Goal: Task Accomplishment & Management: Use online tool/utility

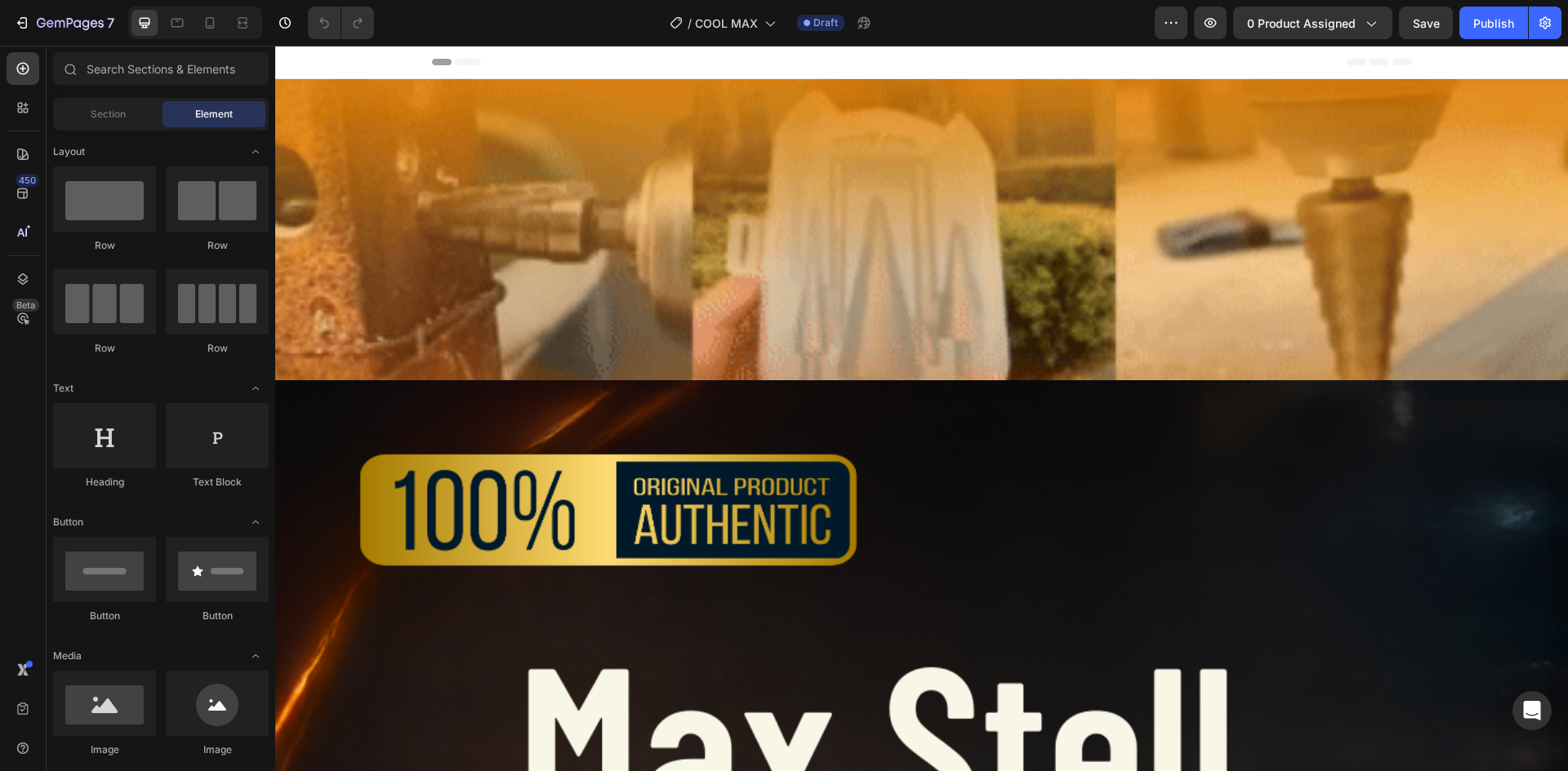
drag, startPoint x: 1233, startPoint y: 435, endPoint x: 641, endPoint y: 289, distance: 609.7
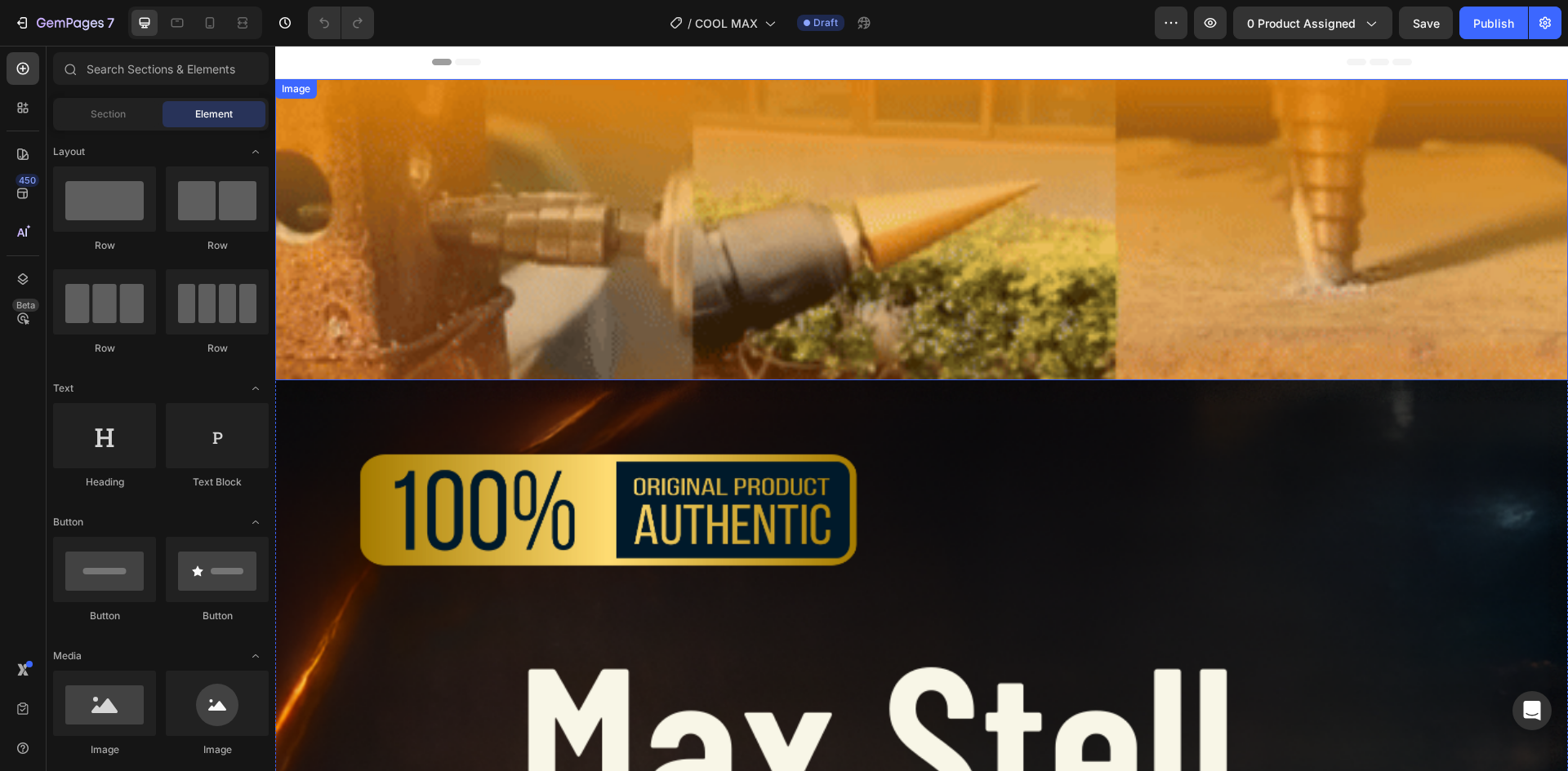
click at [641, 287] on img at bounding box center [922, 229] width 1293 height 302
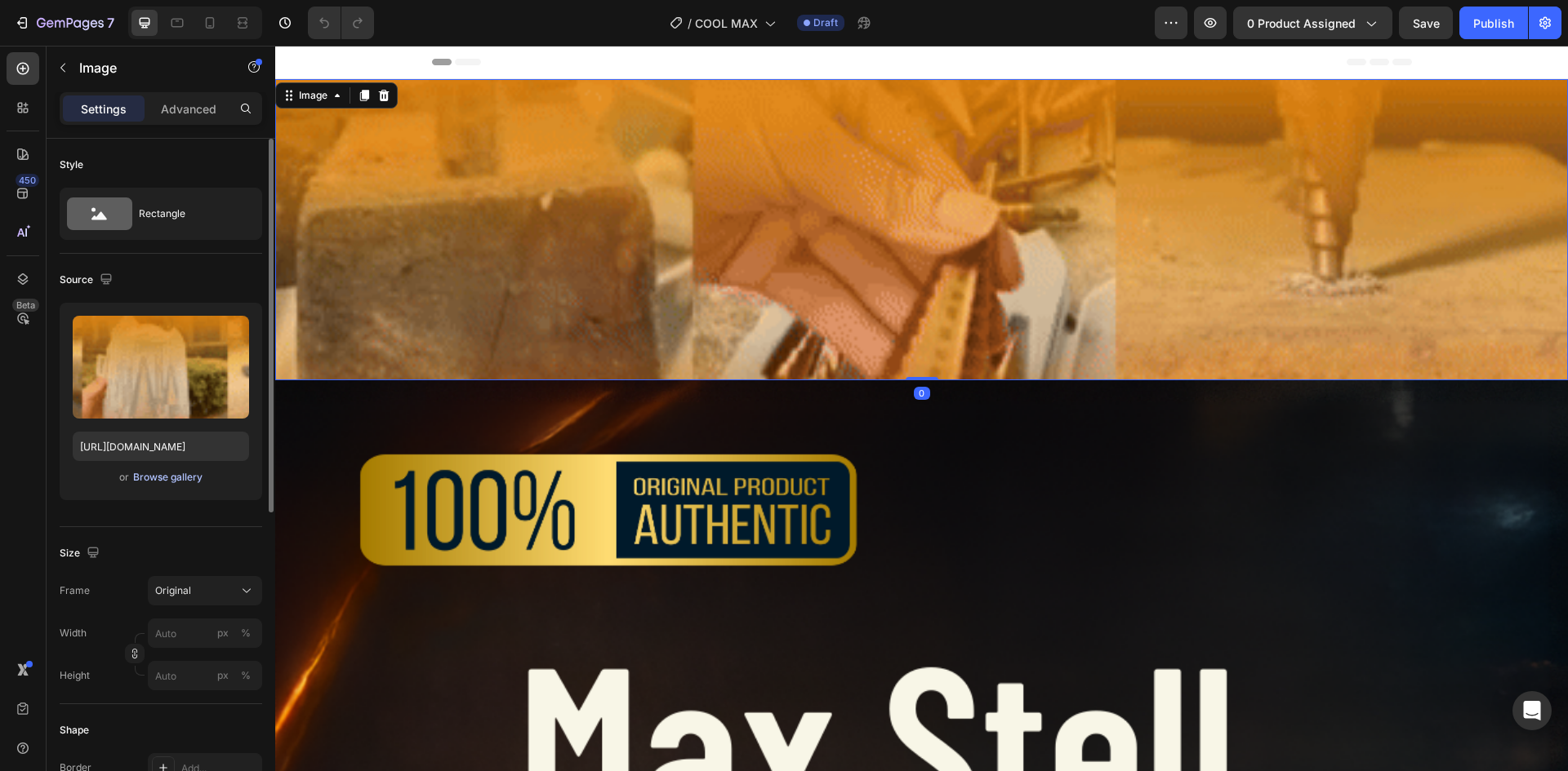
click at [192, 473] on div "Browse gallery" at bounding box center [167, 478] width 70 height 15
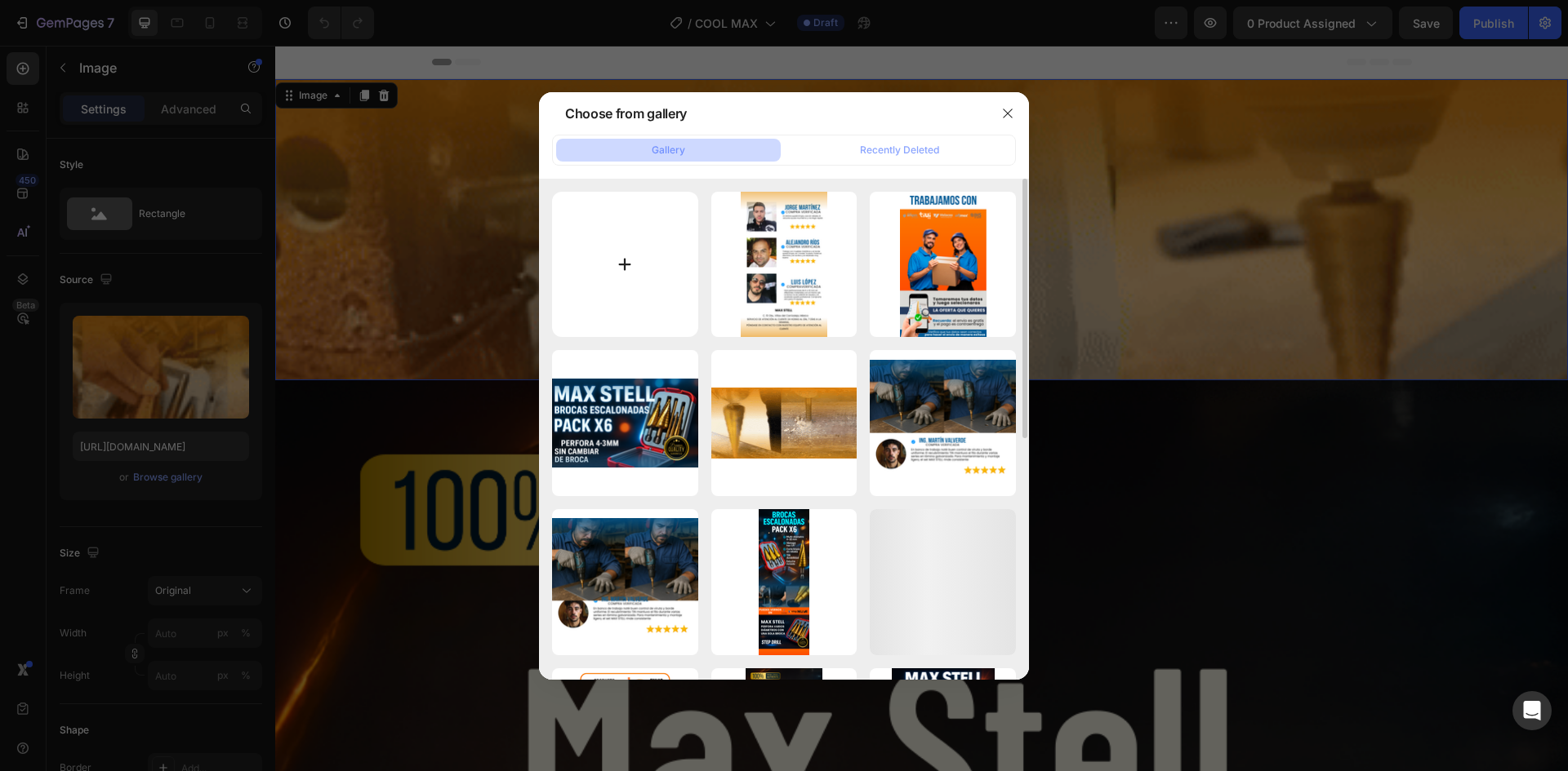
click at [649, 262] on input "file" at bounding box center [625, 264] width 146 height 146
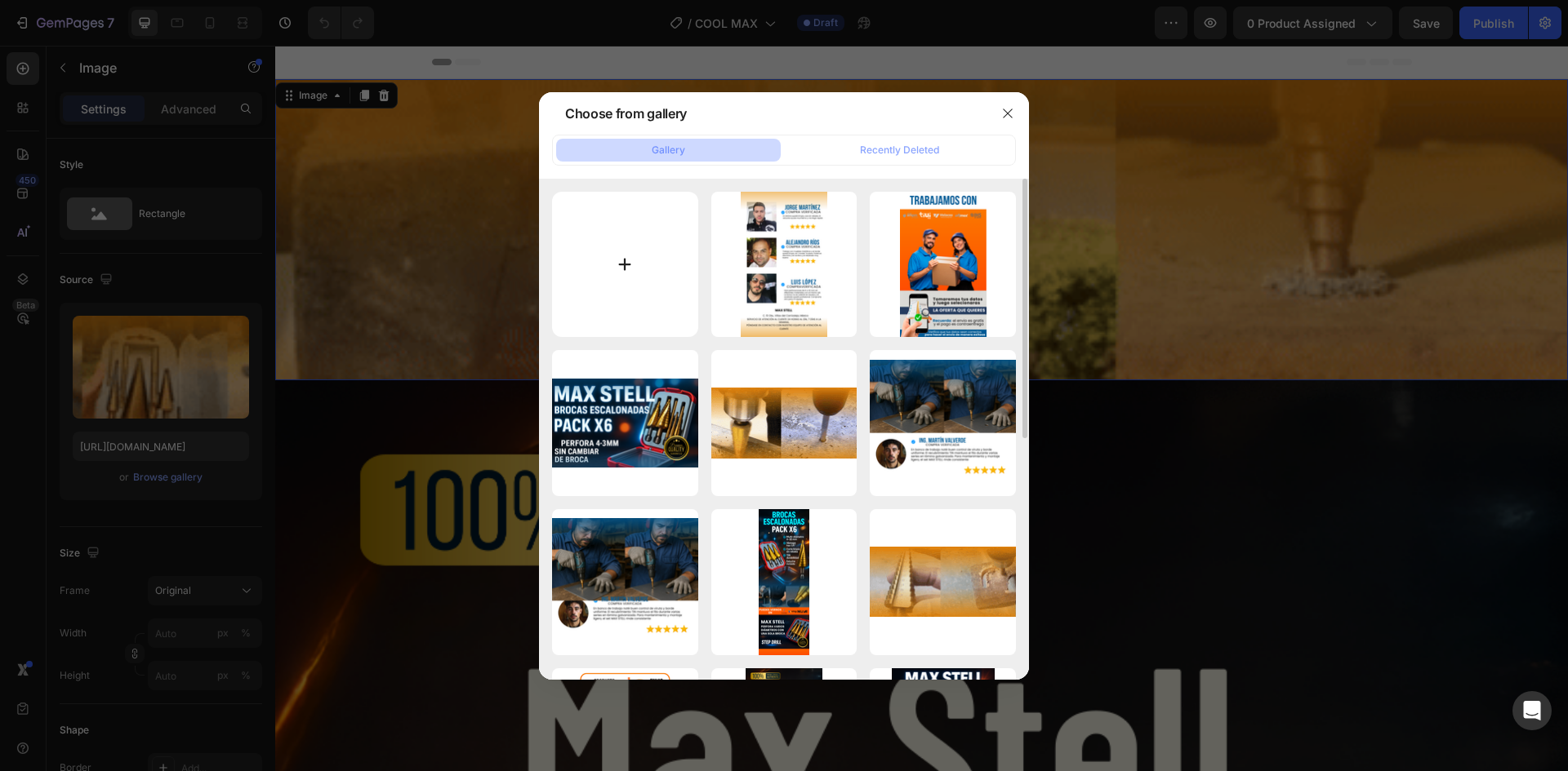
type input "C:\fakepath\1-ezgif.com-video-to-gif-converter (2).gif"
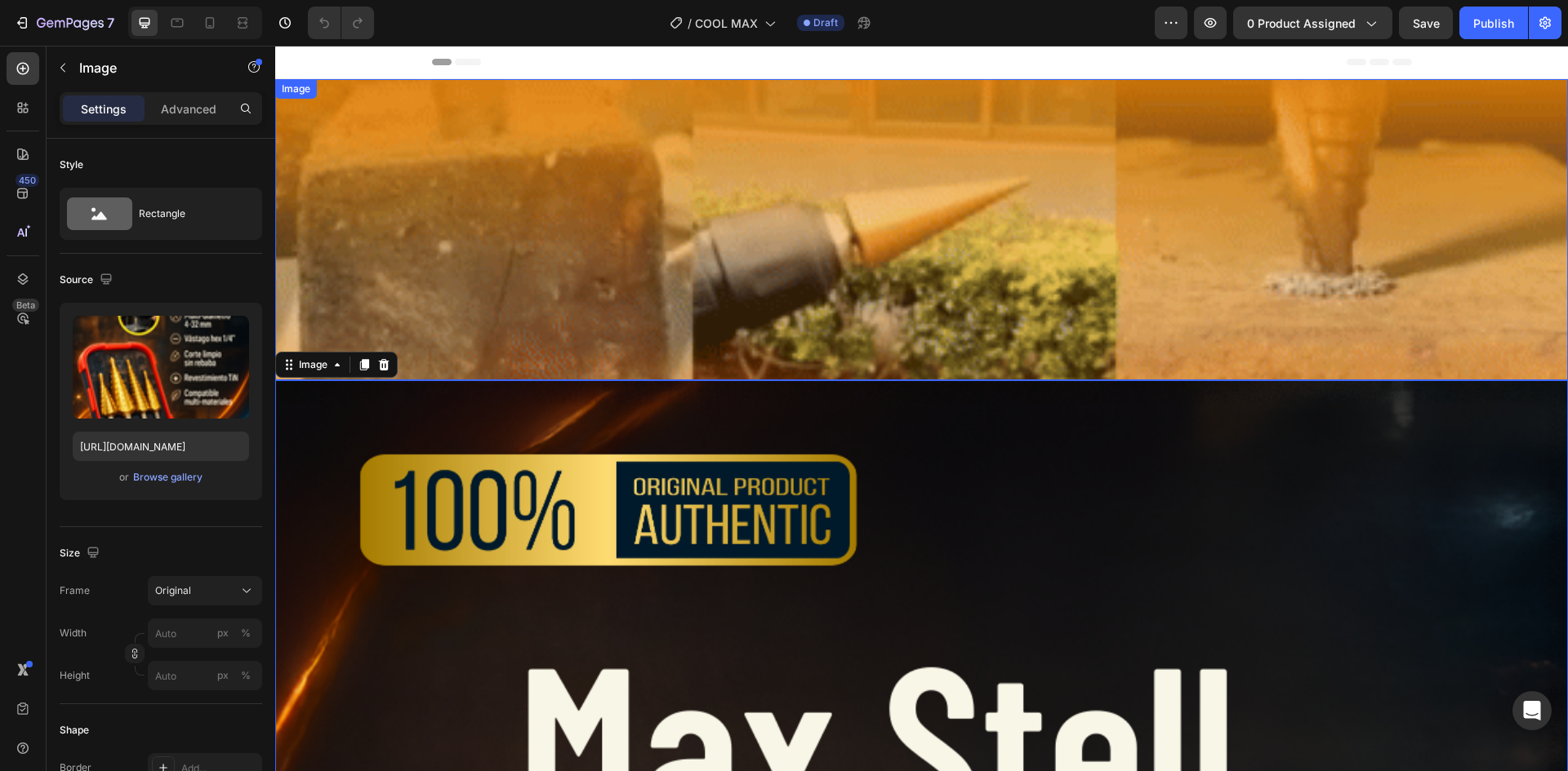
click at [437, 300] on img at bounding box center [922, 229] width 1293 height 302
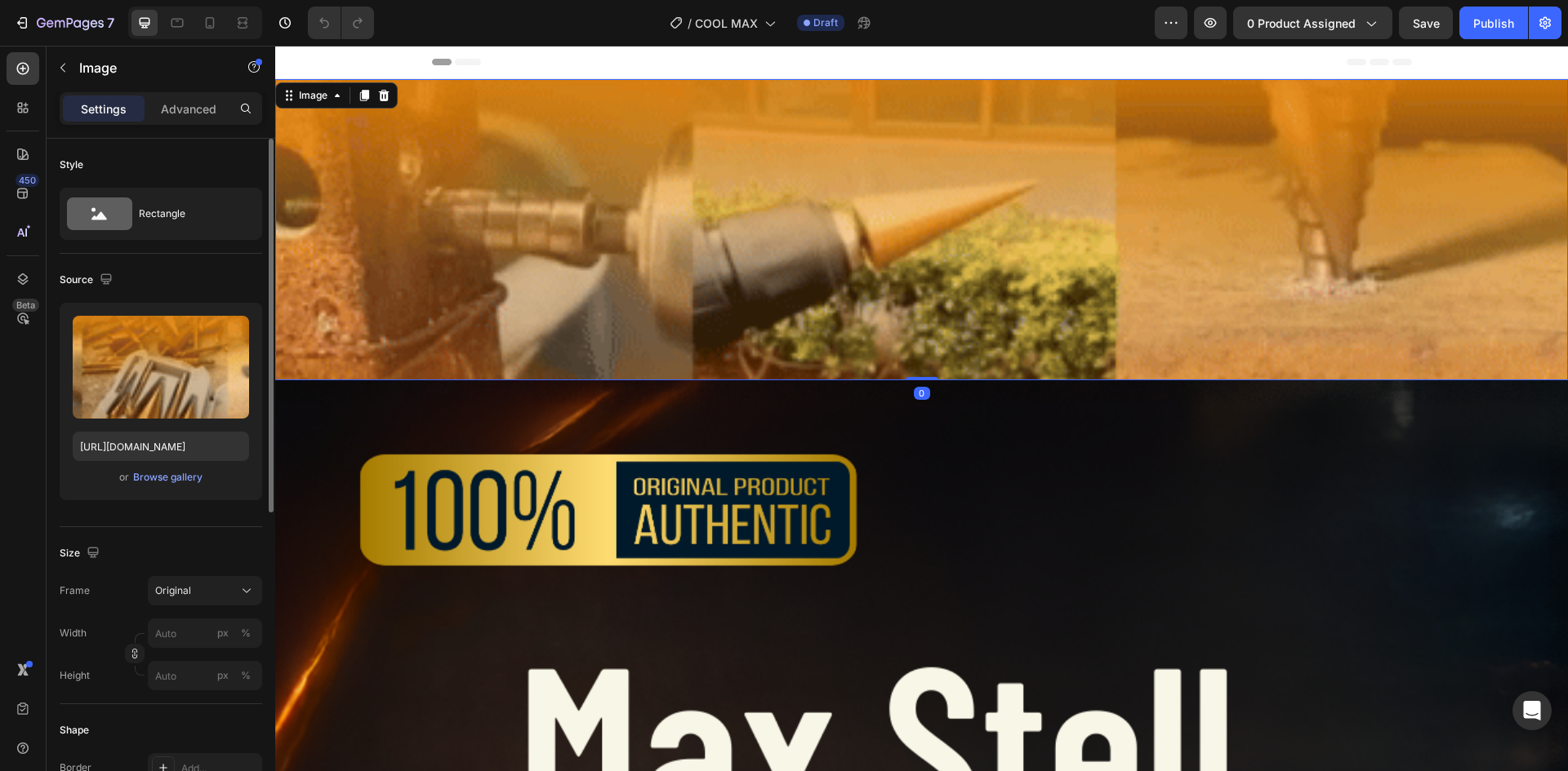
click at [186, 465] on div "Upload Image [URL][DOMAIN_NAME] or Browse gallery" at bounding box center [161, 401] width 202 height 198
click at [185, 467] on div "Upload Image [URL][DOMAIN_NAME] or Browse gallery" at bounding box center [161, 401] width 202 height 198
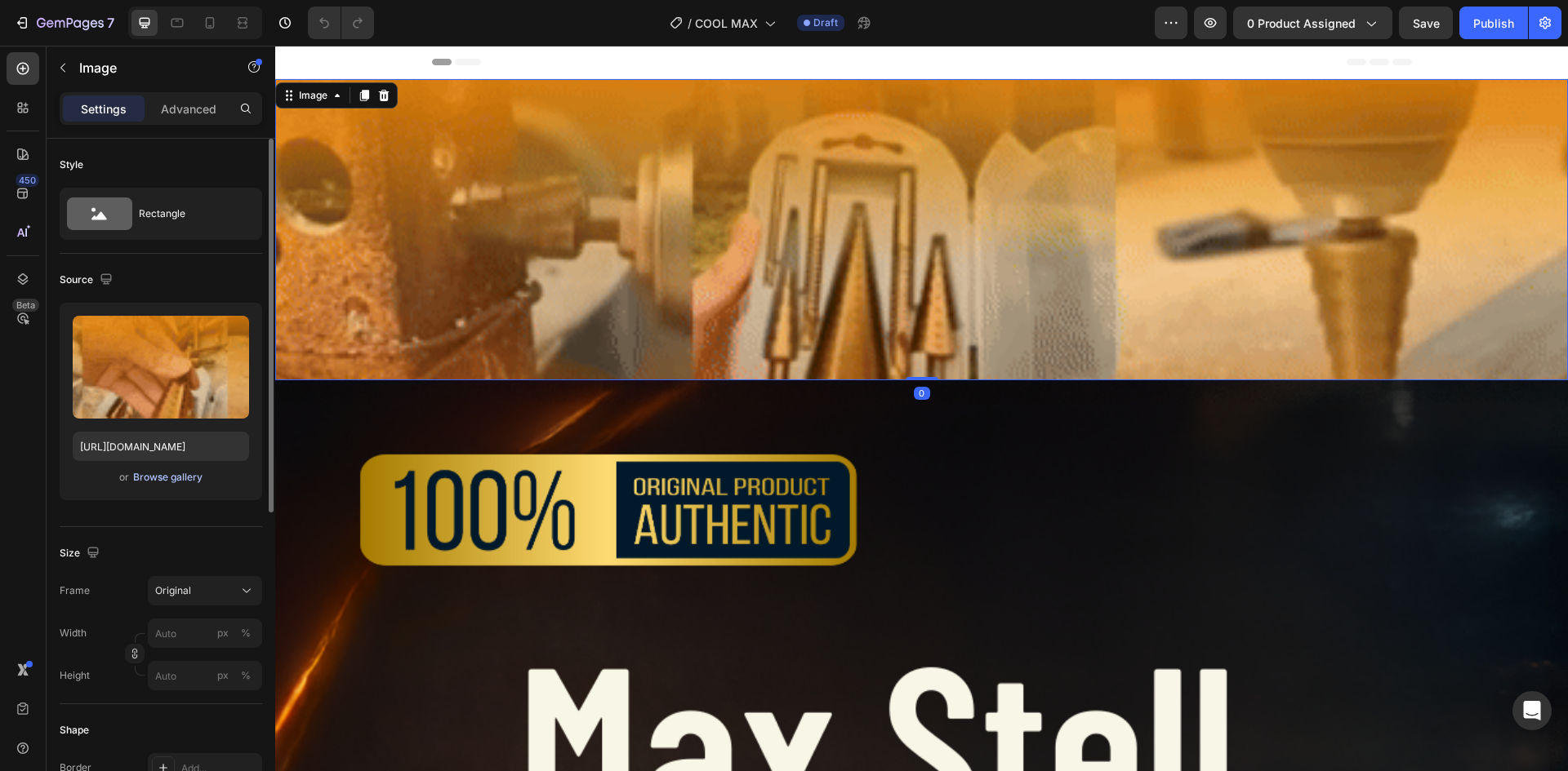
click at [185, 472] on div "Browse gallery" at bounding box center [167, 478] width 70 height 15
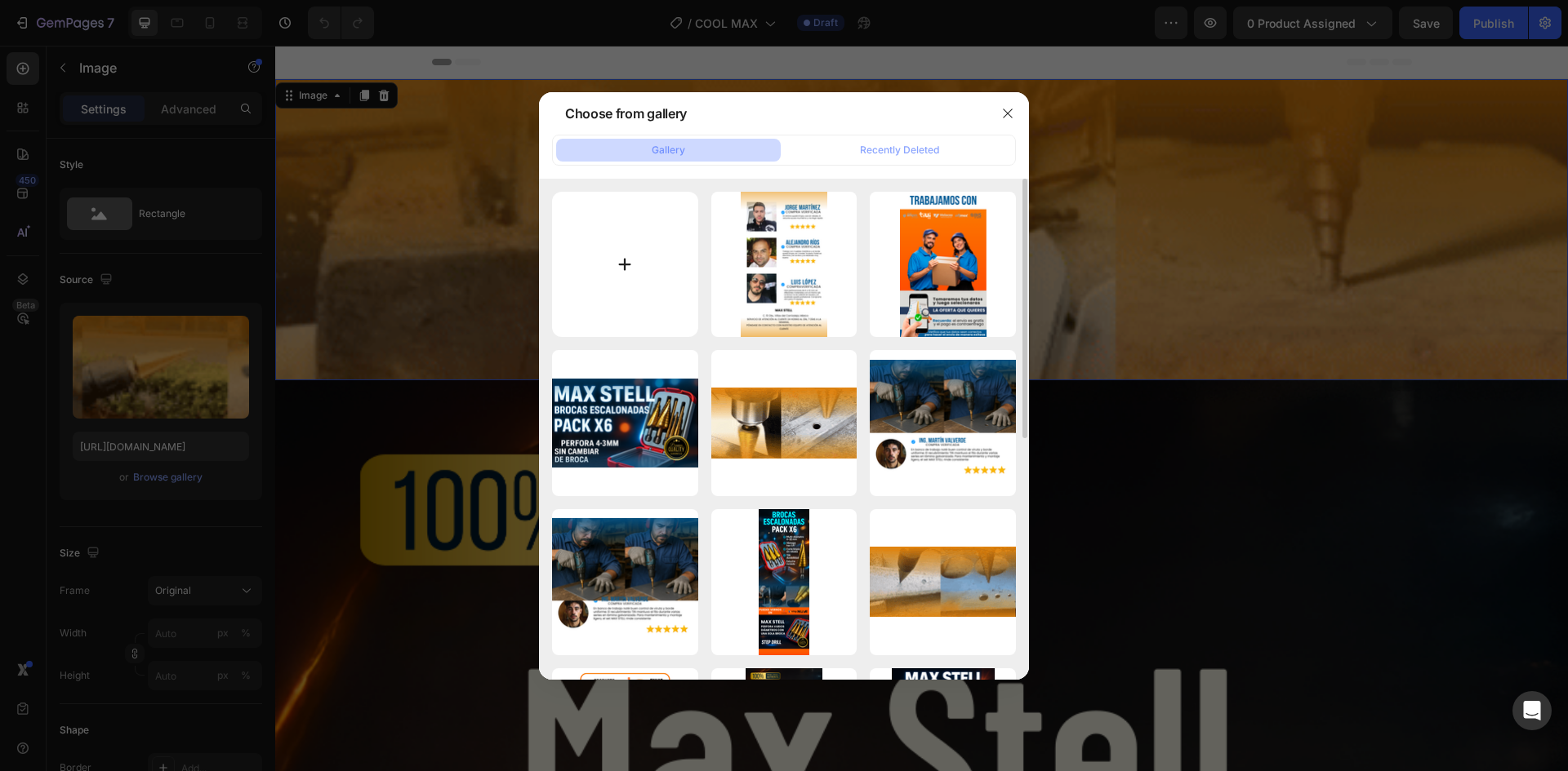
click at [674, 260] on input "file" at bounding box center [625, 264] width 146 height 146
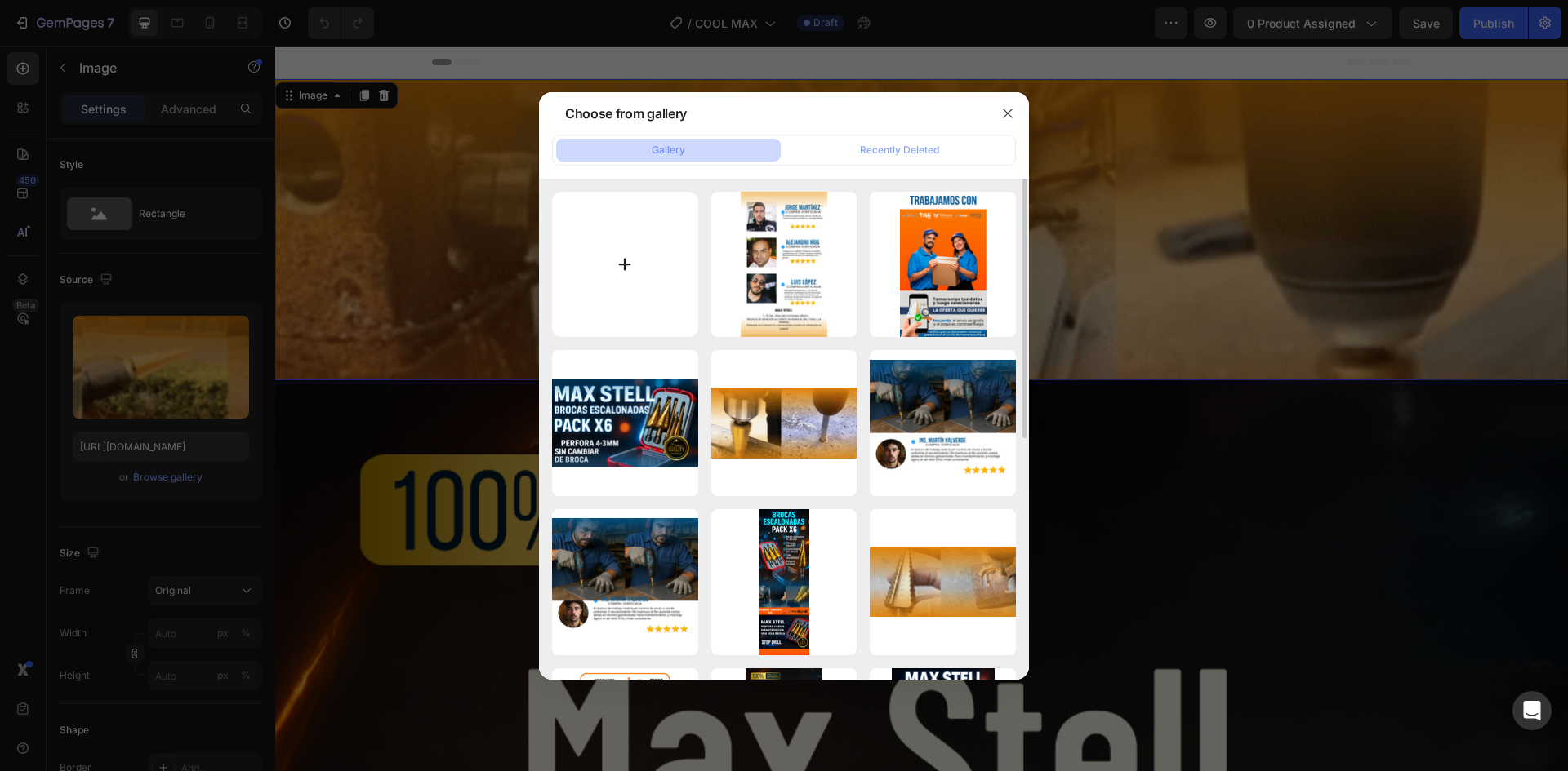
type input "C:\fakepath\1-ezgif.com-video-to-gif-converter (2).gif"
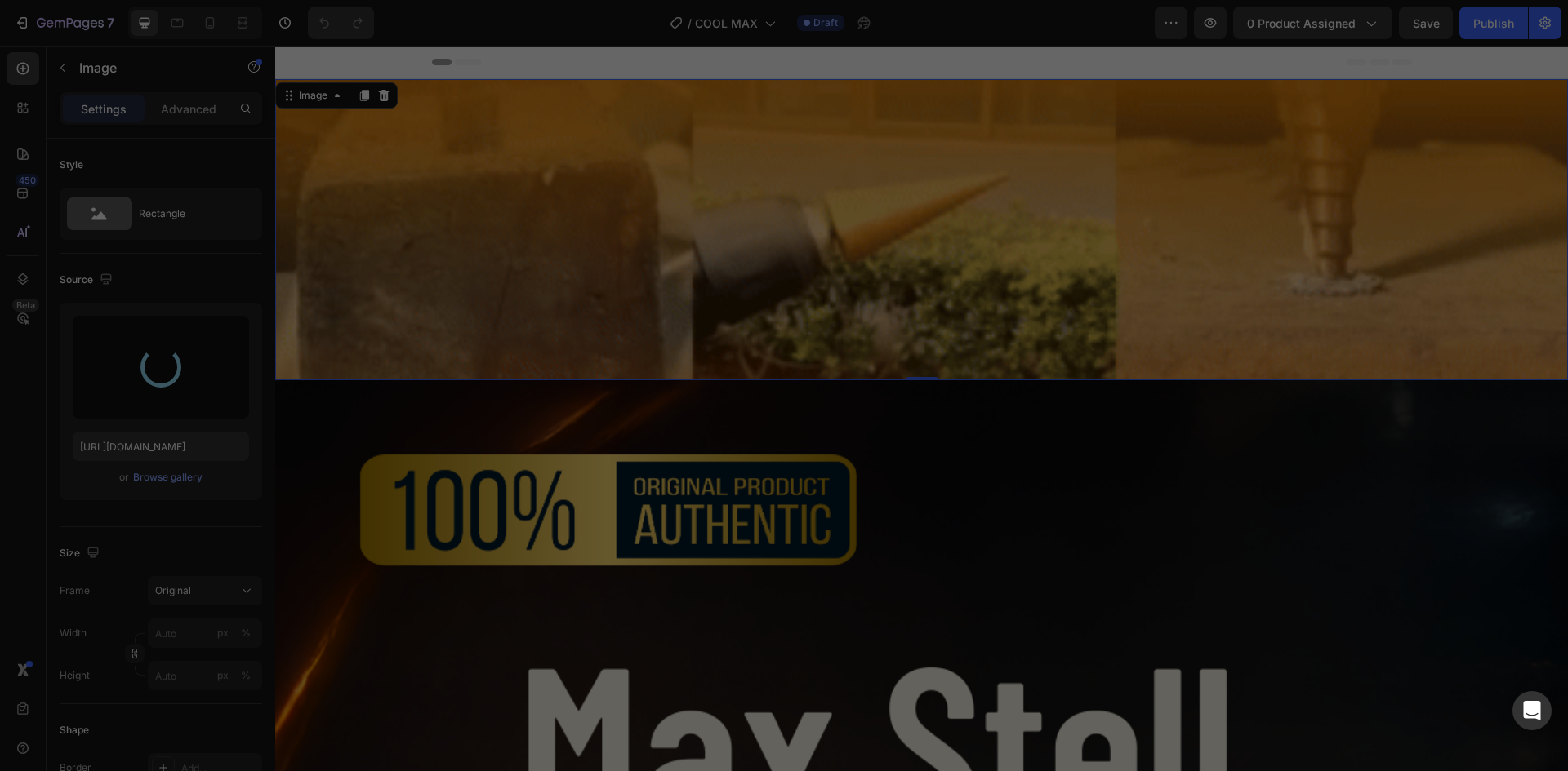
type input "[URL][DOMAIN_NAME]"
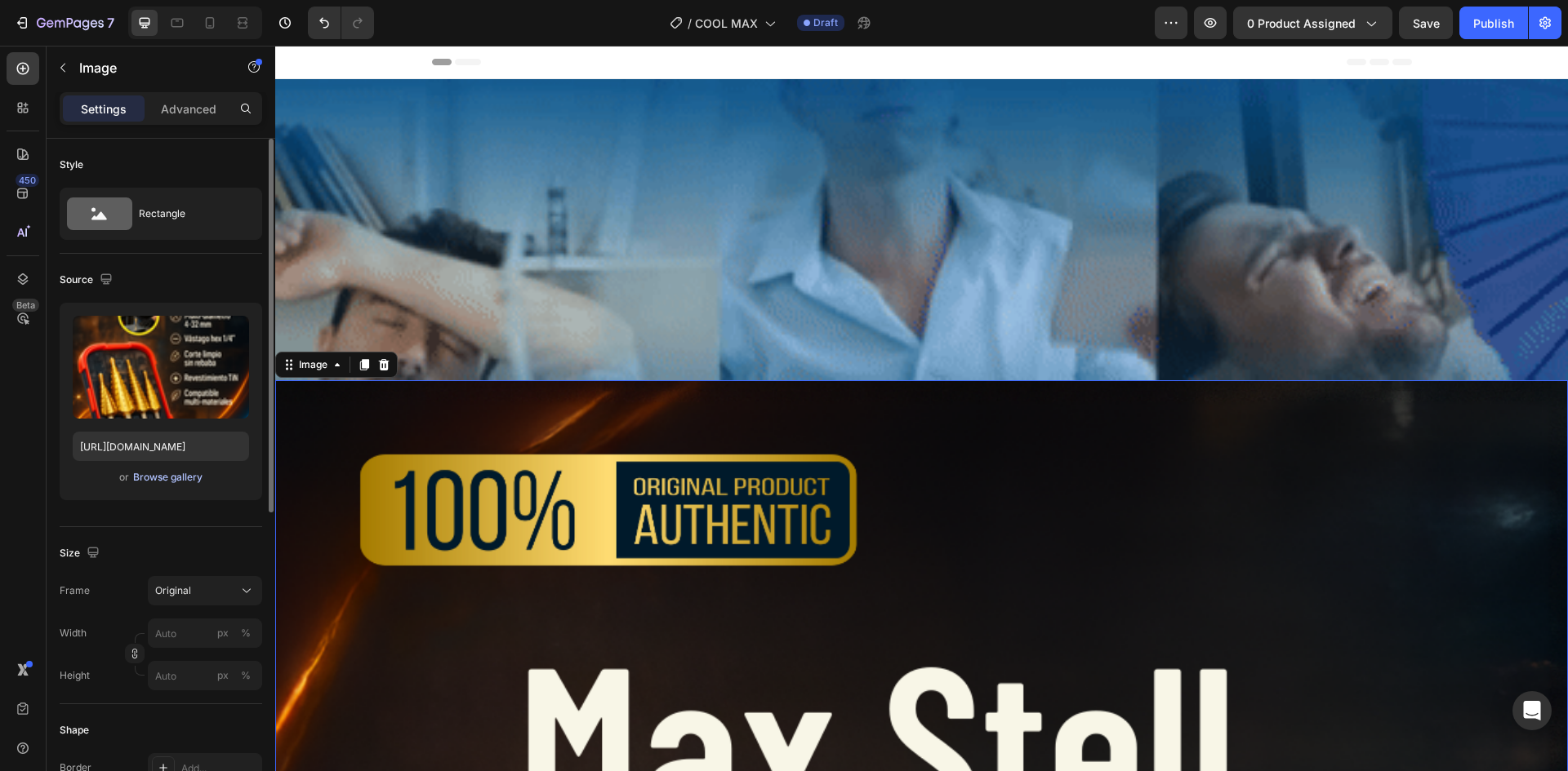
click at [181, 476] on div "Browse gallery" at bounding box center [167, 478] width 70 height 15
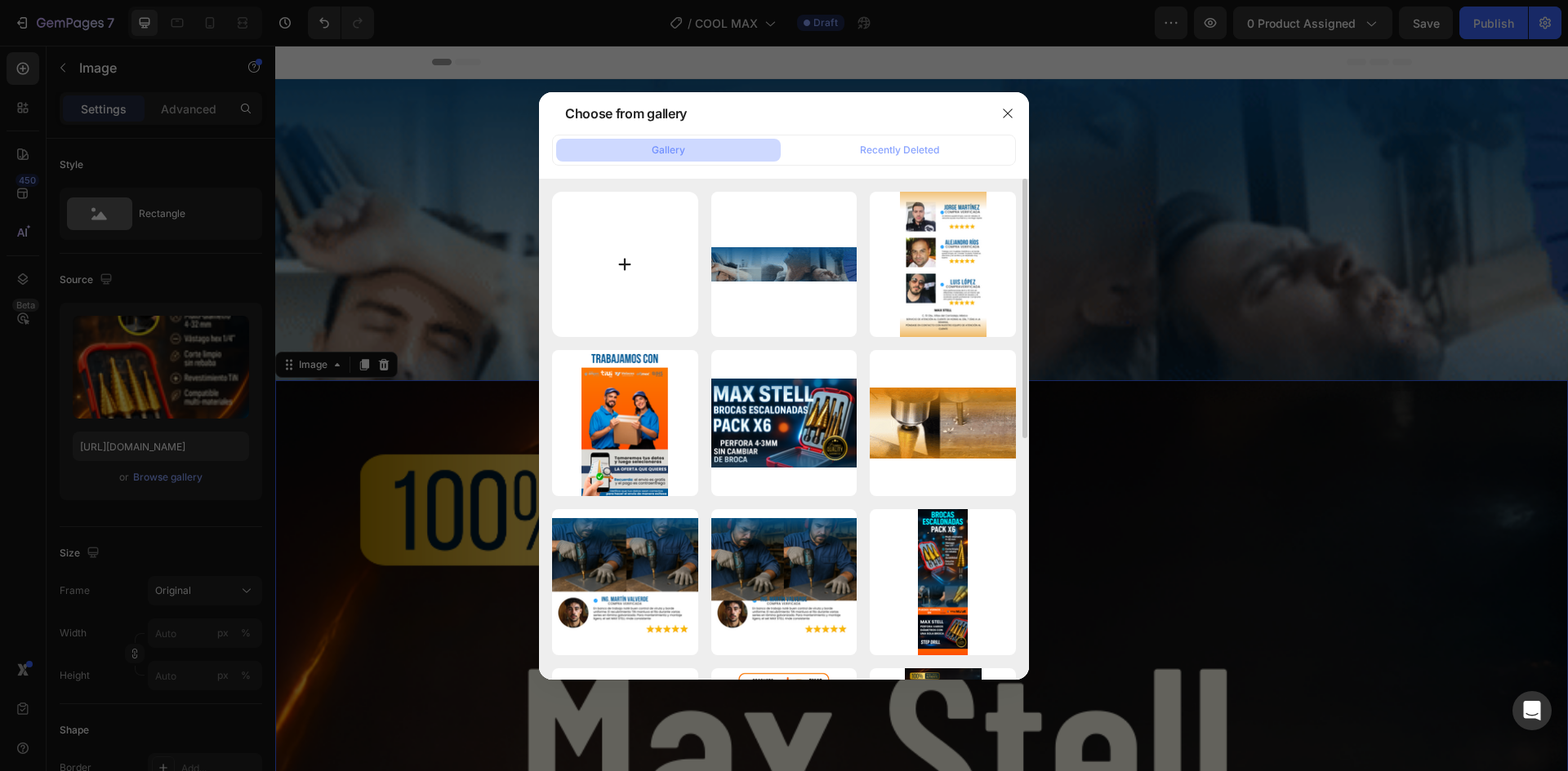
click at [604, 289] on input "file" at bounding box center [625, 264] width 146 height 146
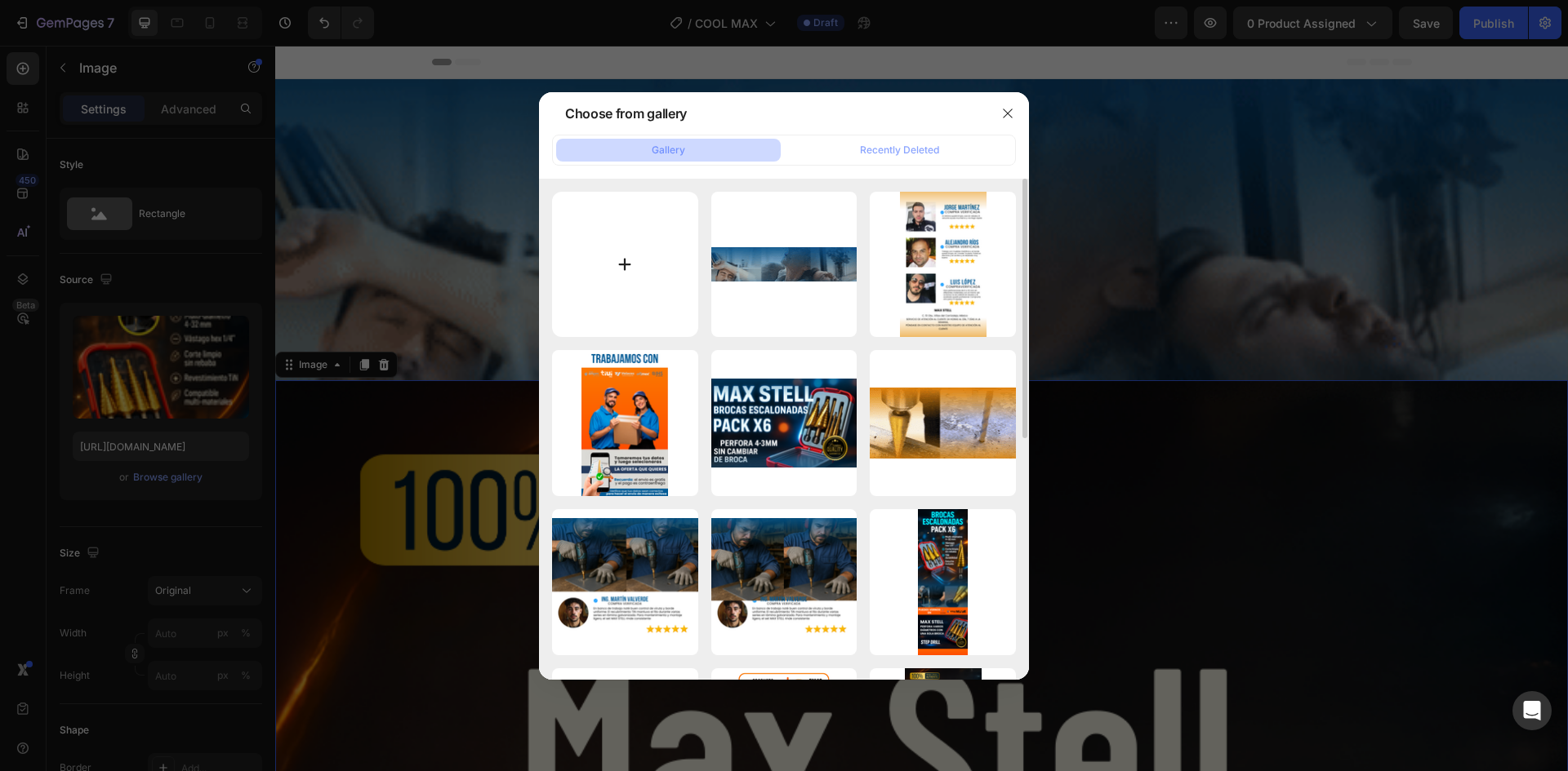
type input "C:\fakepath\2.png"
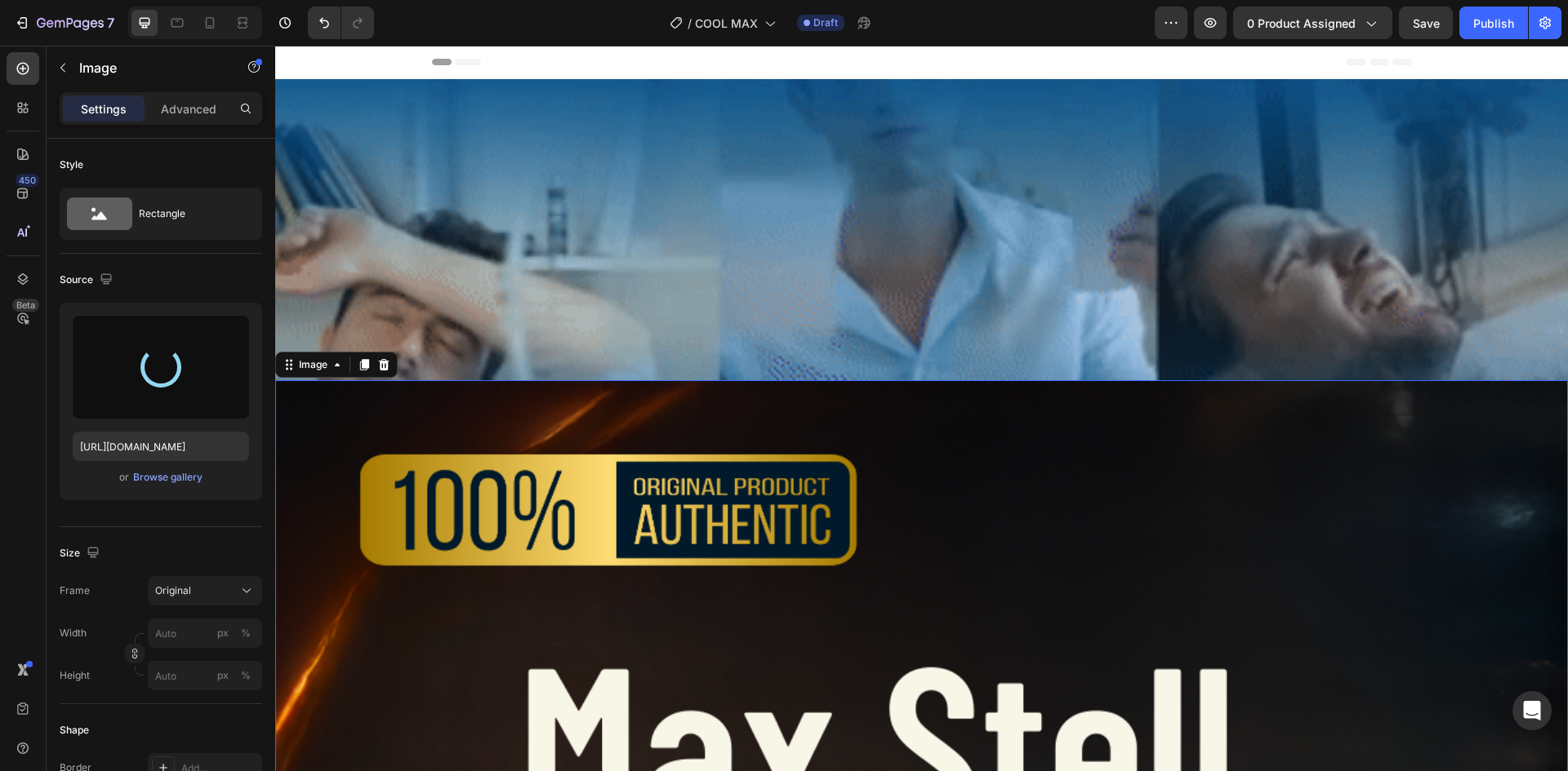
type input "[URL][DOMAIN_NAME]"
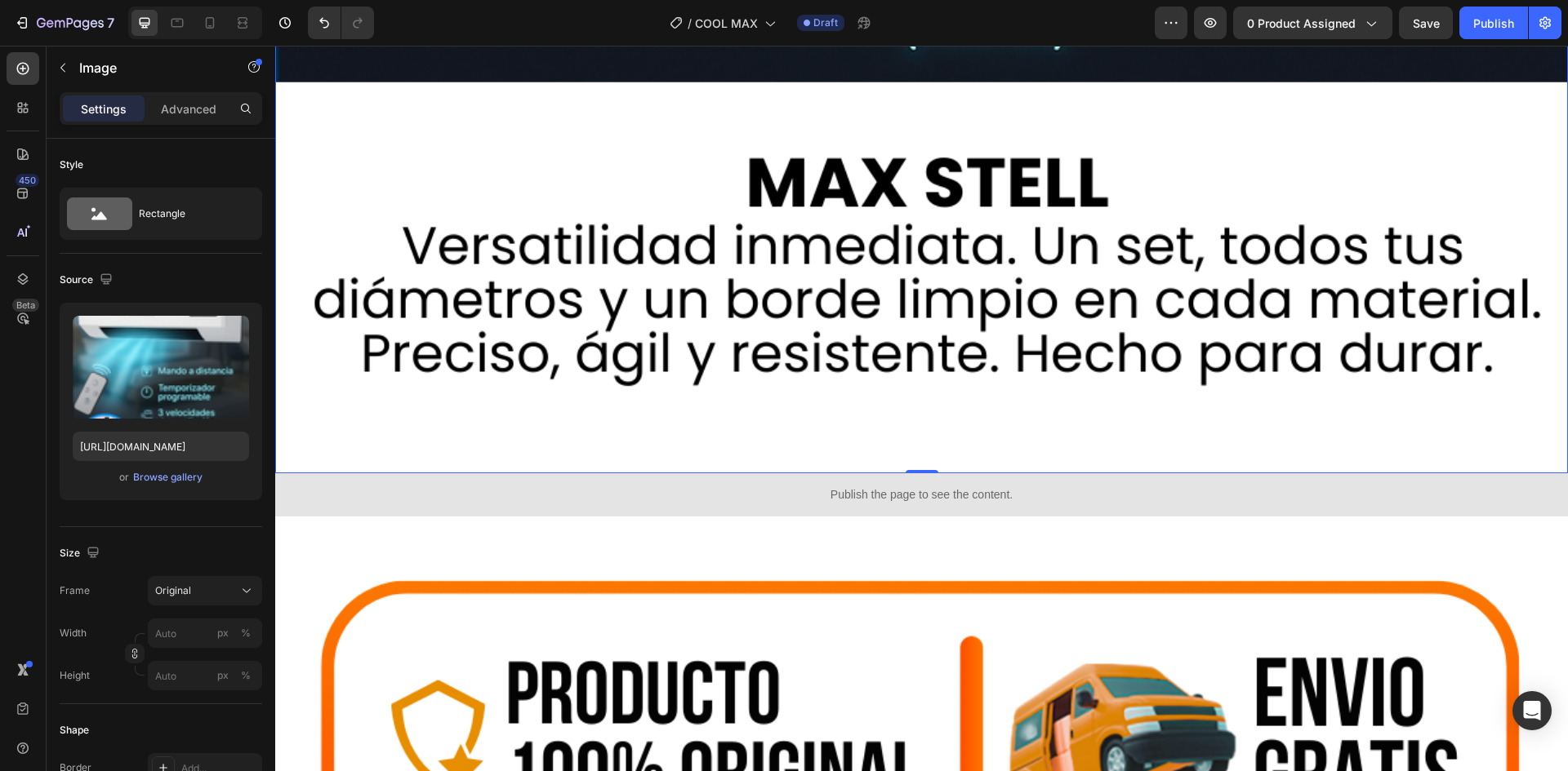
scroll to position [2351, 0]
click at [174, 469] on button "Browse gallery" at bounding box center [168, 478] width 71 height 17
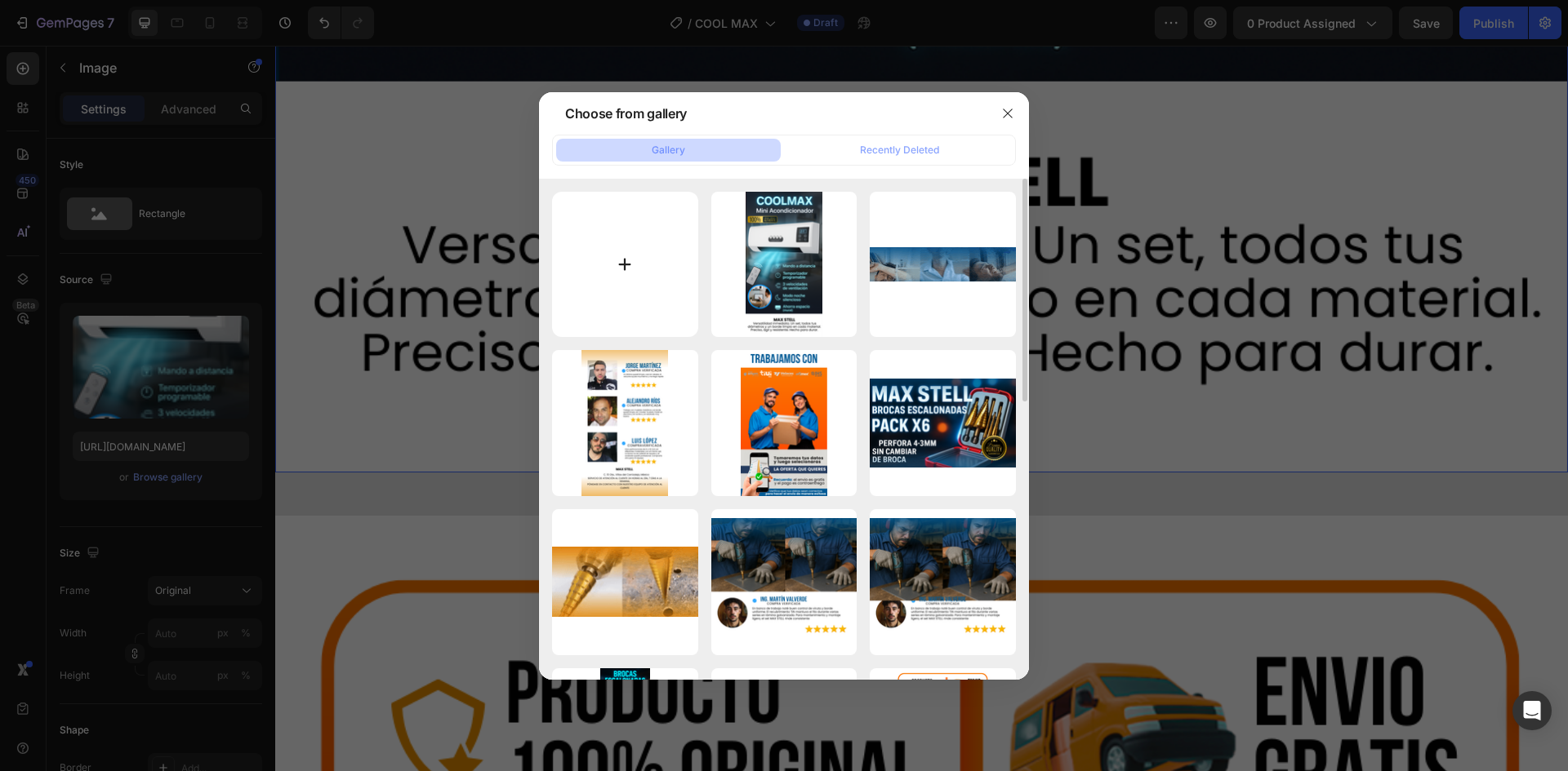
click at [647, 255] on input "file" at bounding box center [625, 264] width 146 height 146
type input "C:\fakepath\coolamax.png"
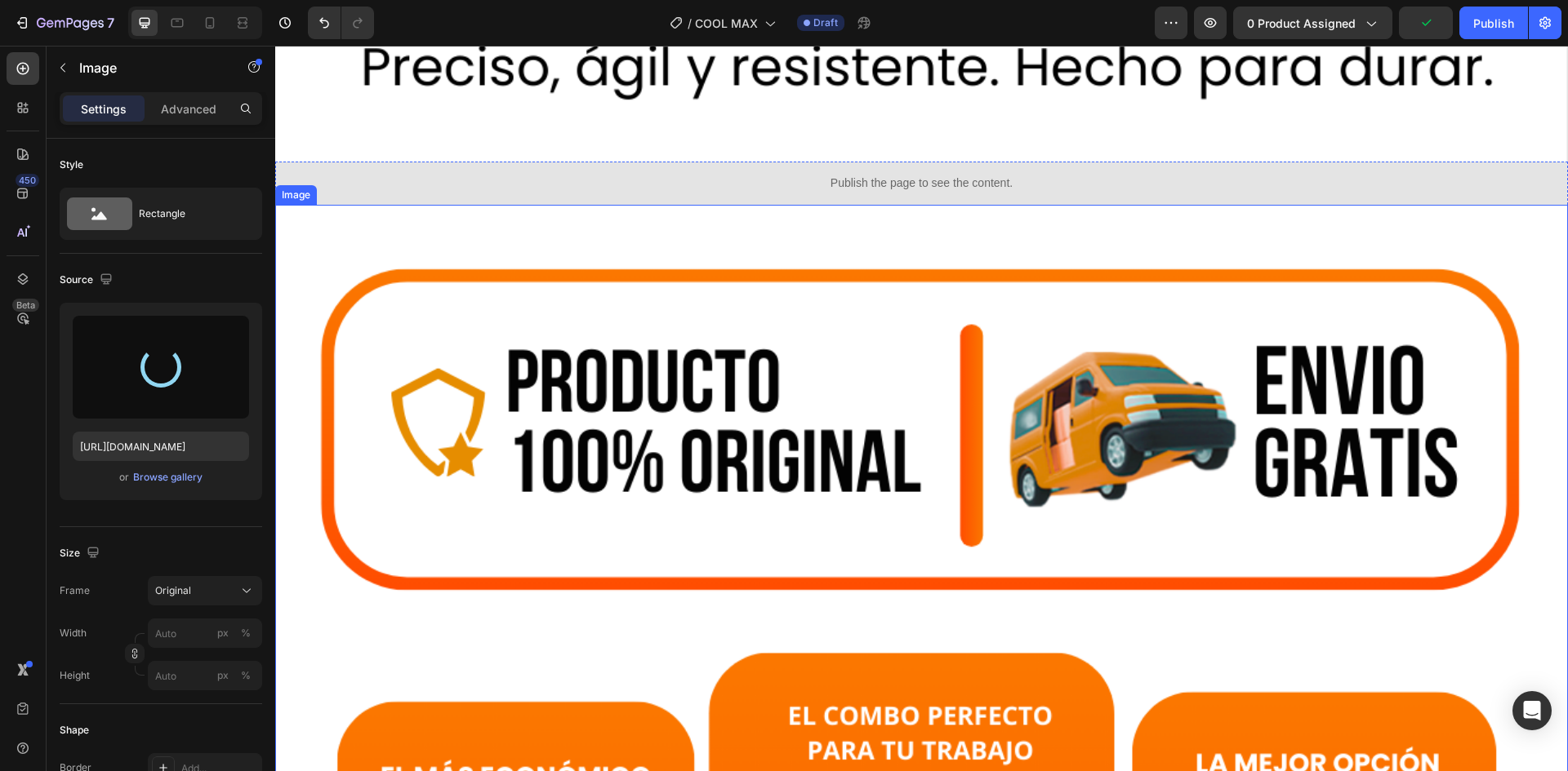
scroll to position [2638, 0]
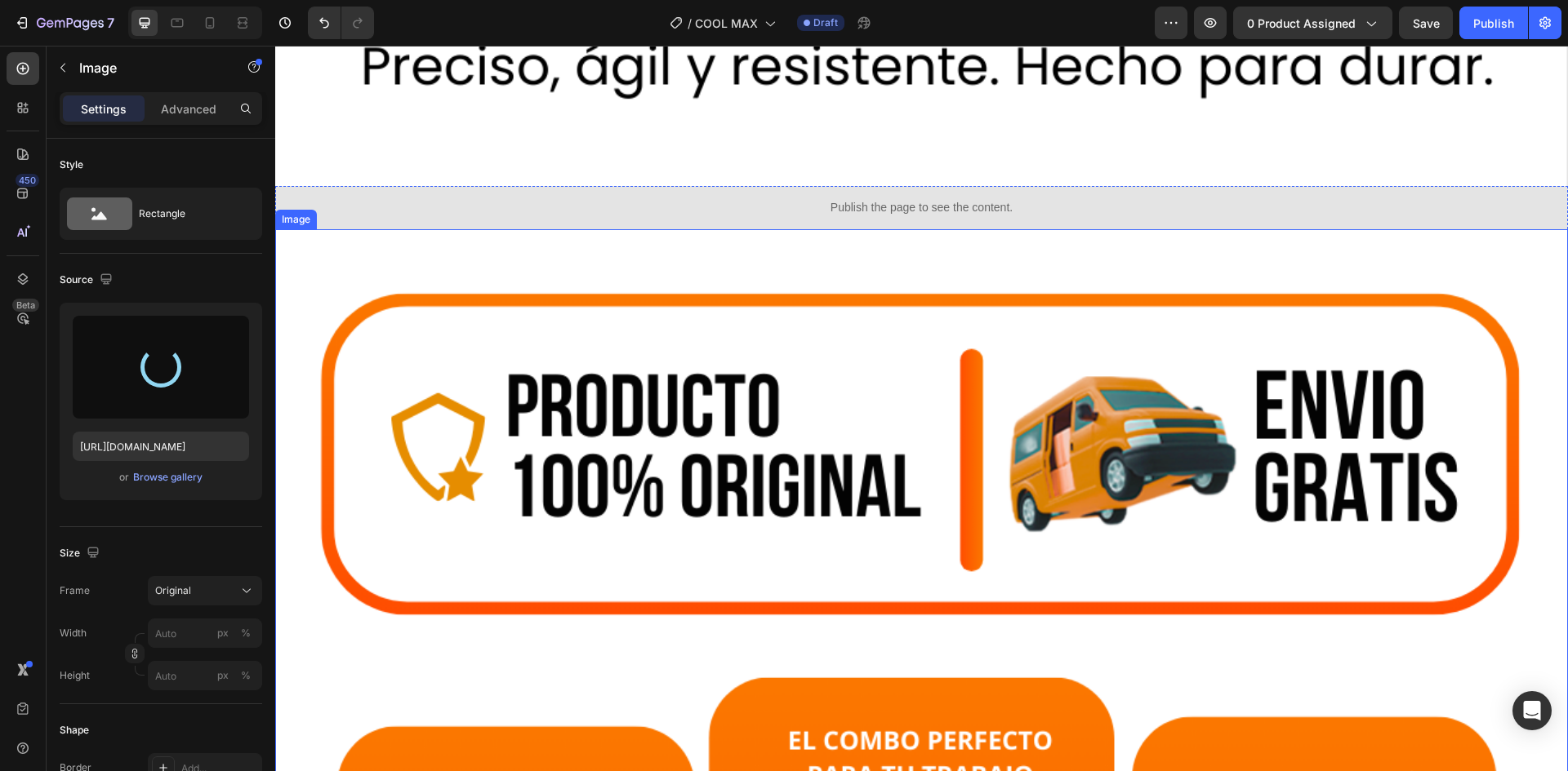
type input "[URL][DOMAIN_NAME]"
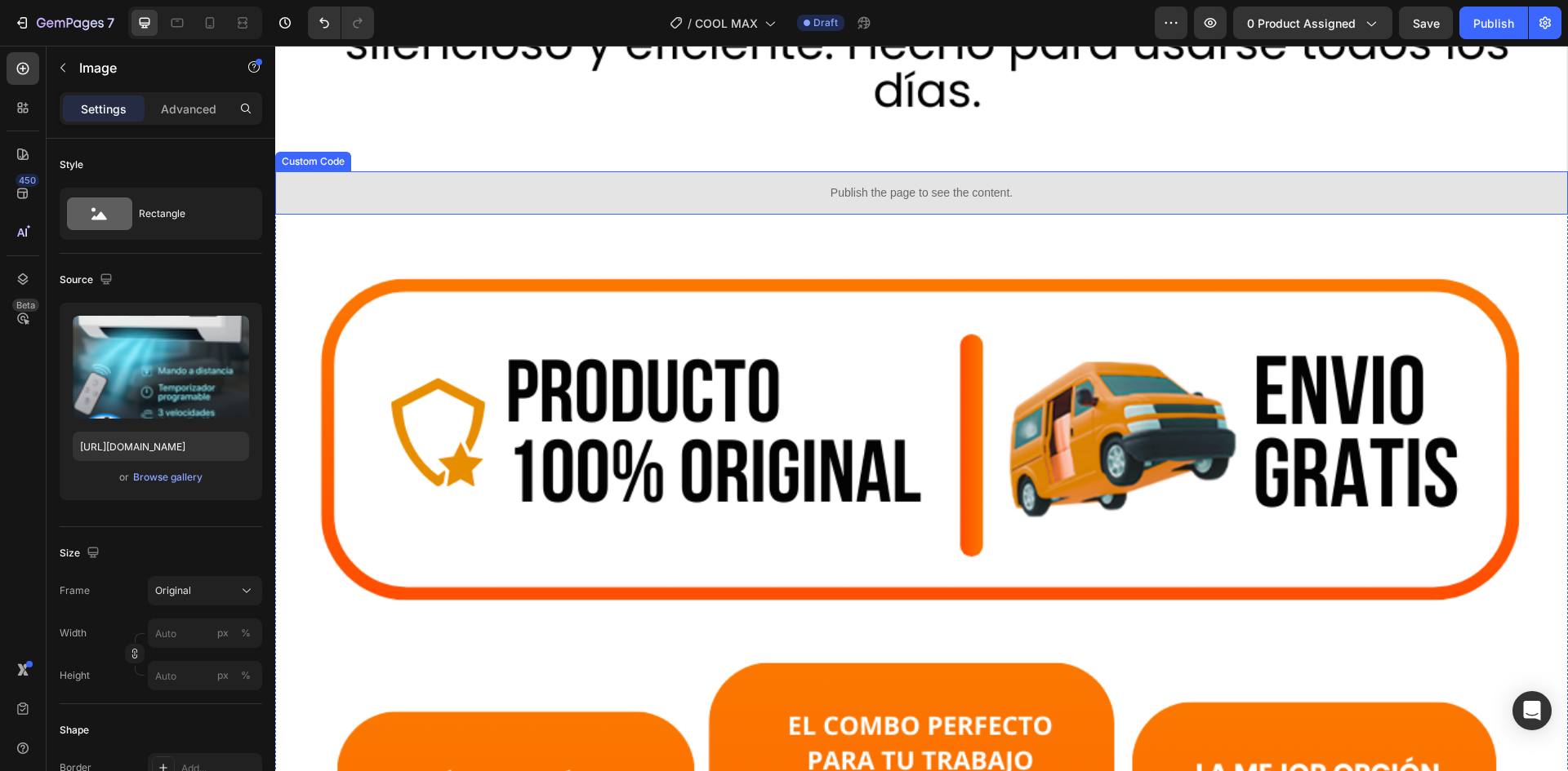
scroll to position [2655, 0]
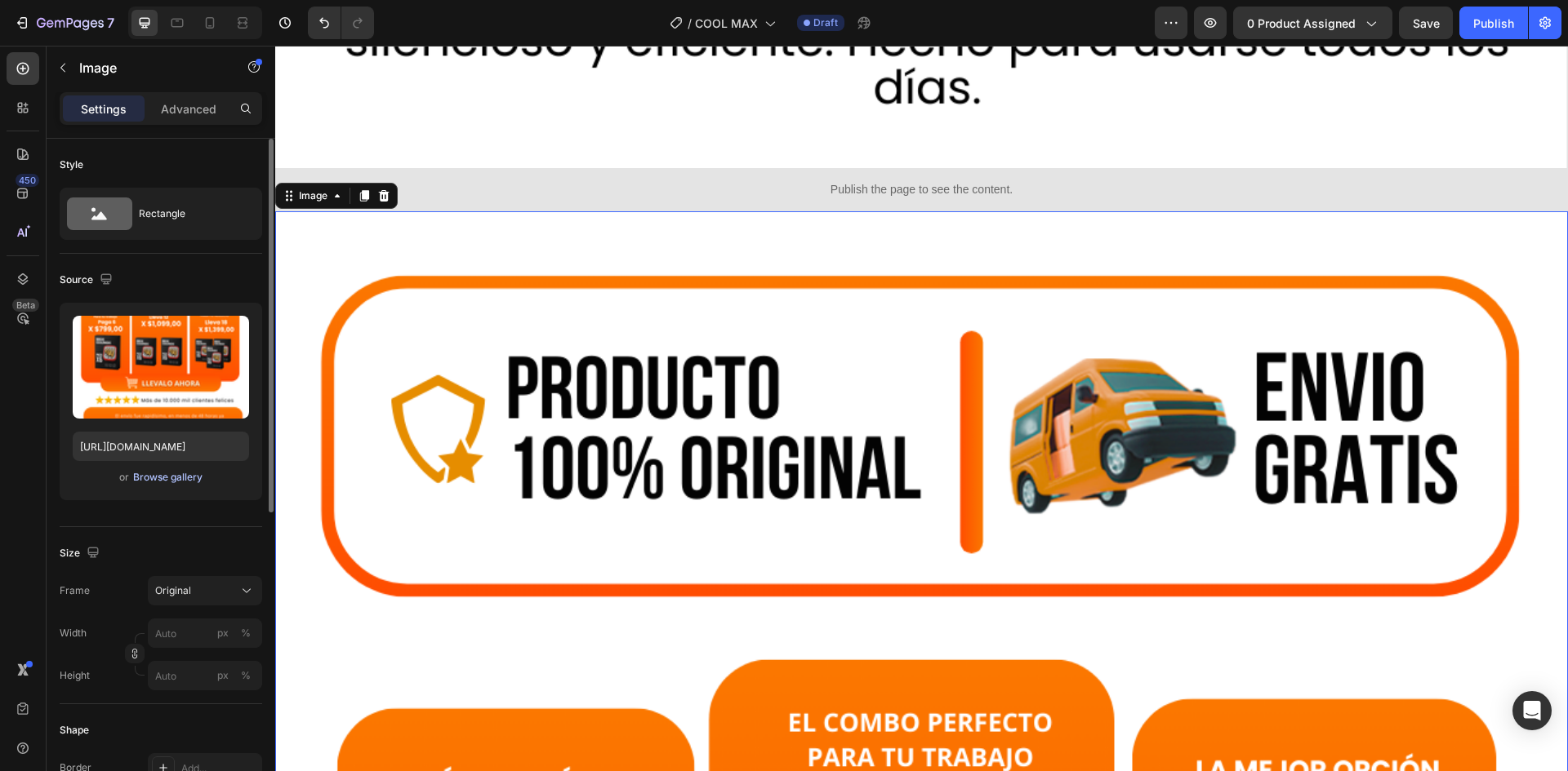
click at [182, 471] on div "Browse gallery" at bounding box center [167, 478] width 70 height 15
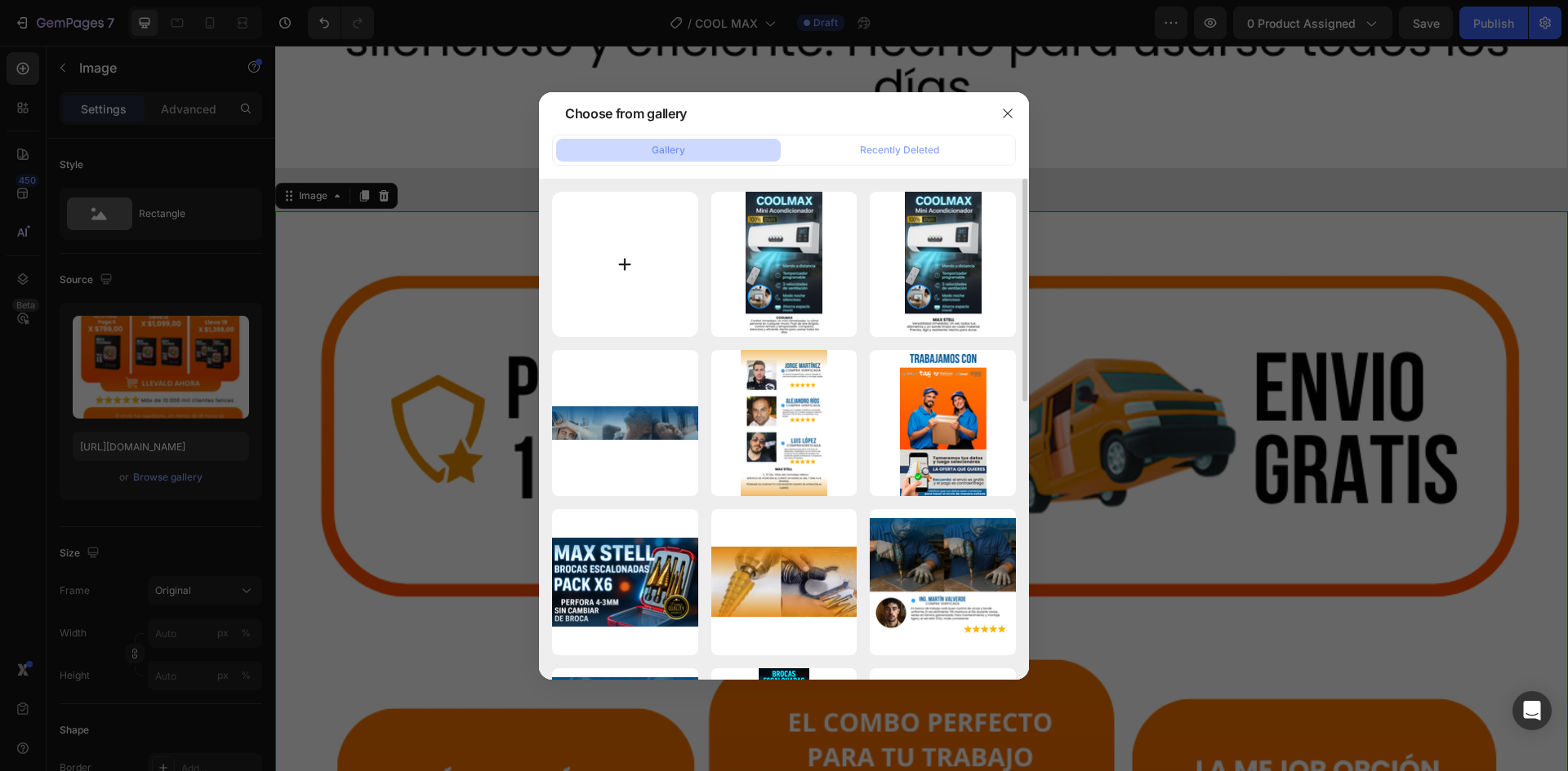
click at [628, 294] on input "file" at bounding box center [625, 264] width 146 height 146
type input "C:\fakepath\3.png"
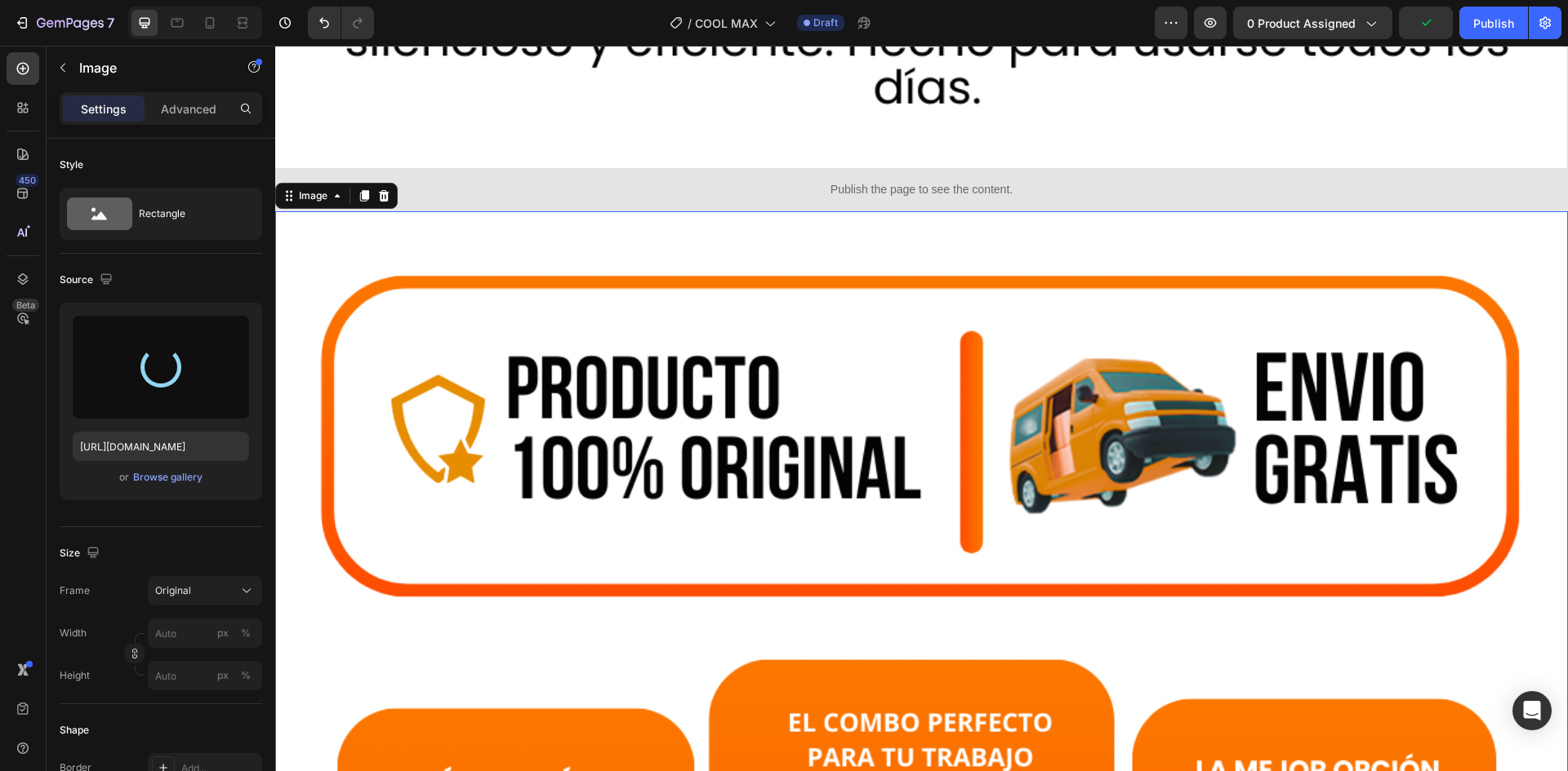
type input "[URL][DOMAIN_NAME]"
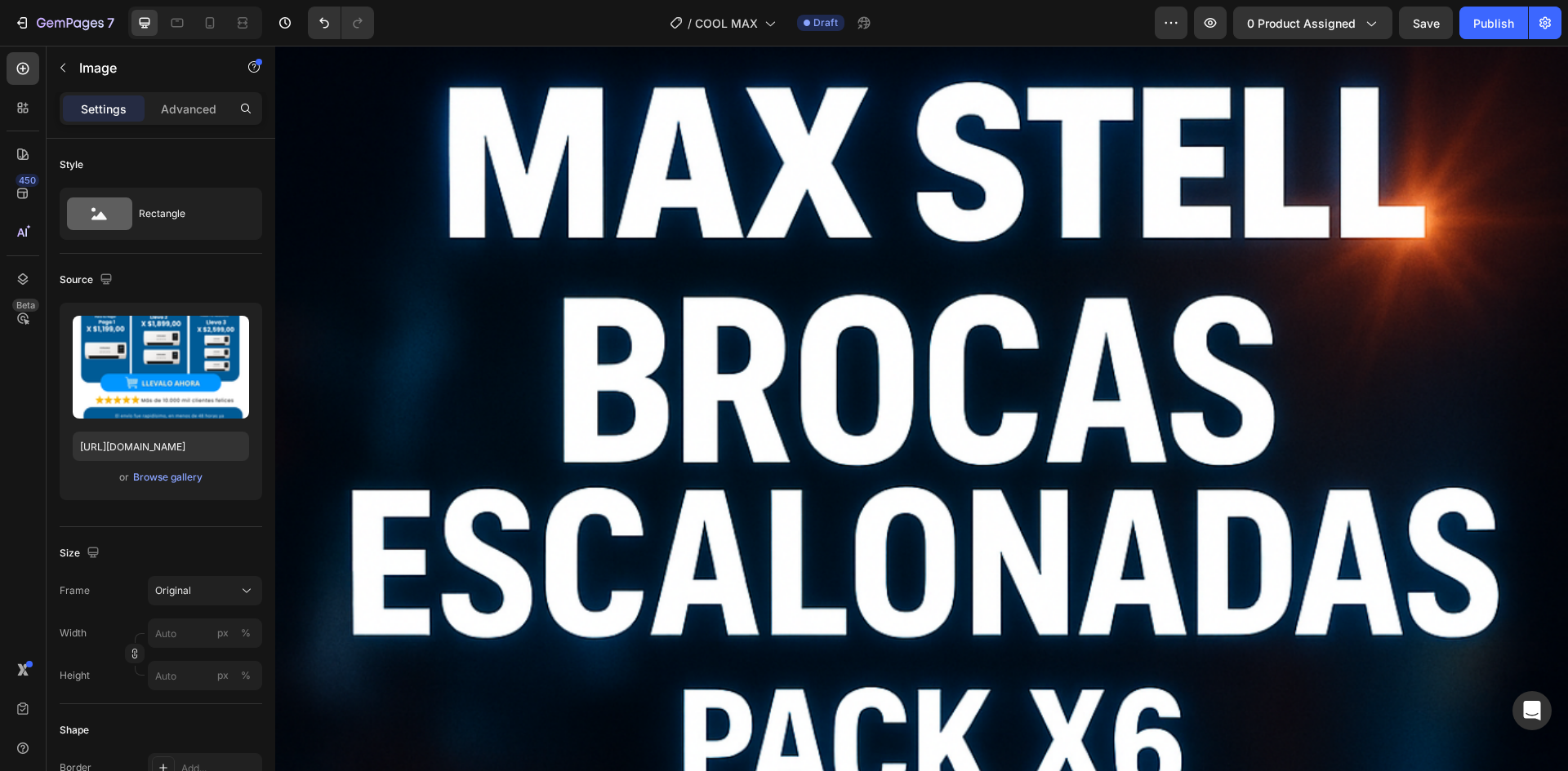
scroll to position [4790, 0]
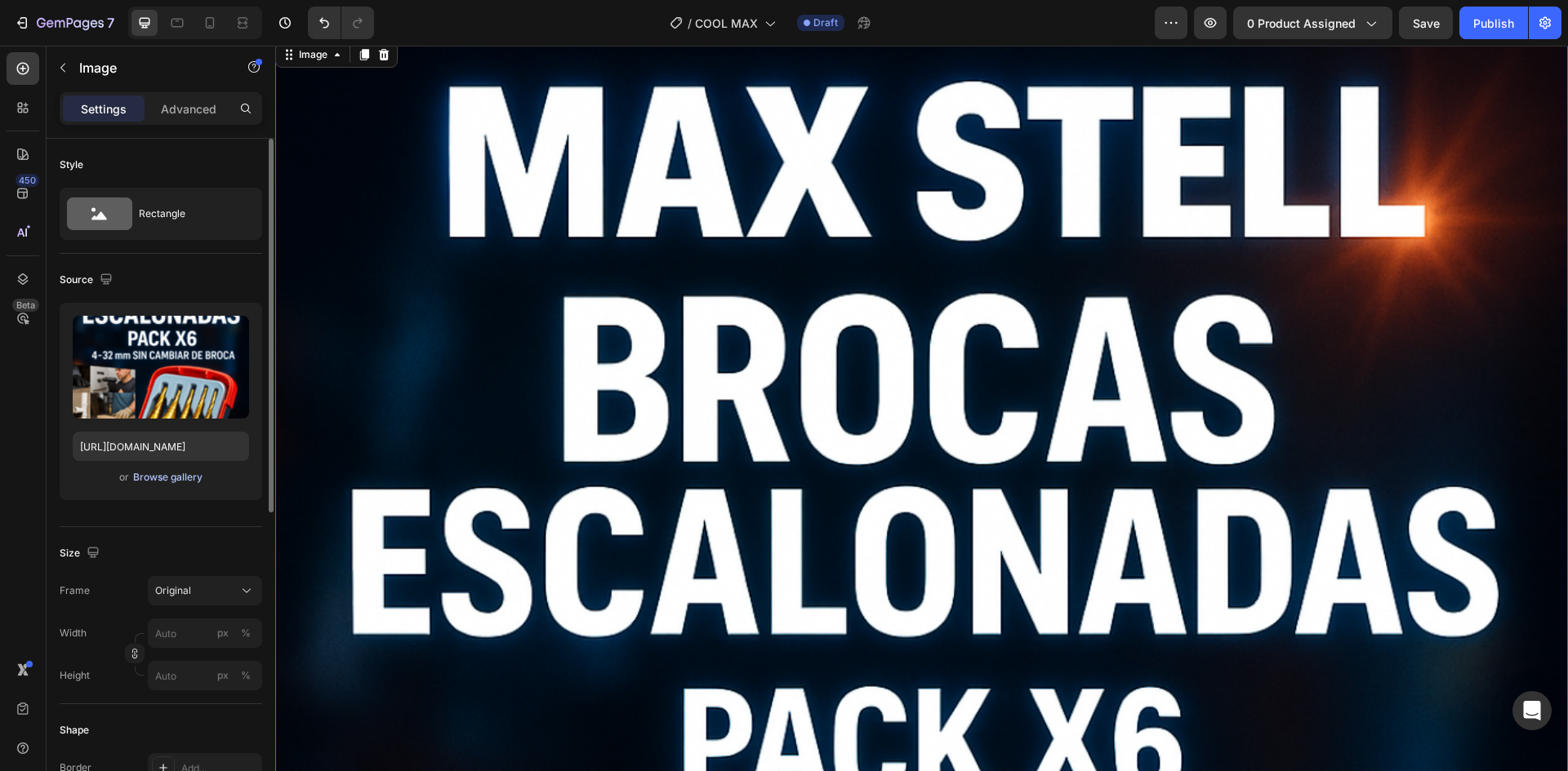
click at [168, 472] on div "Browse gallery" at bounding box center [167, 478] width 70 height 15
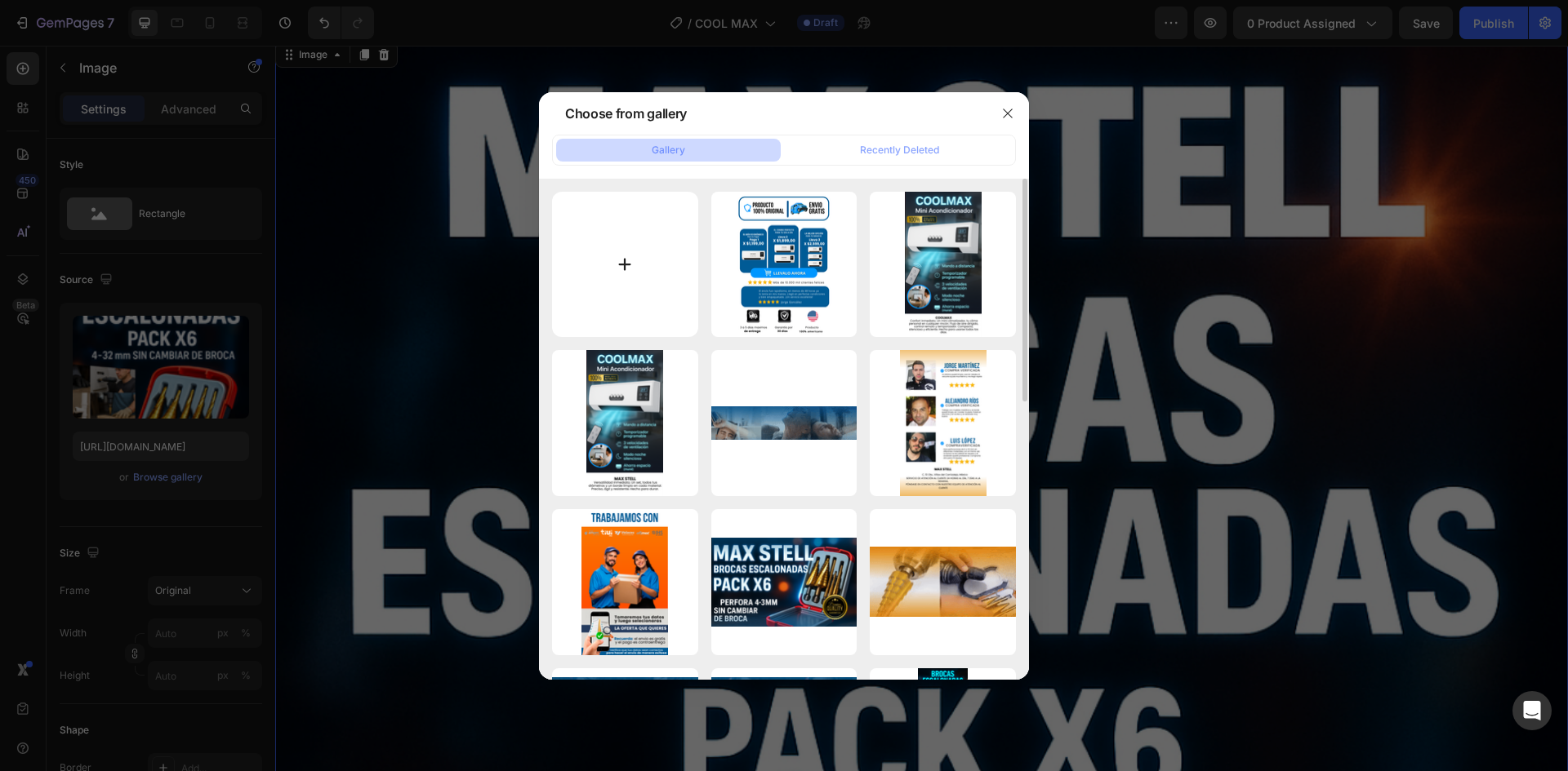
click at [642, 254] on input "file" at bounding box center [625, 264] width 146 height 146
type input "C:\fakepath\4.png"
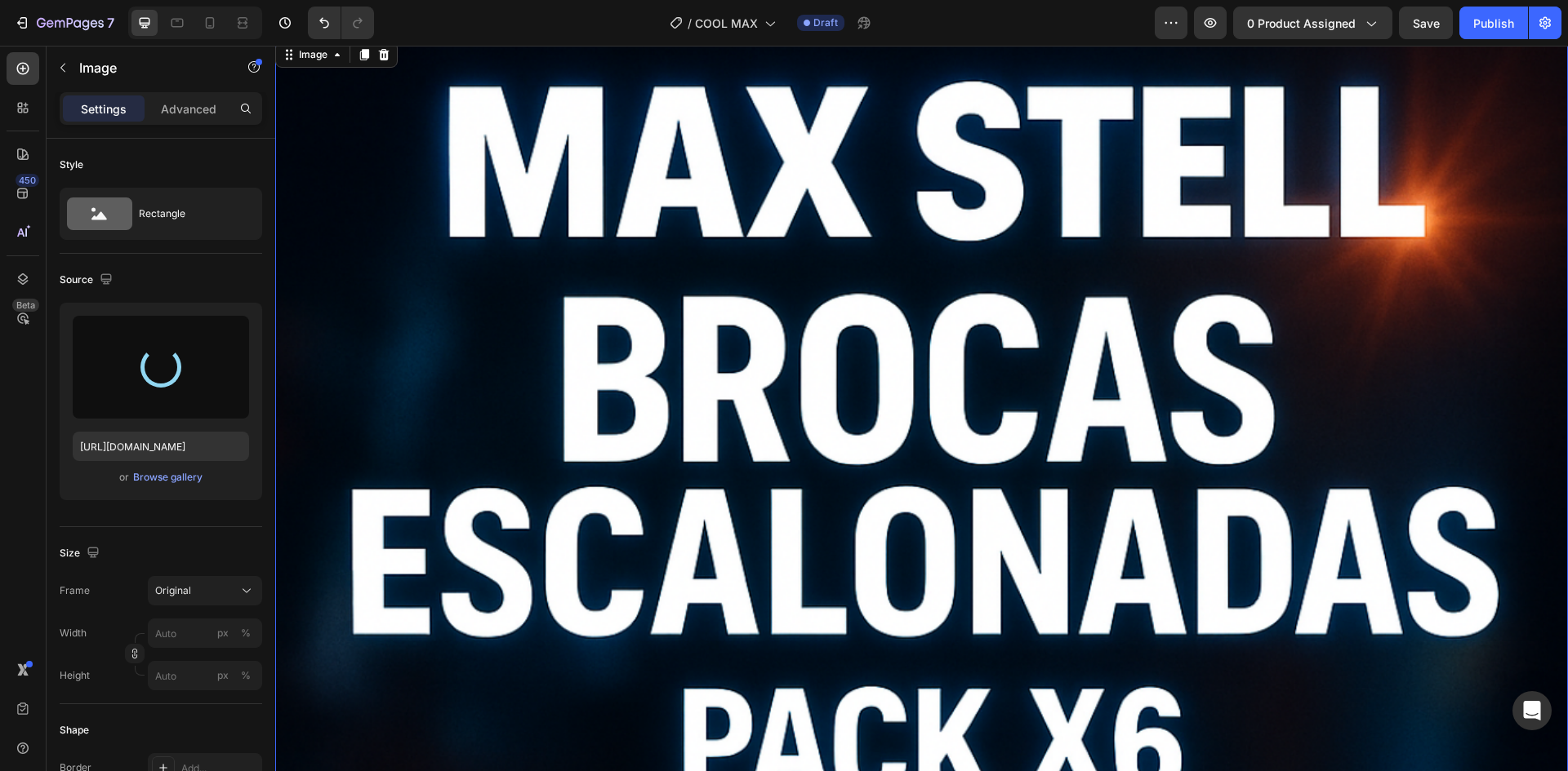
type input "[URL][DOMAIN_NAME]"
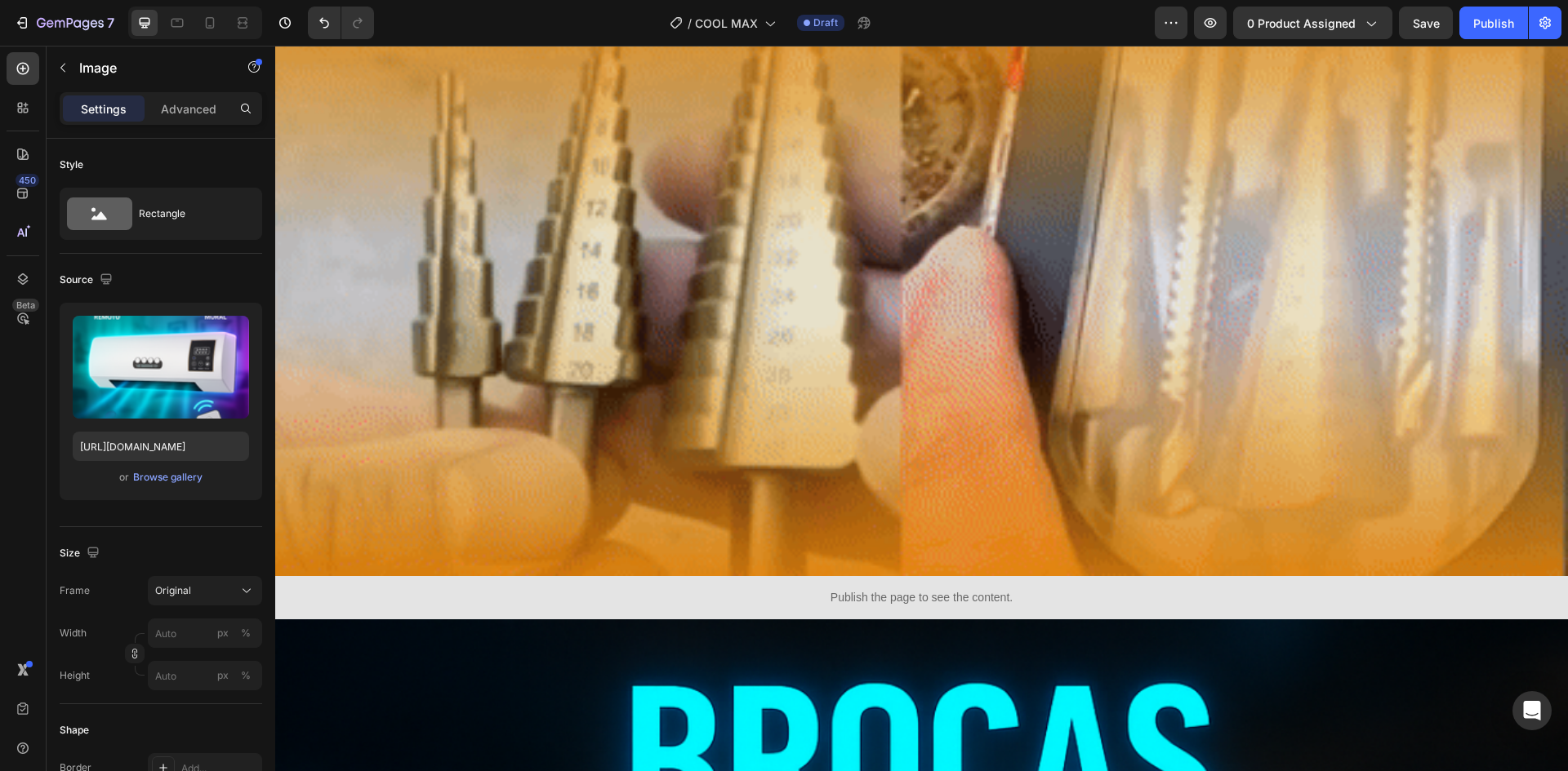
scroll to position [6735, 0]
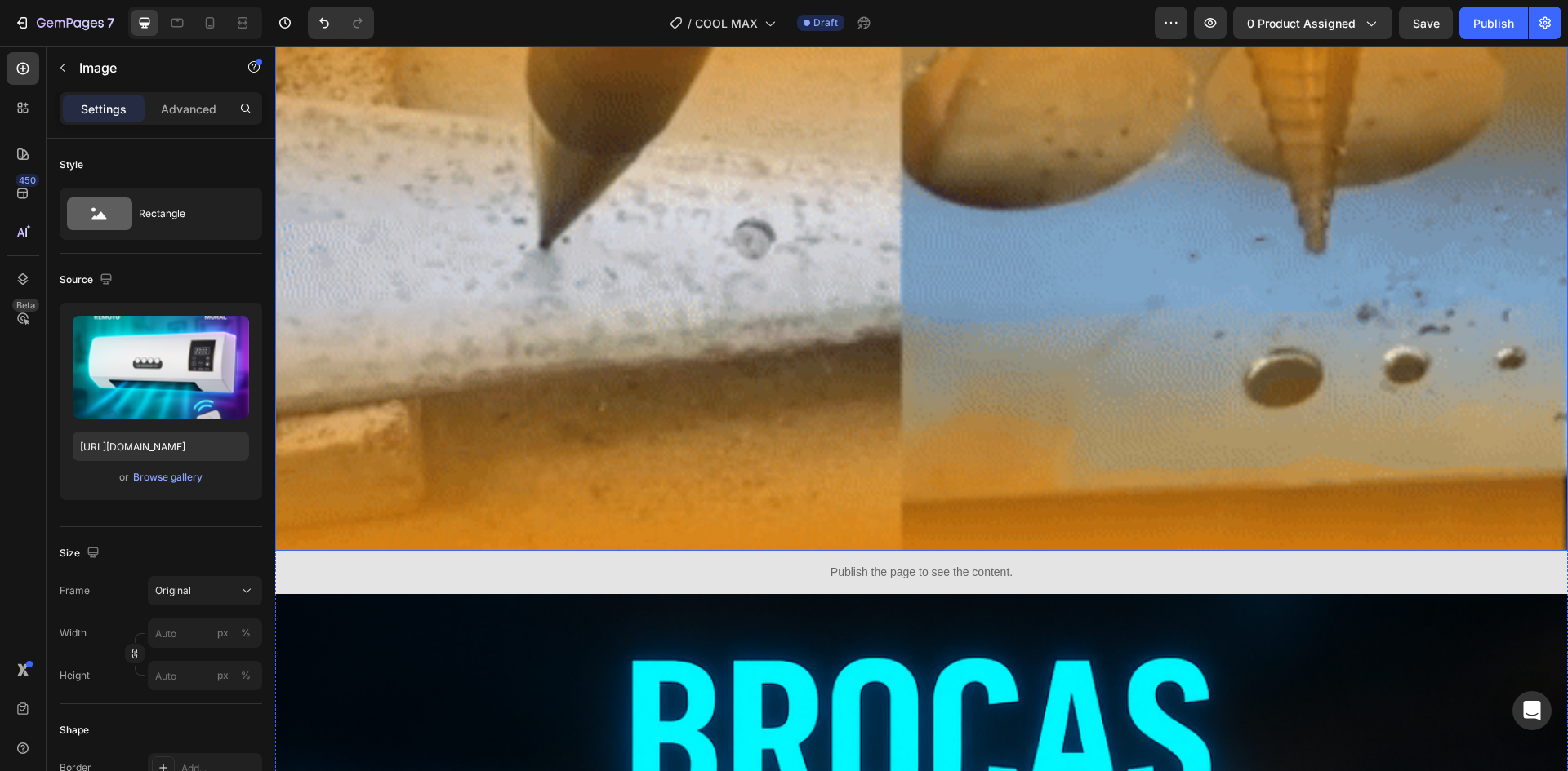
click at [512, 423] on img at bounding box center [922, 238] width 1293 height 624
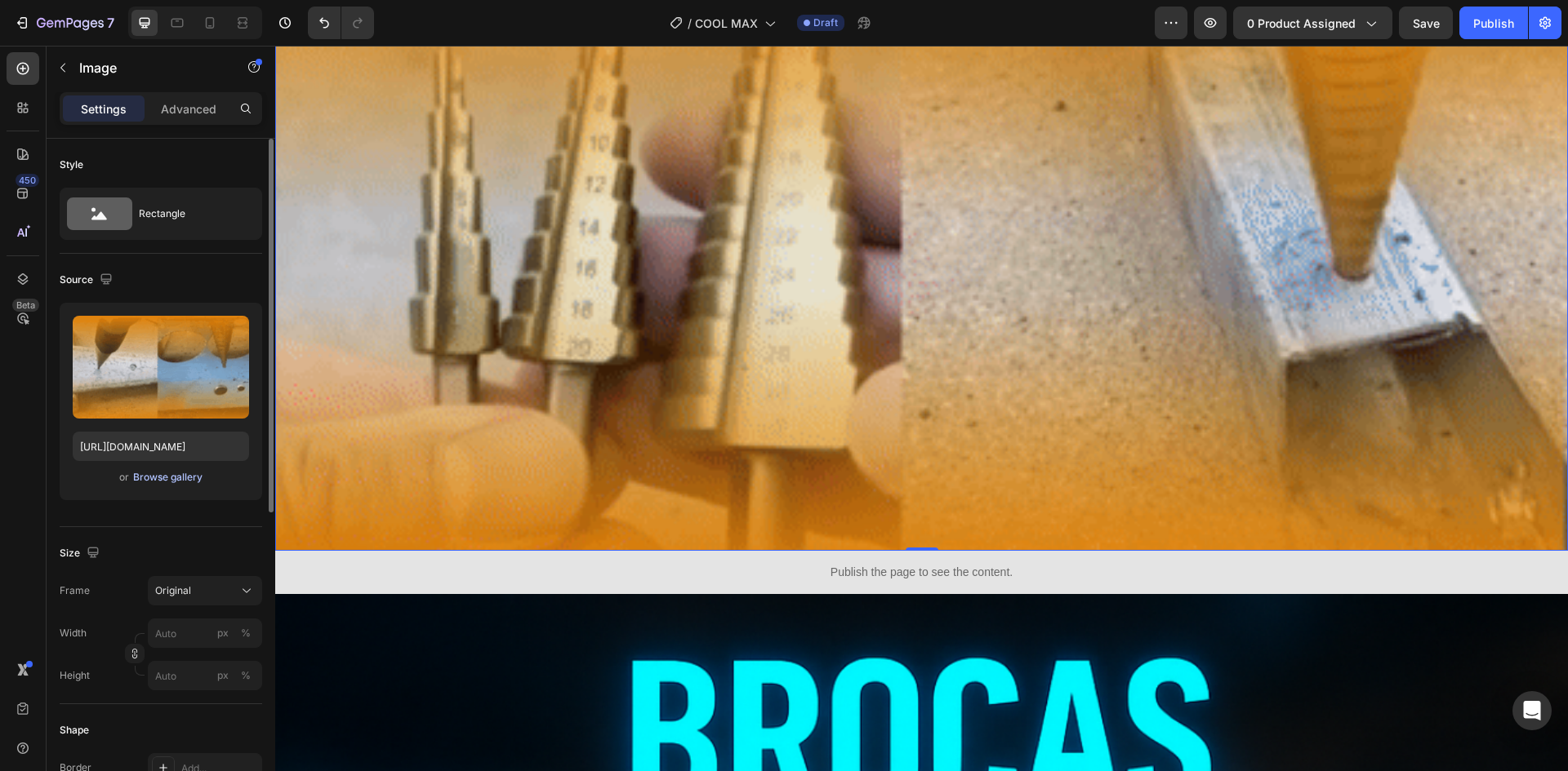
click at [194, 474] on div "Browse gallery" at bounding box center [167, 478] width 70 height 15
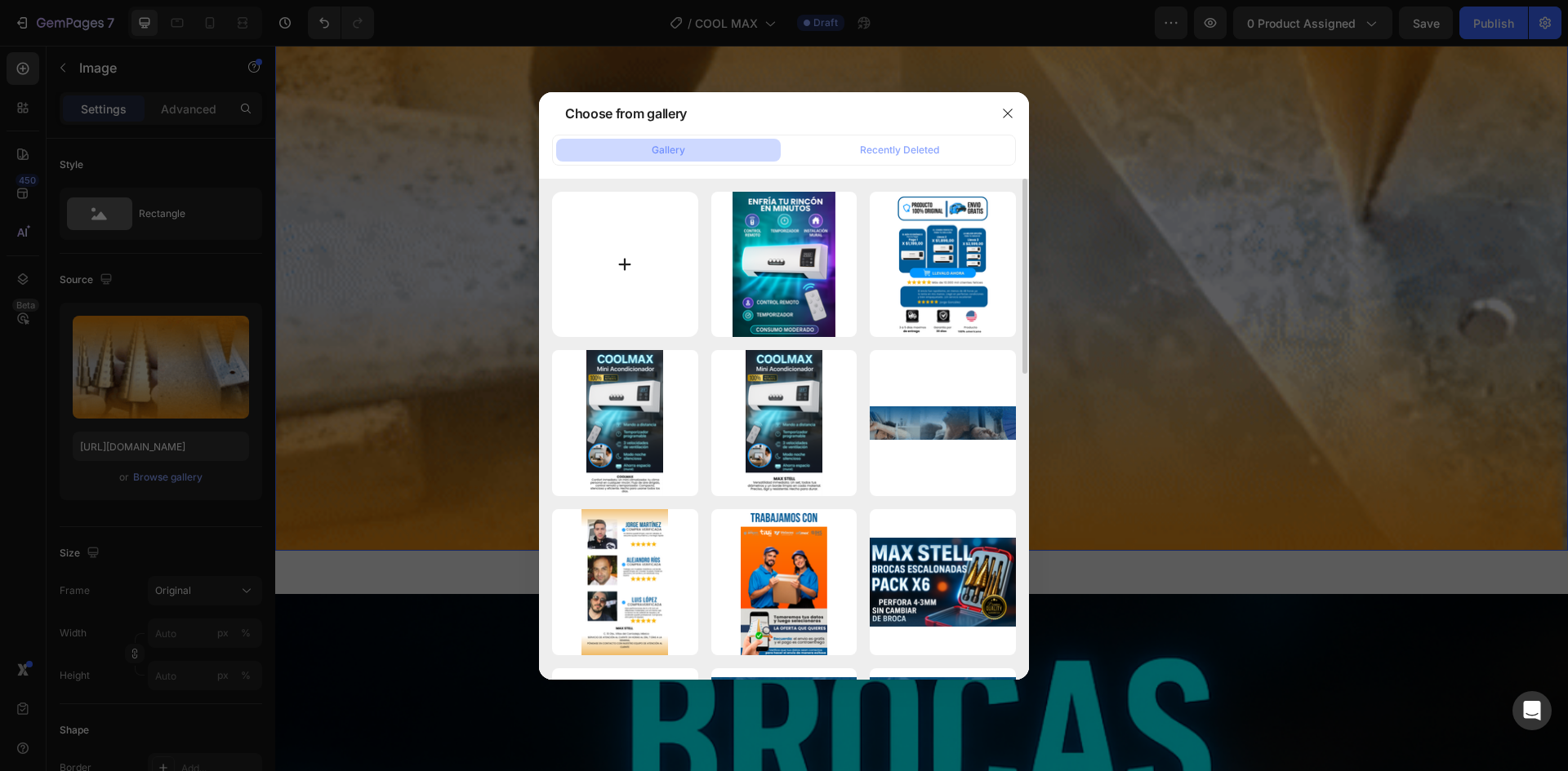
click at [602, 251] on input "file" at bounding box center [625, 264] width 146 height 146
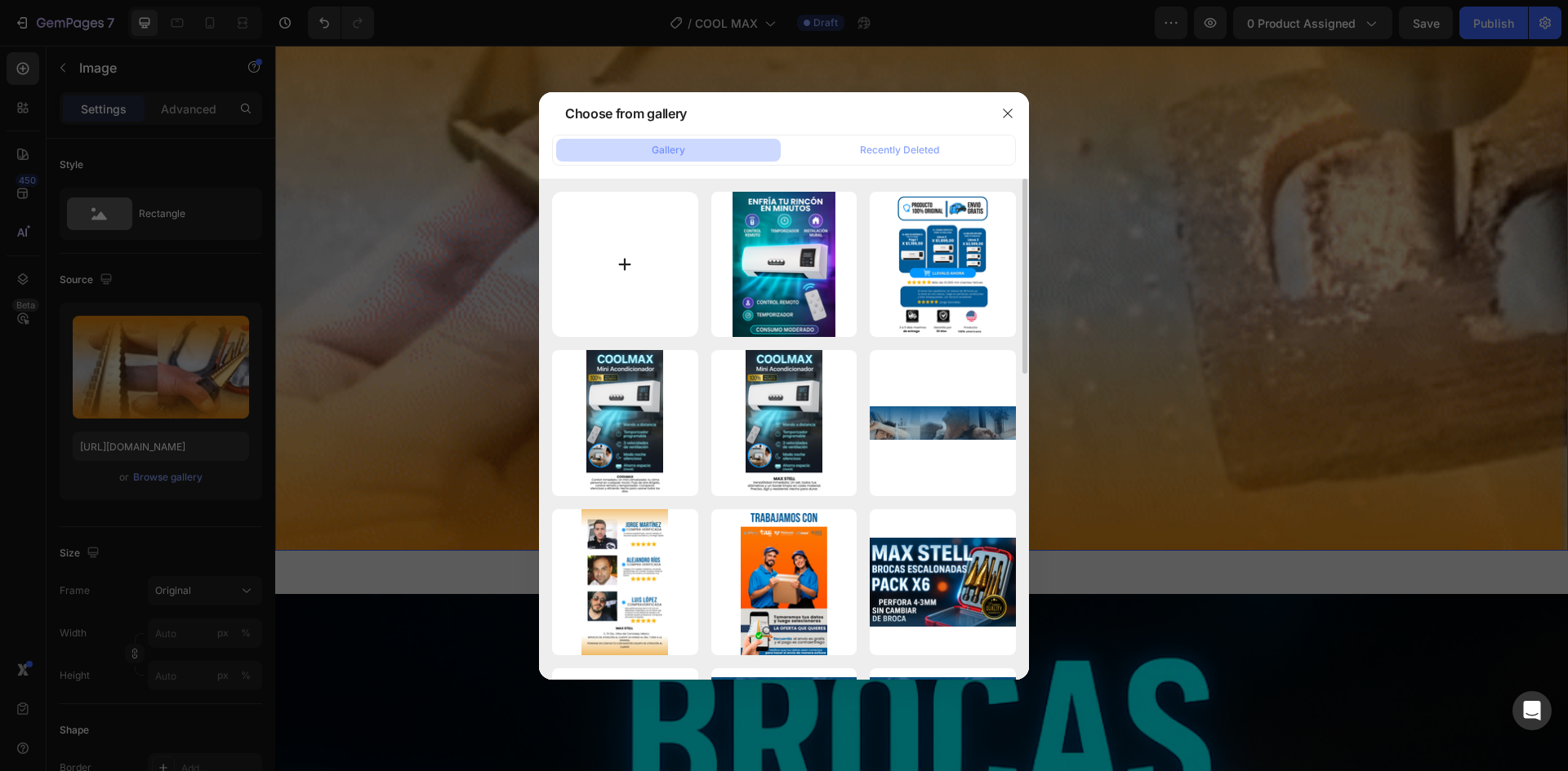
type input "C:\fakepath\5-ezgif.com-video-to-gif-converter (3).gif"
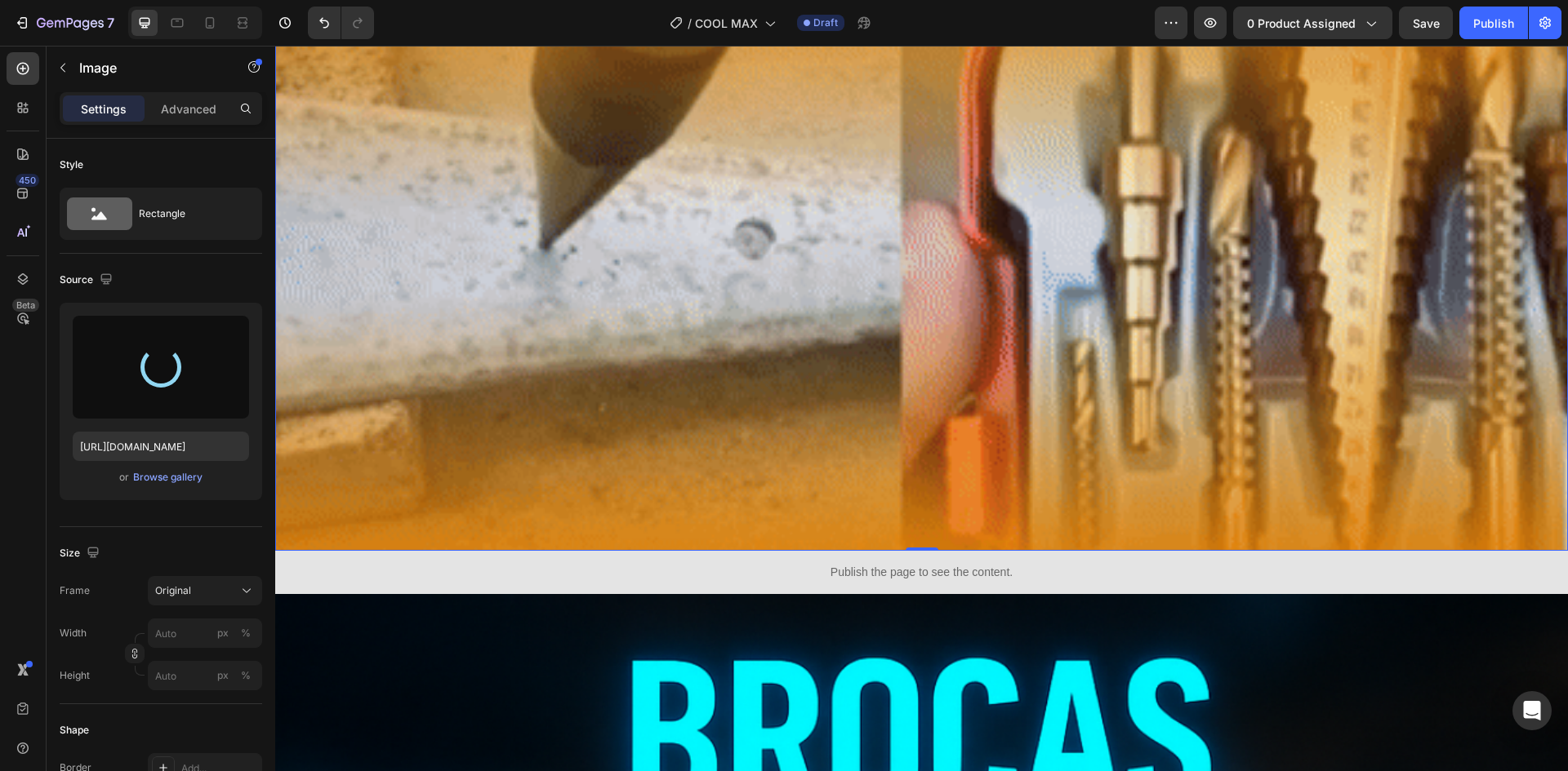
type input "[URL][DOMAIN_NAME]"
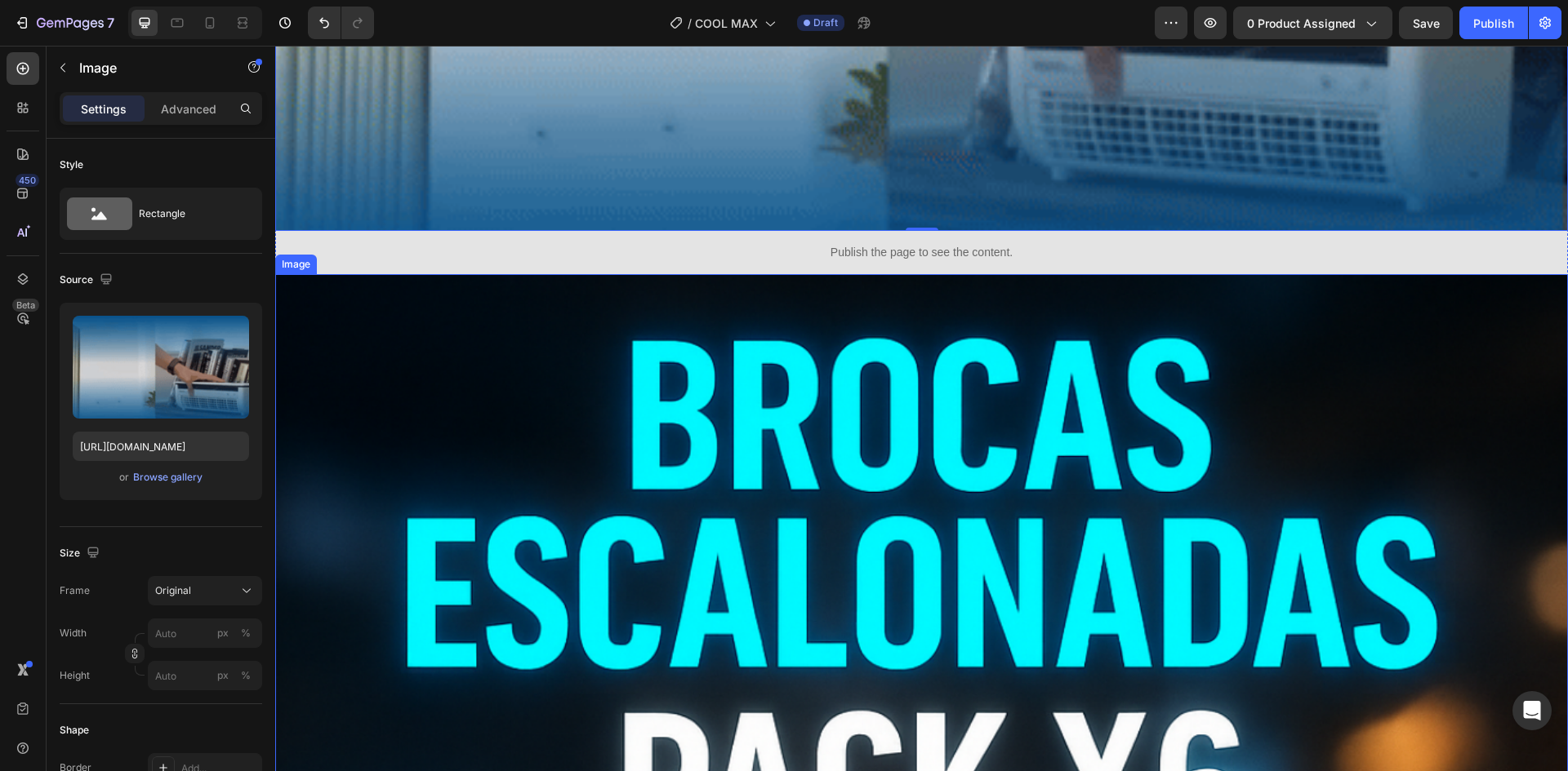
scroll to position [7055, 0]
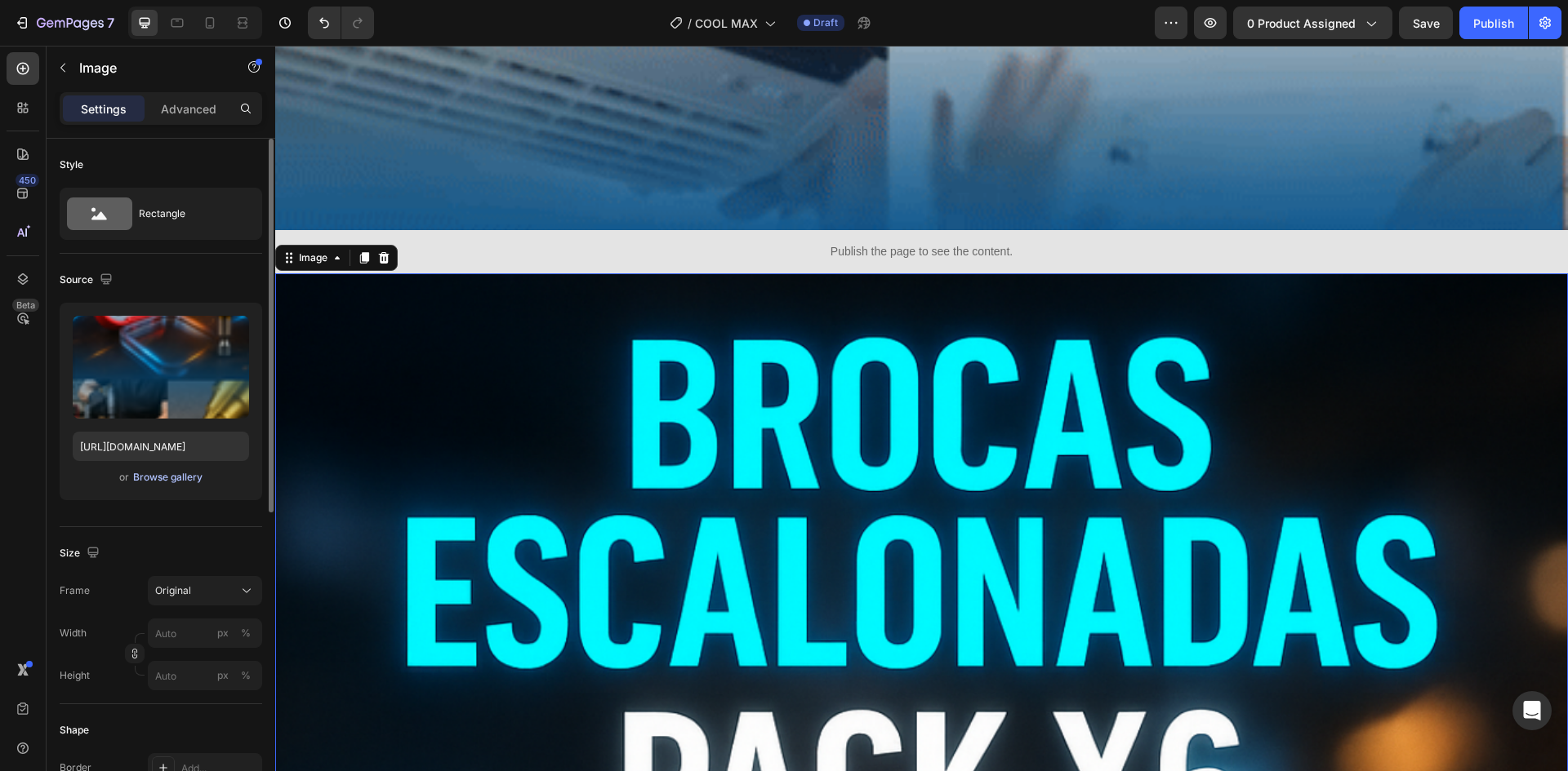
click at [154, 482] on div "Browse gallery" at bounding box center [167, 478] width 70 height 15
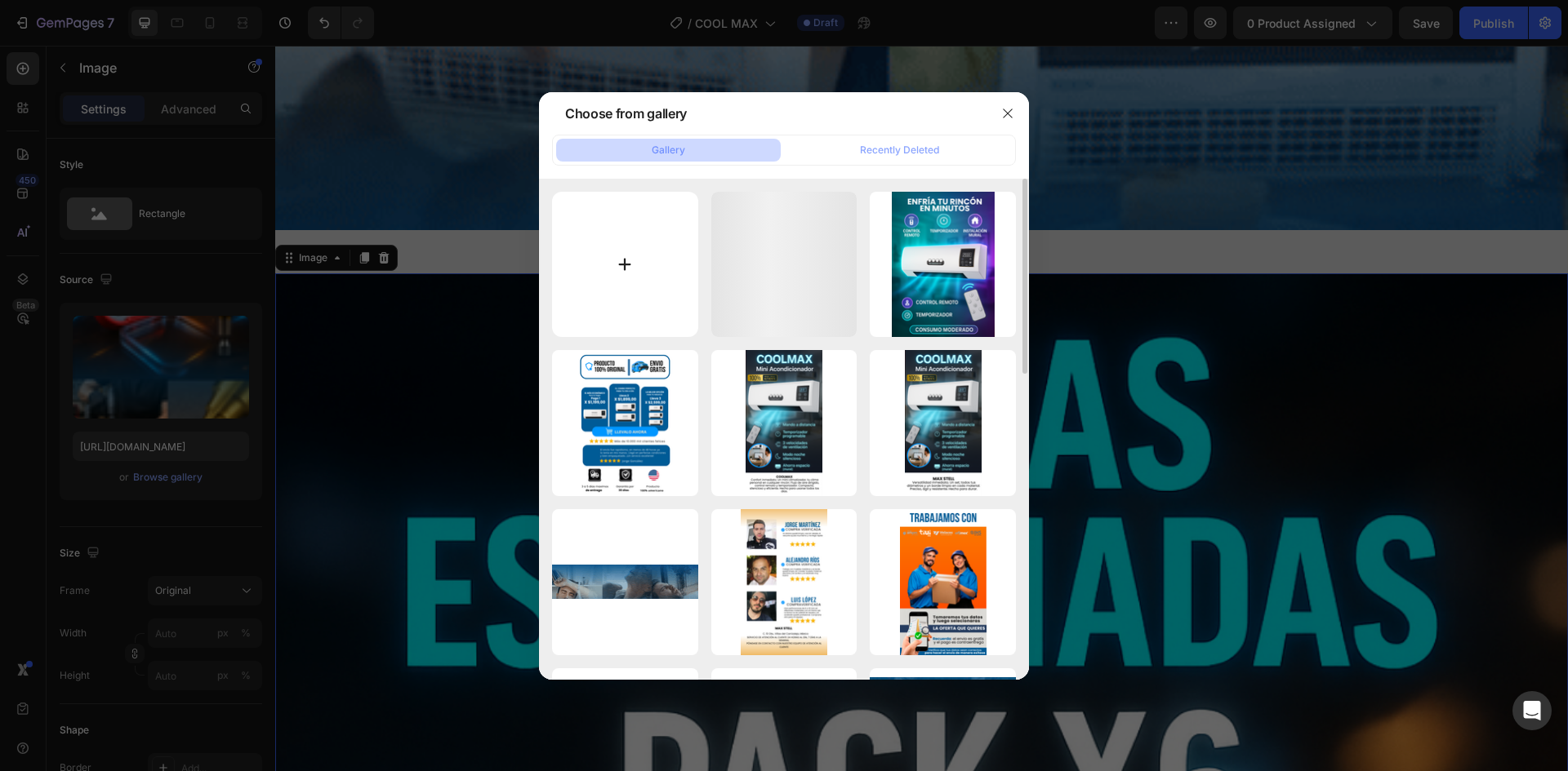
click at [646, 263] on input "file" at bounding box center [625, 264] width 146 height 146
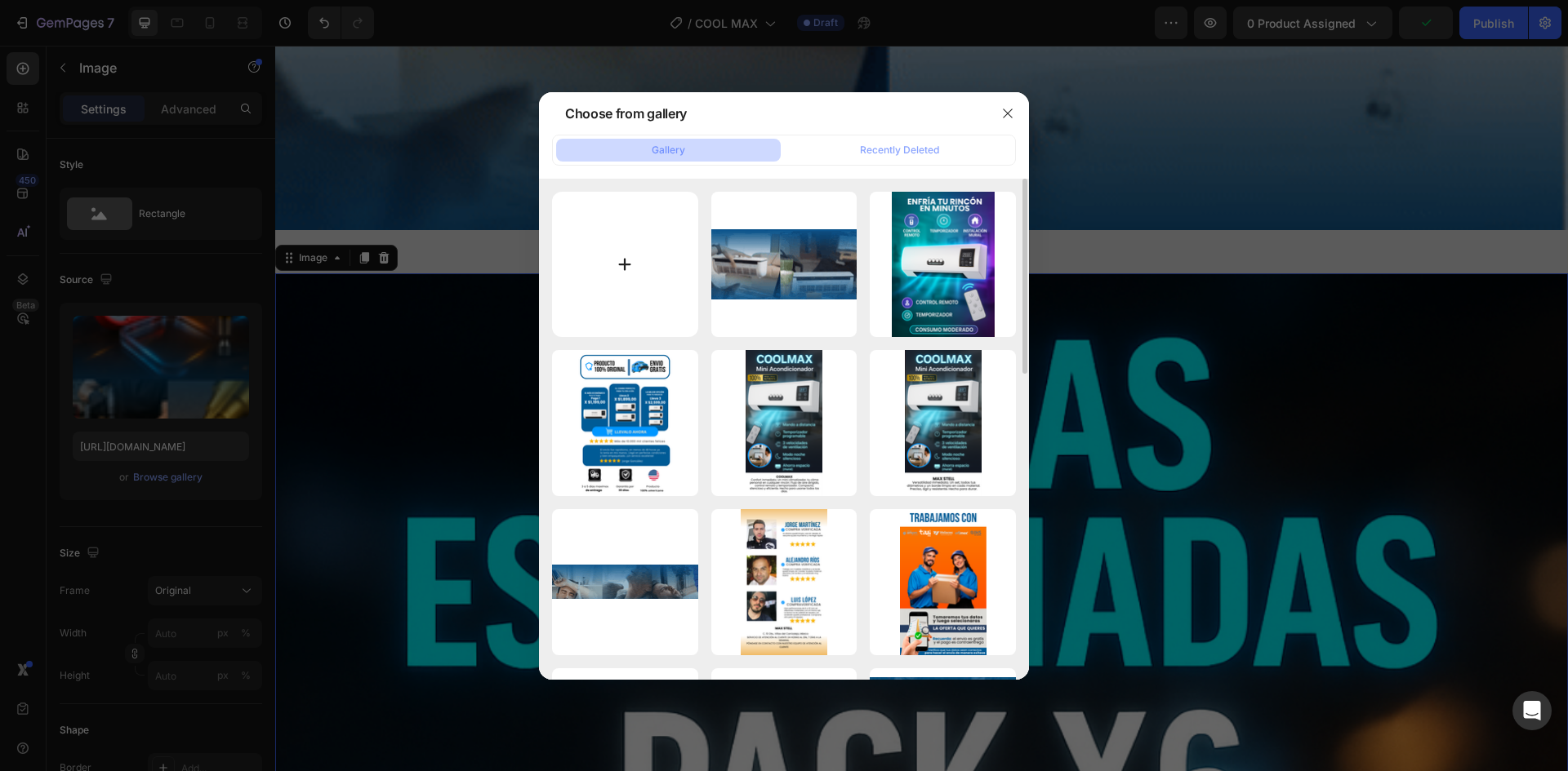
type input "C:\fakepath\6.png"
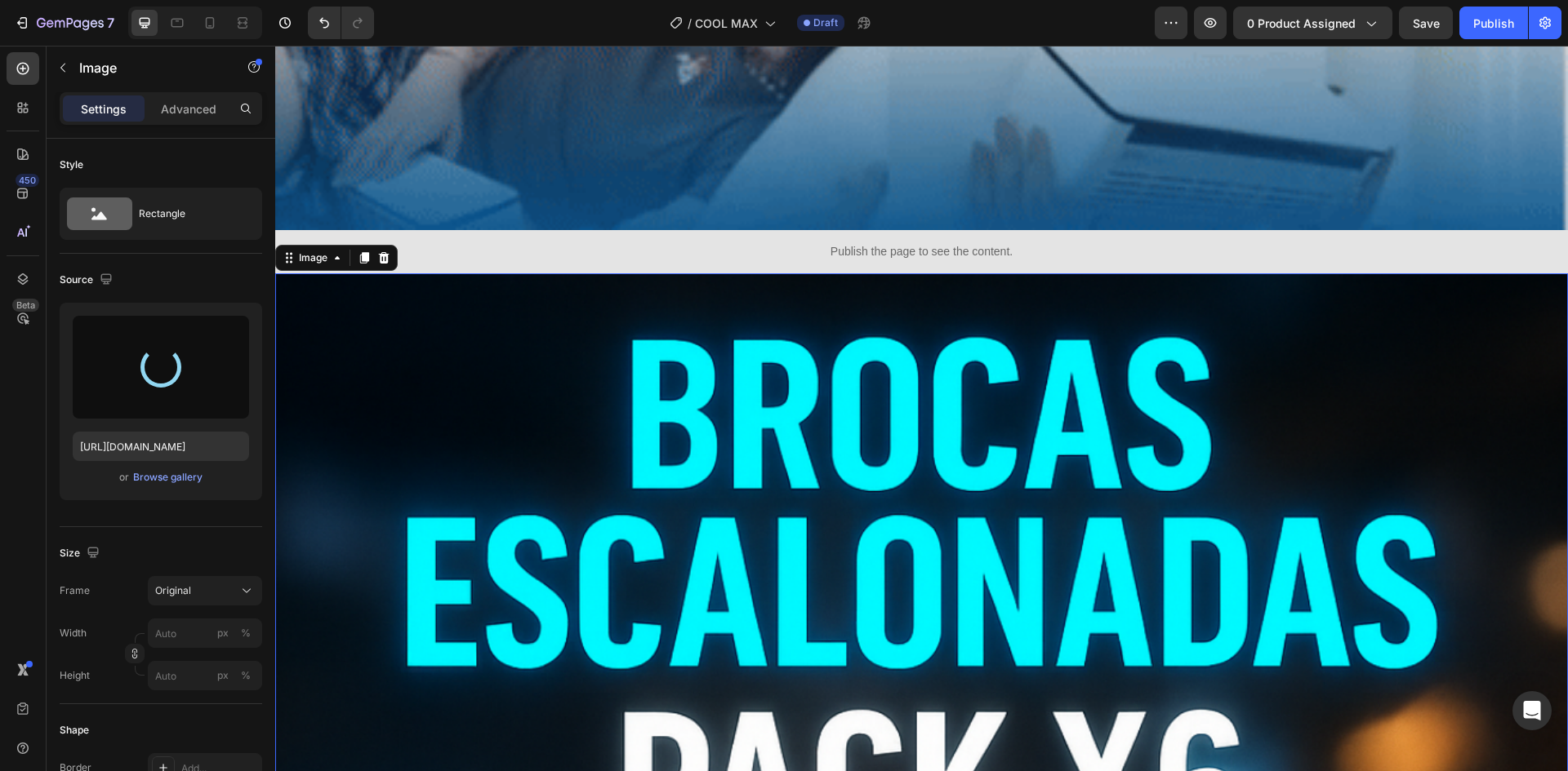
type input "[URL][DOMAIN_NAME]"
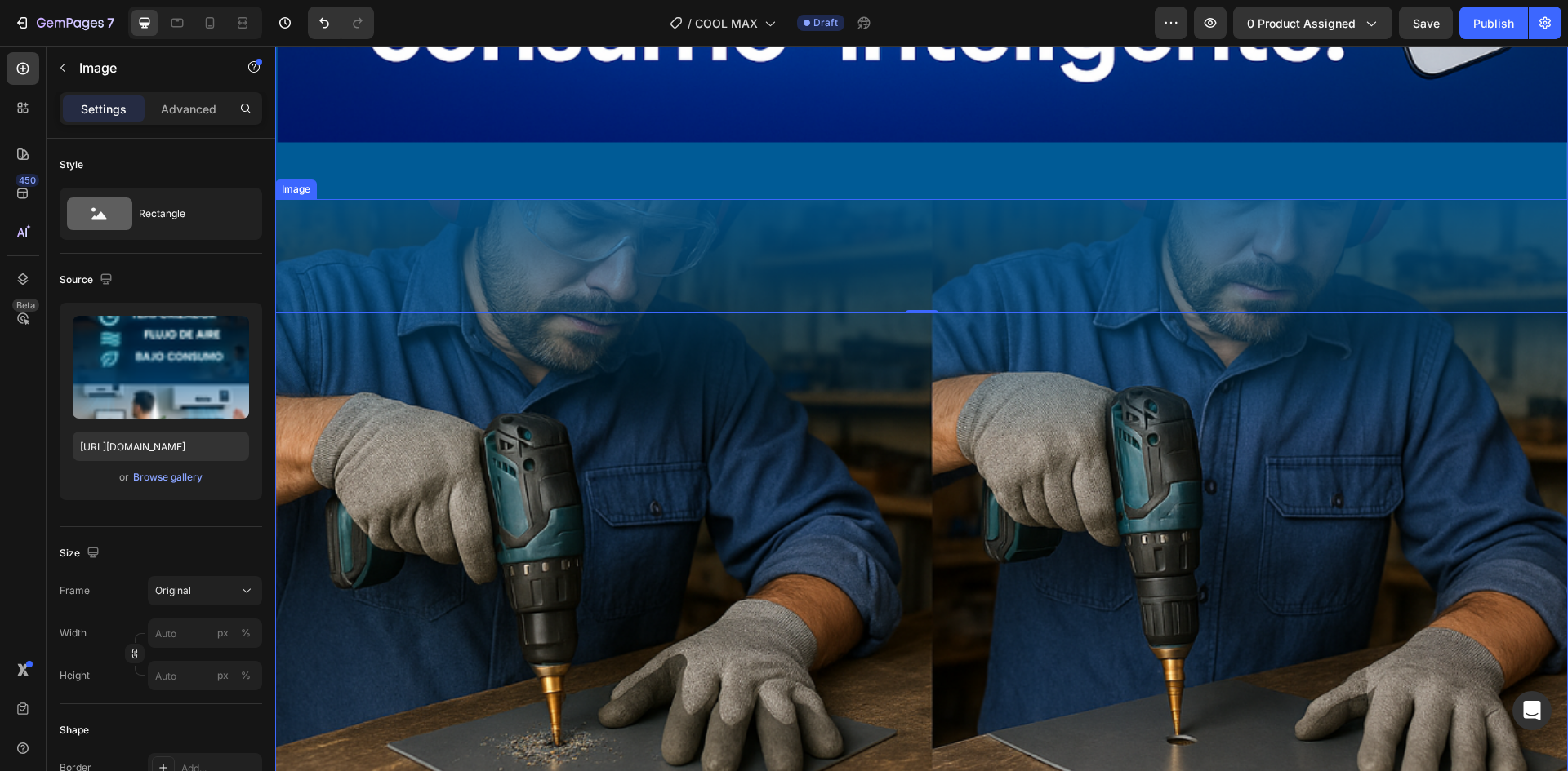
scroll to position [10743, 0]
click at [552, 469] on img at bounding box center [922, 764] width 1293 height 1130
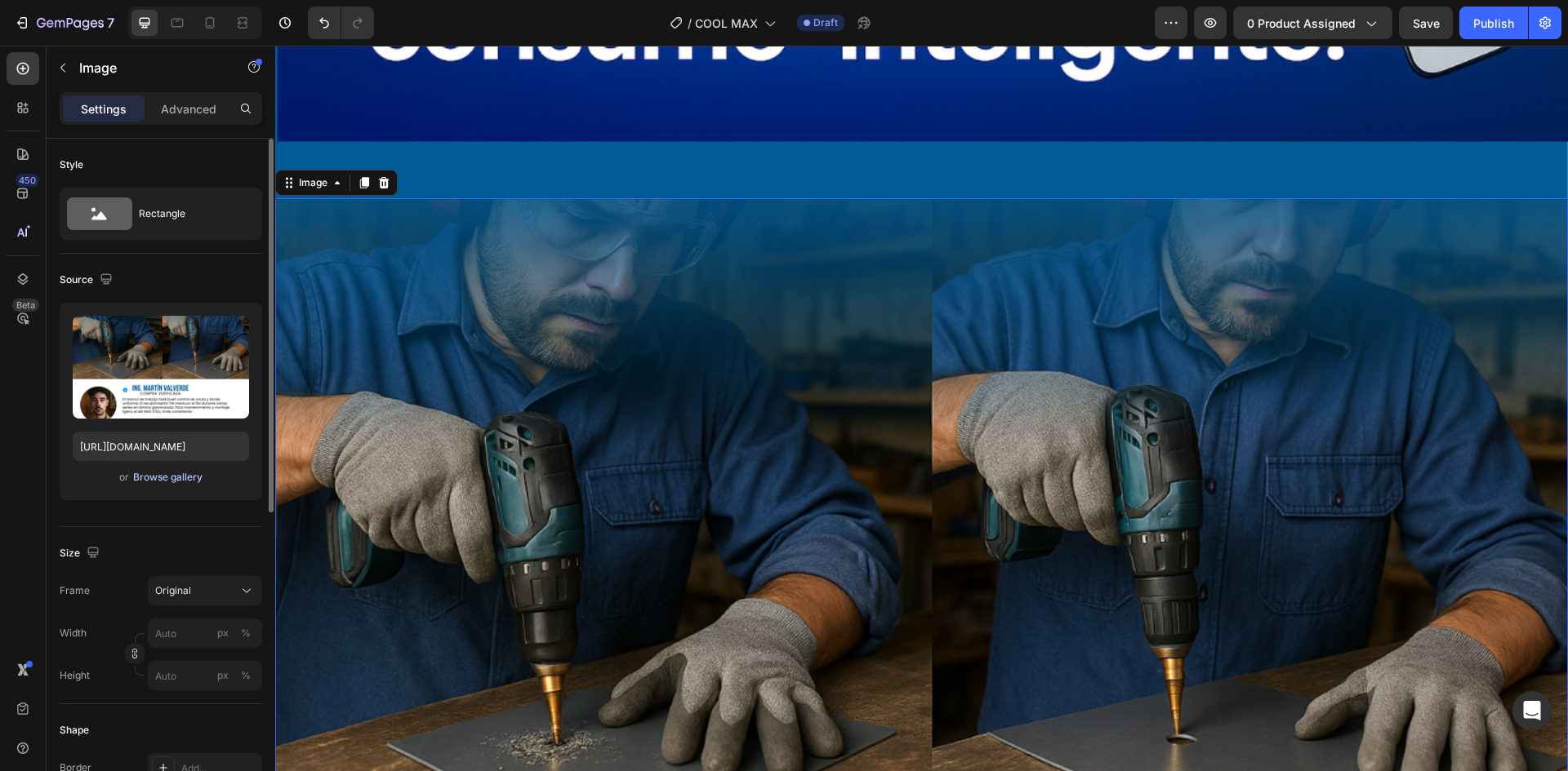
click at [163, 483] on div "Browse gallery" at bounding box center [167, 478] width 70 height 15
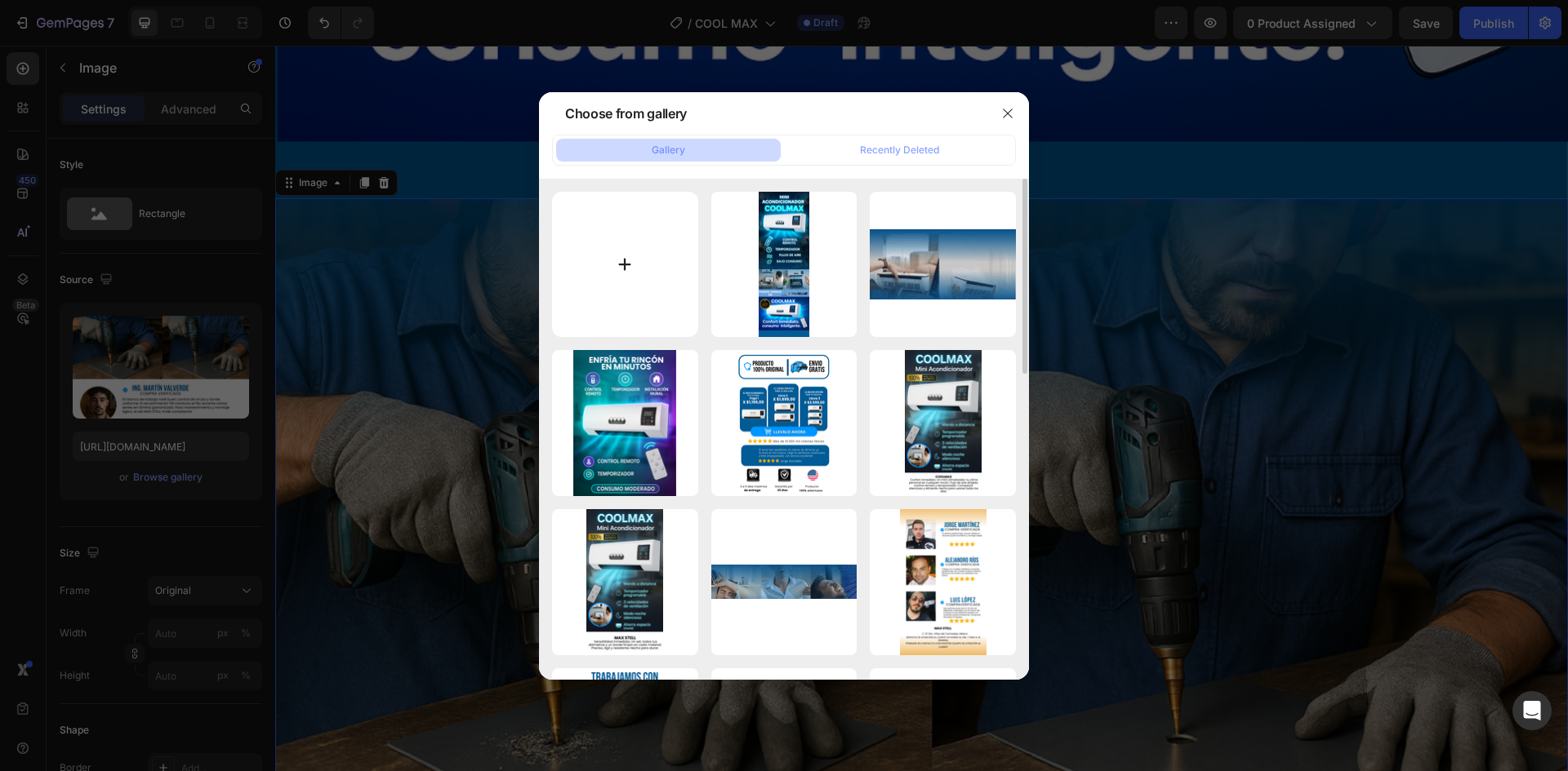
click at [617, 272] on input "file" at bounding box center [625, 264] width 146 height 146
type input "C:\fakepath\7.png"
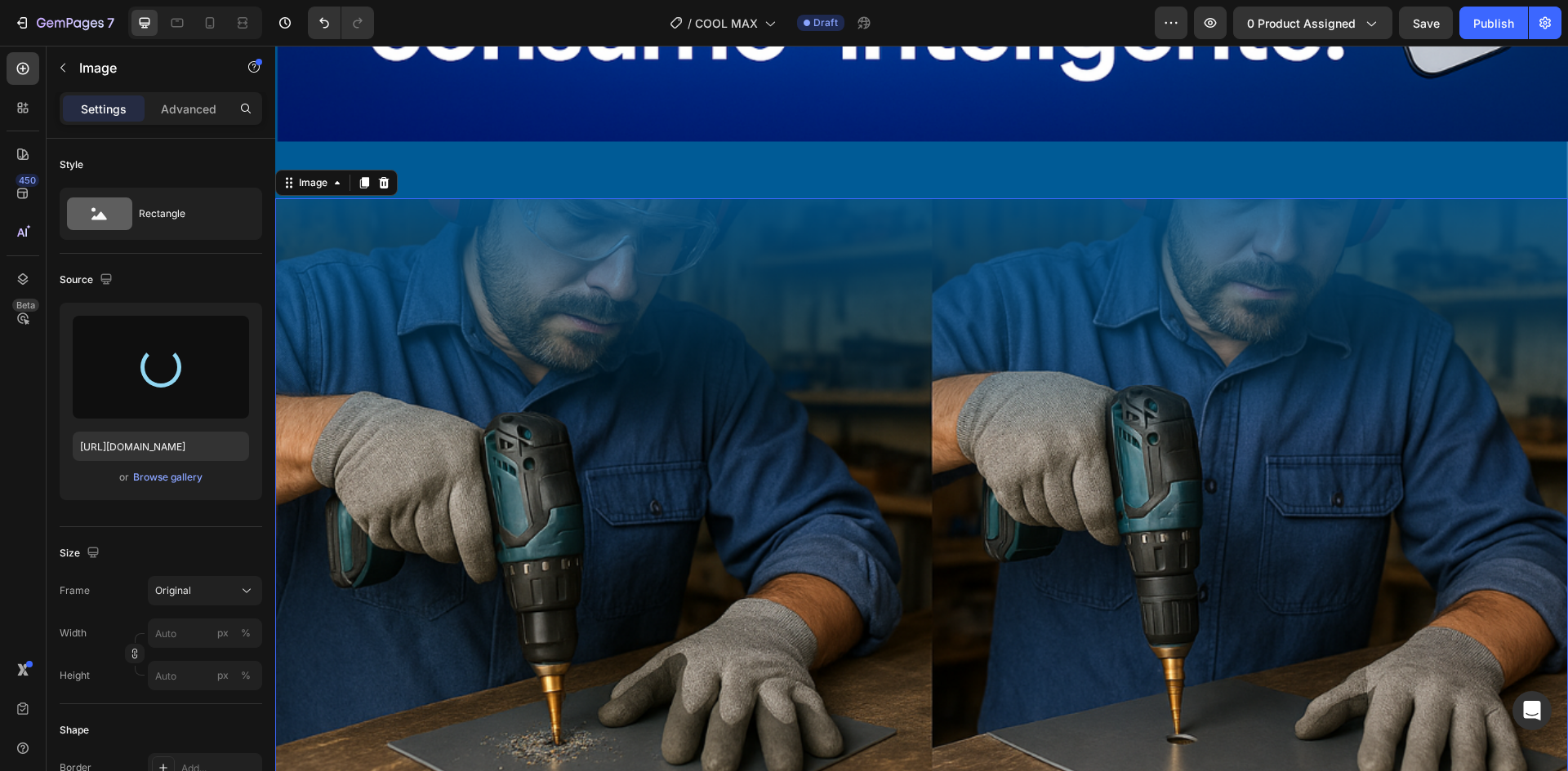
type input "[URL][DOMAIN_NAME]"
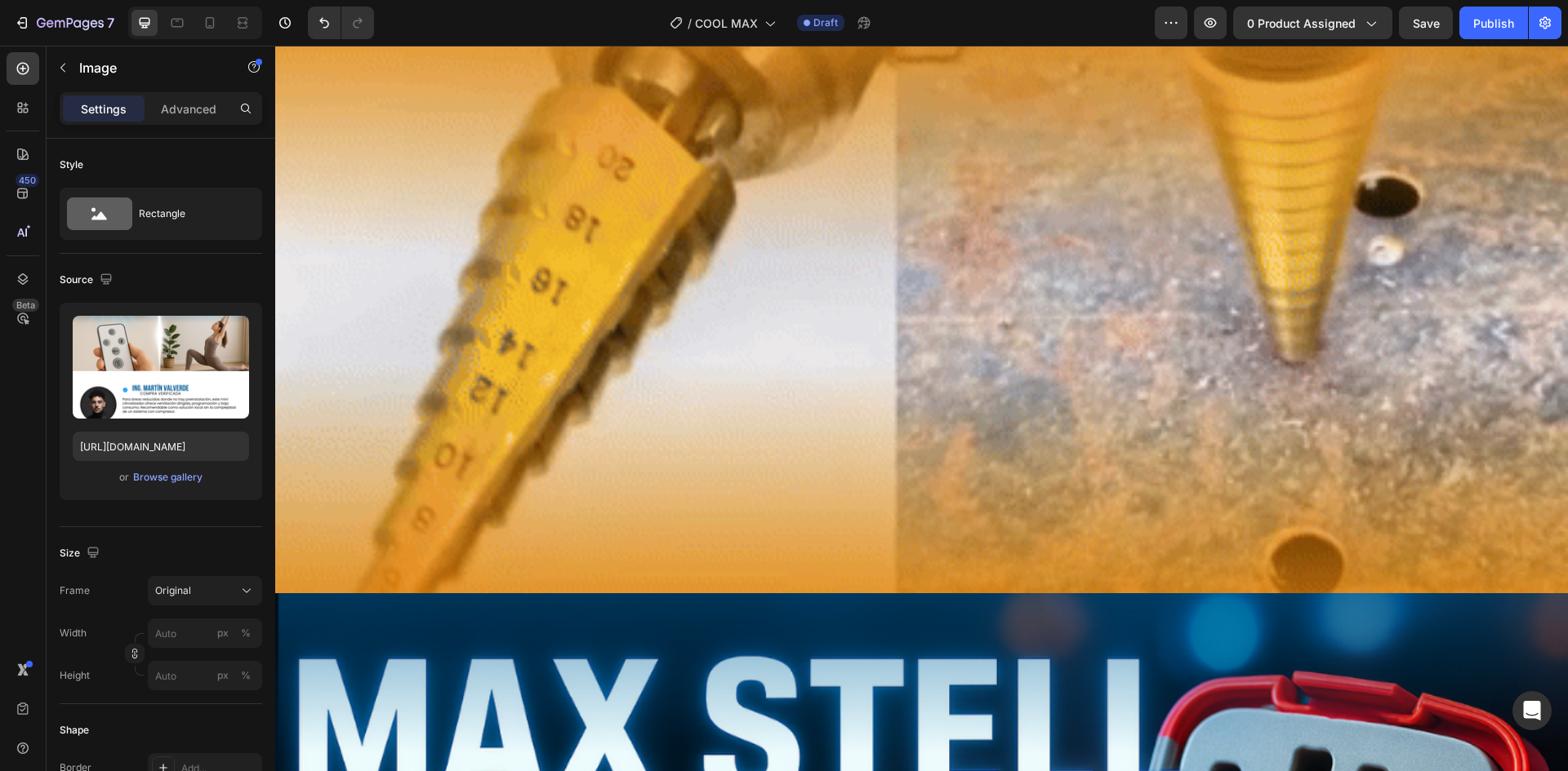
scroll to position [12106, 0]
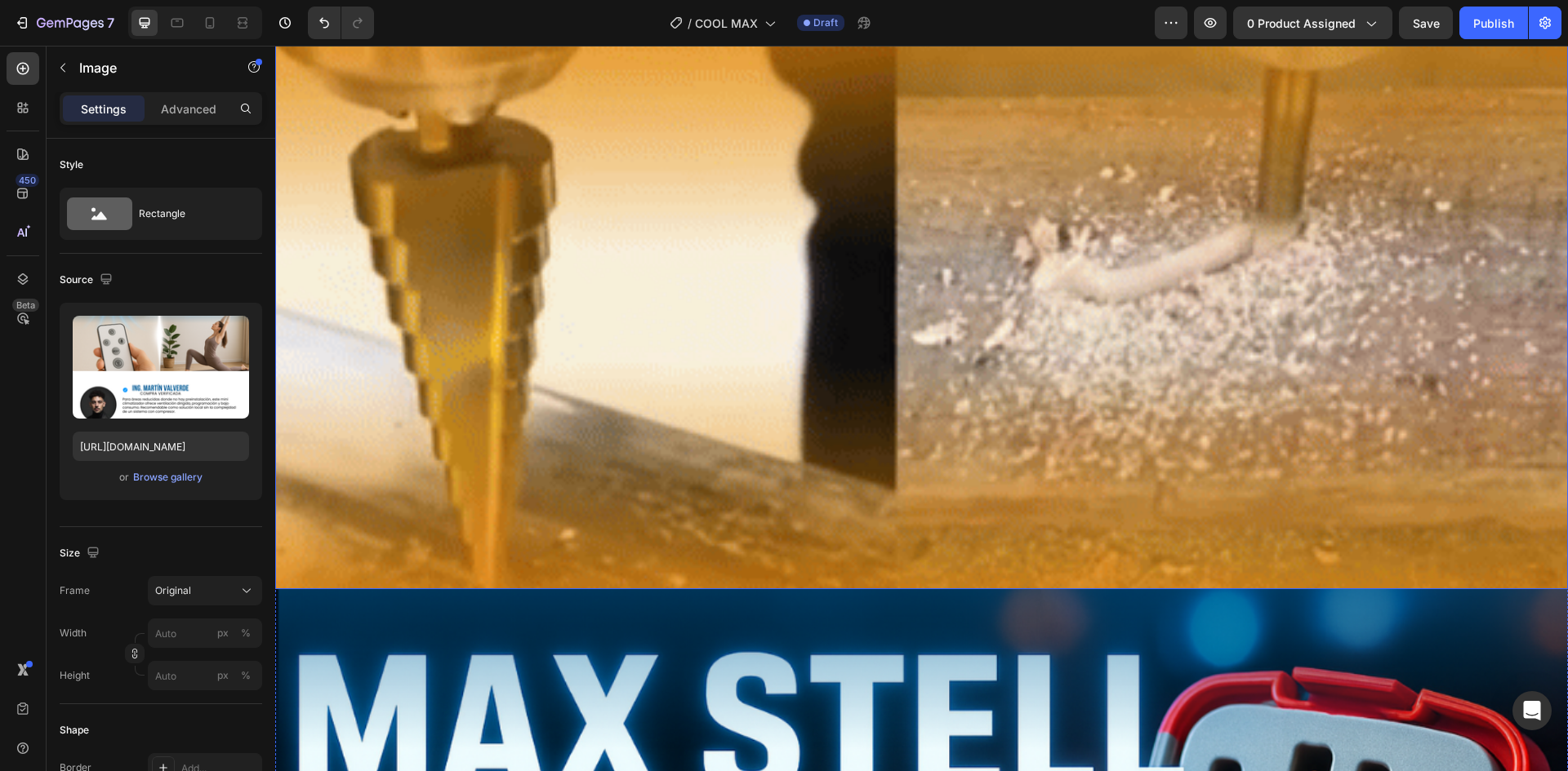
click at [621, 391] on img at bounding box center [922, 276] width 1293 height 624
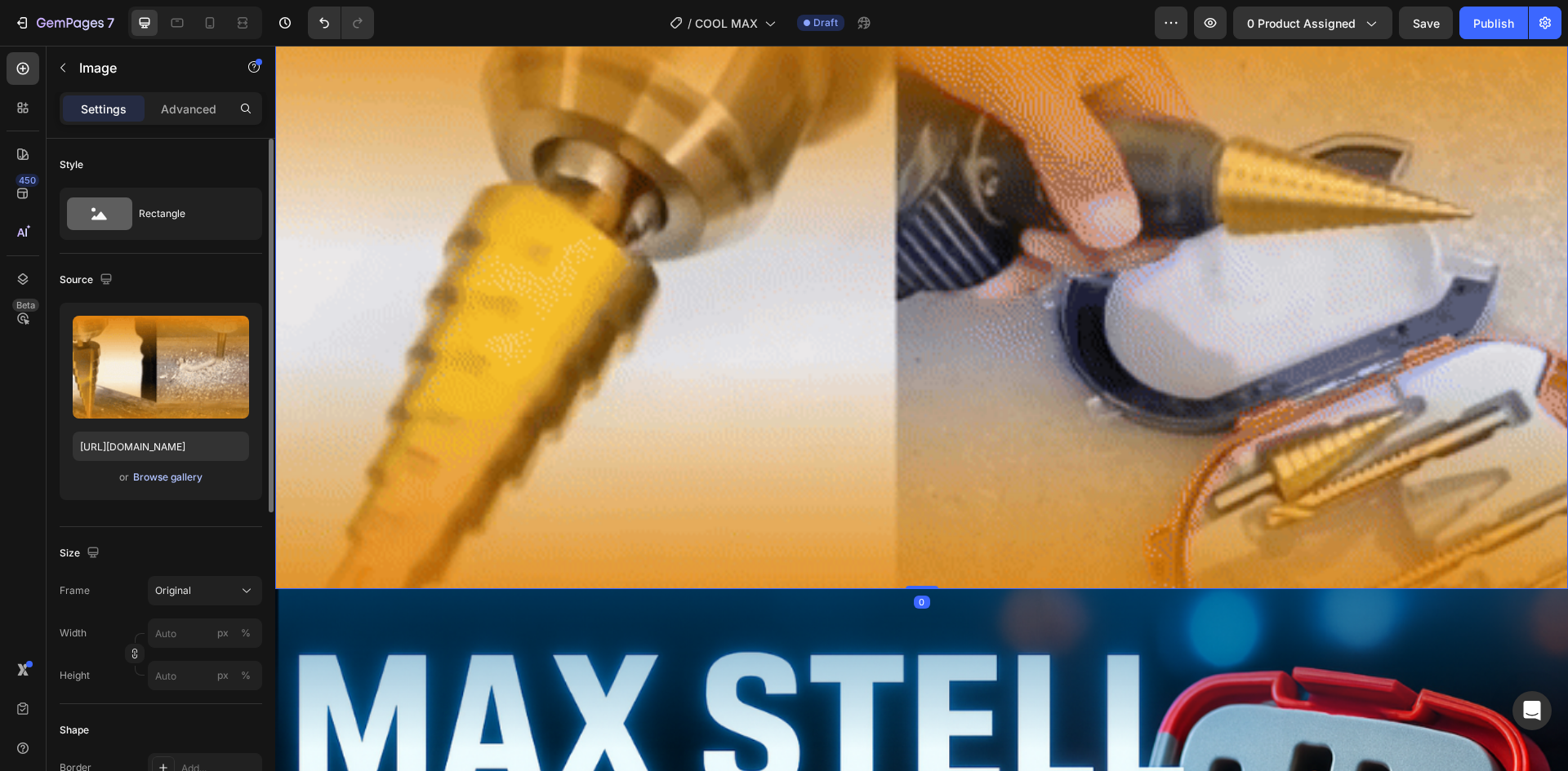
click at [151, 482] on div "Browse gallery" at bounding box center [167, 478] width 70 height 15
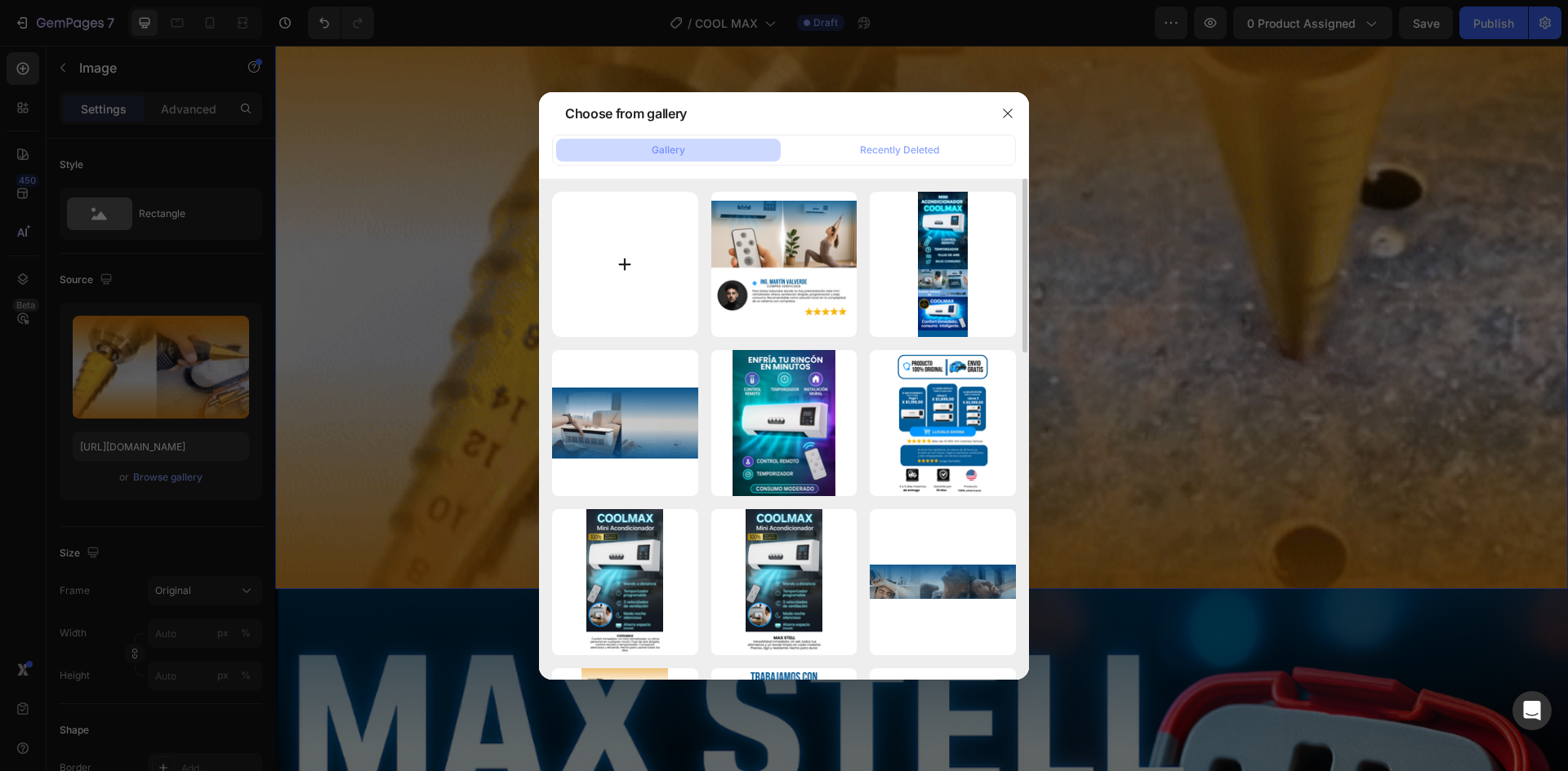
click at [618, 251] on input "file" at bounding box center [625, 264] width 146 height 146
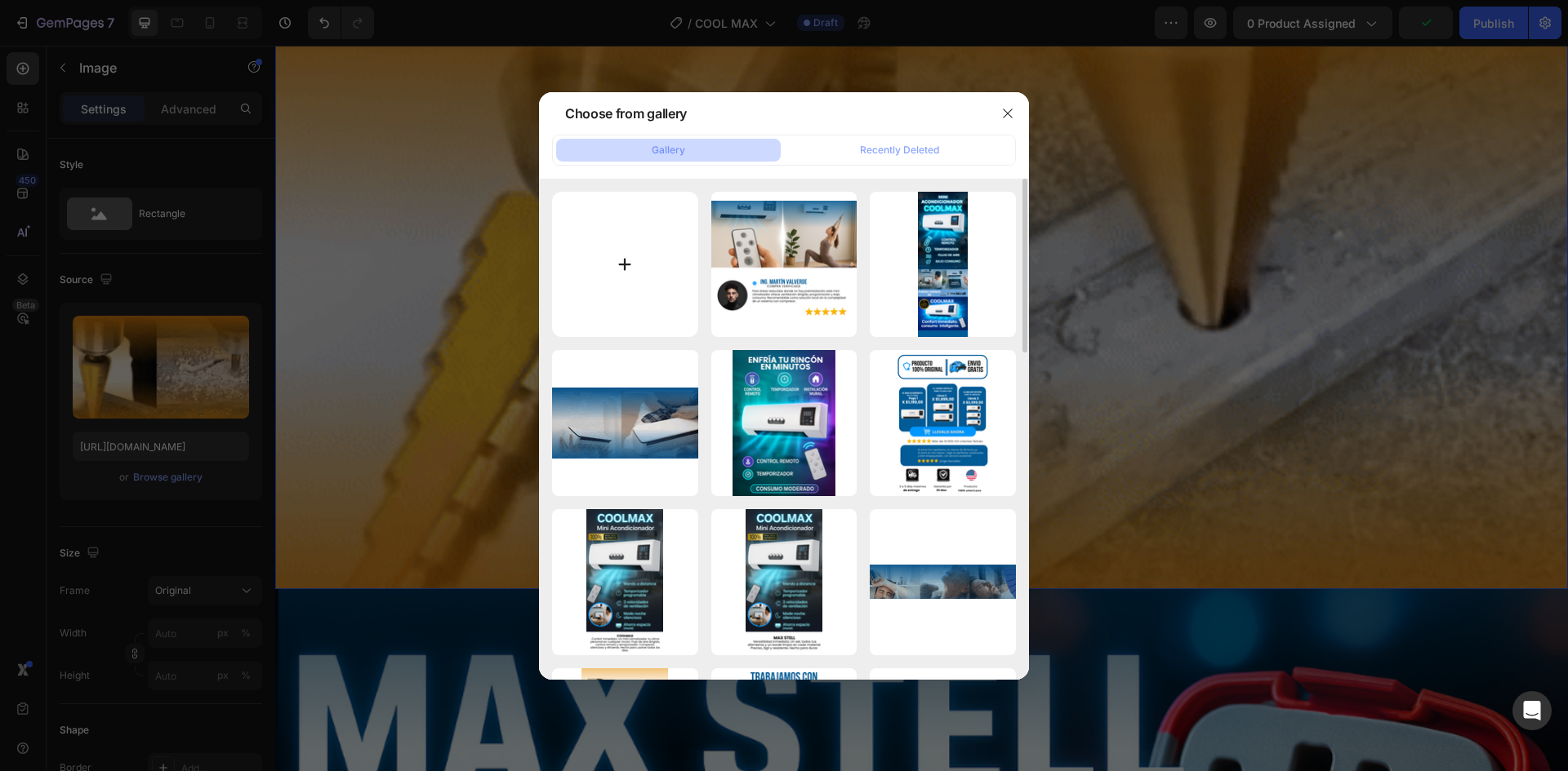
type input "C:\fakepath\8-ezgif.com-video-to-gif-converter (4).gif"
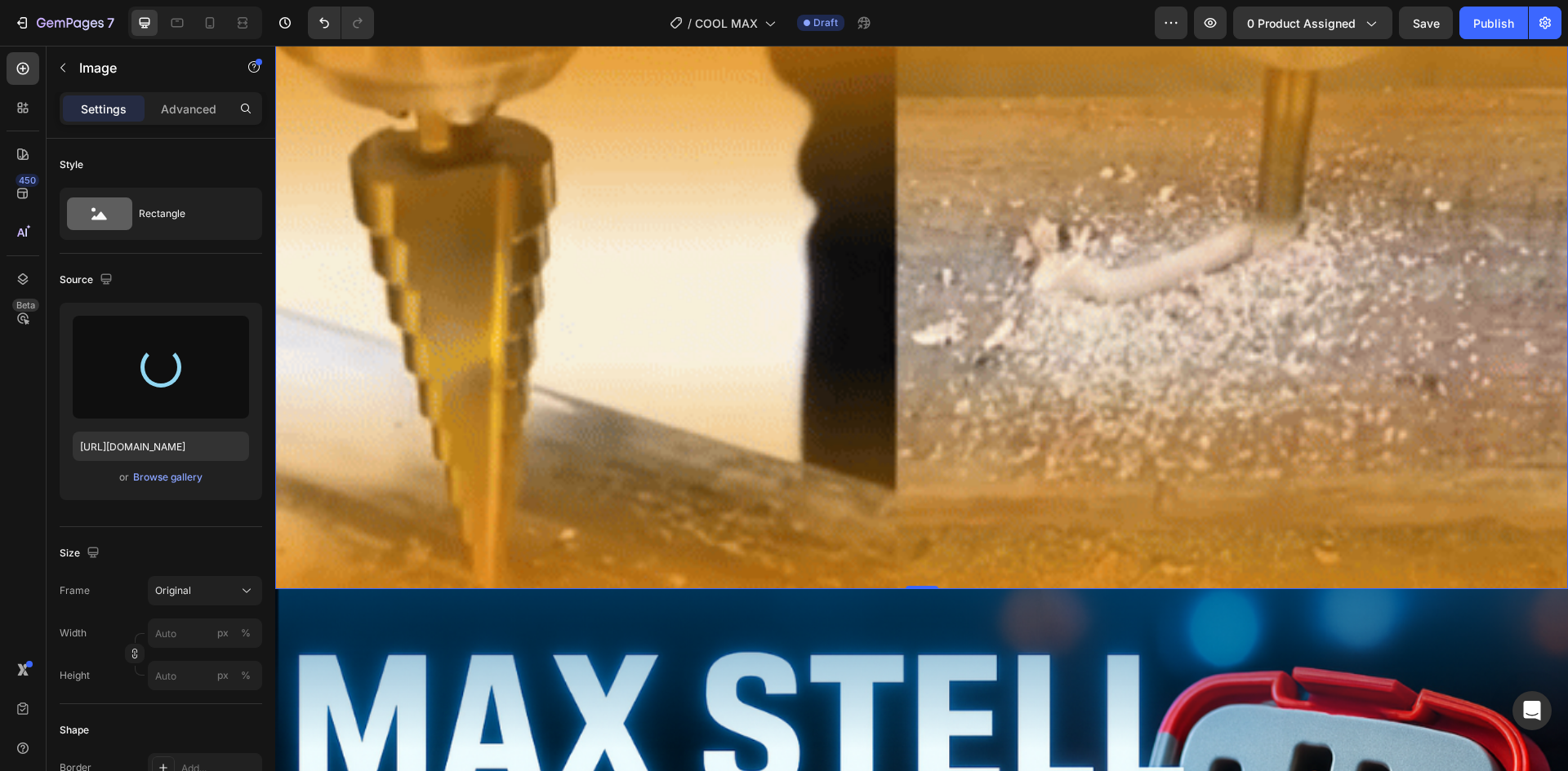
type input "[URL][DOMAIN_NAME]"
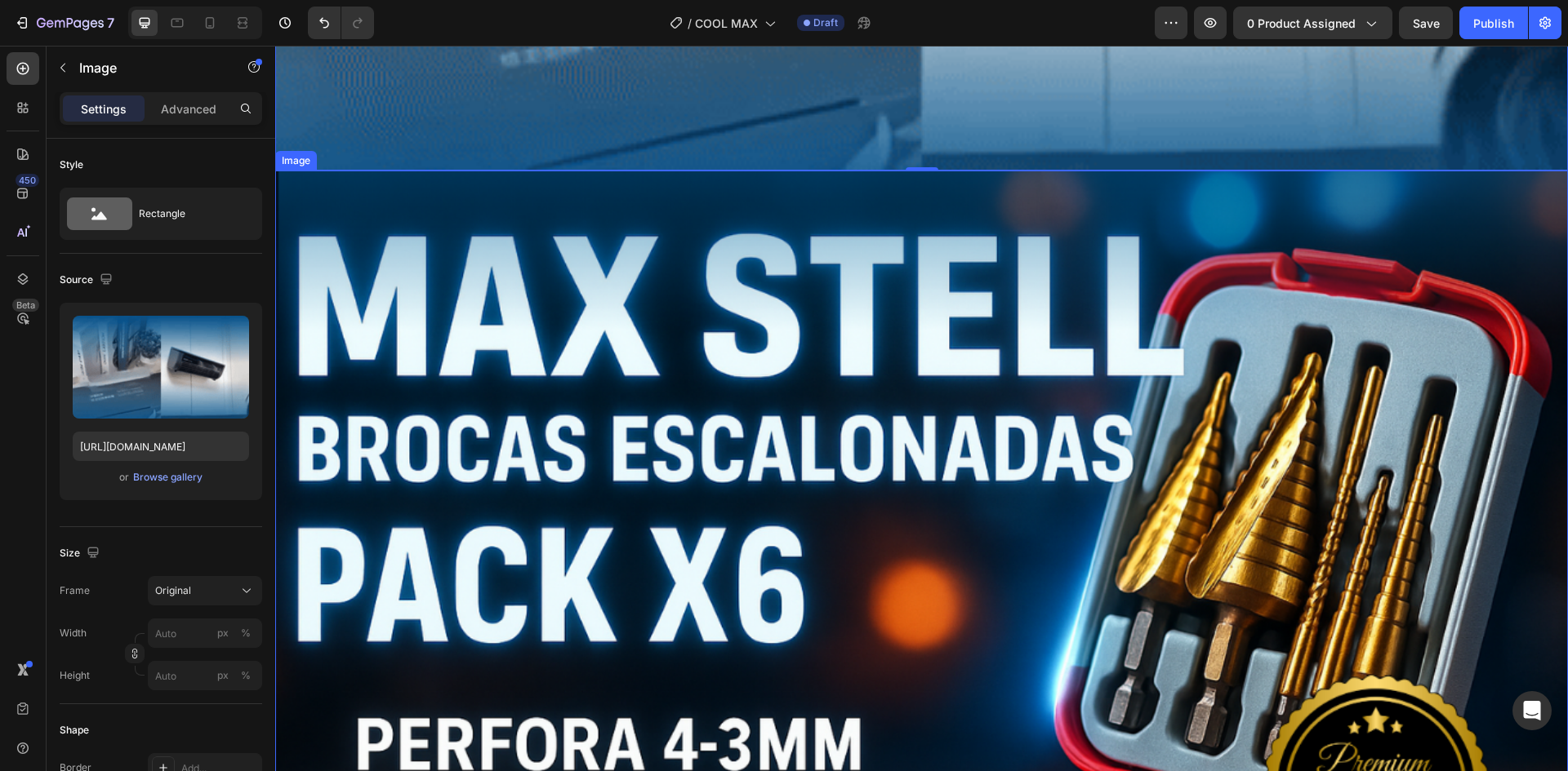
scroll to position [12543, 0]
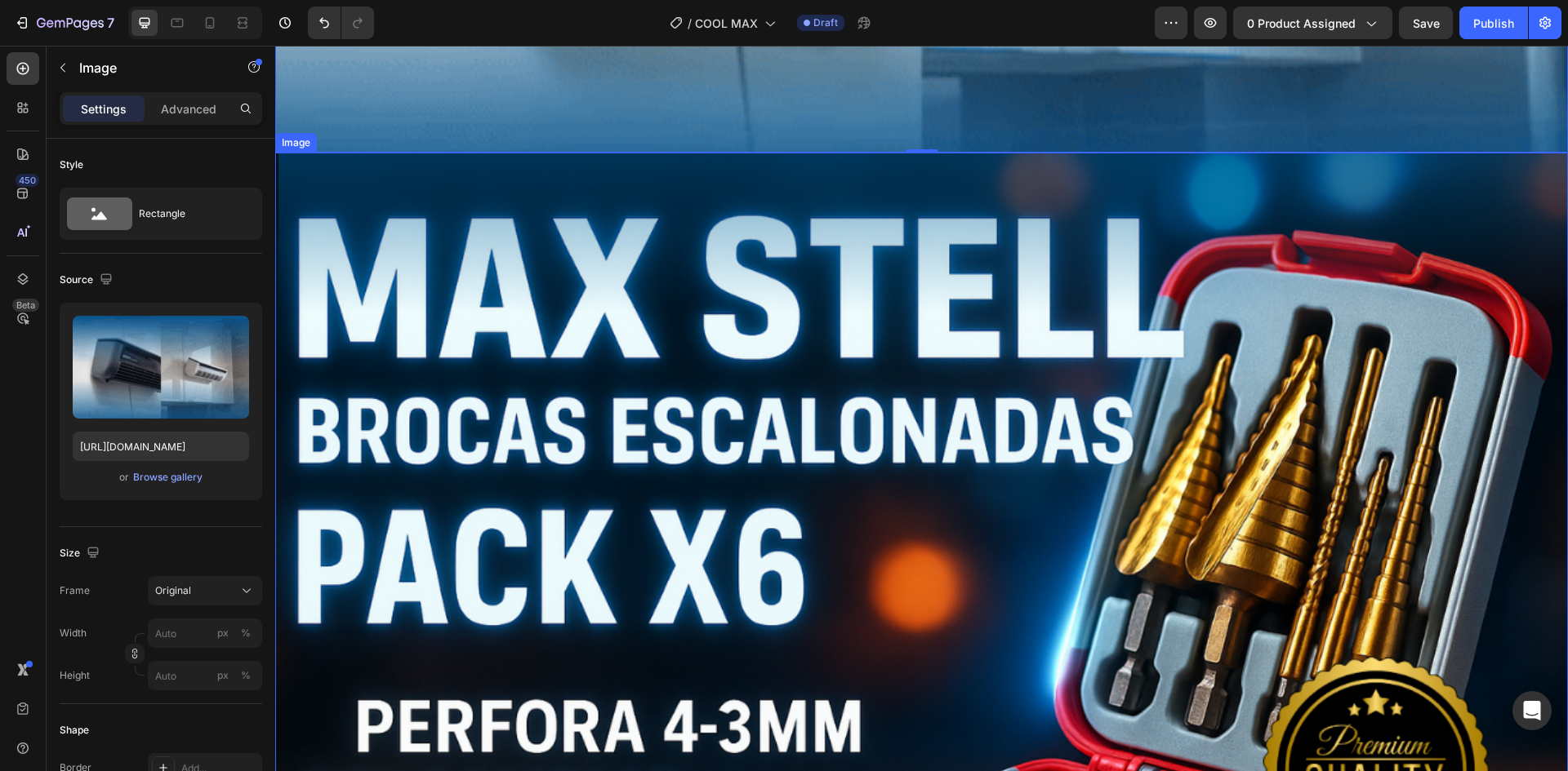
click at [439, 428] on img at bounding box center [922, 548] width 1293 height 791
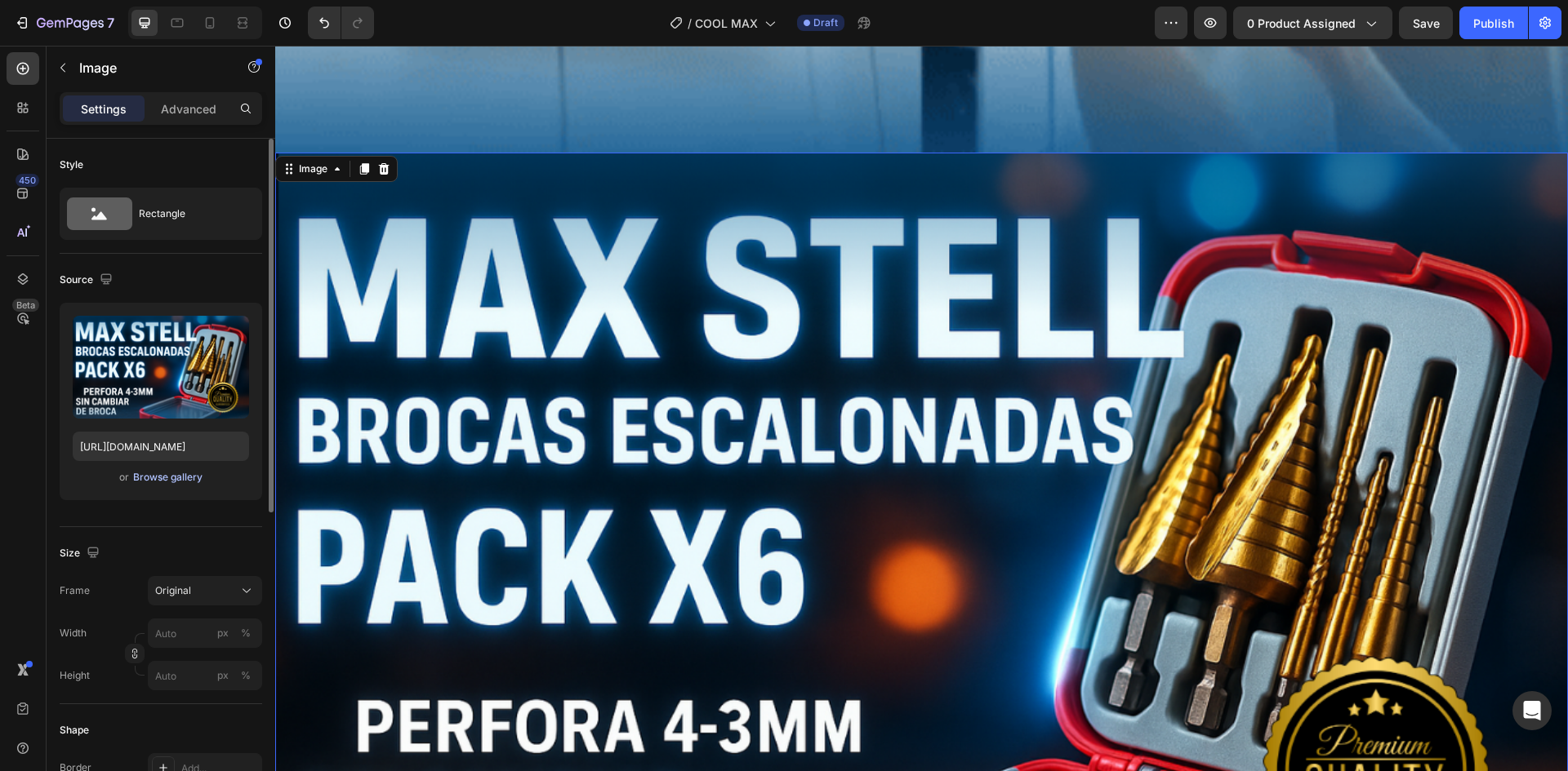
click at [163, 474] on div "Browse gallery" at bounding box center [167, 478] width 70 height 15
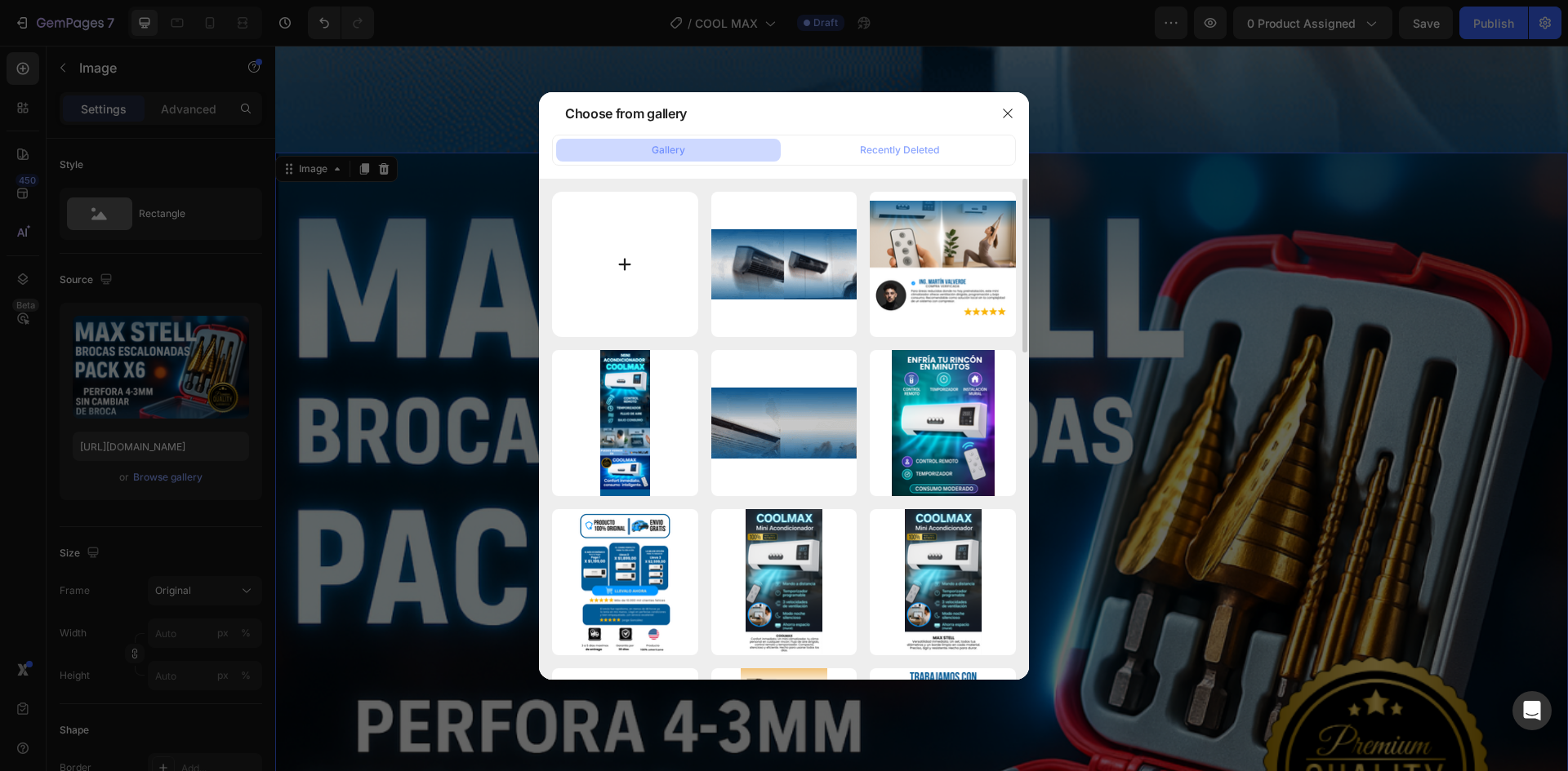
click at [622, 295] on input "file" at bounding box center [625, 264] width 146 height 146
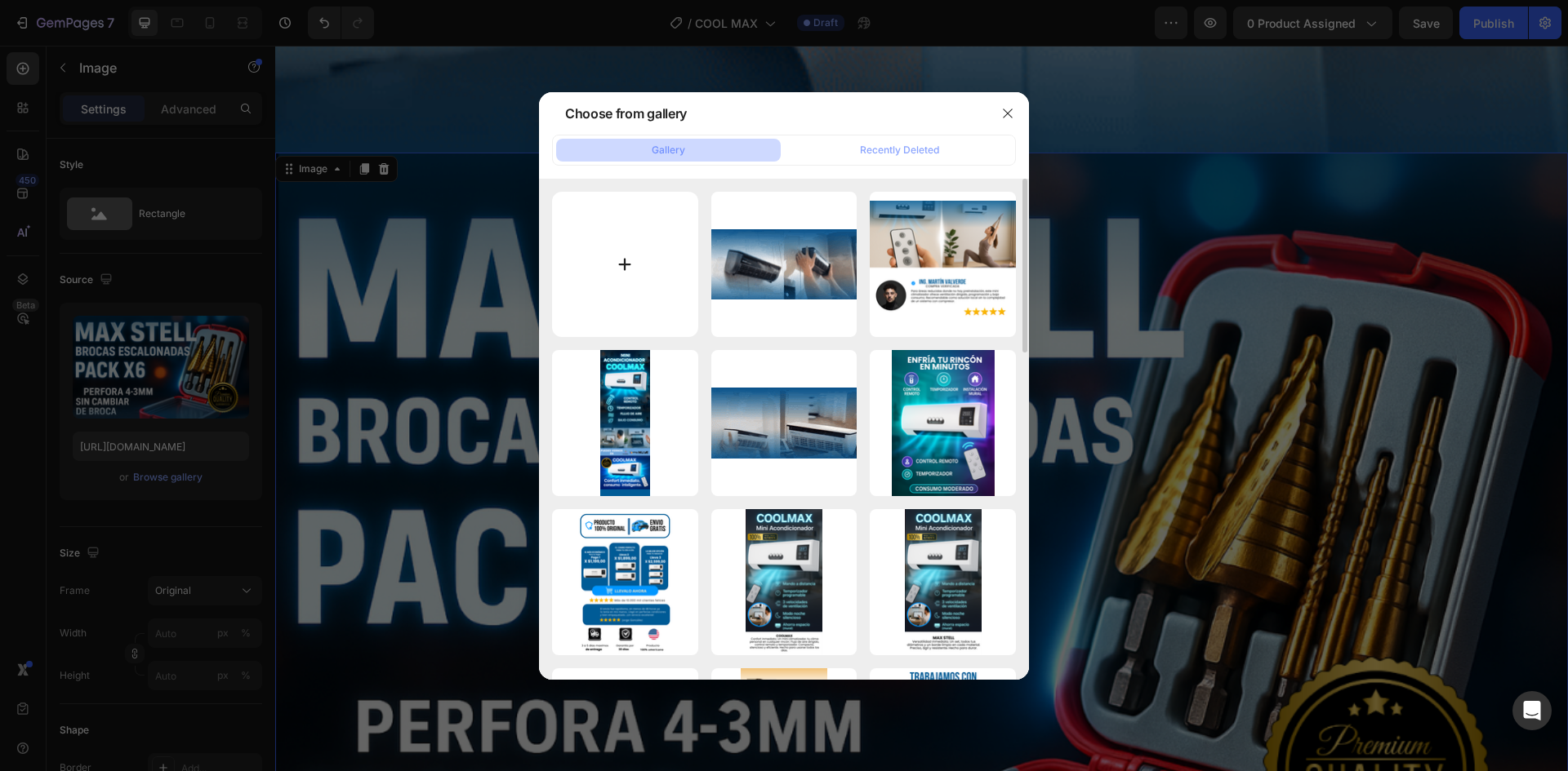
type input "C:\fakepath\9.png"
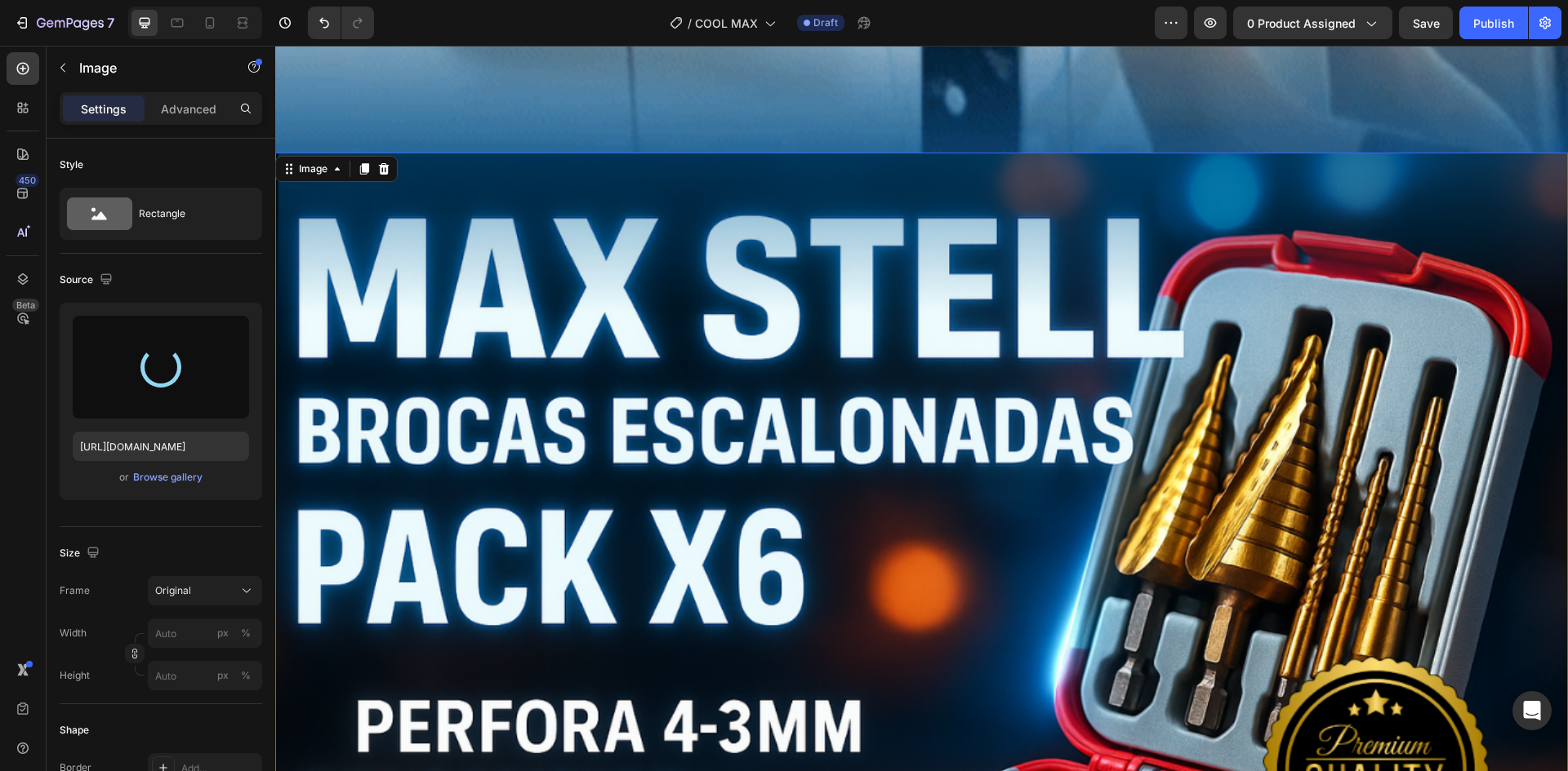
type input "[URL][DOMAIN_NAME]"
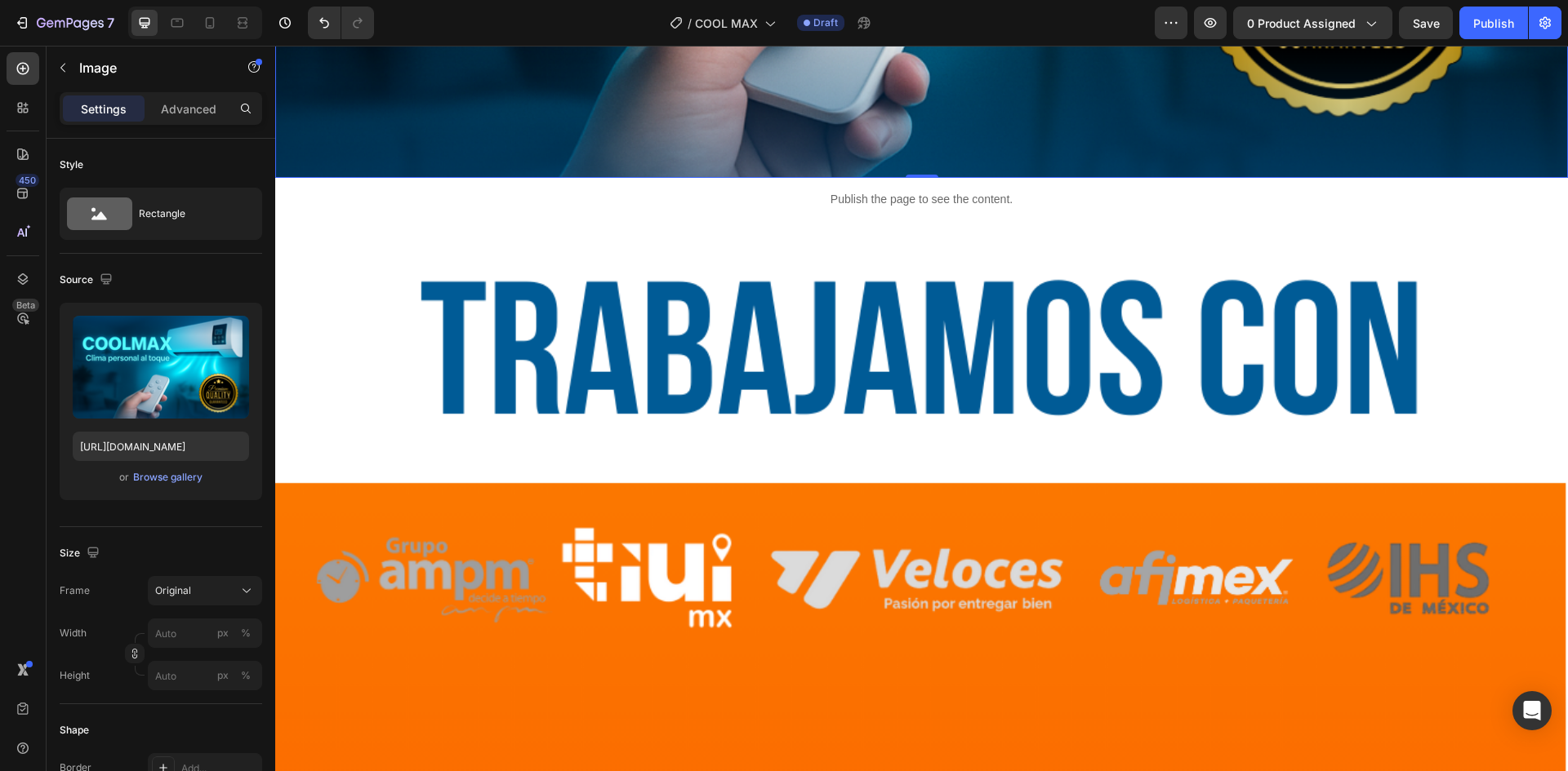
scroll to position [13311, 0]
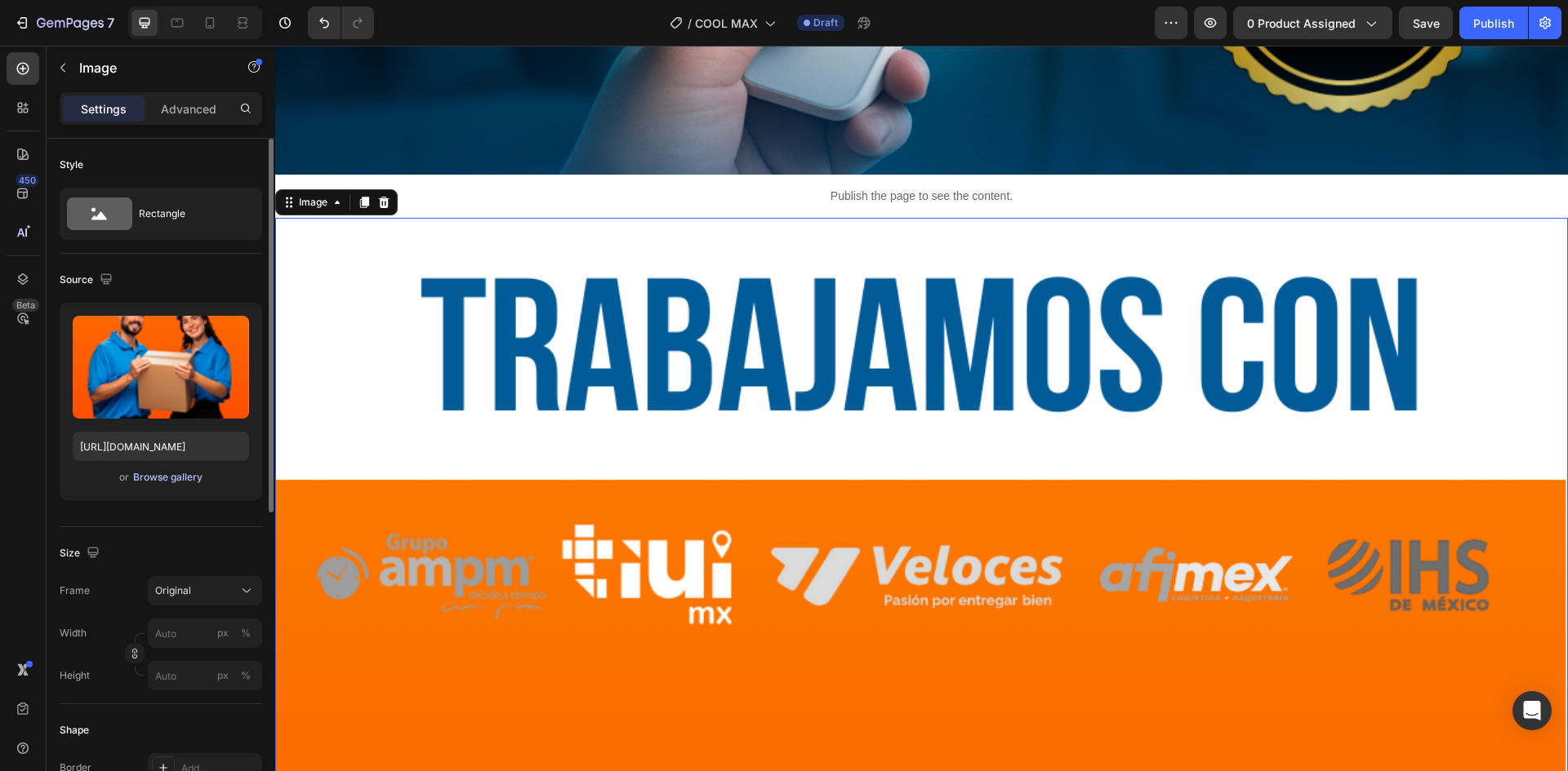
click at [153, 483] on div "Browse gallery" at bounding box center [167, 478] width 70 height 15
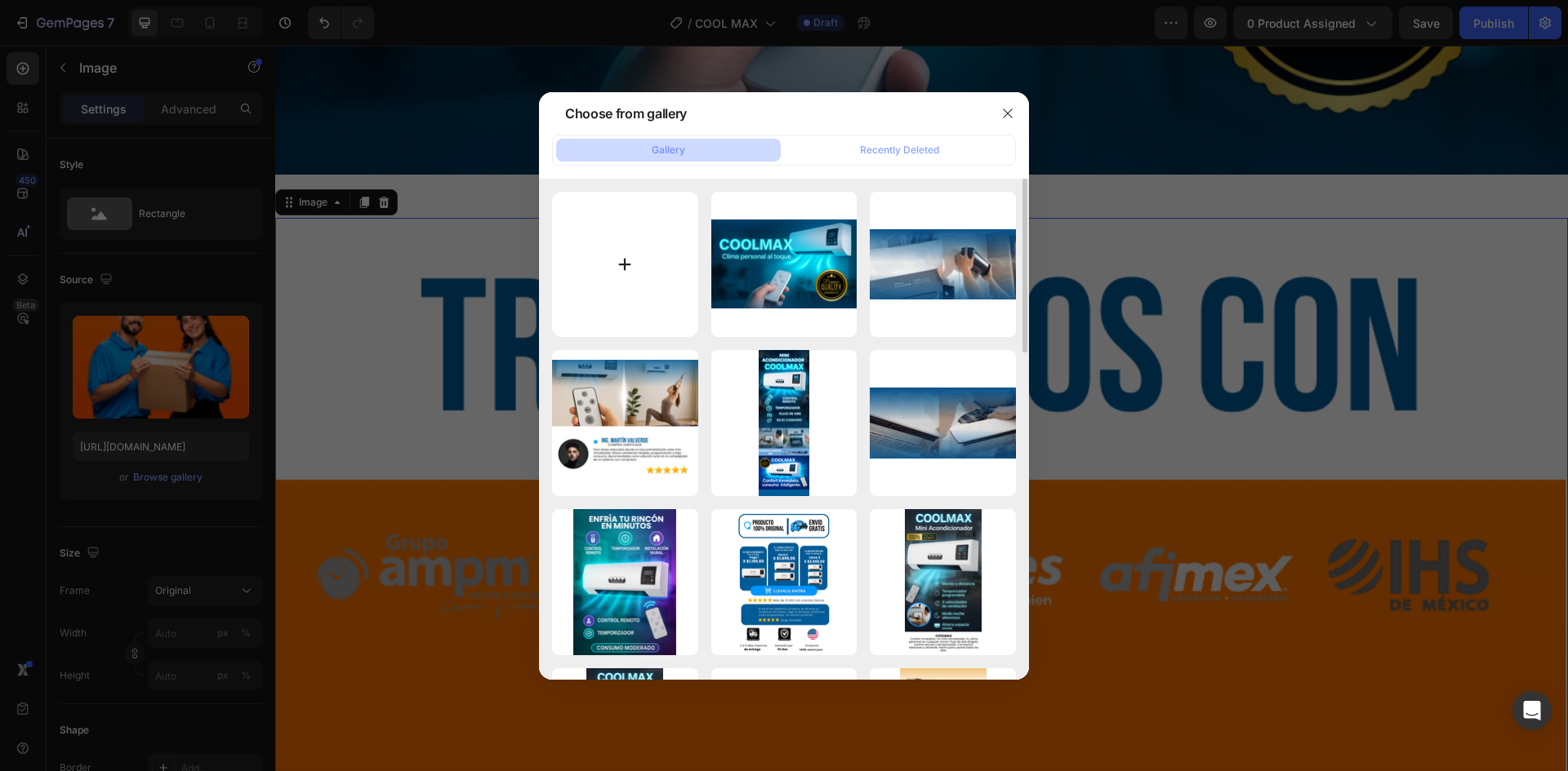
click at [669, 262] on input "file" at bounding box center [625, 264] width 146 height 146
type input "C:\fakepath\10.png"
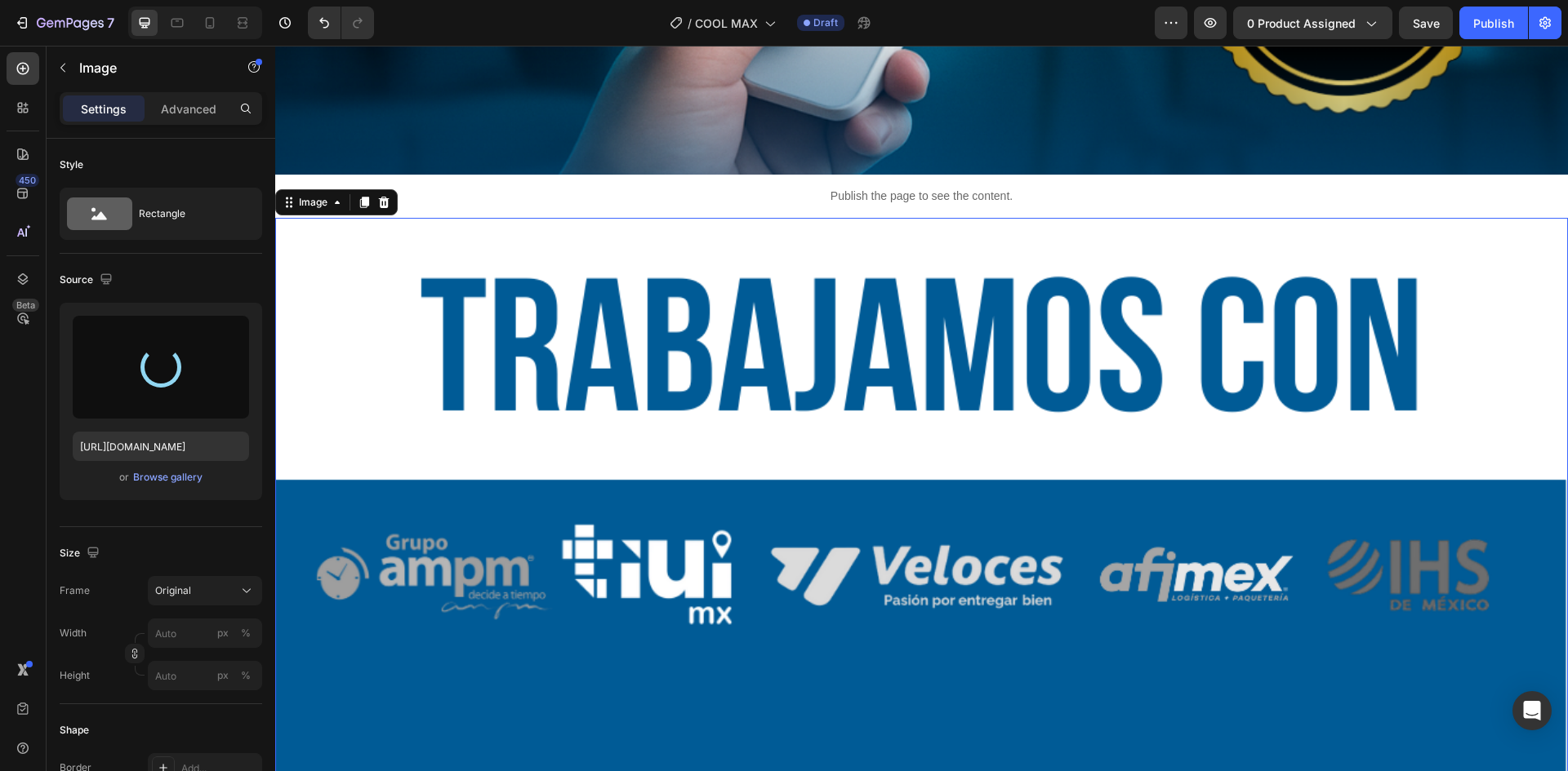
type input "[URL][DOMAIN_NAME]"
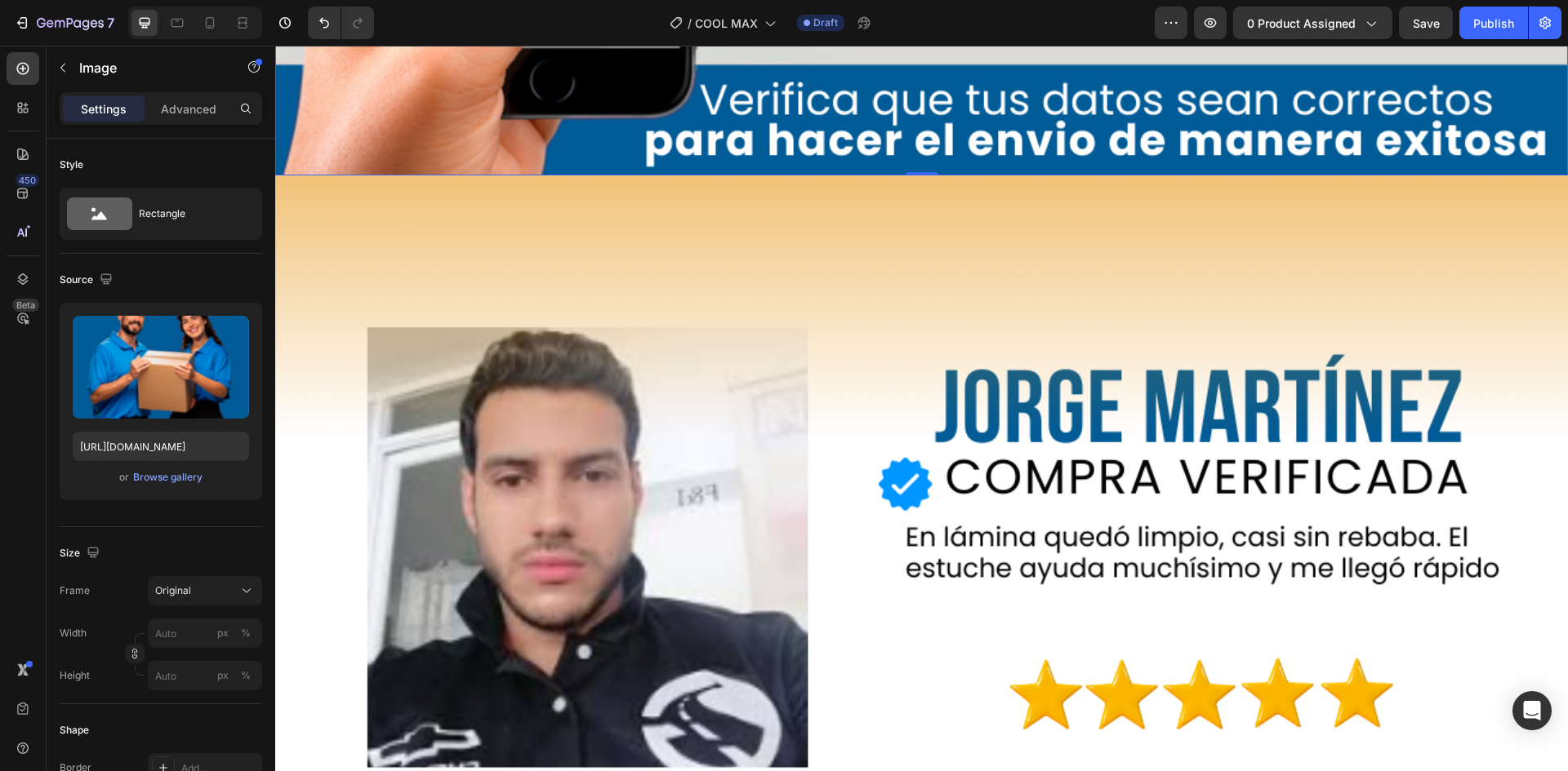
scroll to position [15446, 0]
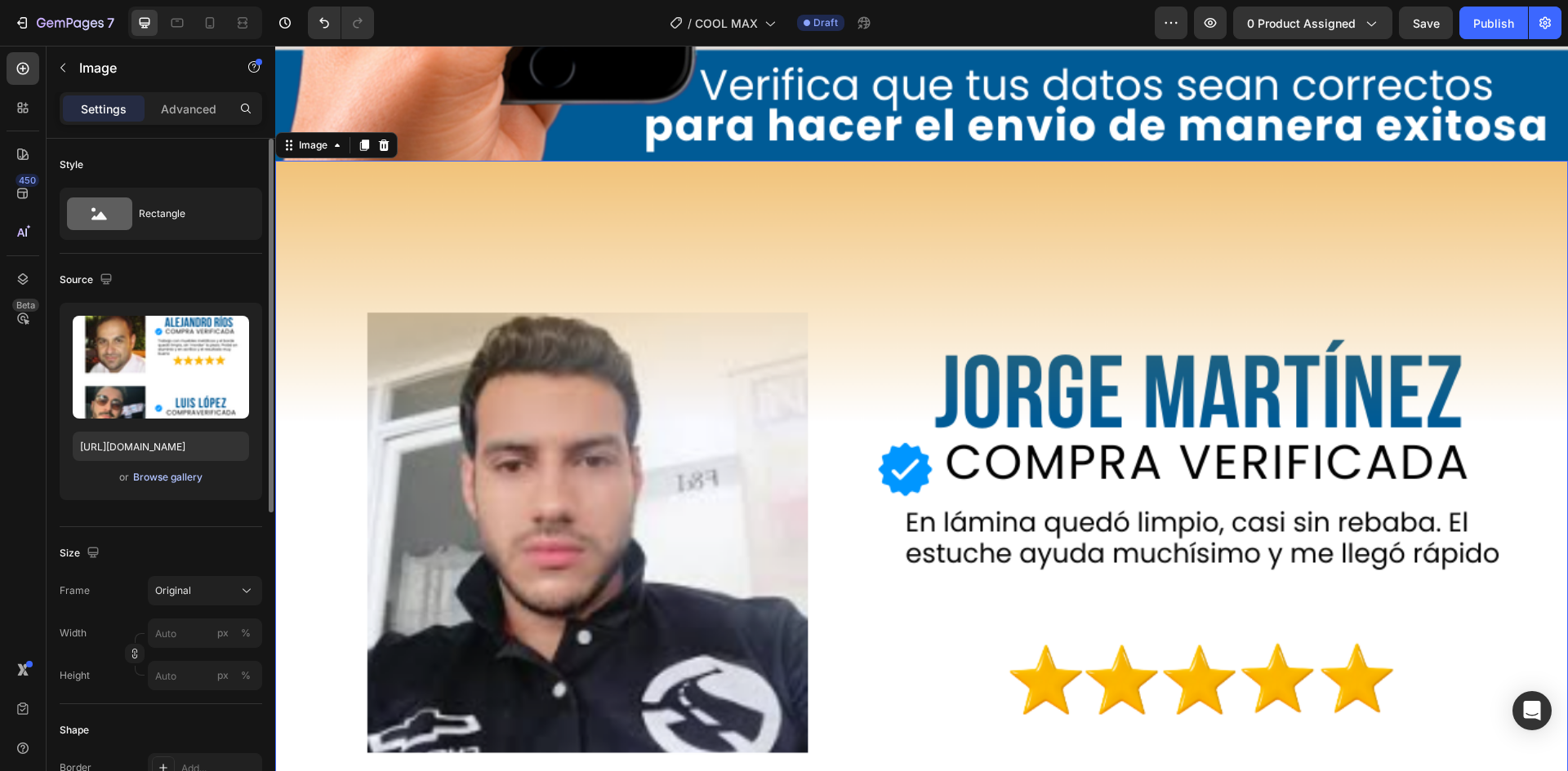
click at [178, 483] on div "Browse gallery" at bounding box center [167, 478] width 70 height 15
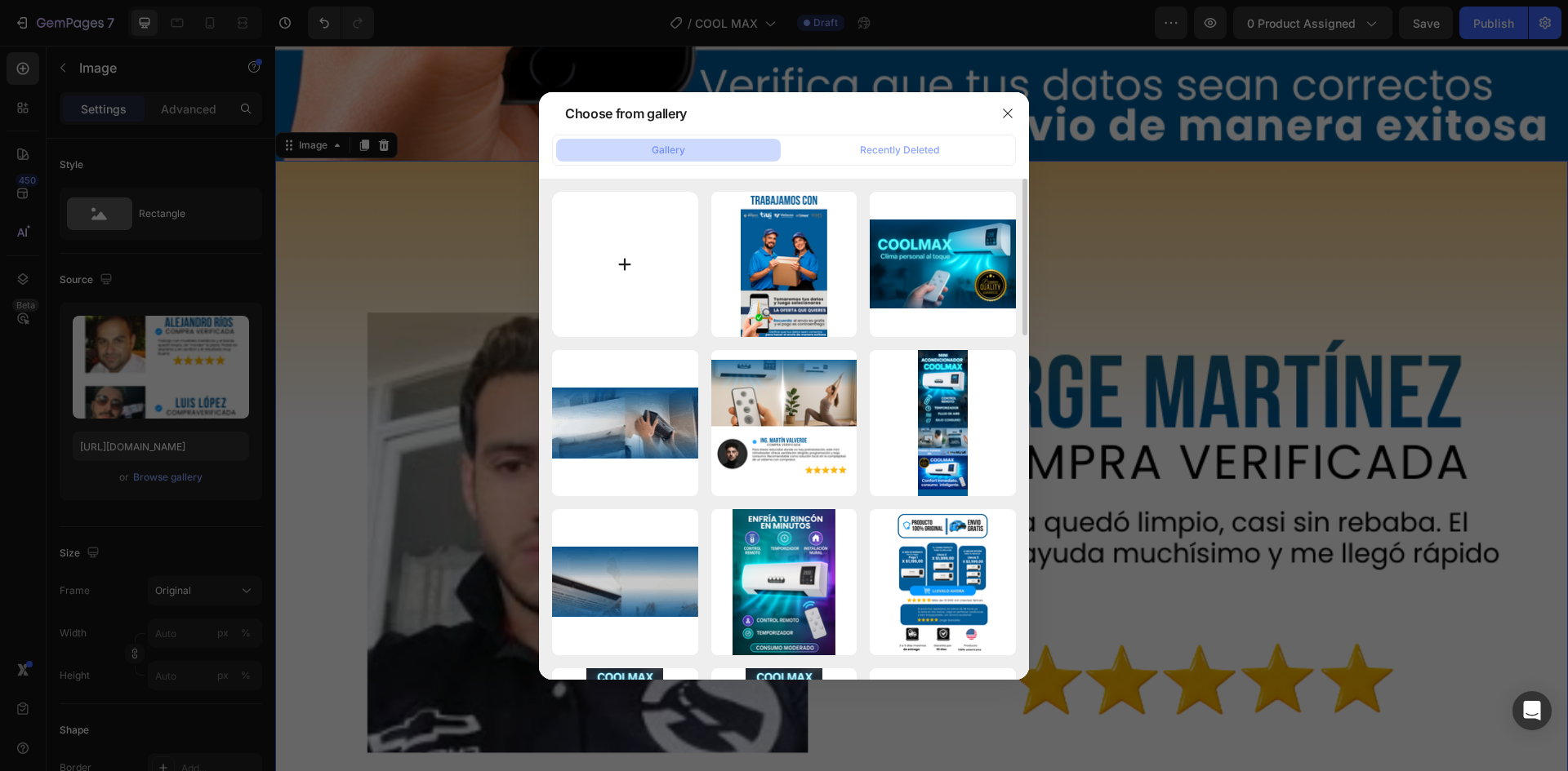
click at [622, 270] on input "file" at bounding box center [625, 264] width 146 height 146
type input "C:\fakepath\11.png"
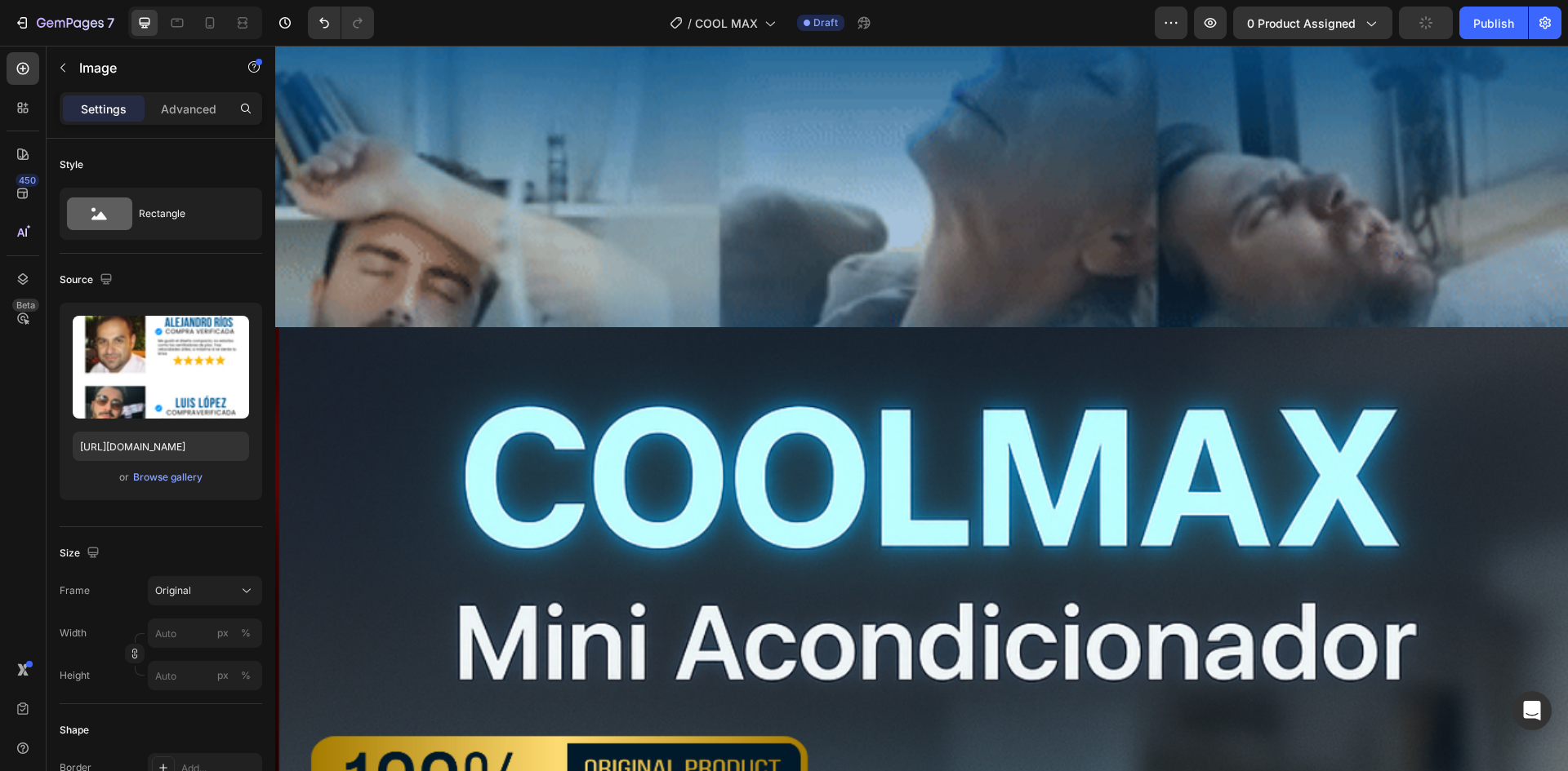
scroll to position [0, 0]
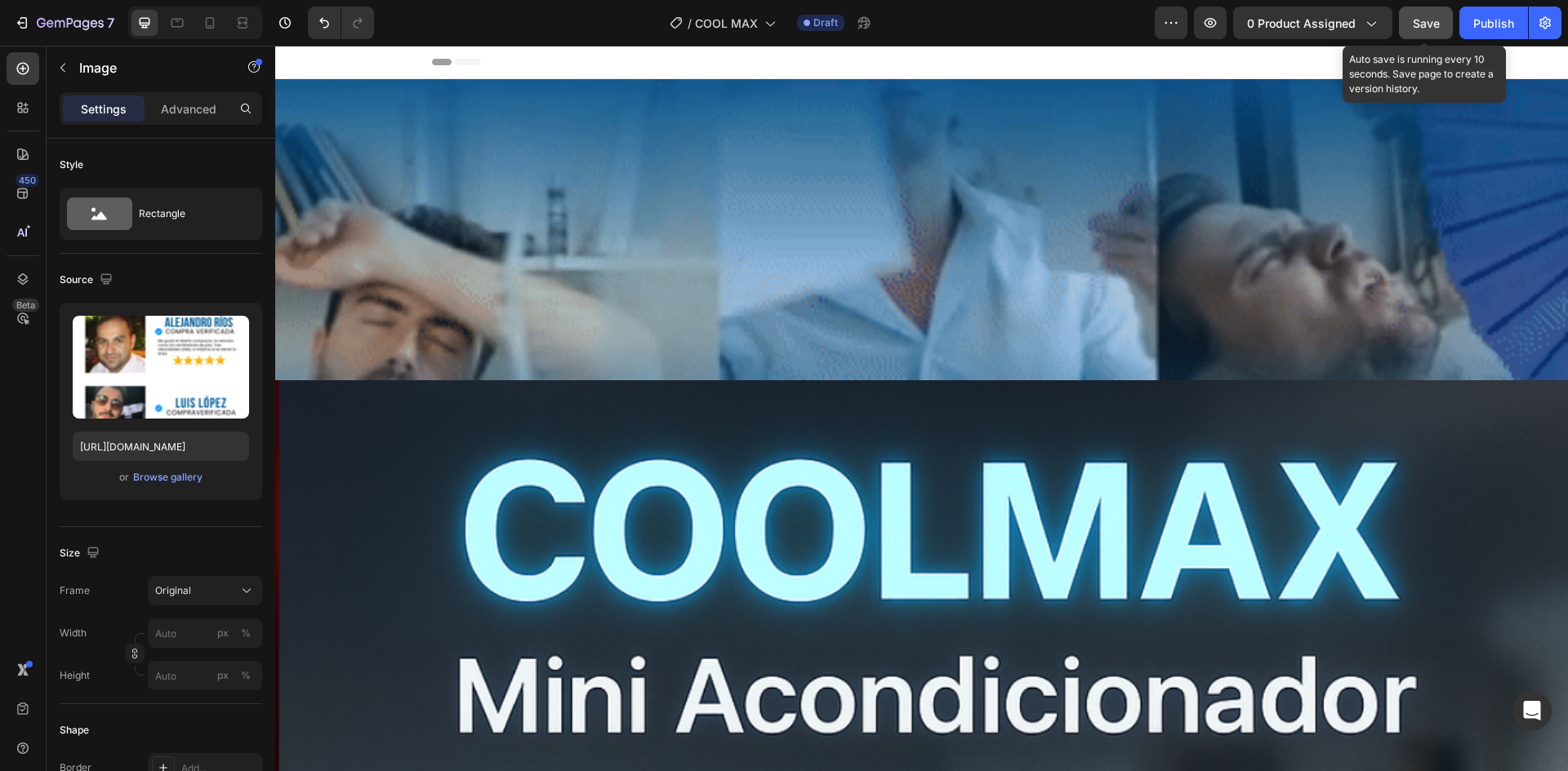
click at [1436, 31] on div "Save" at bounding box center [1426, 23] width 27 height 17
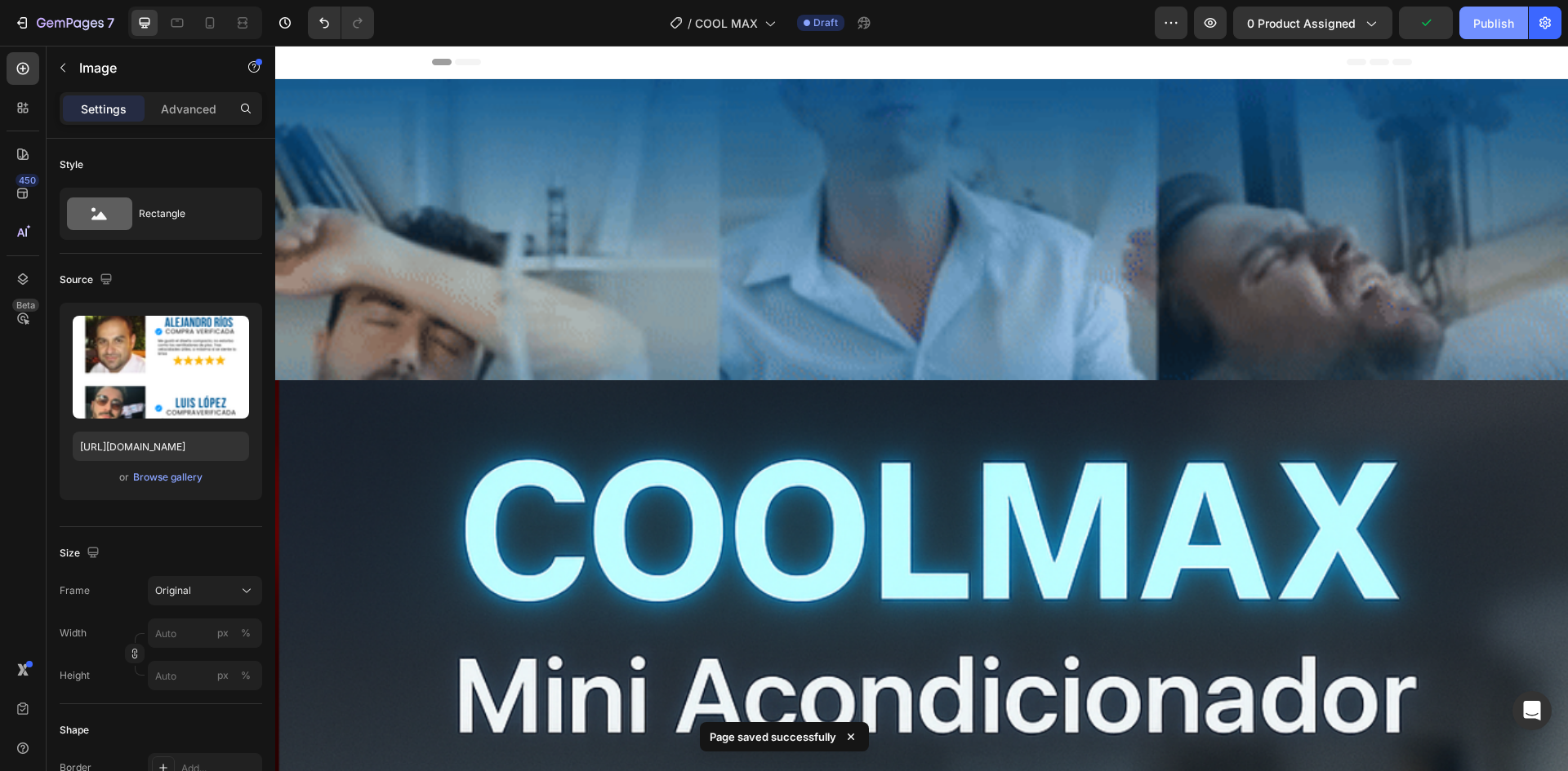
click at [1484, 32] on button "Publish" at bounding box center [1494, 22] width 69 height 32
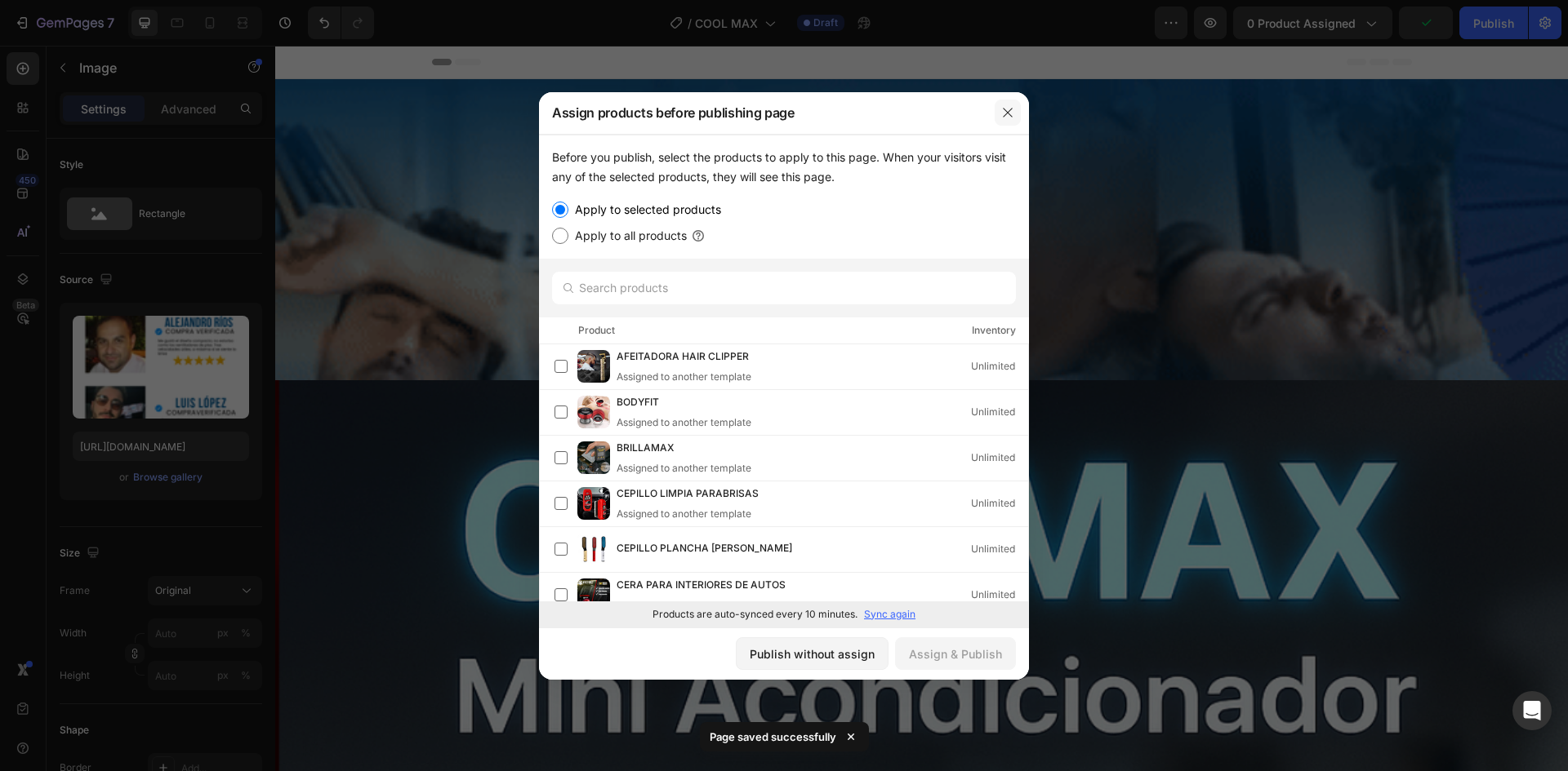
drag, startPoint x: 743, startPoint y: 68, endPoint x: 1017, endPoint y: 113, distance: 277.7
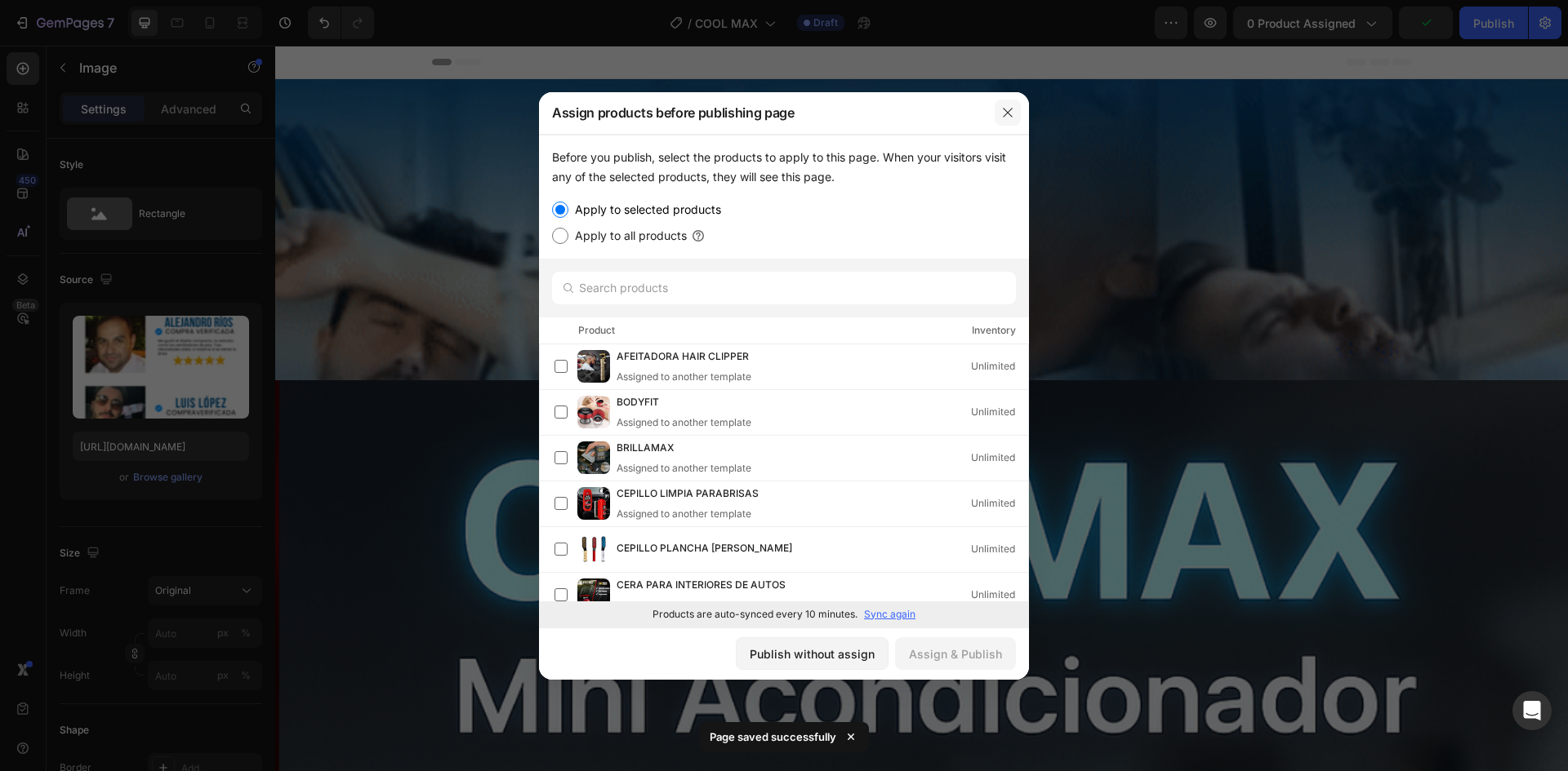
click at [1017, 113] on button "button" at bounding box center [1008, 112] width 26 height 26
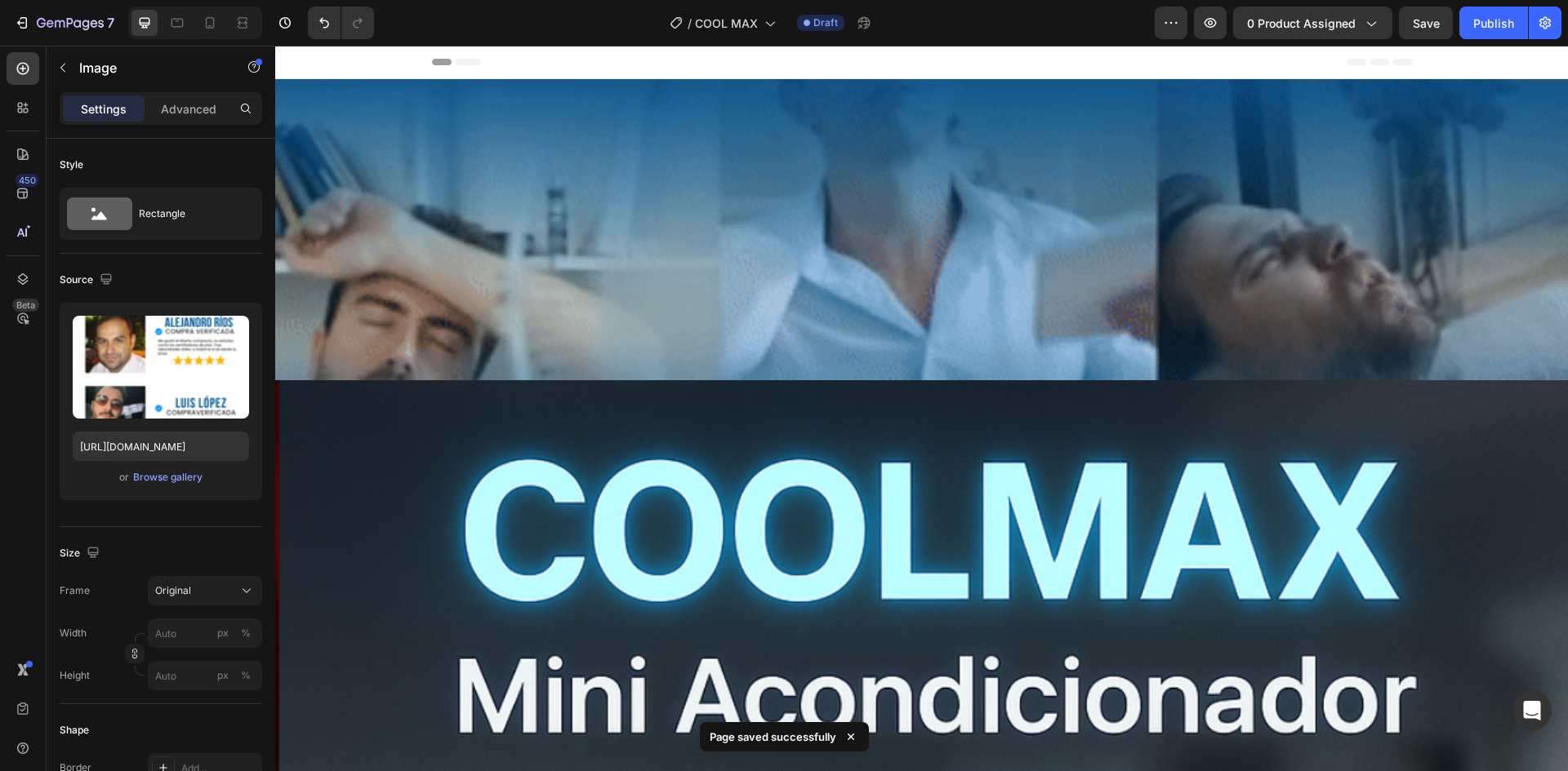
click at [201, 37] on div at bounding box center [195, 22] width 134 height 32
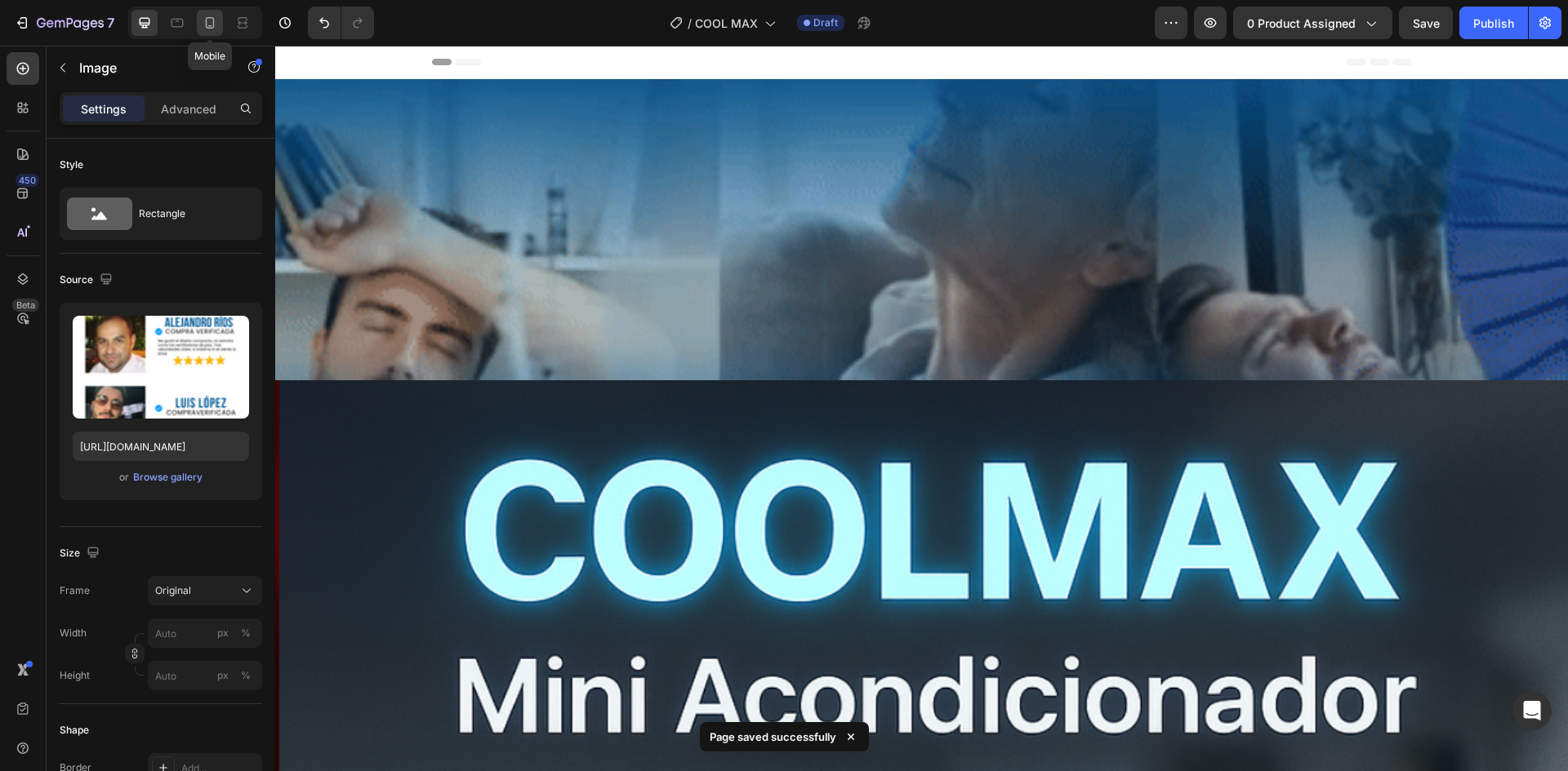
click at [214, 22] on icon at bounding box center [211, 22] width 9 height 11
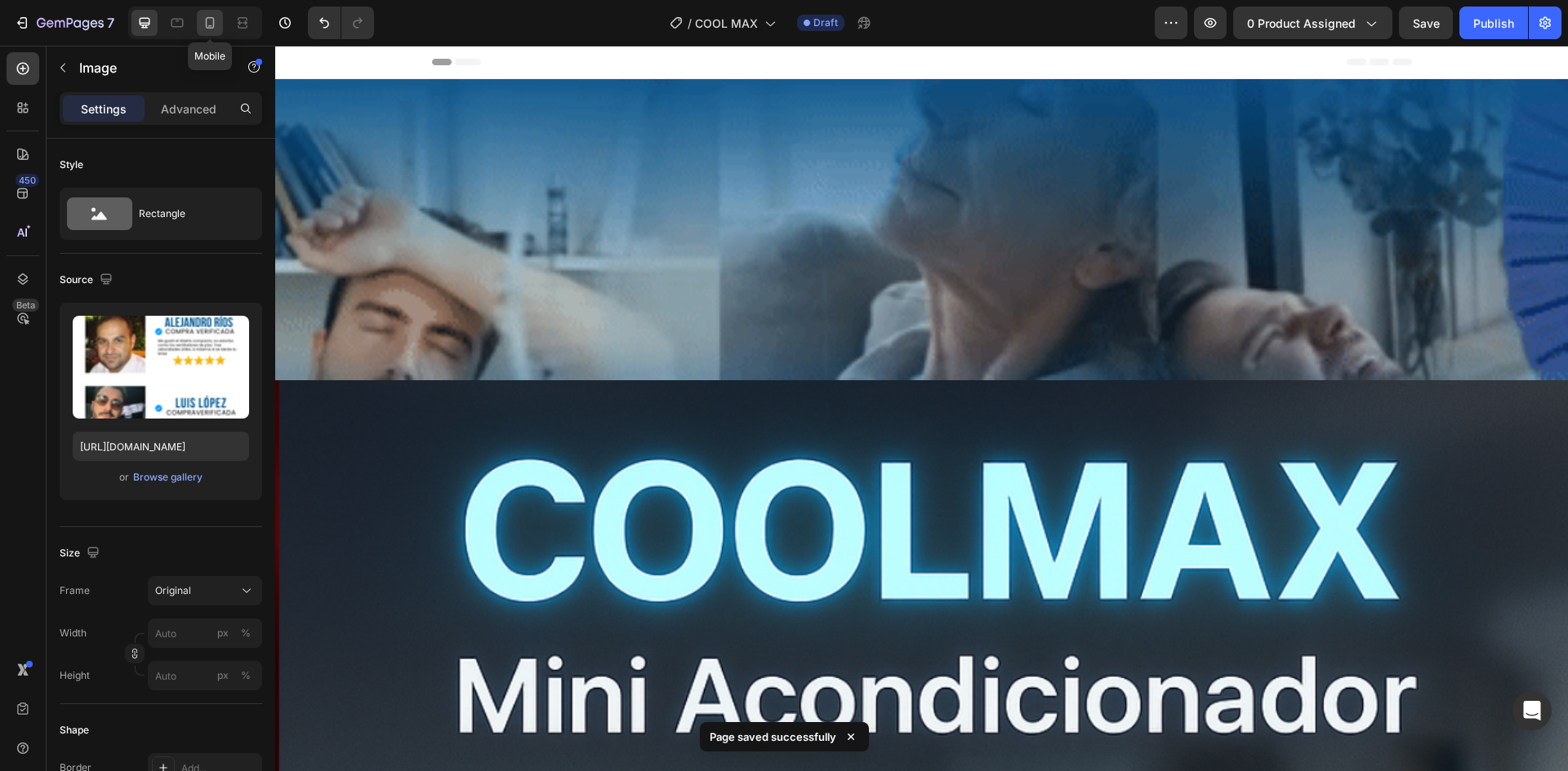
type input "[URL][DOMAIN_NAME]"
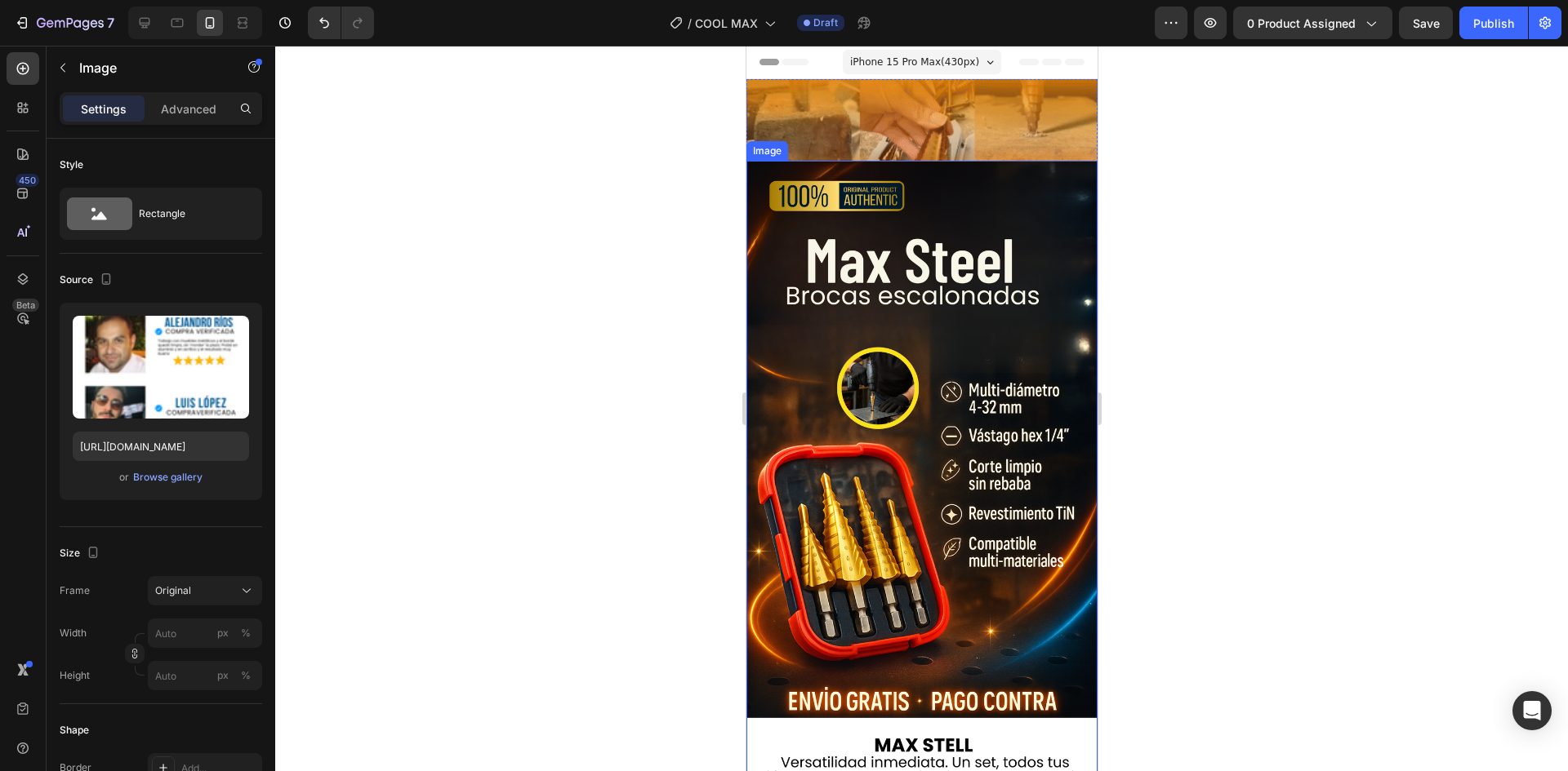
click at [940, 146] on img at bounding box center [921, 120] width 351 height 82
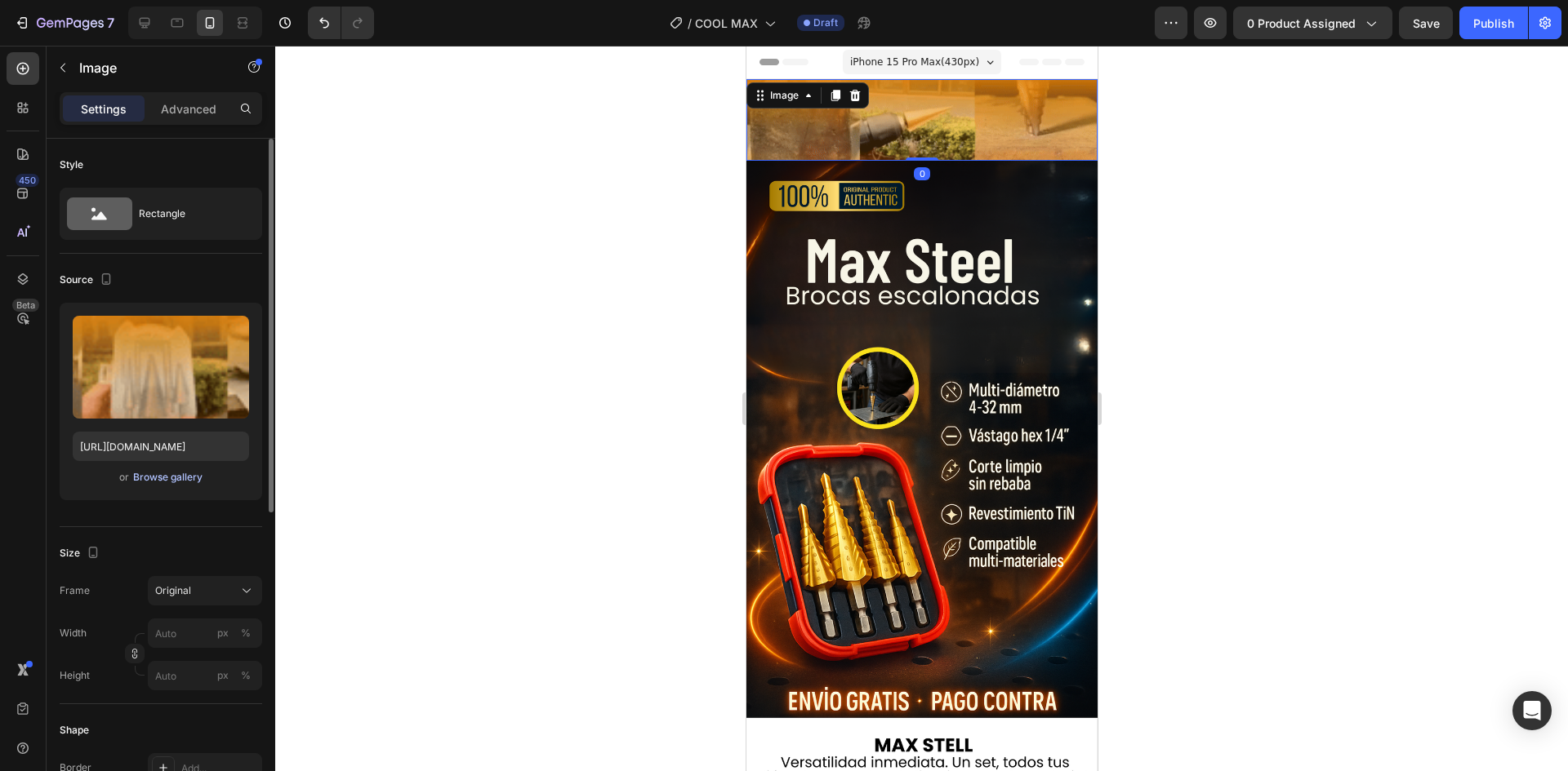
click at [160, 481] on div "Browse gallery" at bounding box center [167, 478] width 70 height 15
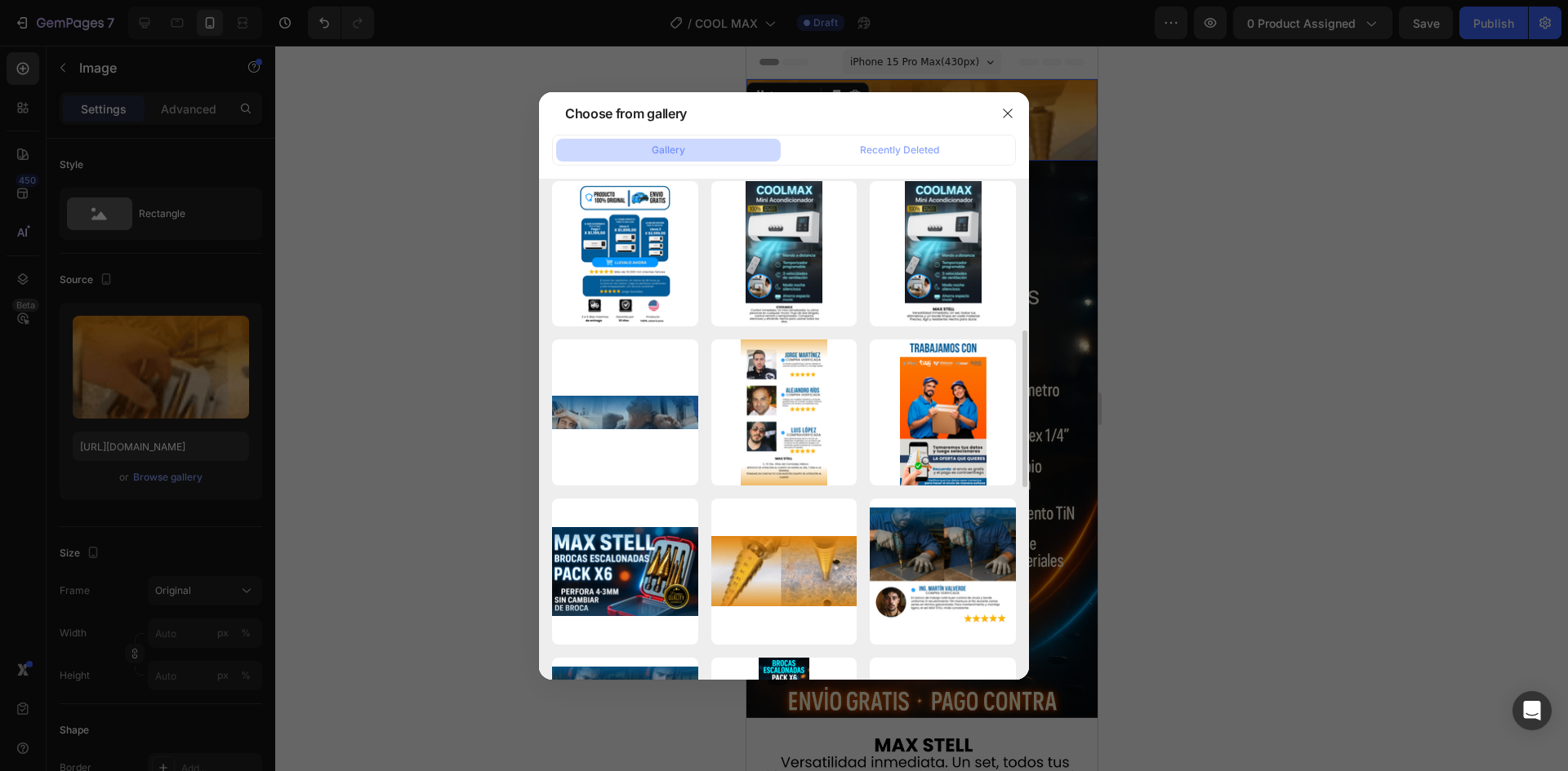
scroll to position [488, 0]
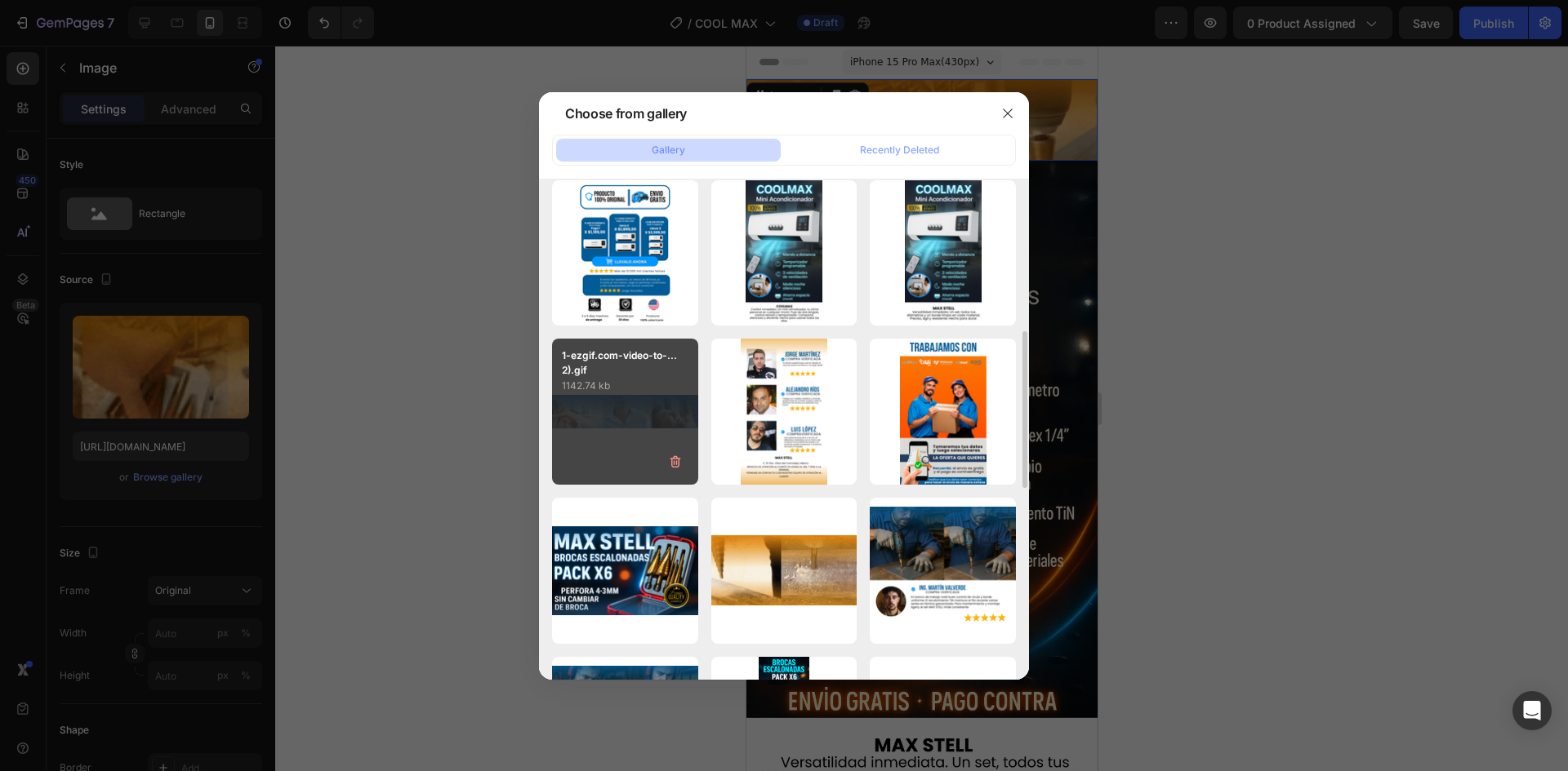
click at [656, 402] on div "1-ezgif.com-video-to-...2).gif 1142.74 kb" at bounding box center [625, 411] width 146 height 146
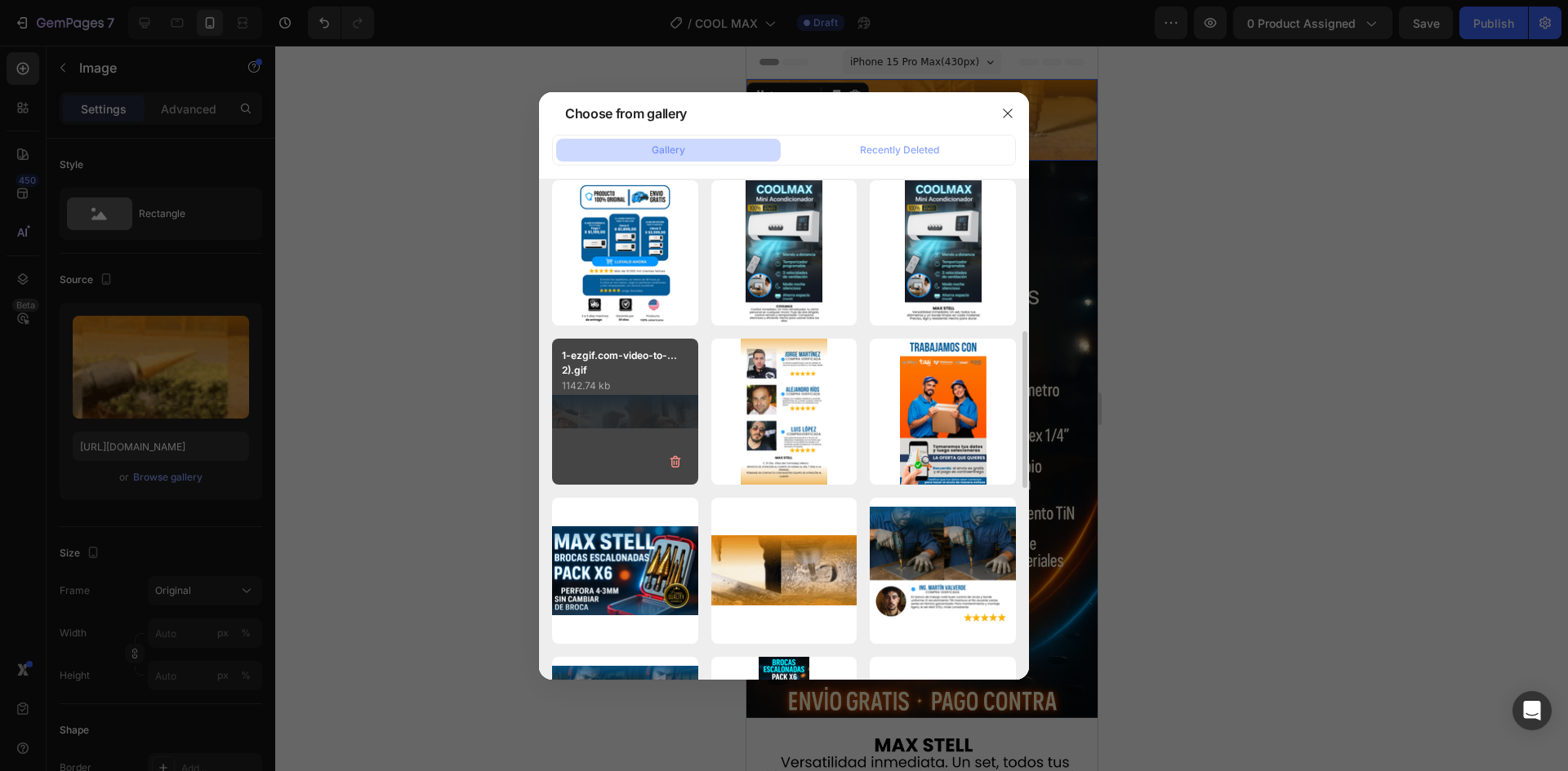
type input "[URL][DOMAIN_NAME]"
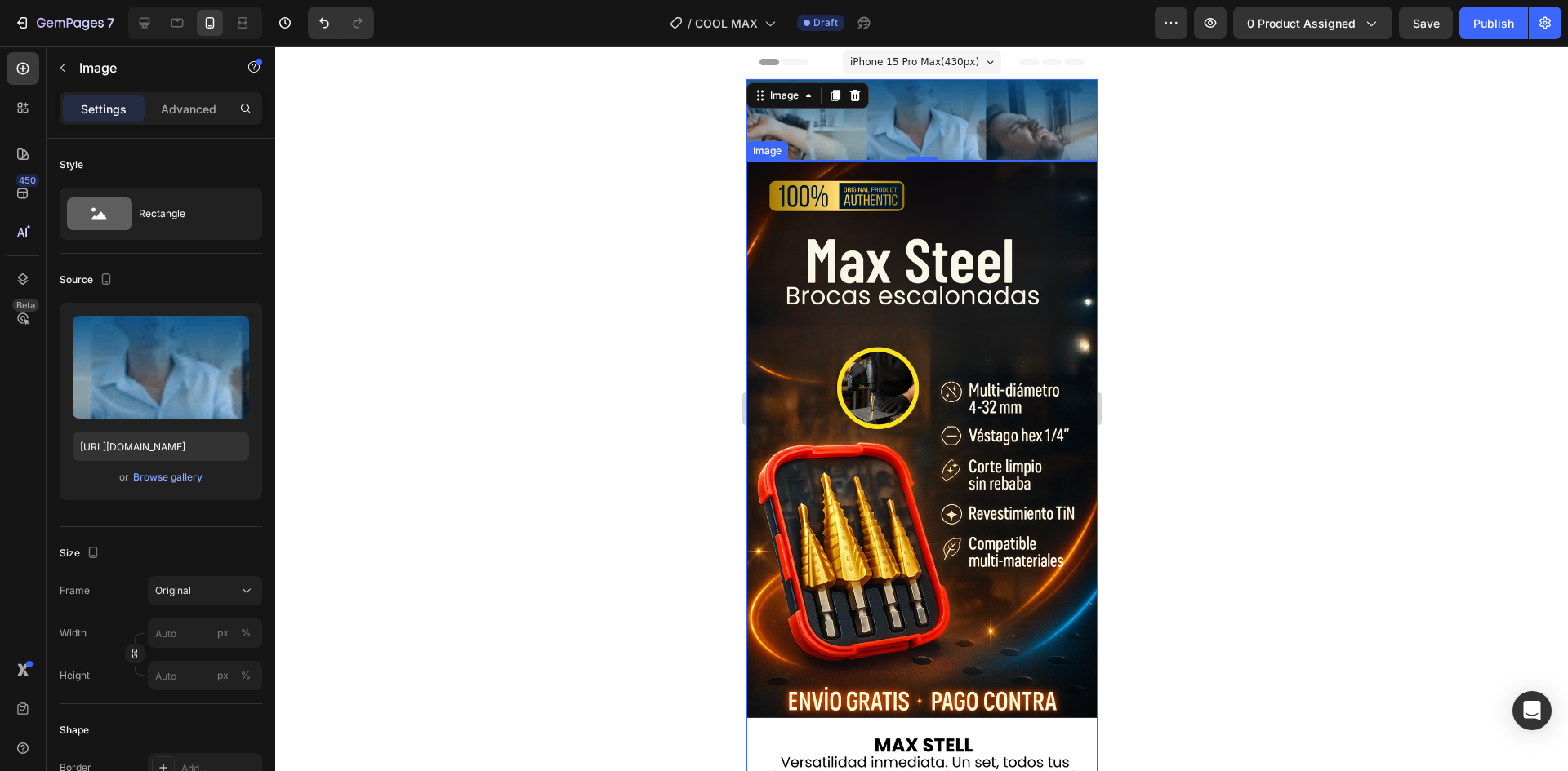
click at [875, 373] on img at bounding box center [921, 492] width 351 height 663
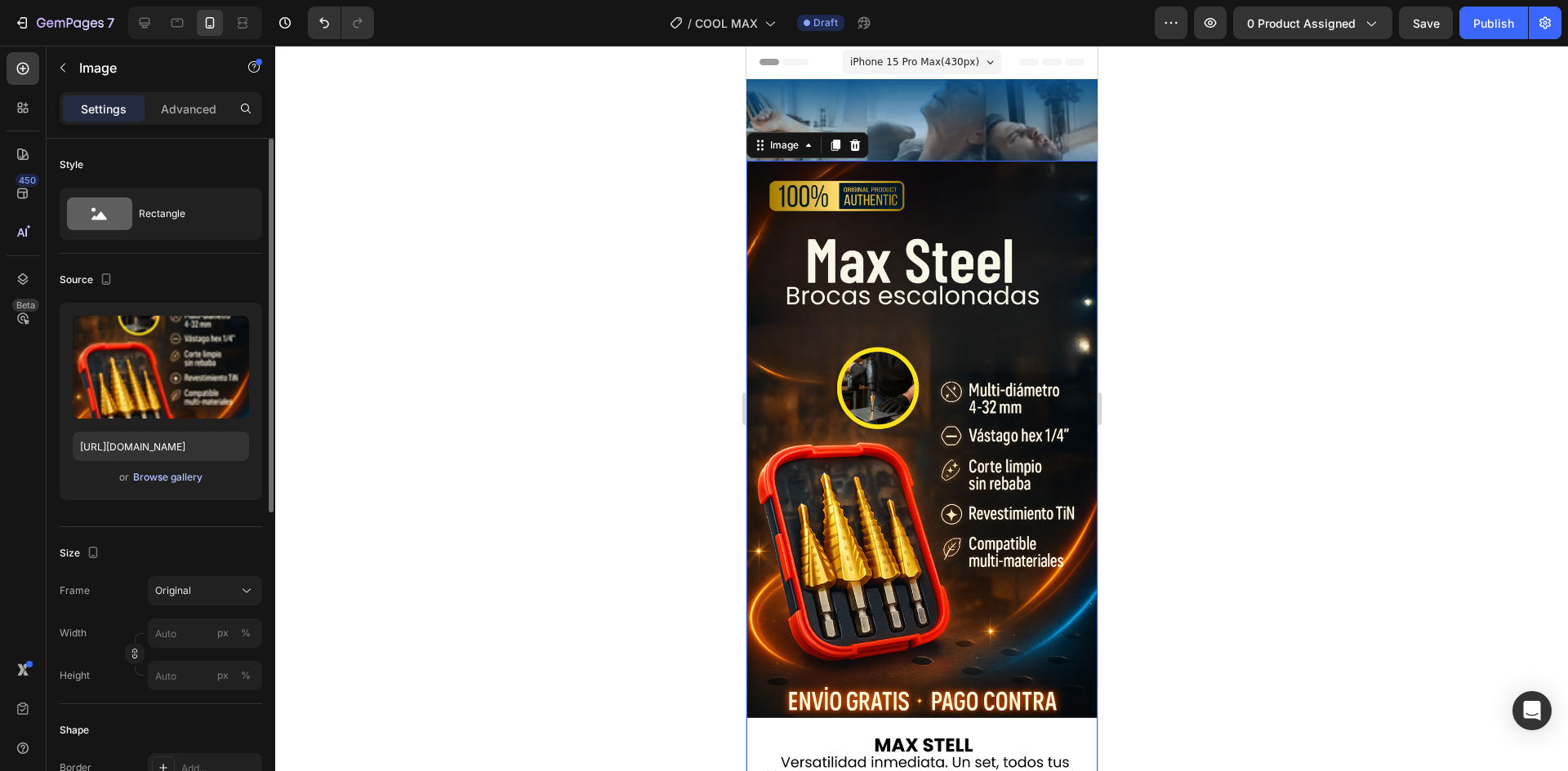
click at [149, 469] on div "or Browse gallery" at bounding box center [161, 477] width 176 height 19
click at [152, 476] on div "Browse gallery" at bounding box center [167, 478] width 70 height 15
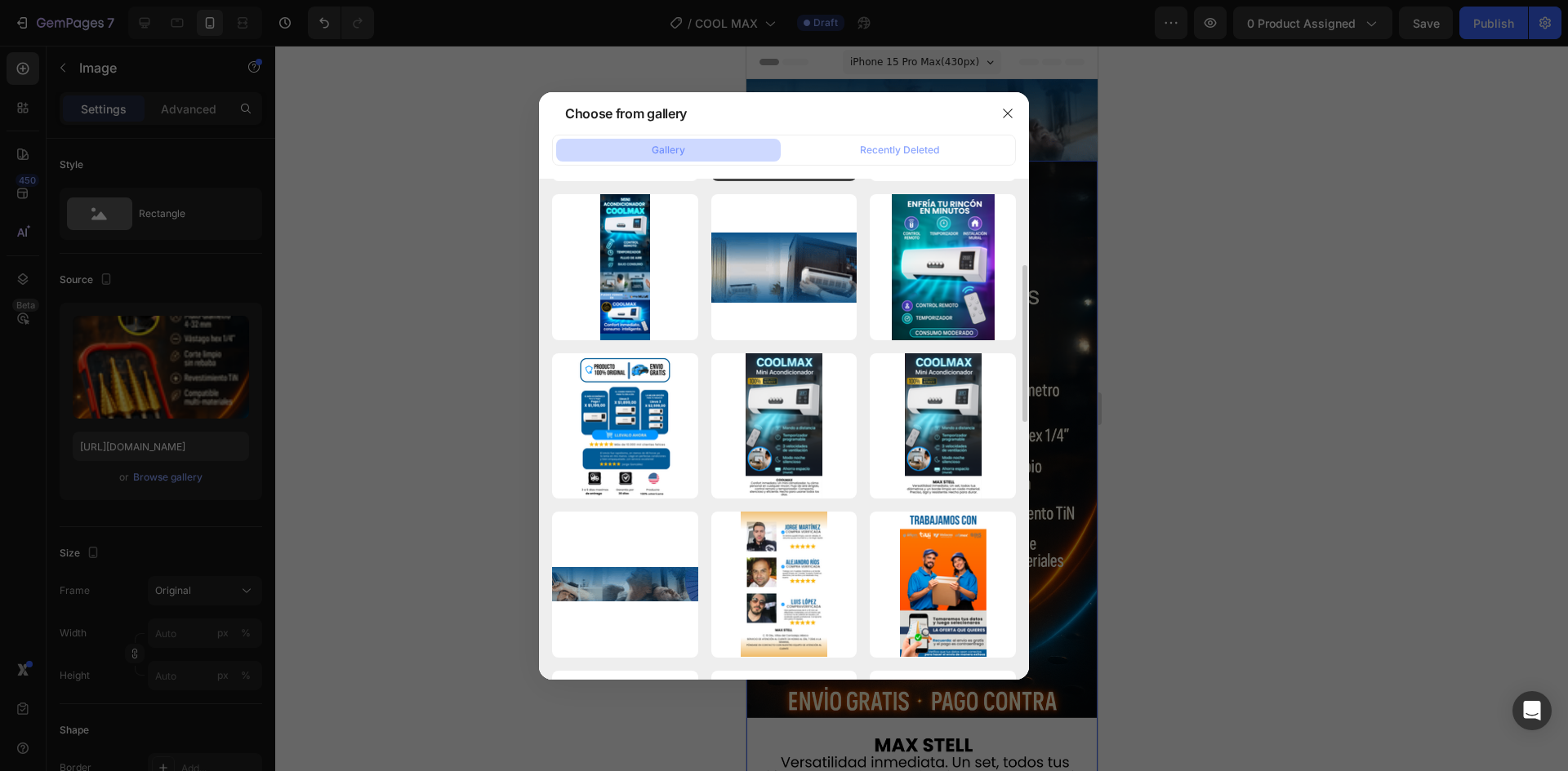
scroll to position [315, 0]
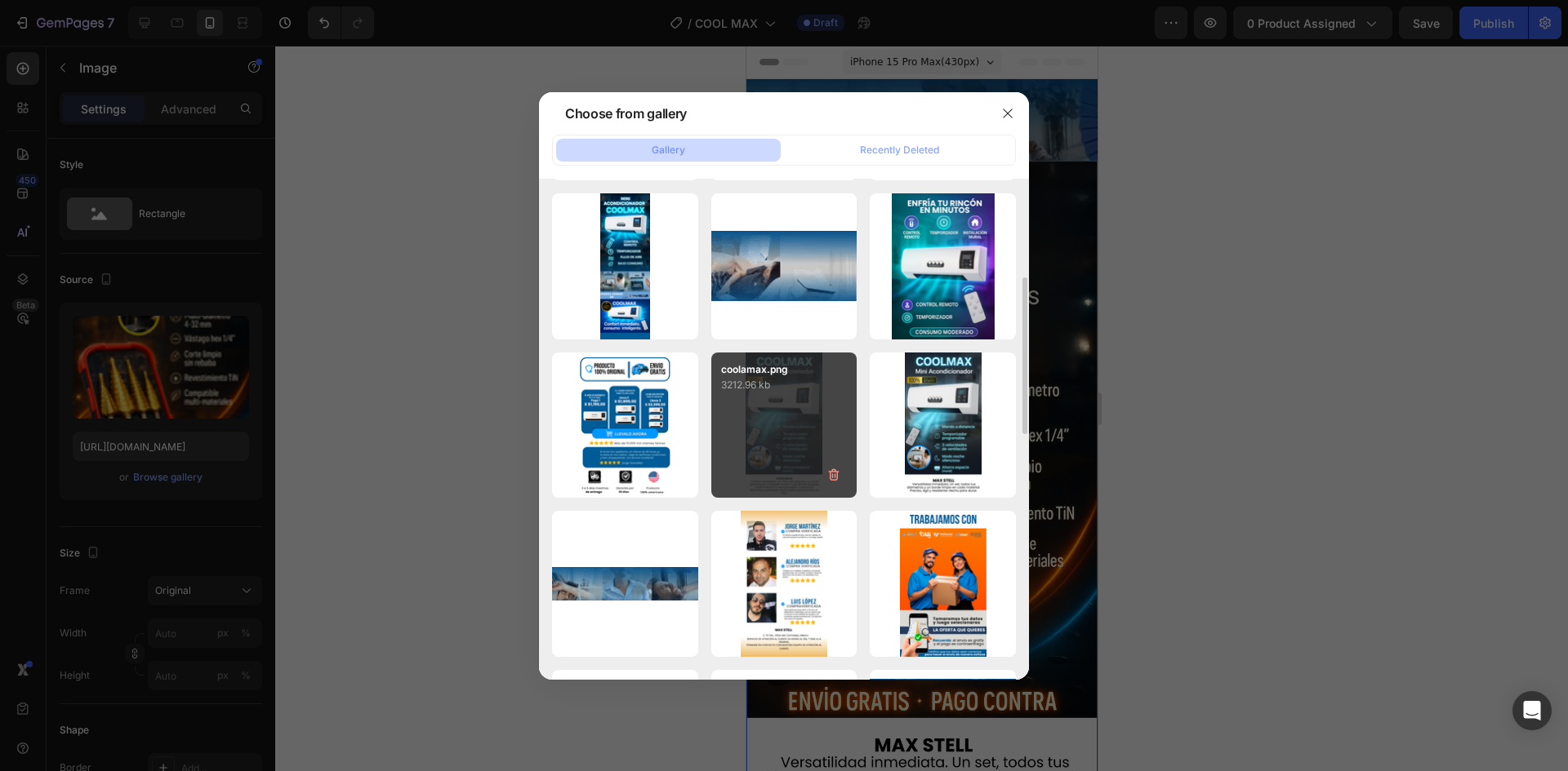
click at [806, 428] on div "coolamax.png 3212.96 kb" at bounding box center [784, 425] width 146 height 146
type input "[URL][DOMAIN_NAME]"
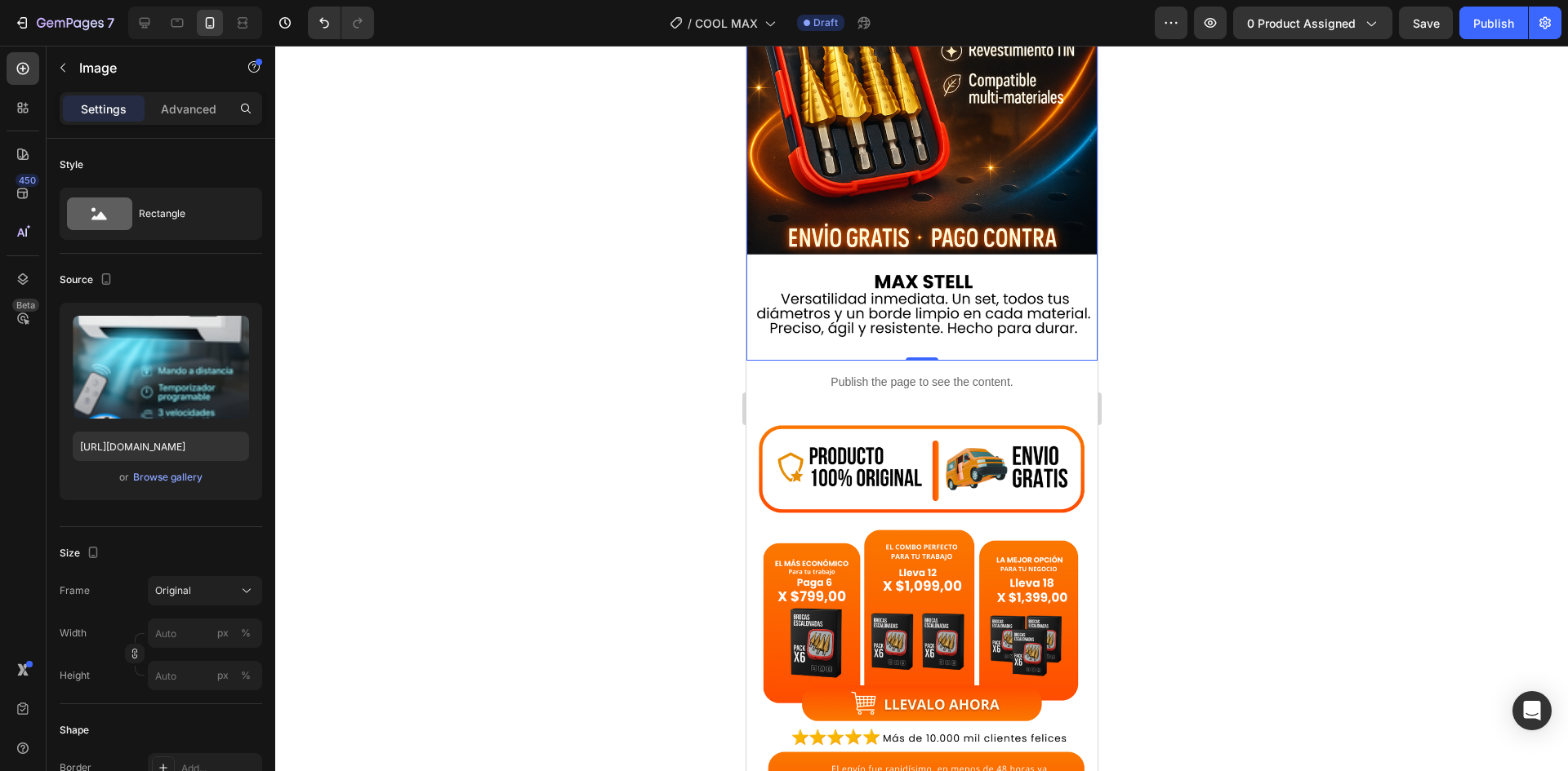
click at [838, 503] on img at bounding box center [921, 672] width 351 height 528
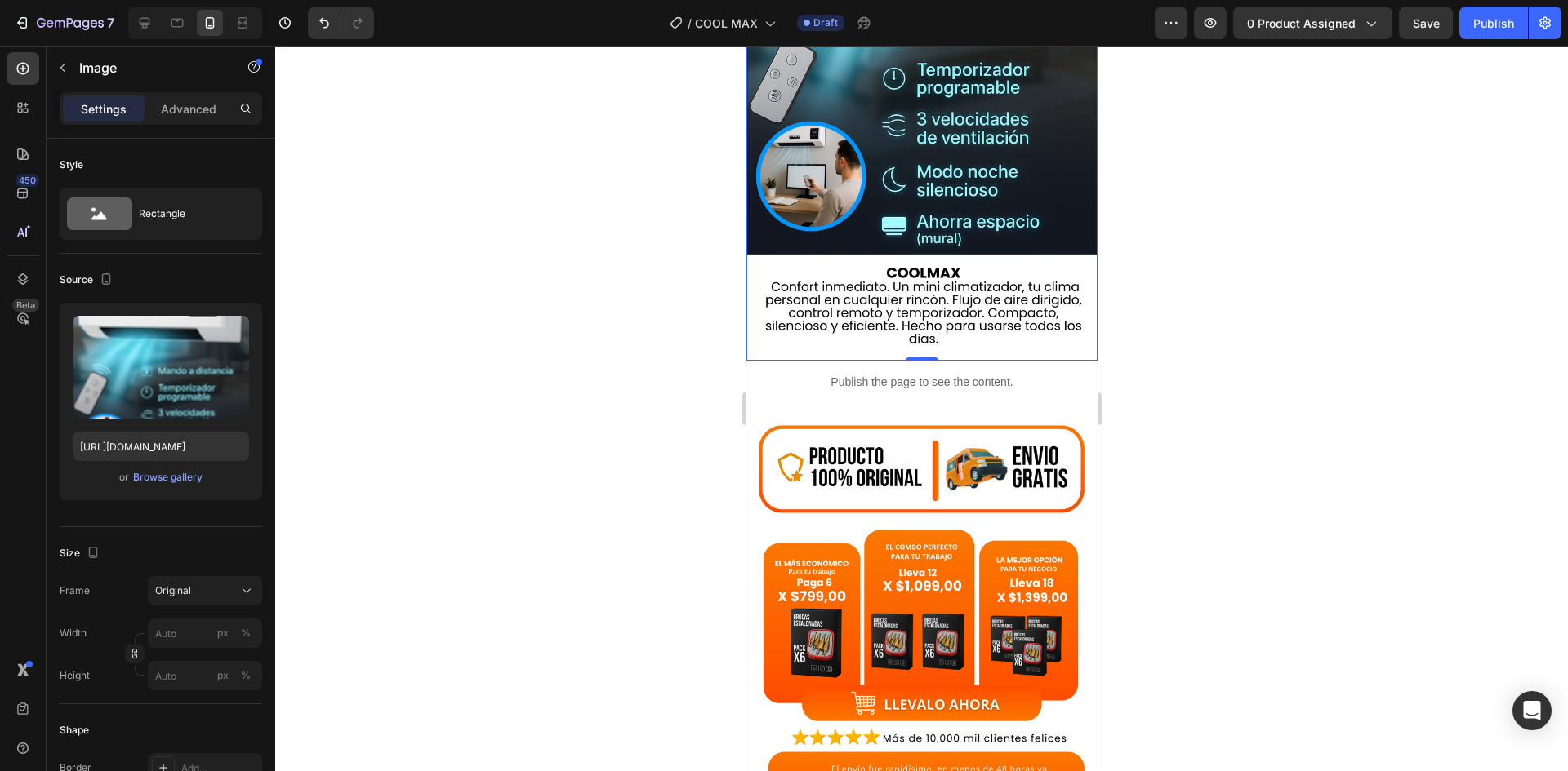
click at [838, 503] on img at bounding box center [921, 672] width 351 height 528
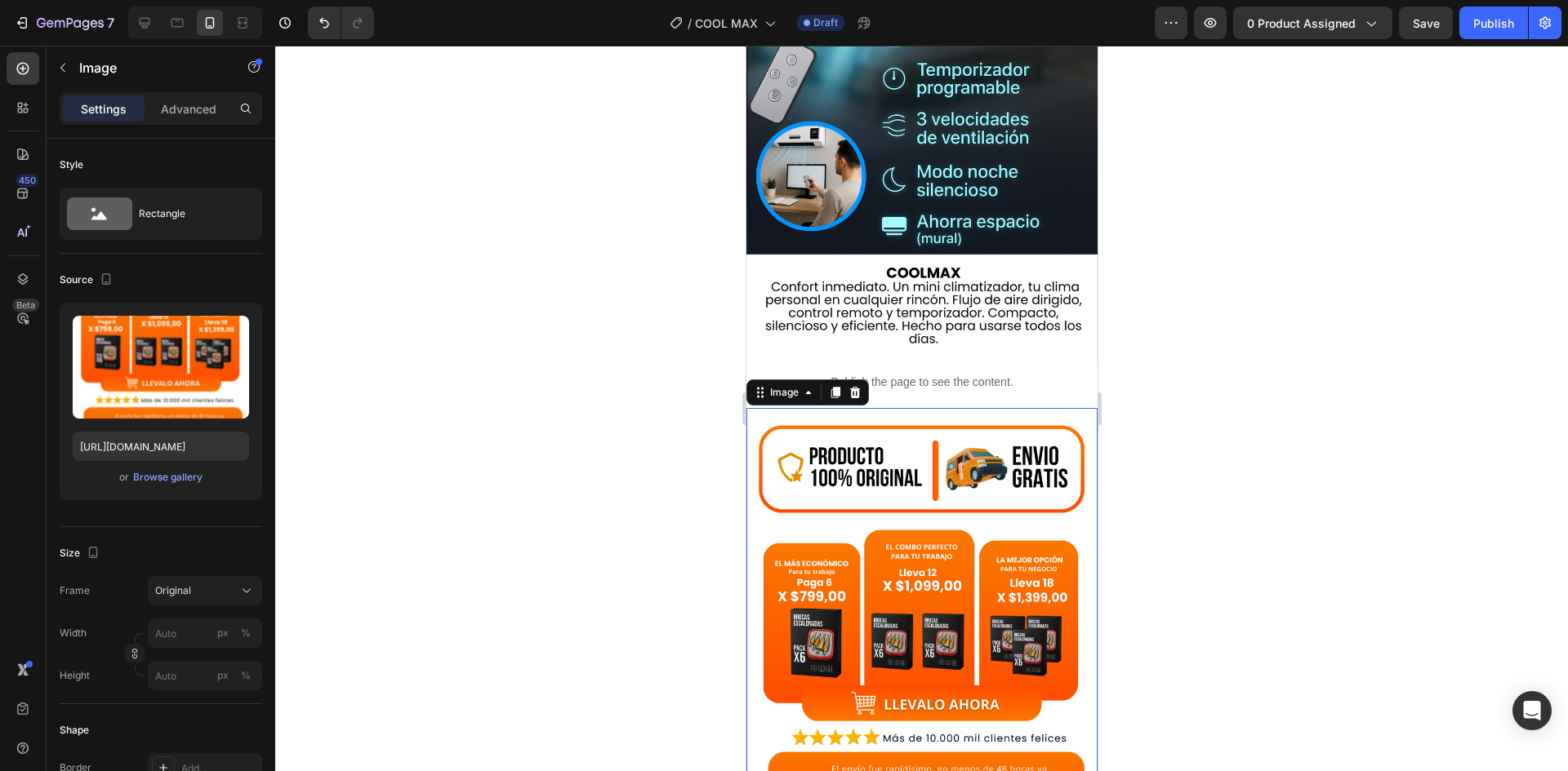
scroll to position [465, 0]
click at [153, 476] on div "Browse gallery" at bounding box center [167, 478] width 70 height 15
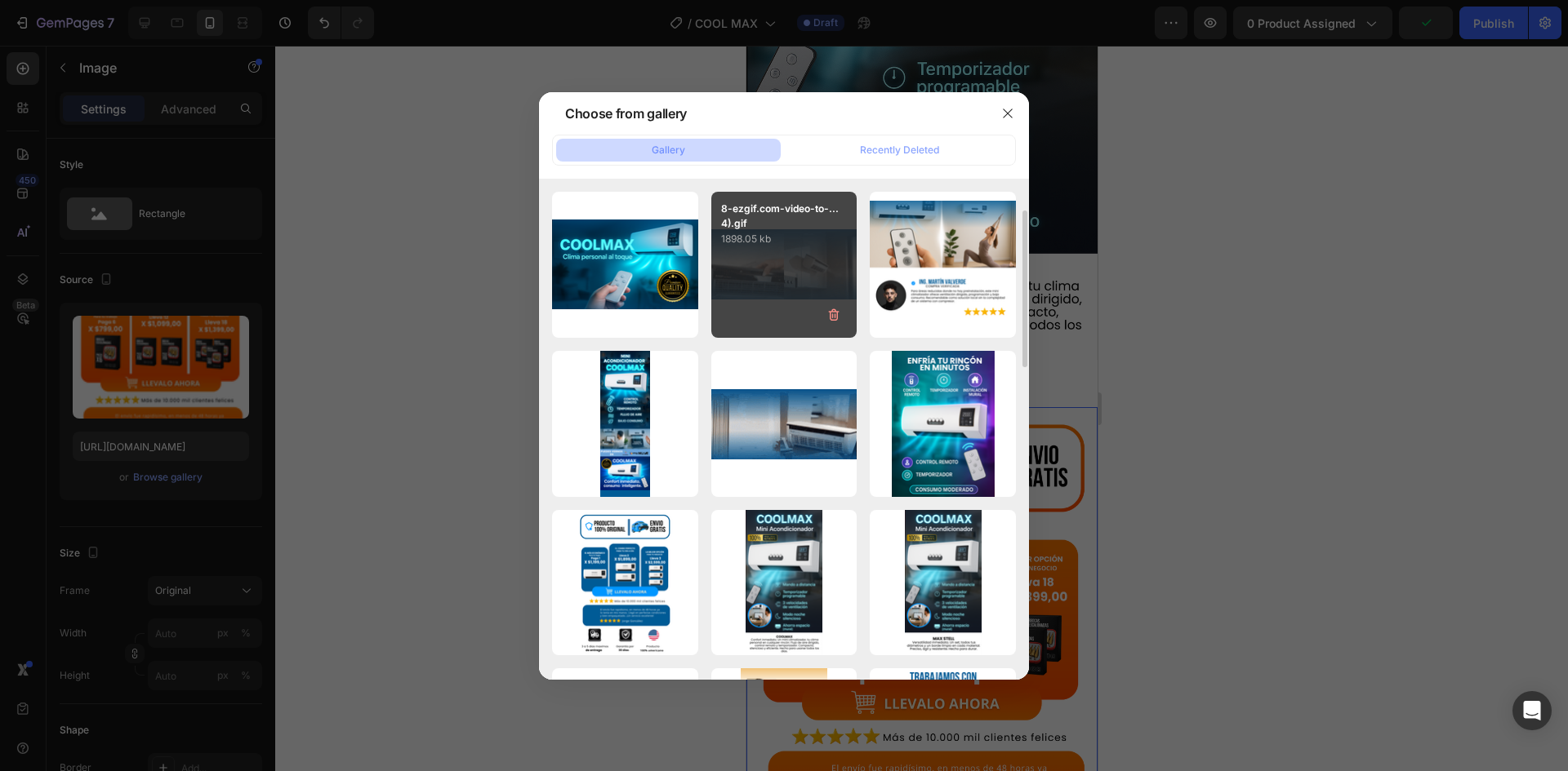
scroll to position [160, 0]
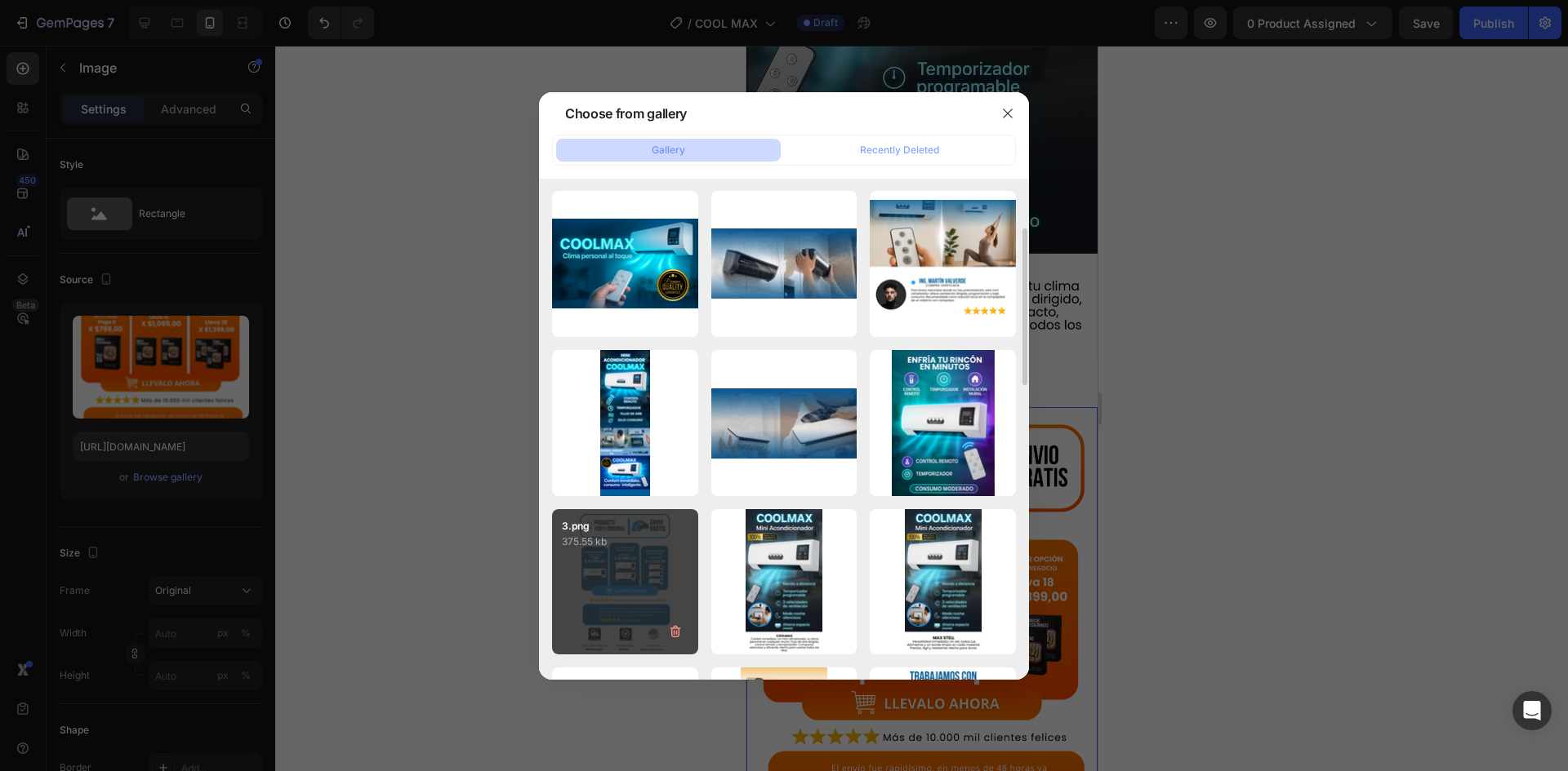
click at [628, 585] on div "3.png 375.55 kb" at bounding box center [625, 582] width 146 height 146
type input "[URL][DOMAIN_NAME]"
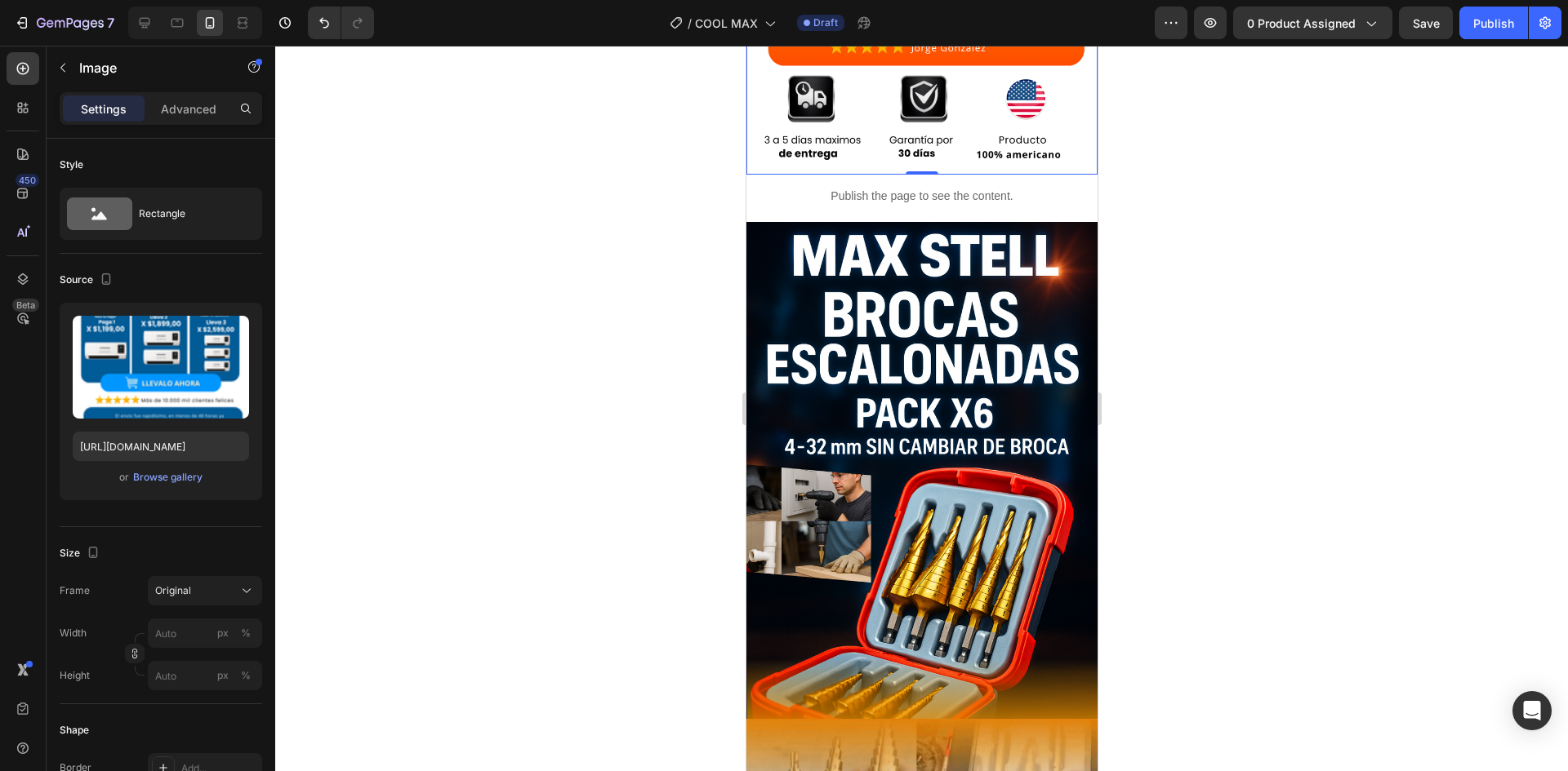
scroll to position [1201, 0]
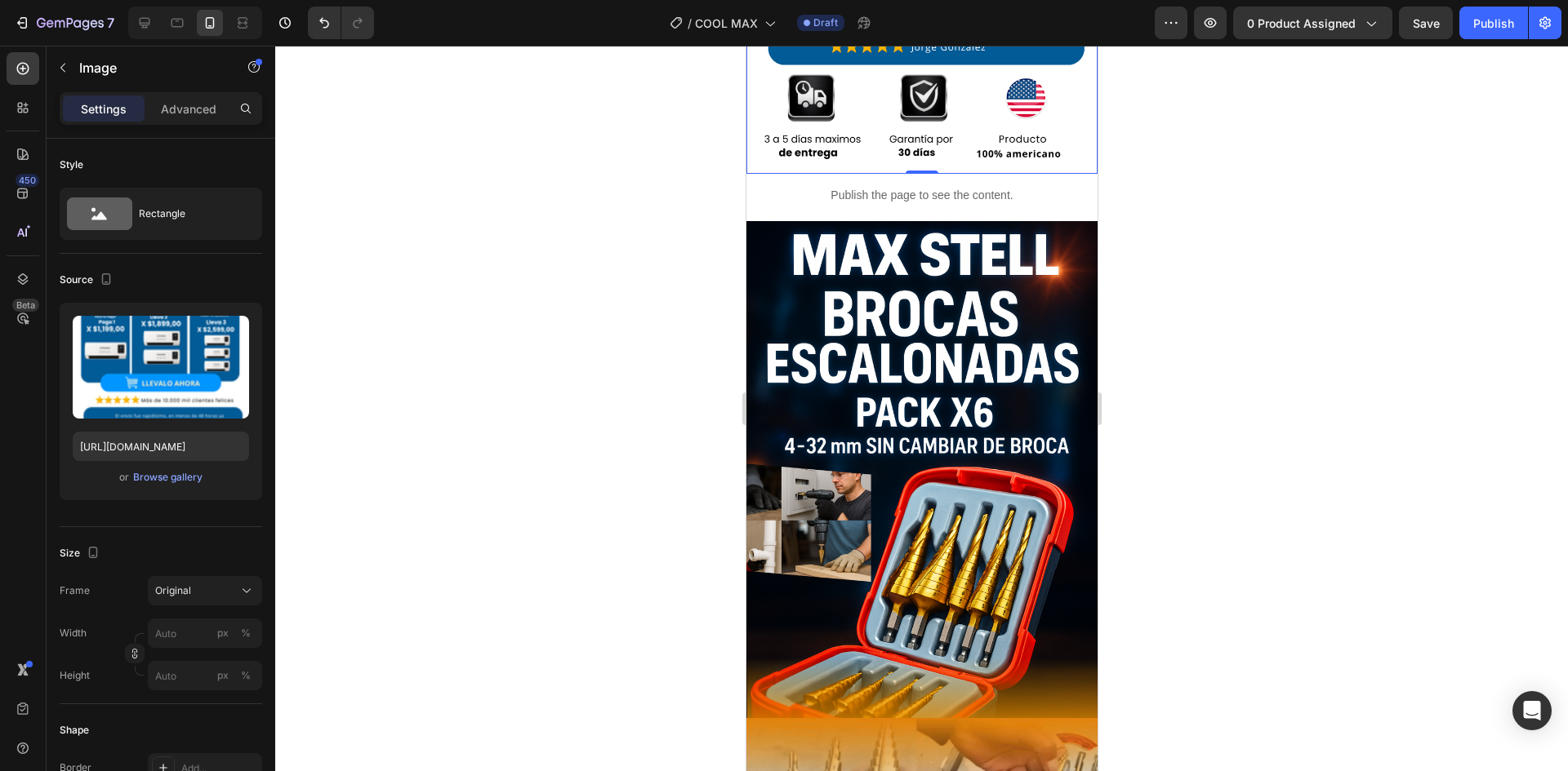
click at [827, 486] on img at bounding box center [921, 469] width 351 height 498
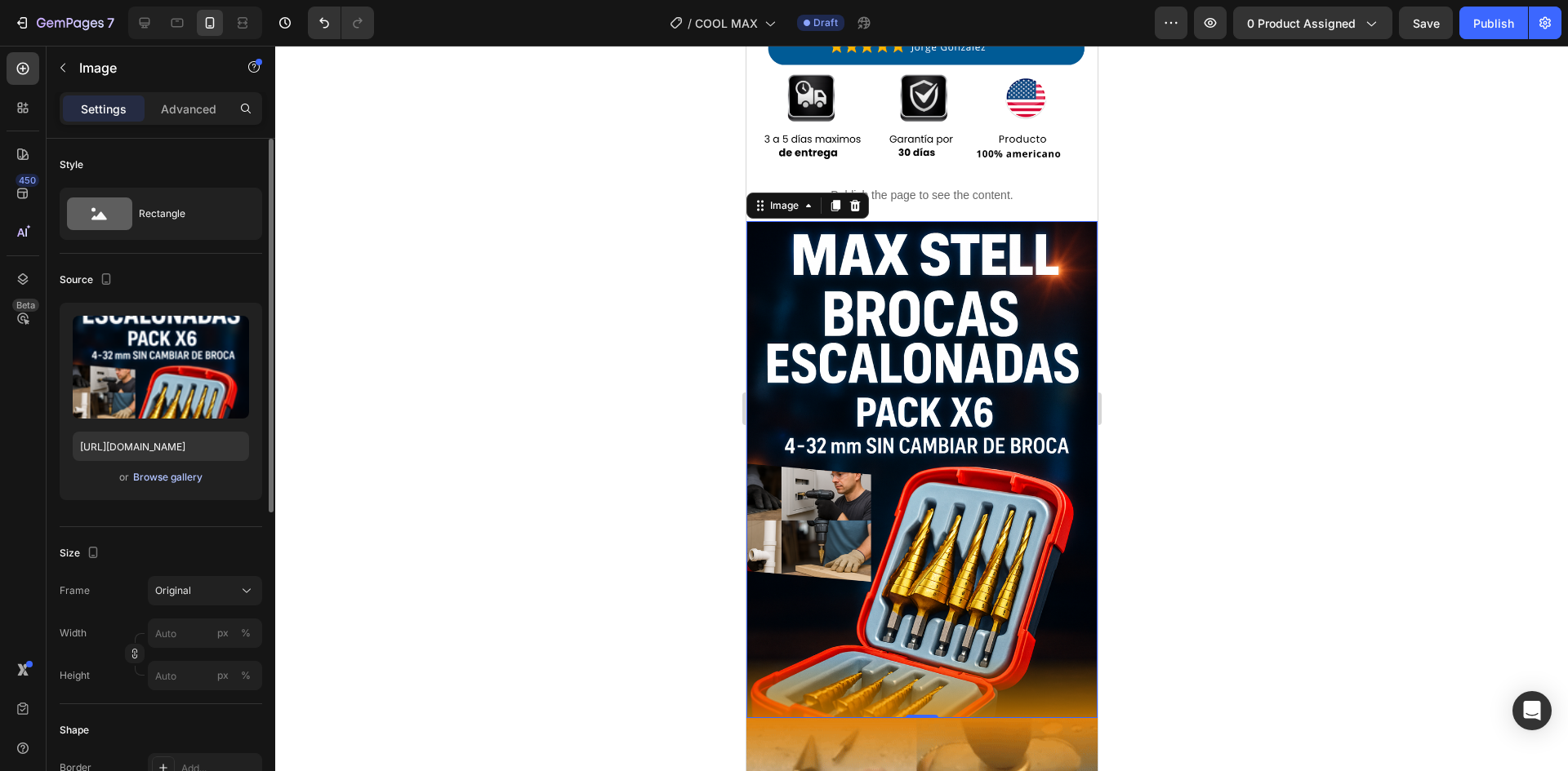
click at [150, 475] on div "Browse gallery" at bounding box center [167, 478] width 70 height 15
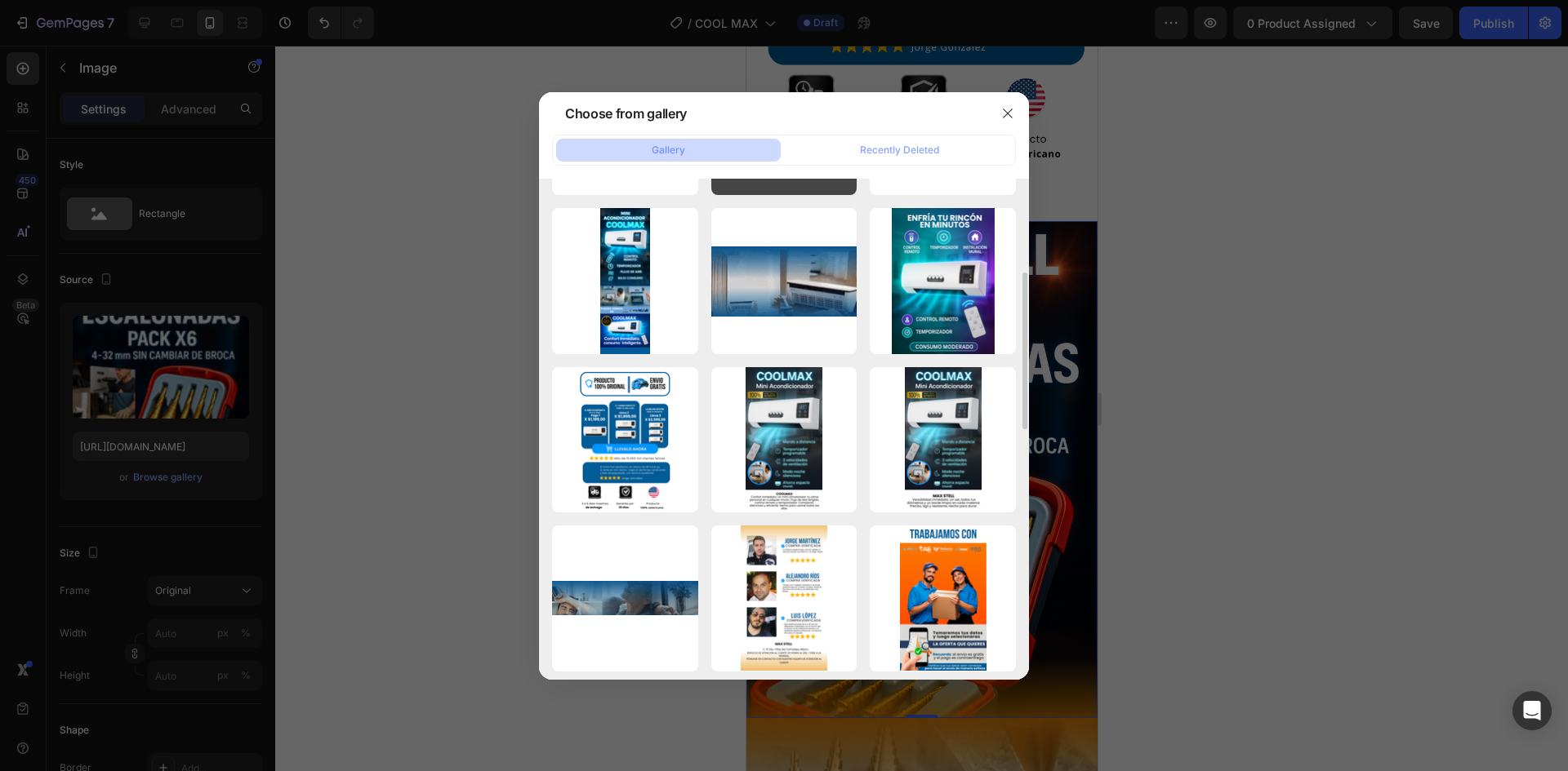
scroll to position [302, 0]
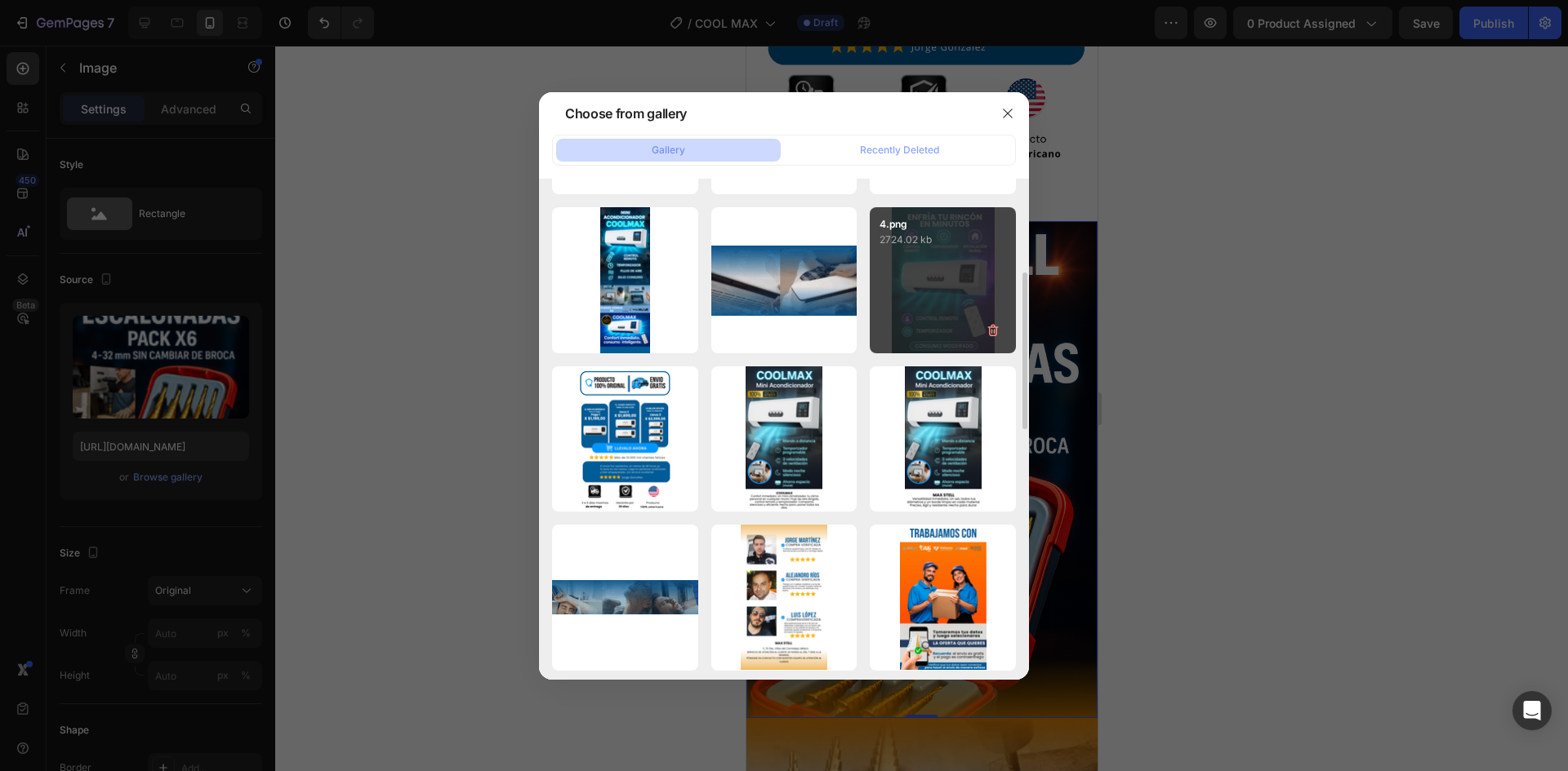
click at [988, 289] on div "4.png 2724.02 kb" at bounding box center [942, 279] width 146 height 146
type input "[URL][DOMAIN_NAME]"
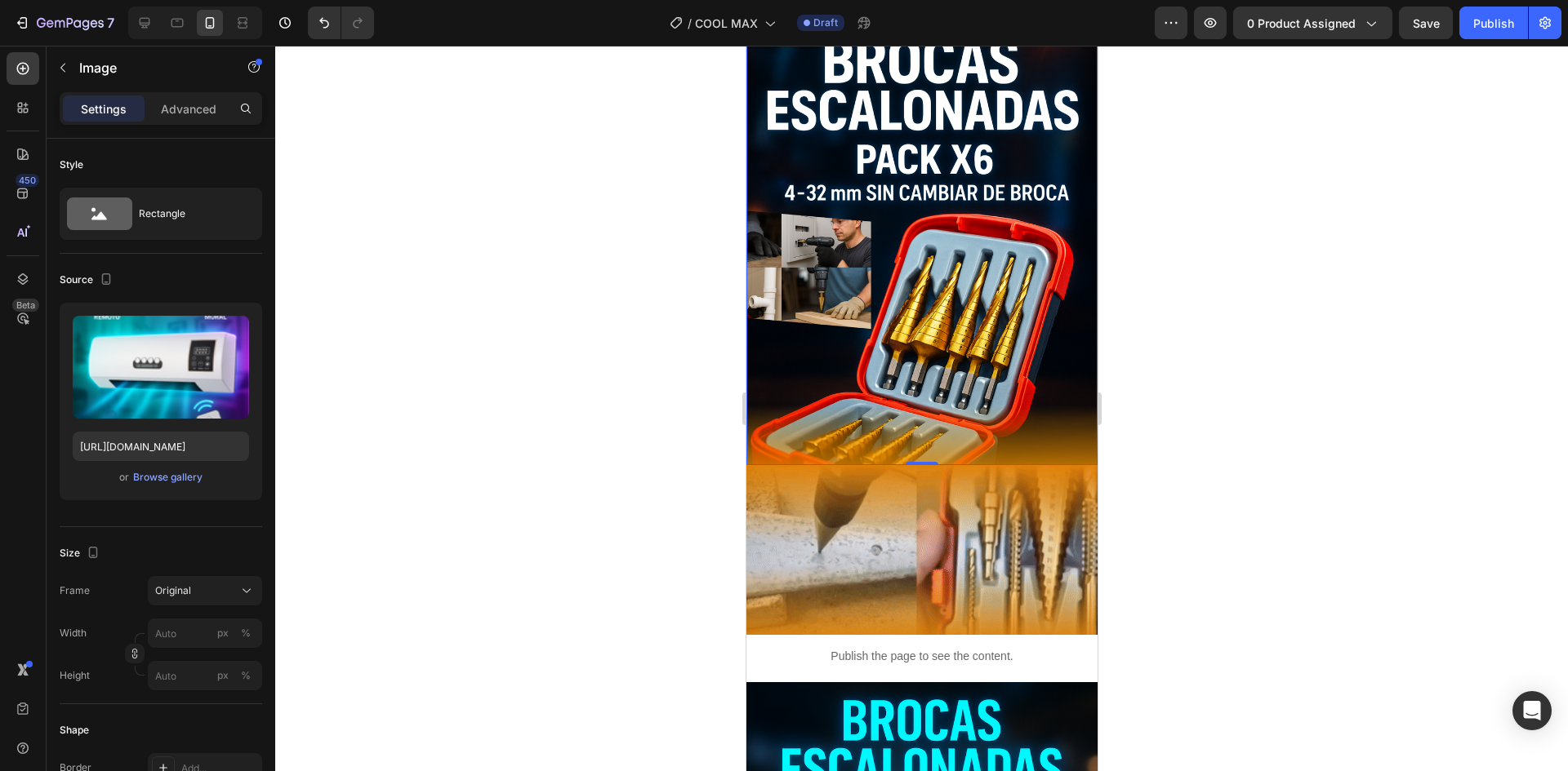
scroll to position [1505, 0]
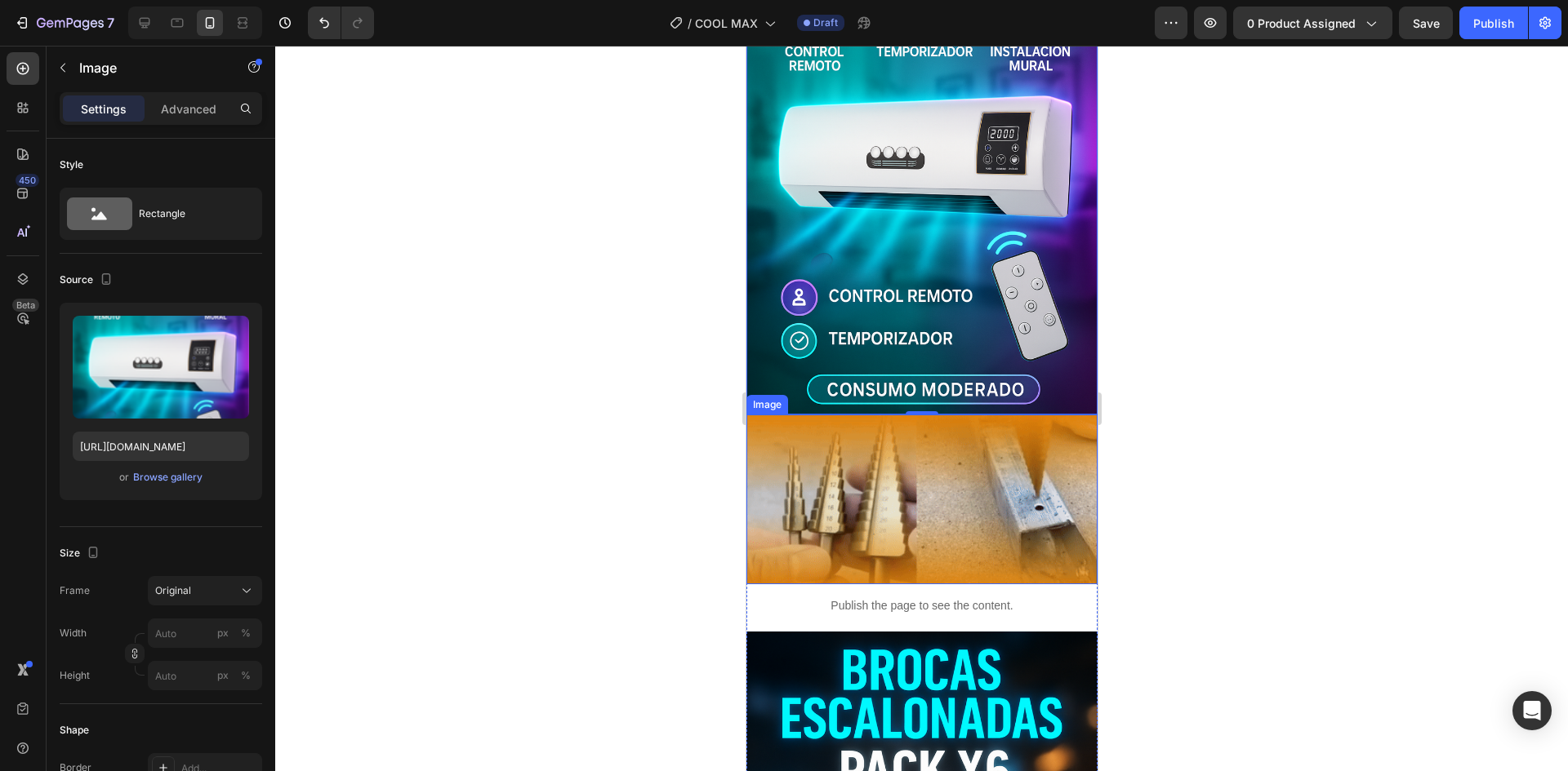
click at [872, 517] on img at bounding box center [921, 499] width 351 height 170
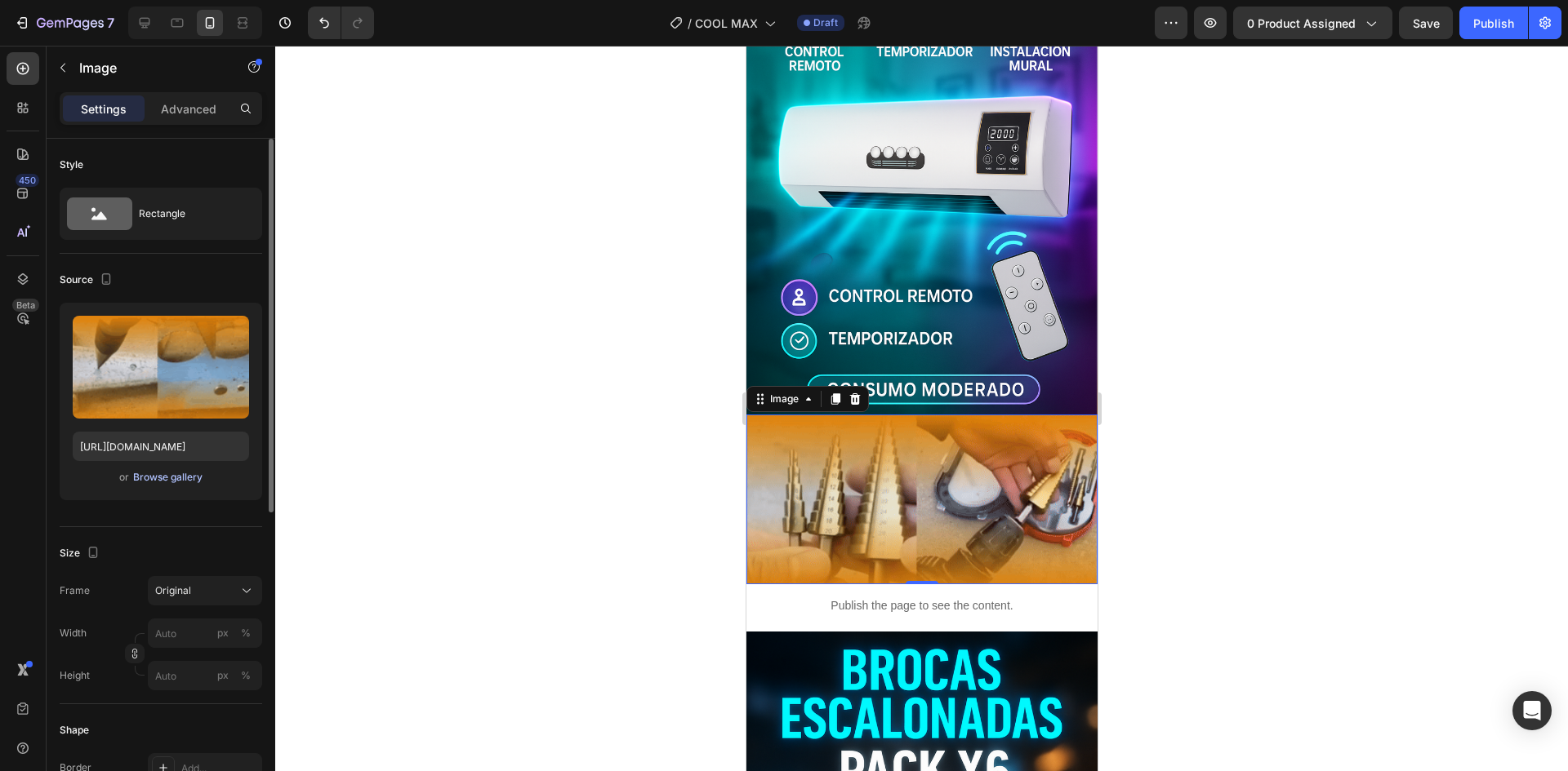
click at [180, 482] on div "Browse gallery" at bounding box center [167, 478] width 70 height 15
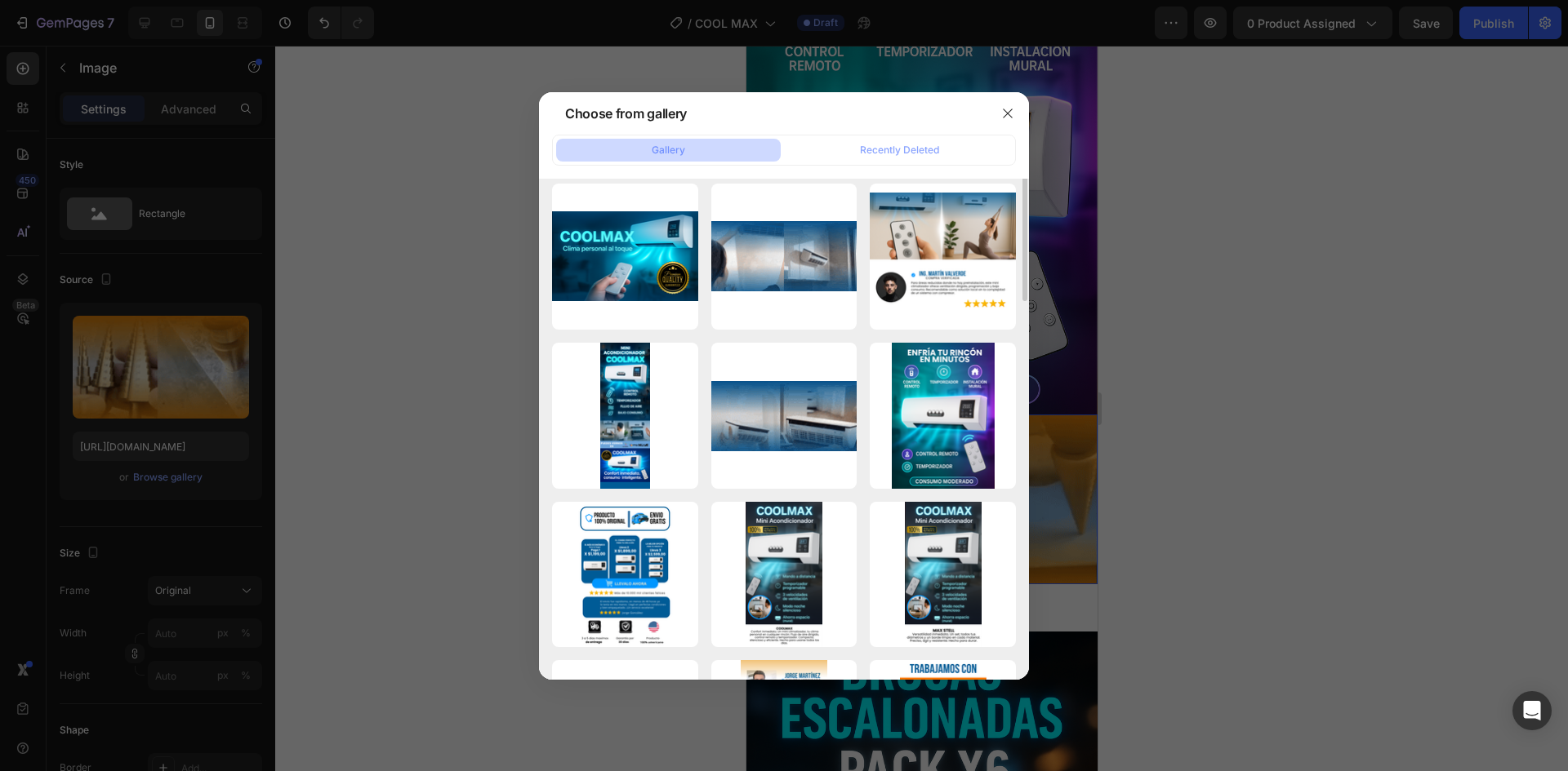
scroll to position [168, 0]
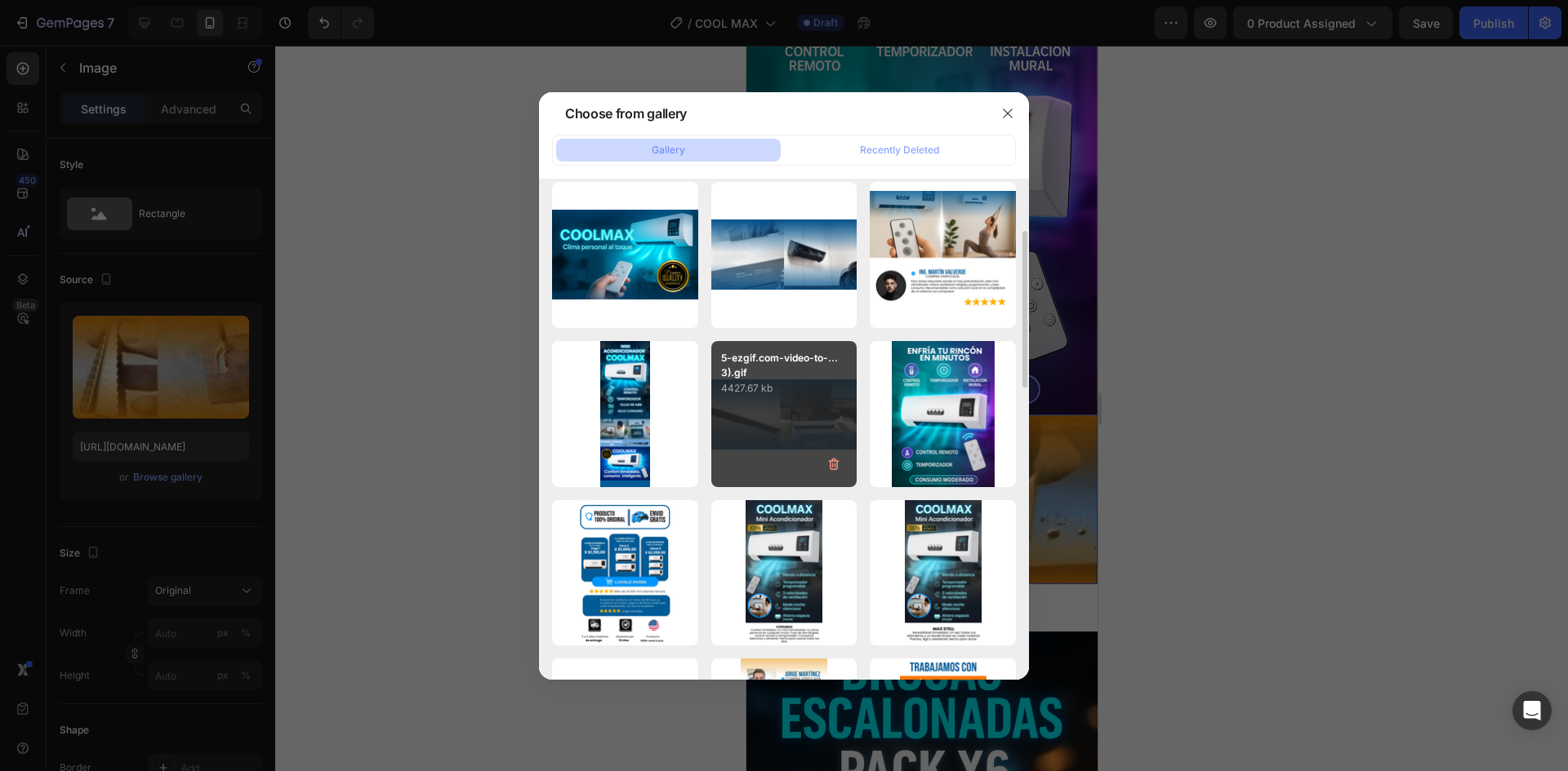
click at [769, 453] on div "5-ezgif.com-video-to-...3).gif 4427.67 kb" at bounding box center [784, 414] width 146 height 146
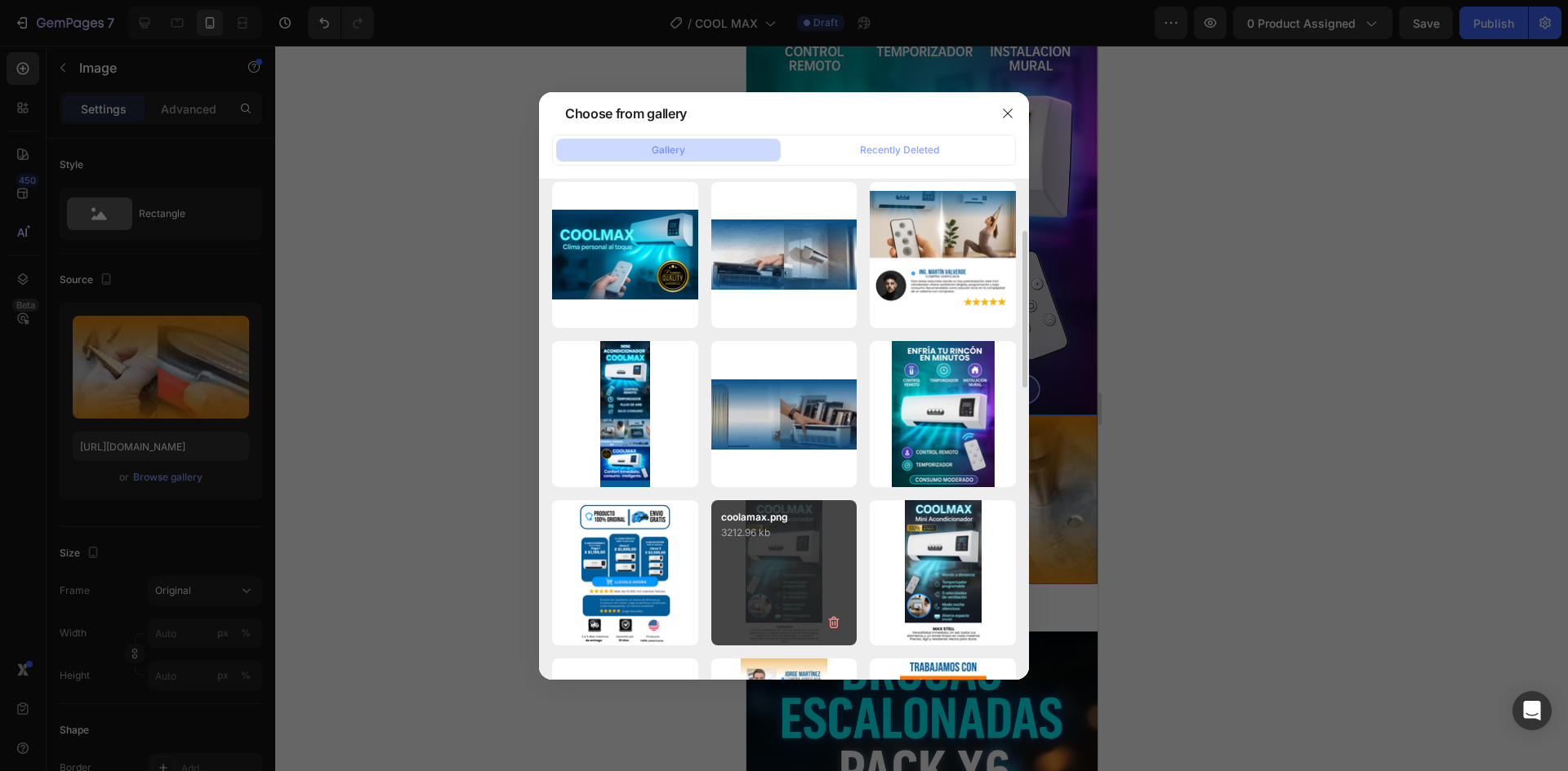
type input "[URL][DOMAIN_NAME]"
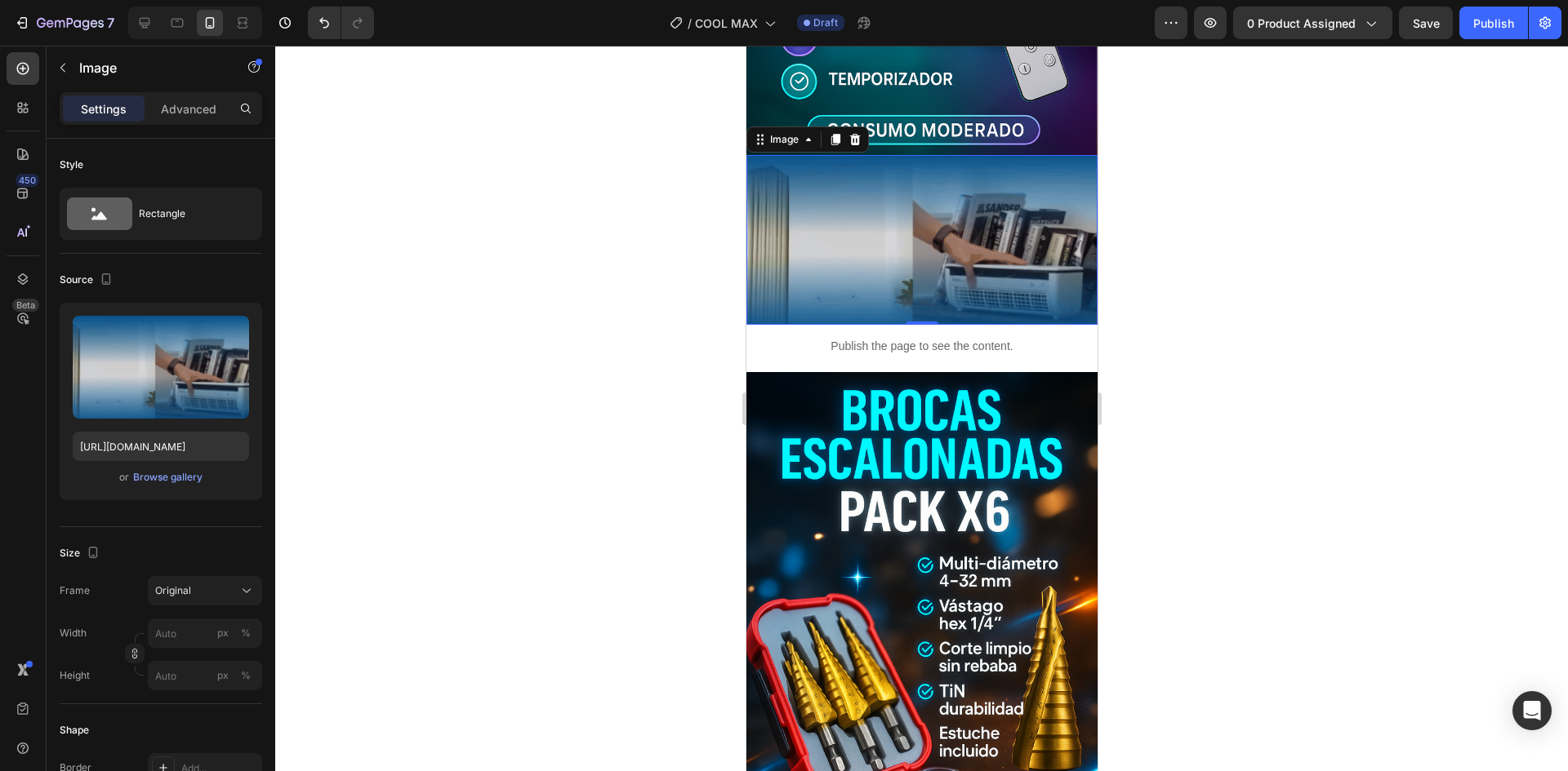
scroll to position [1756, 0]
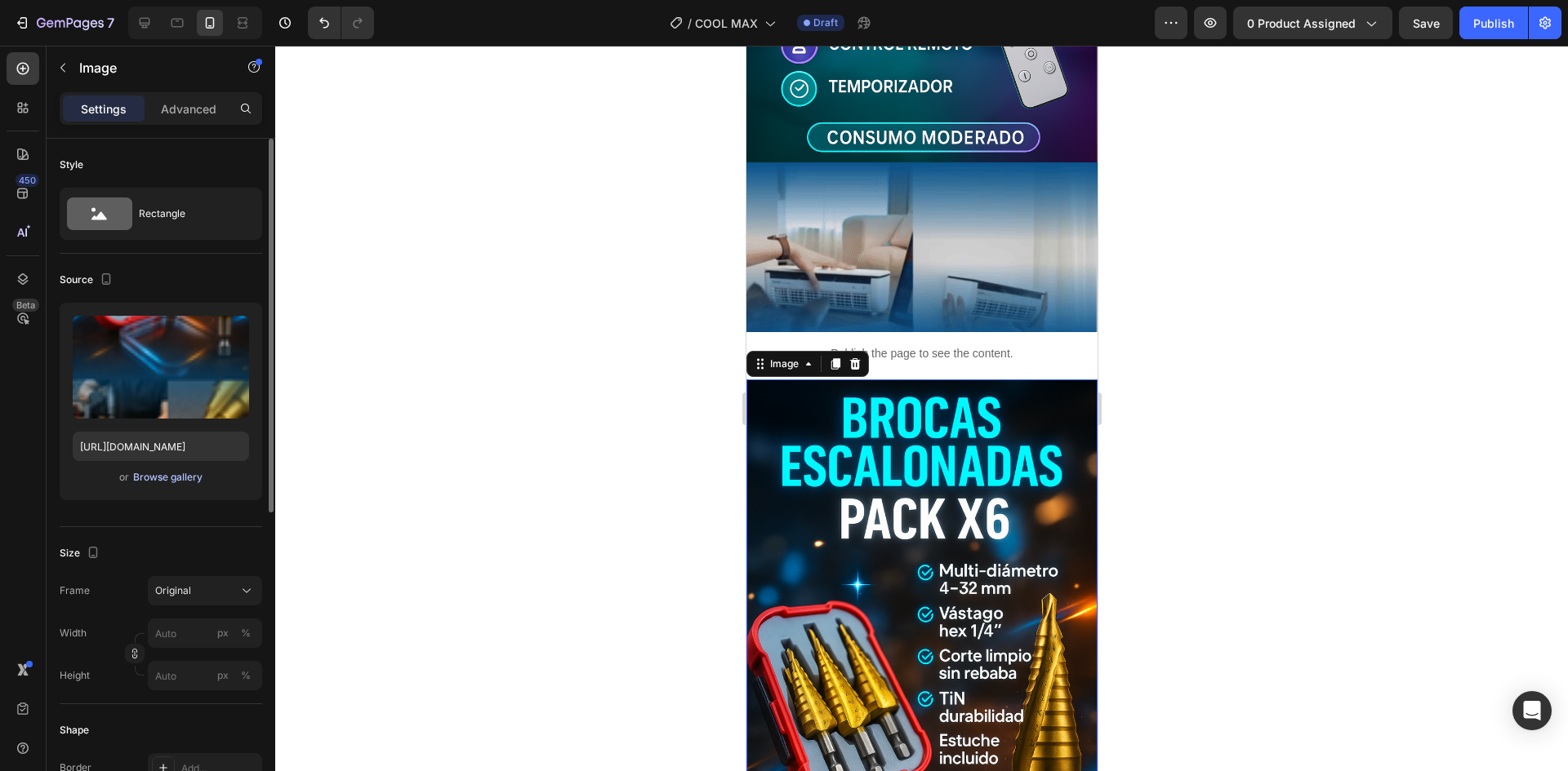
click at [159, 469] on button "Browse gallery" at bounding box center [168, 478] width 71 height 17
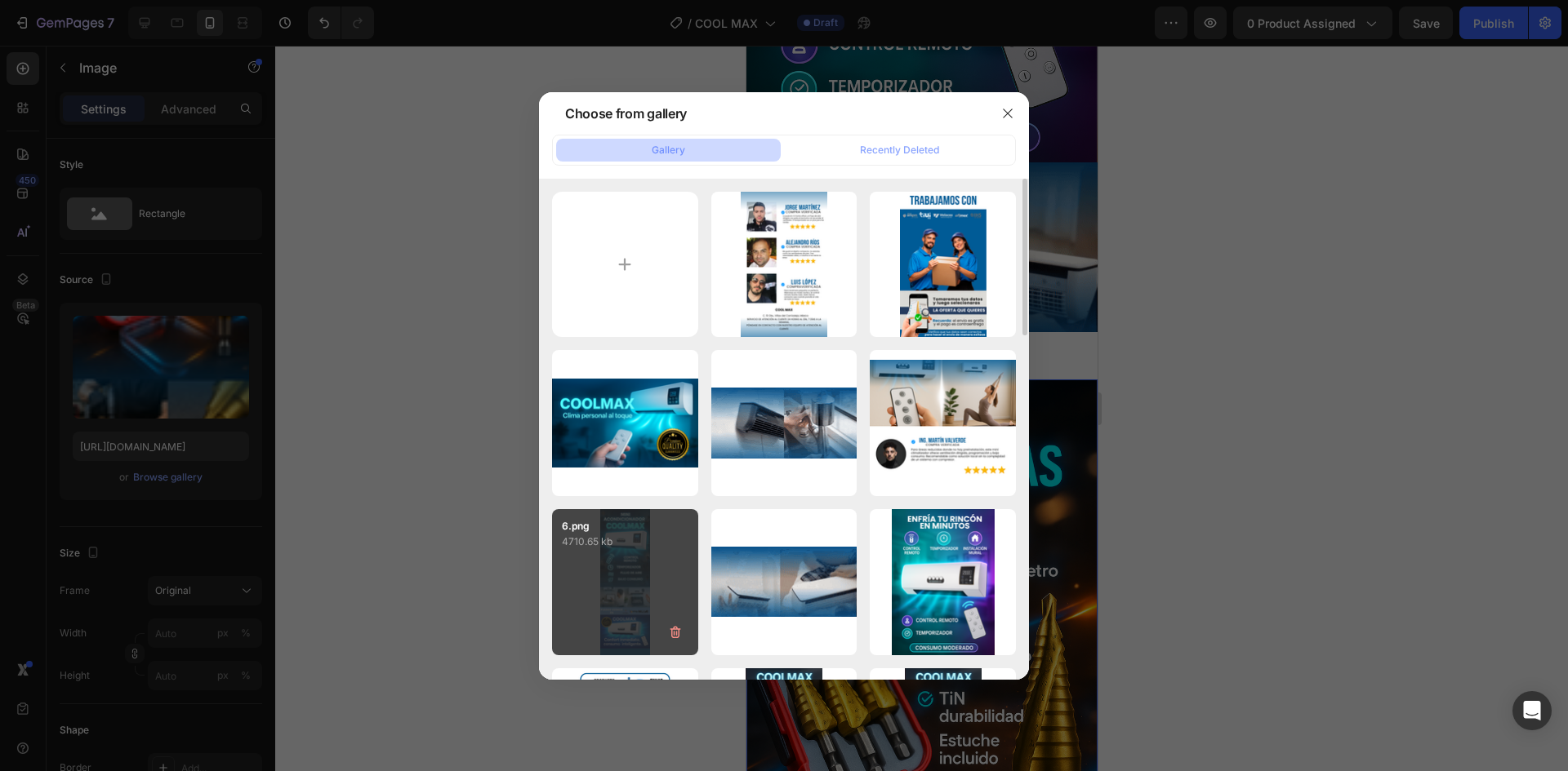
click at [628, 597] on div "6.png 4710.65 kb" at bounding box center [625, 582] width 146 height 146
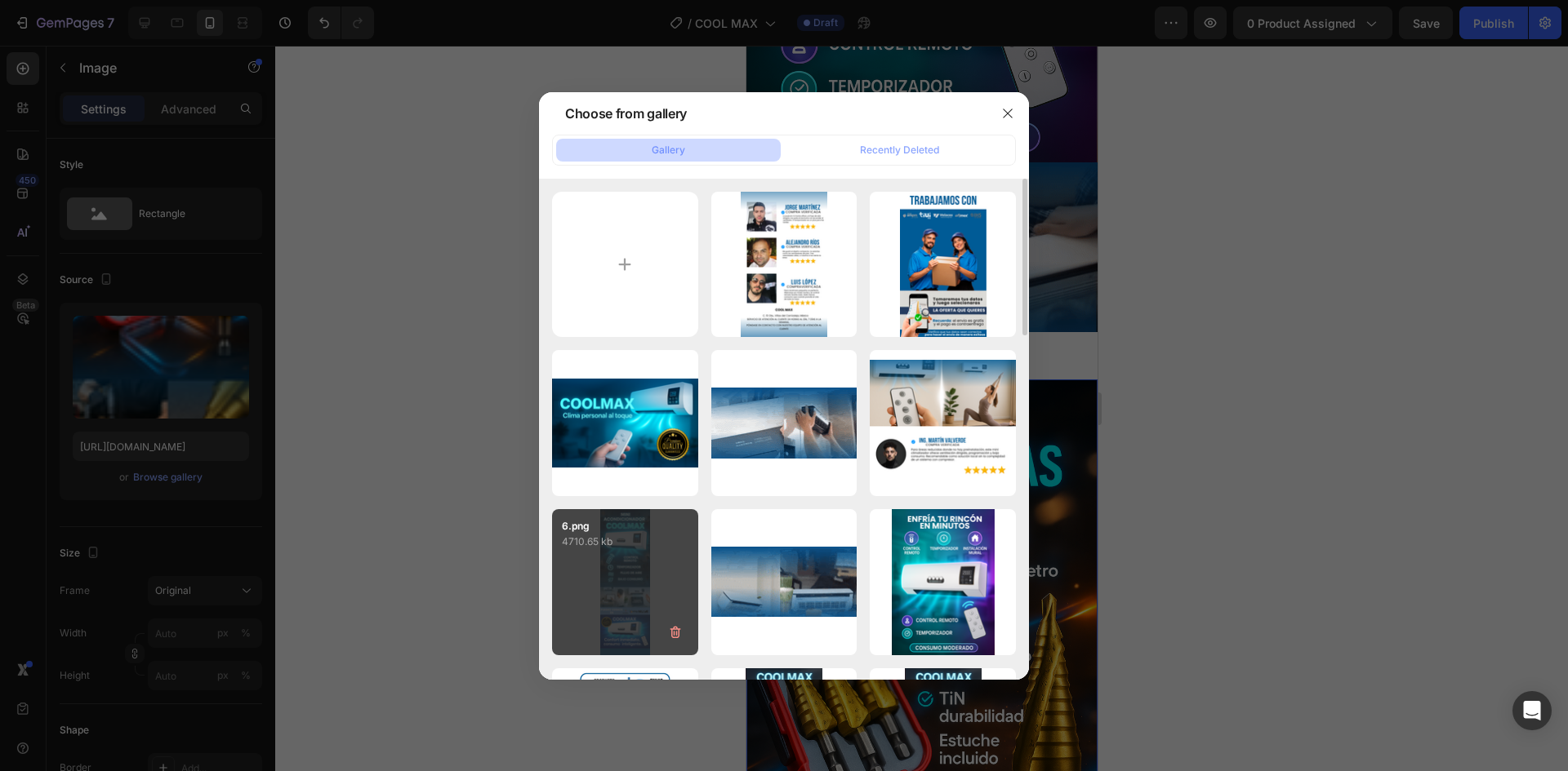
type input "[URL][DOMAIN_NAME]"
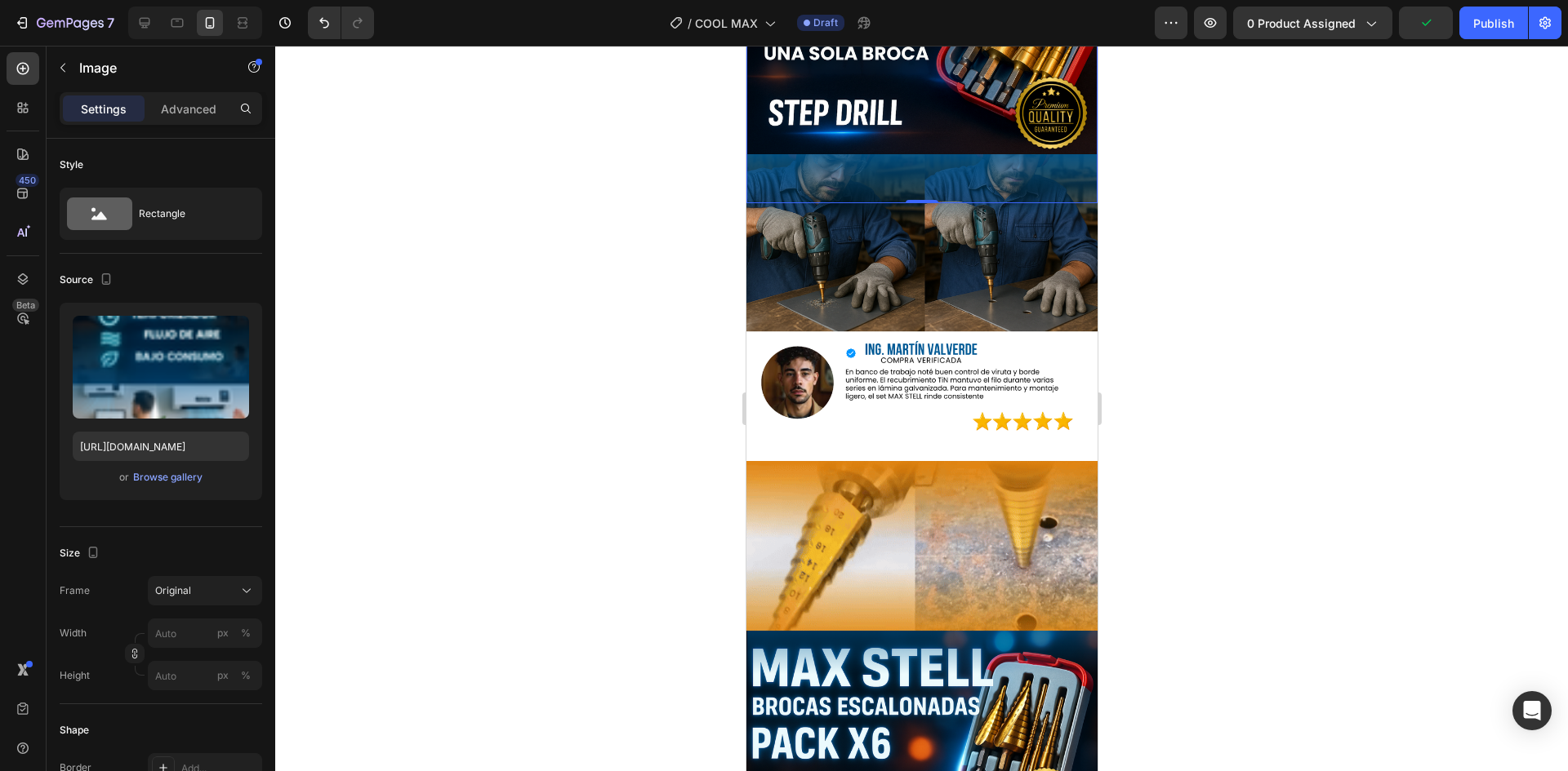
scroll to position [2946, 0]
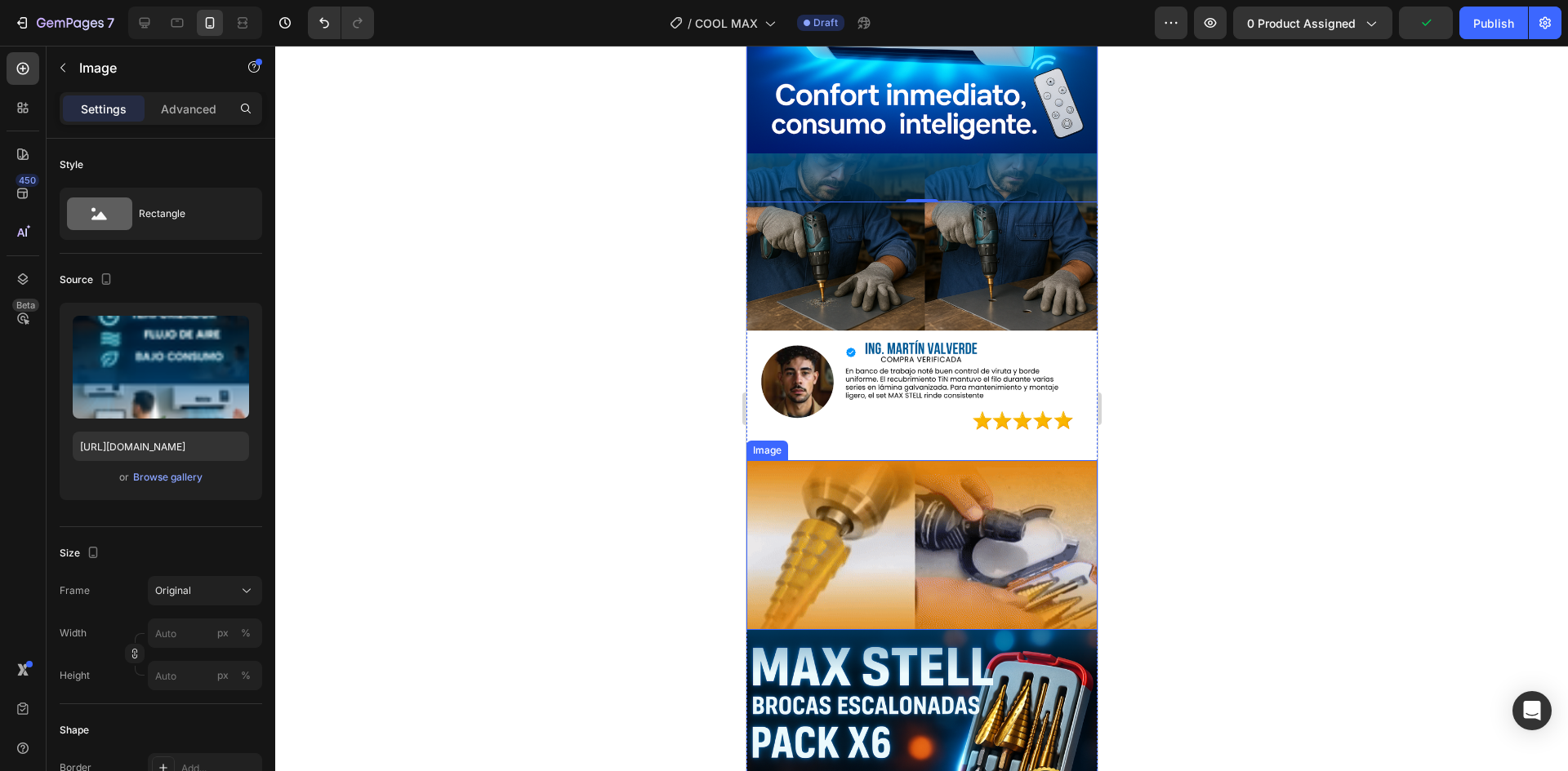
click at [901, 460] on img at bounding box center [921, 545] width 351 height 170
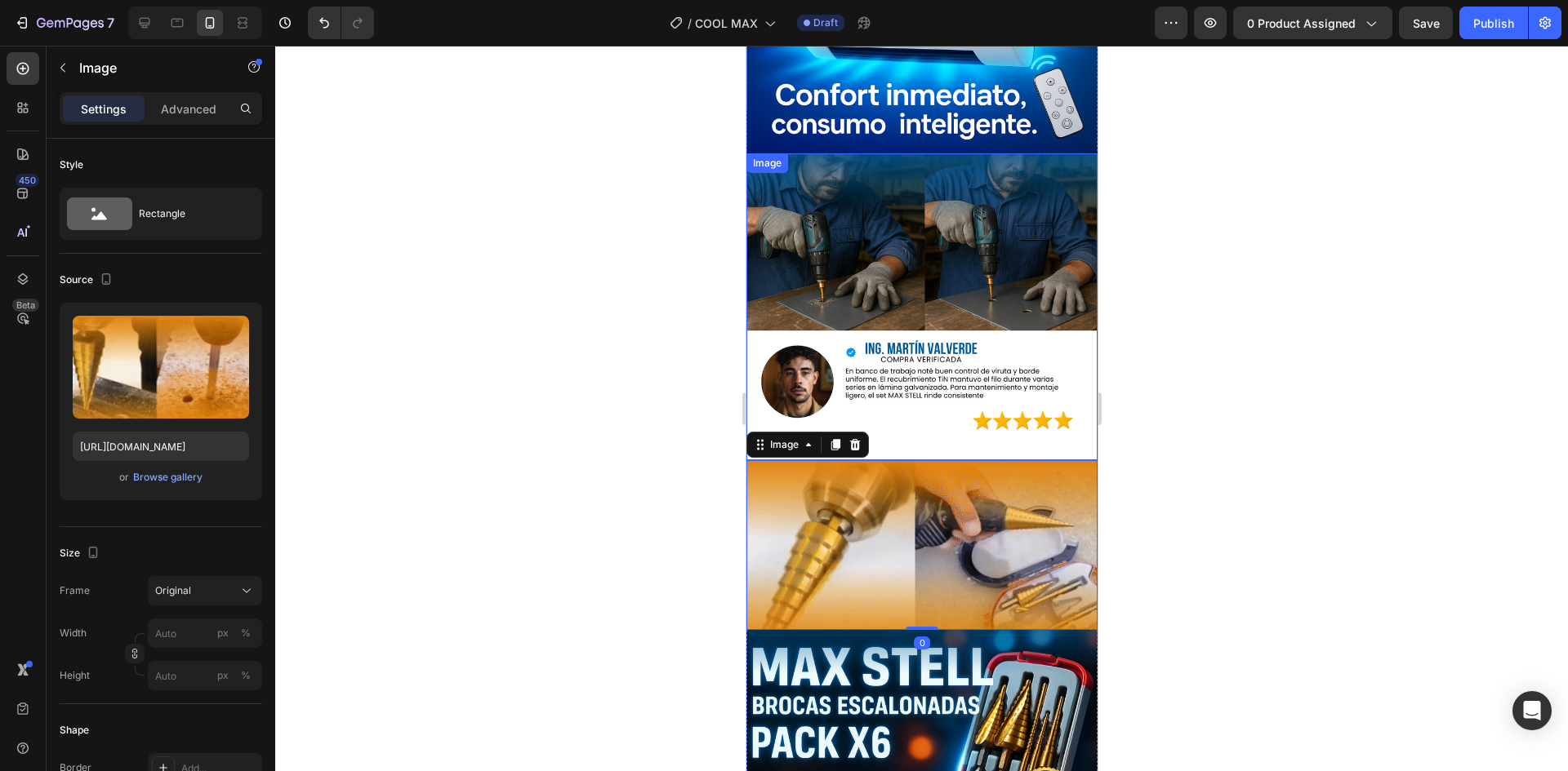
click at [901, 204] on img at bounding box center [921, 306] width 351 height 307
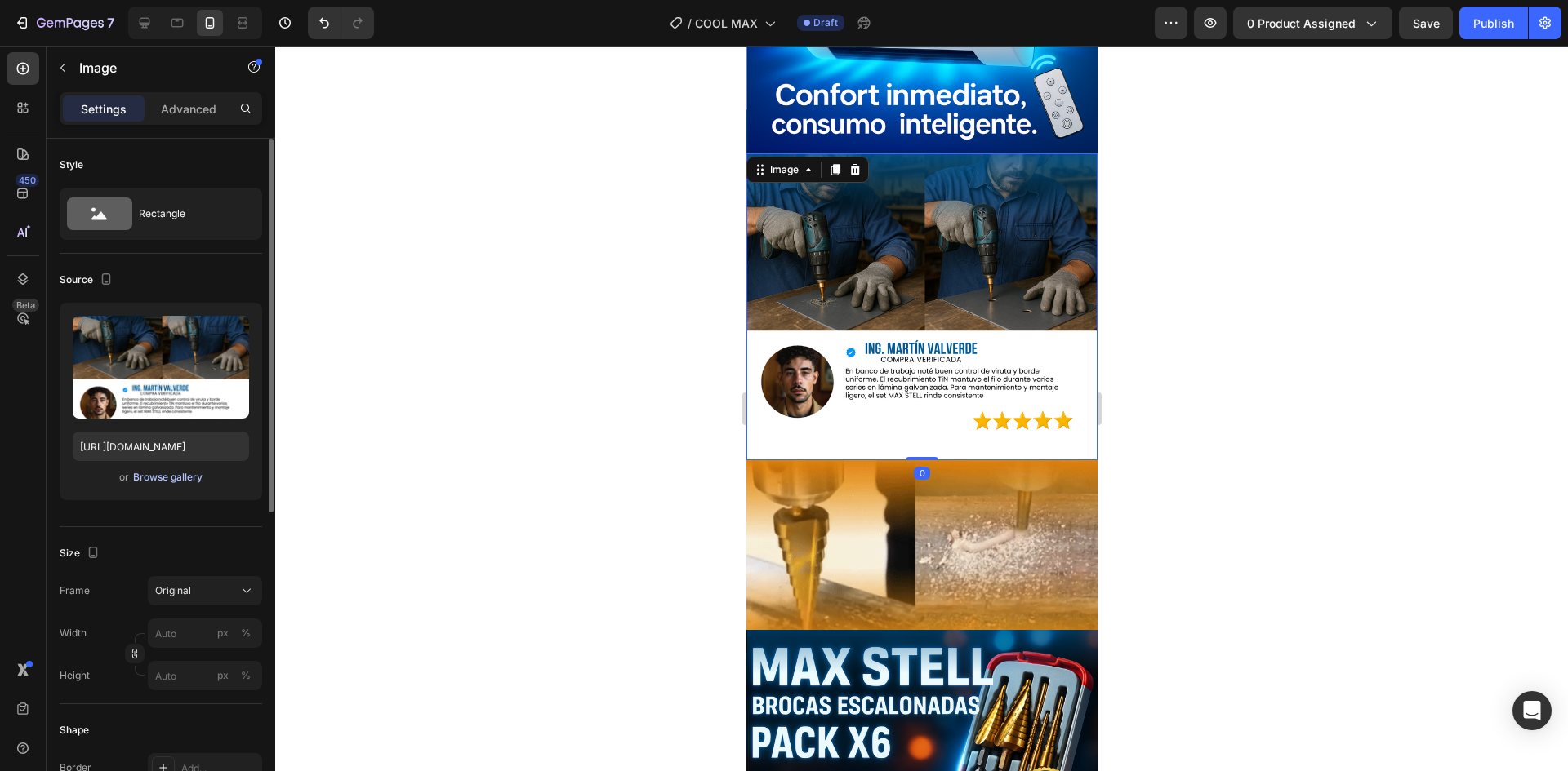
click at [166, 481] on div "Browse gallery" at bounding box center [167, 478] width 70 height 15
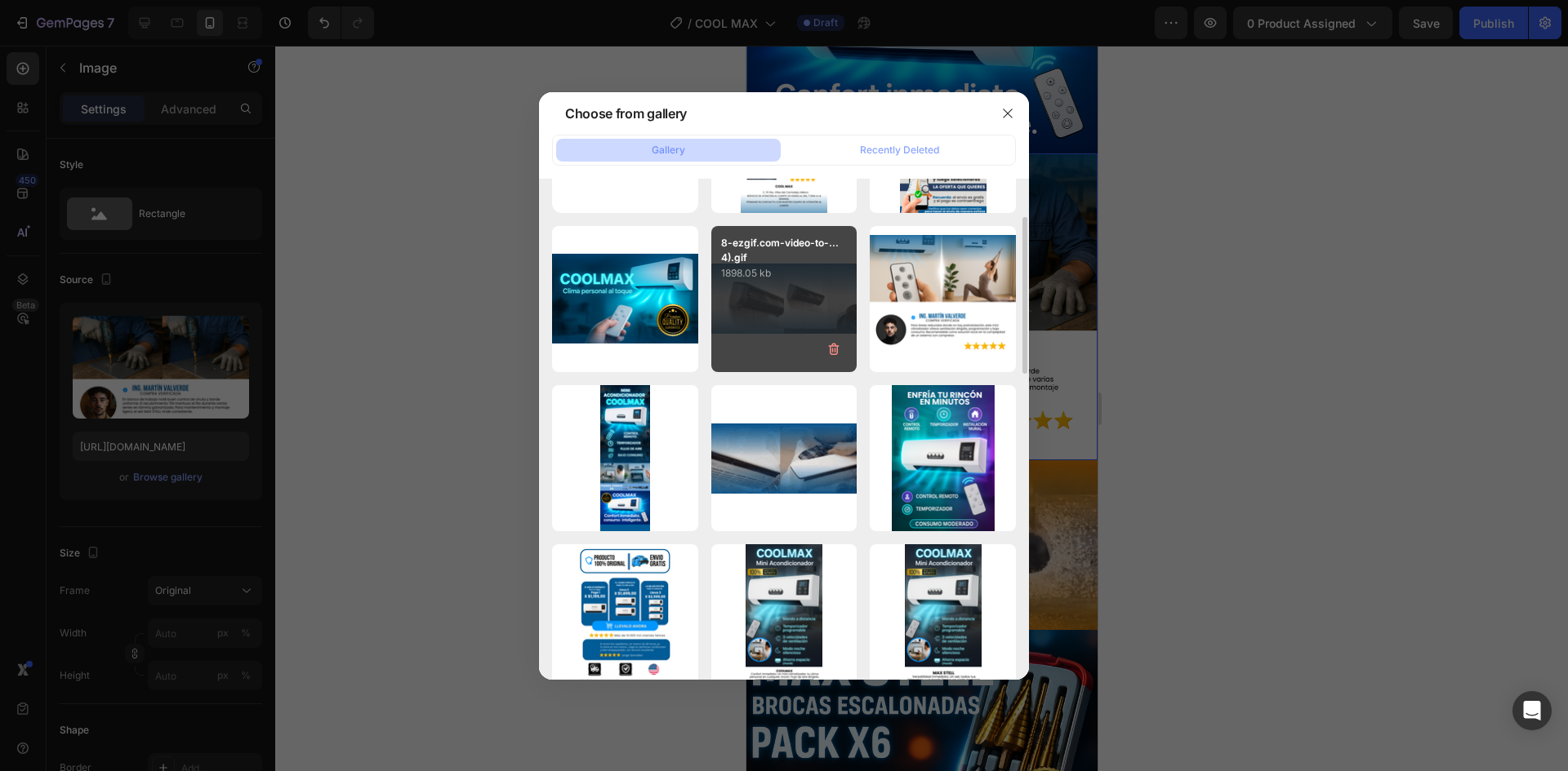
scroll to position [125, 0]
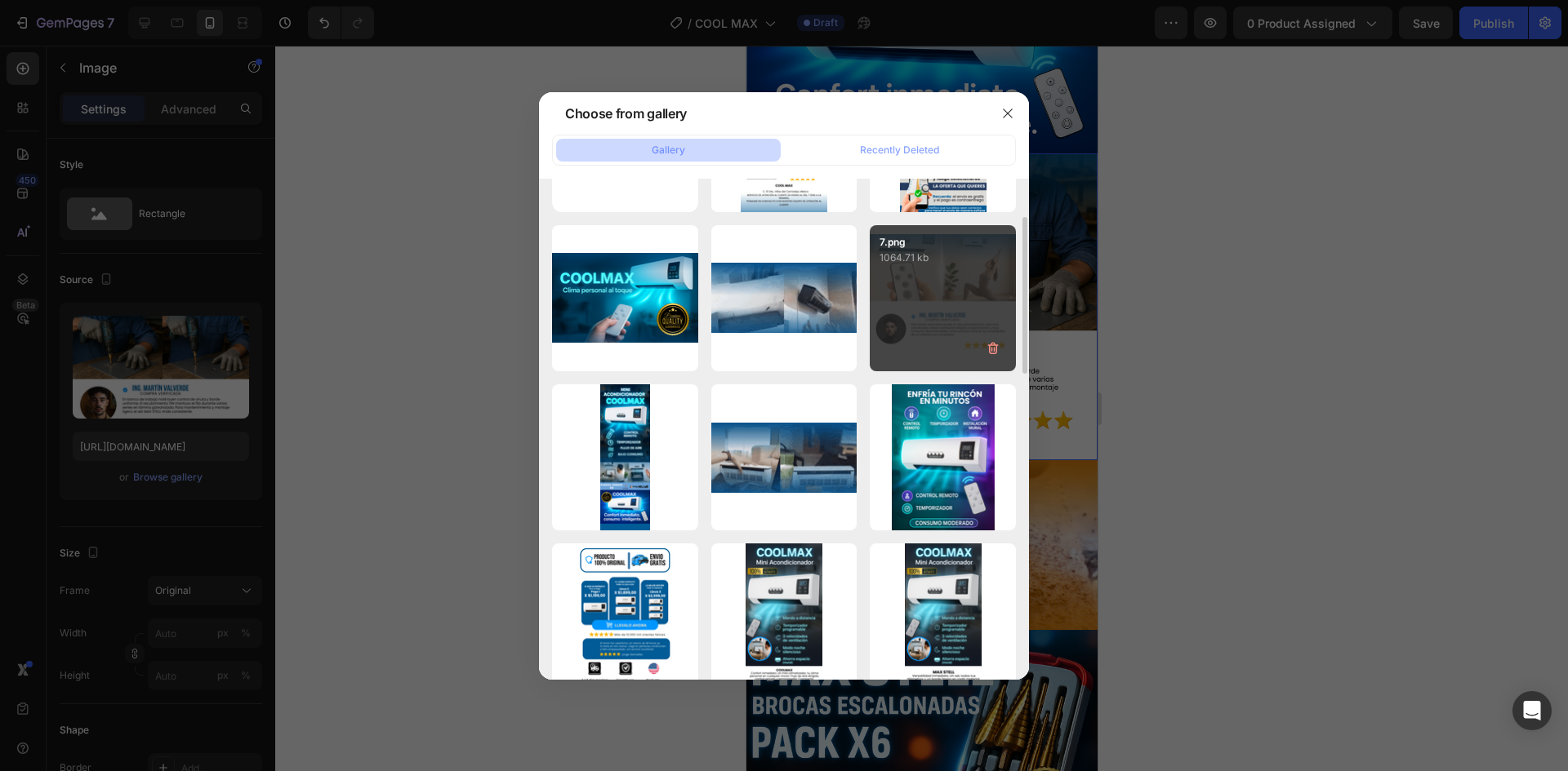
click at [957, 301] on div "7.png 1064.71 kb" at bounding box center [942, 298] width 146 height 146
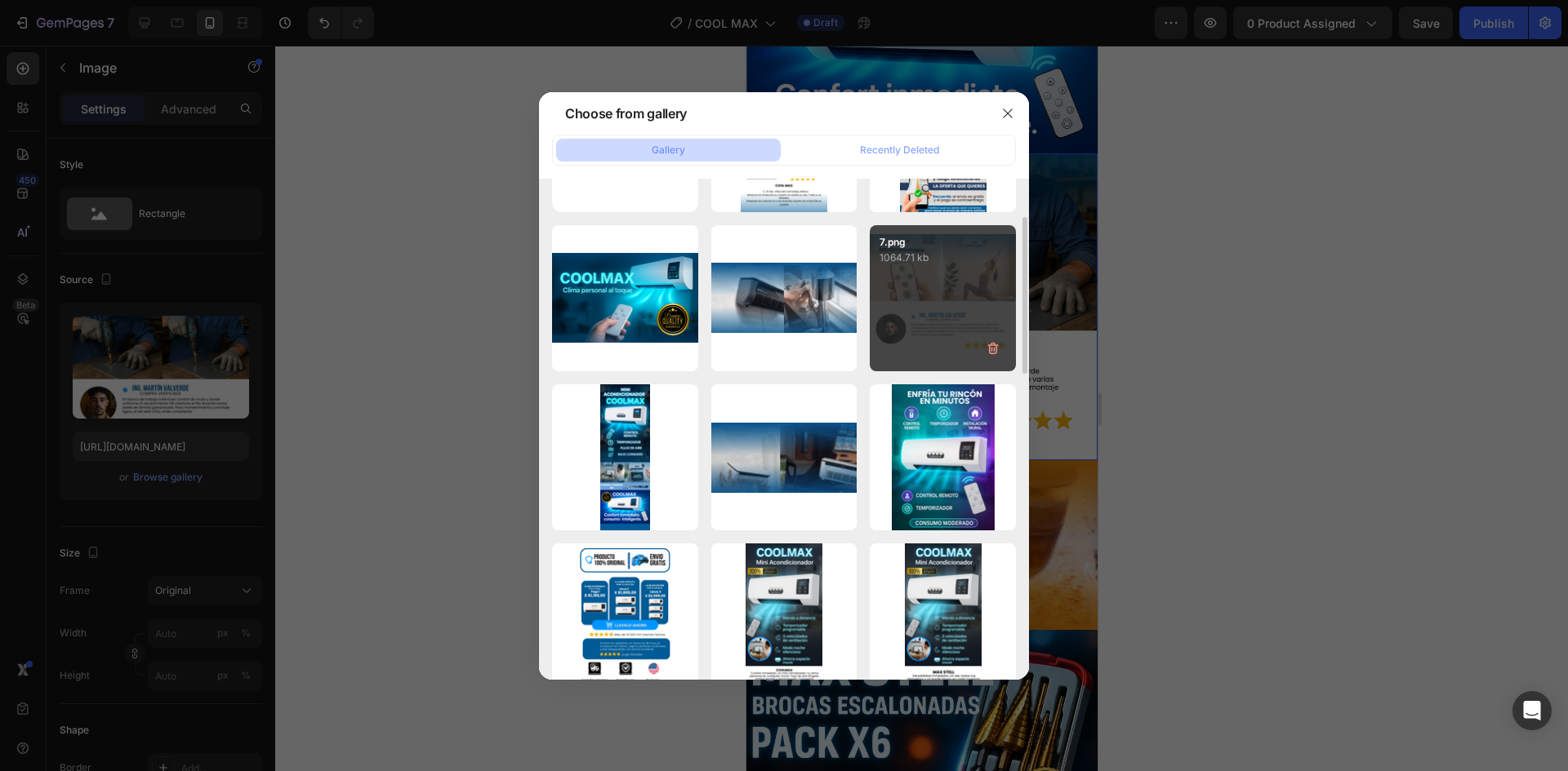
type input "[URL][DOMAIN_NAME]"
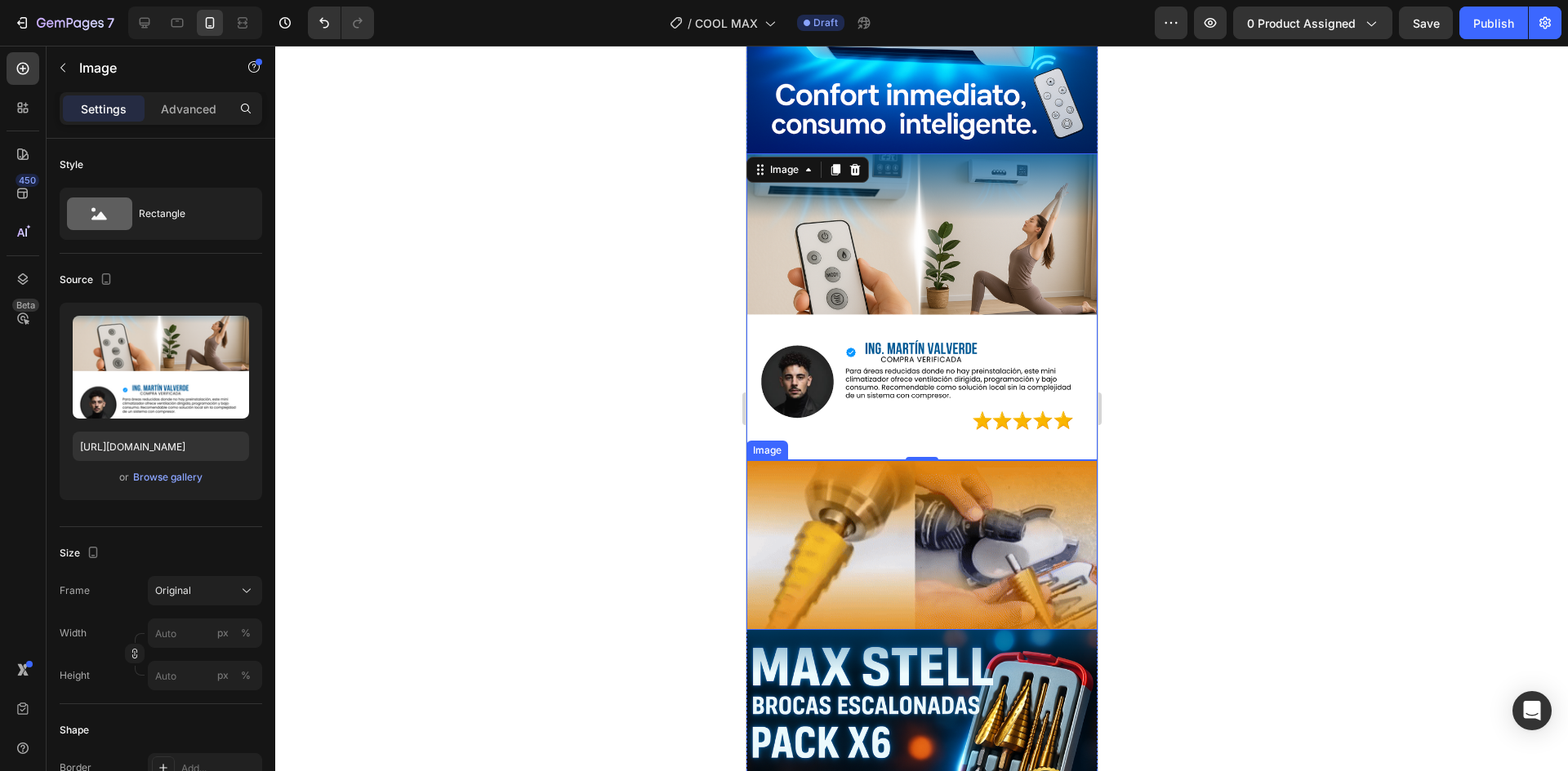
scroll to position [2998, 0]
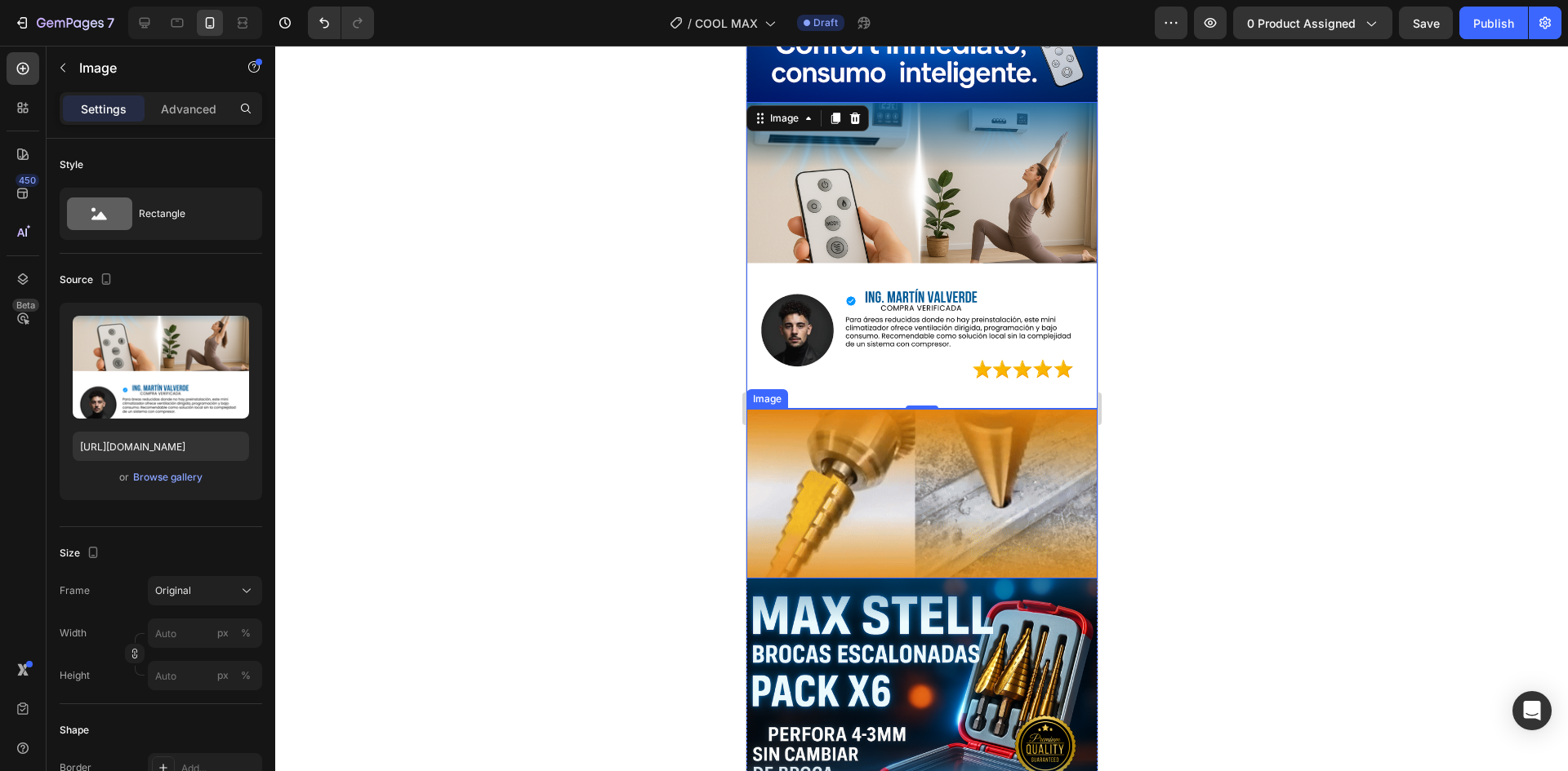
click at [876, 415] on img at bounding box center [921, 494] width 351 height 170
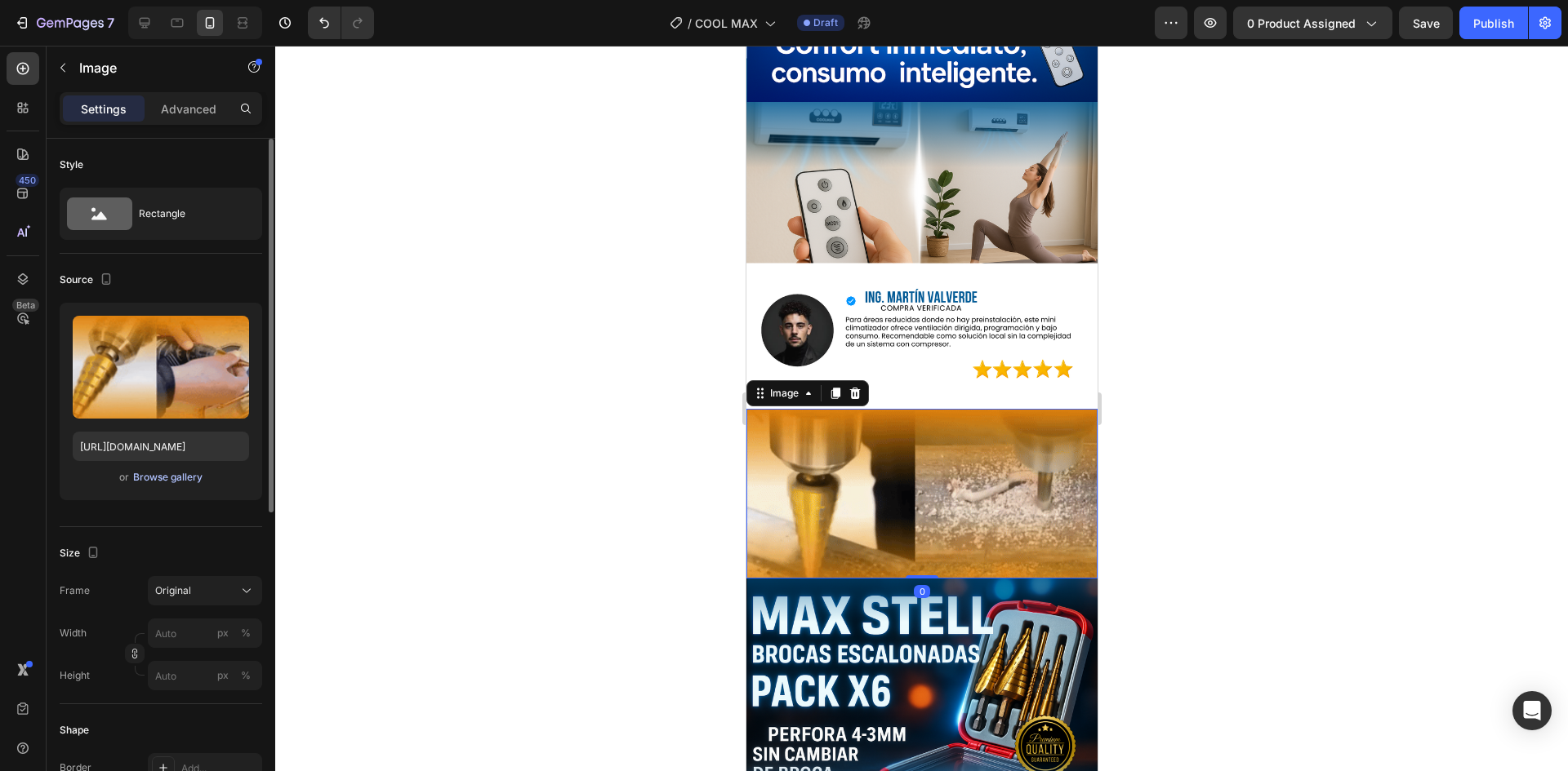
click at [174, 478] on div "Browse gallery" at bounding box center [167, 478] width 70 height 15
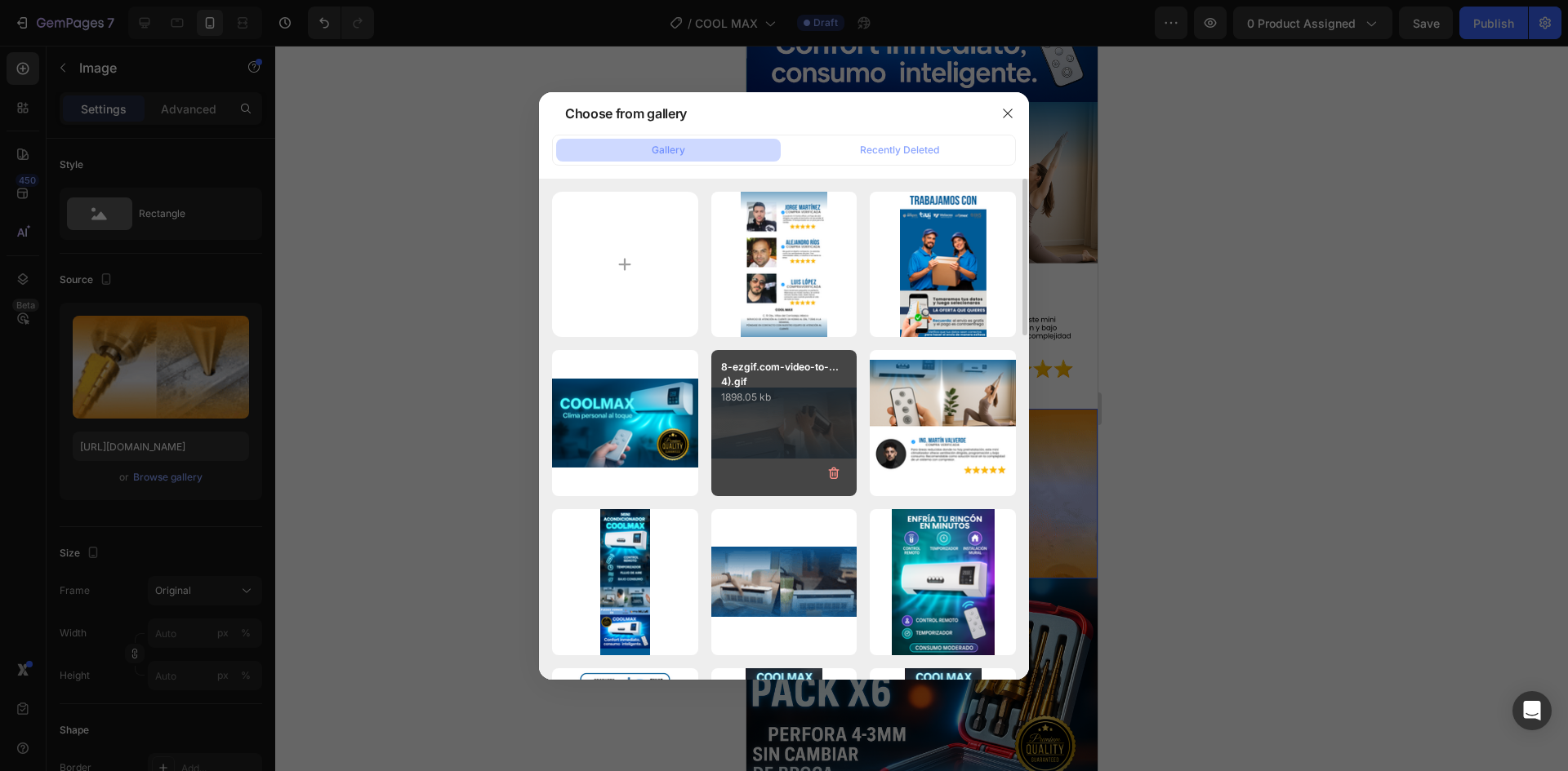
click at [807, 433] on div "8-ezgif.com-video-to-...4).gif 1898.05 kb" at bounding box center [784, 422] width 146 height 146
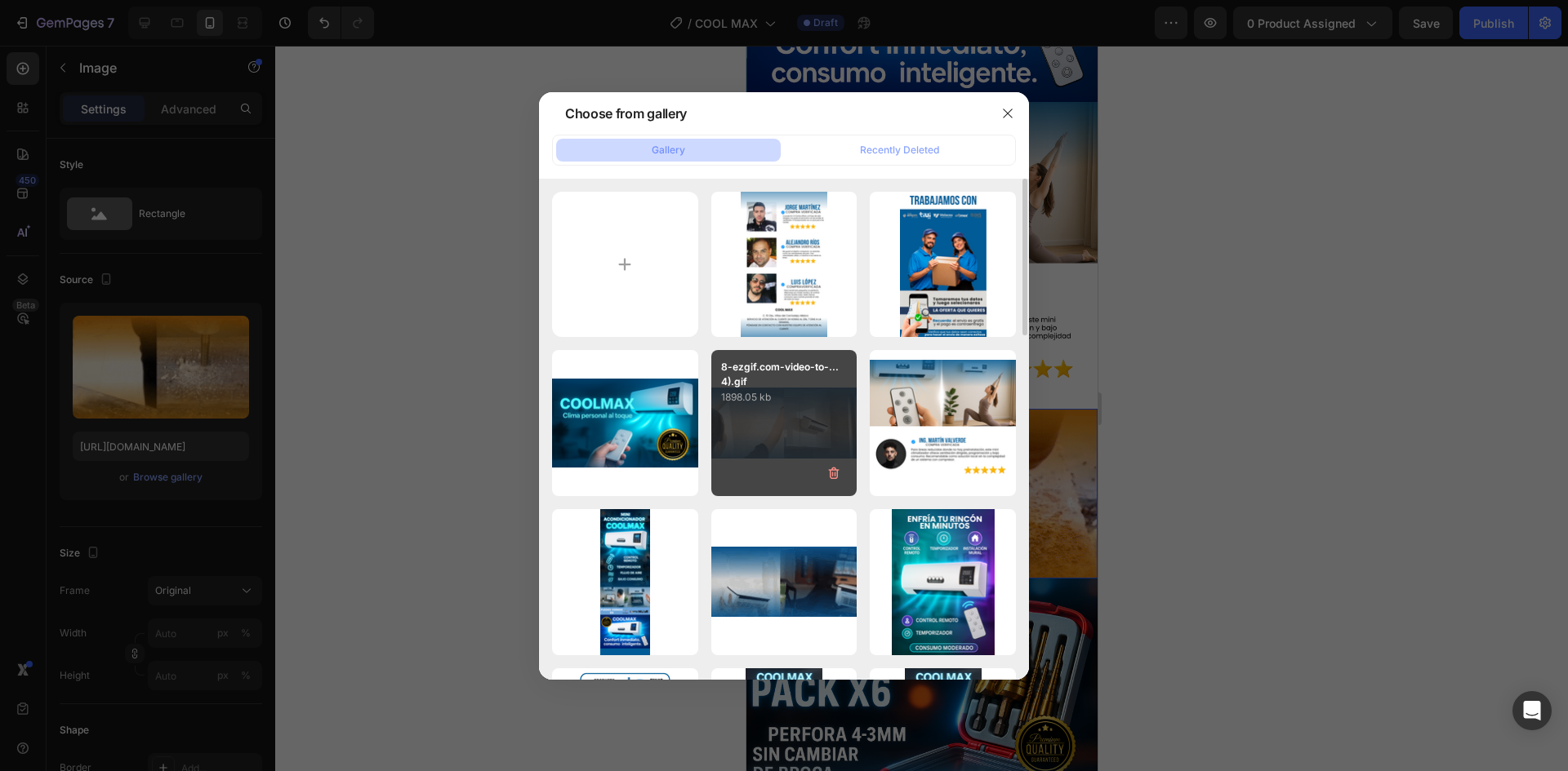
type input "[URL][DOMAIN_NAME]"
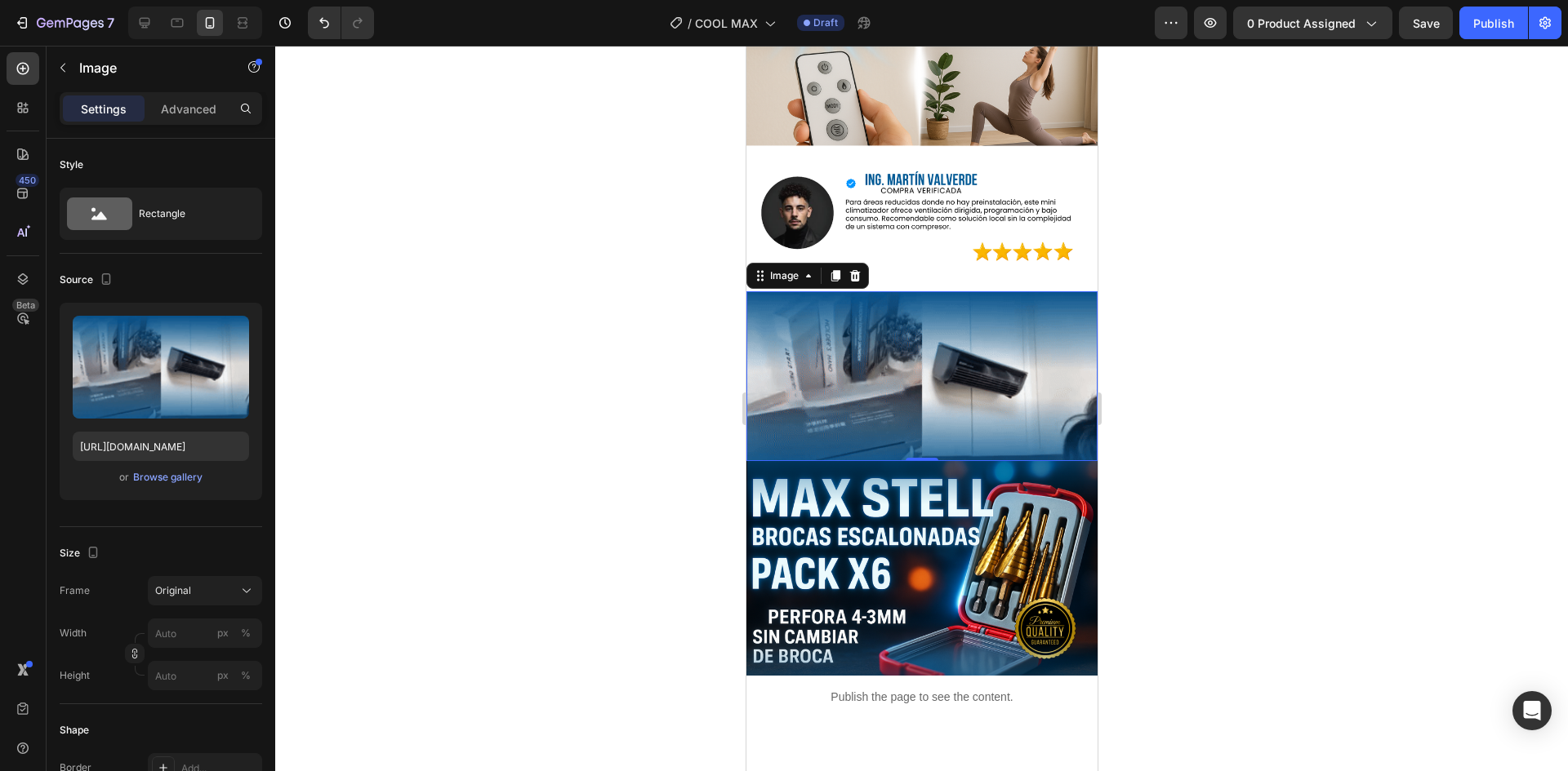
scroll to position [3116, 0]
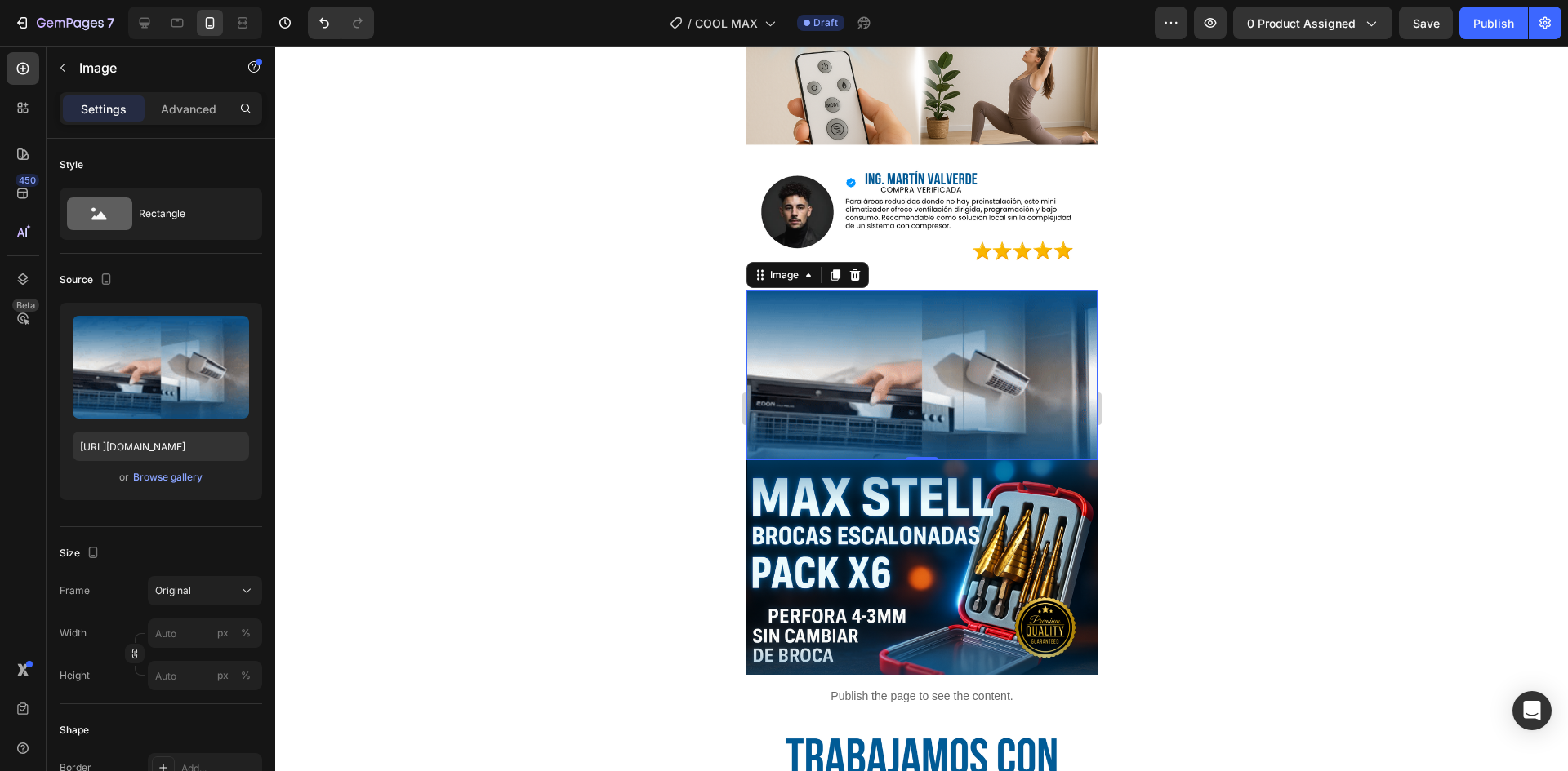
click at [870, 486] on img at bounding box center [921, 567] width 351 height 214
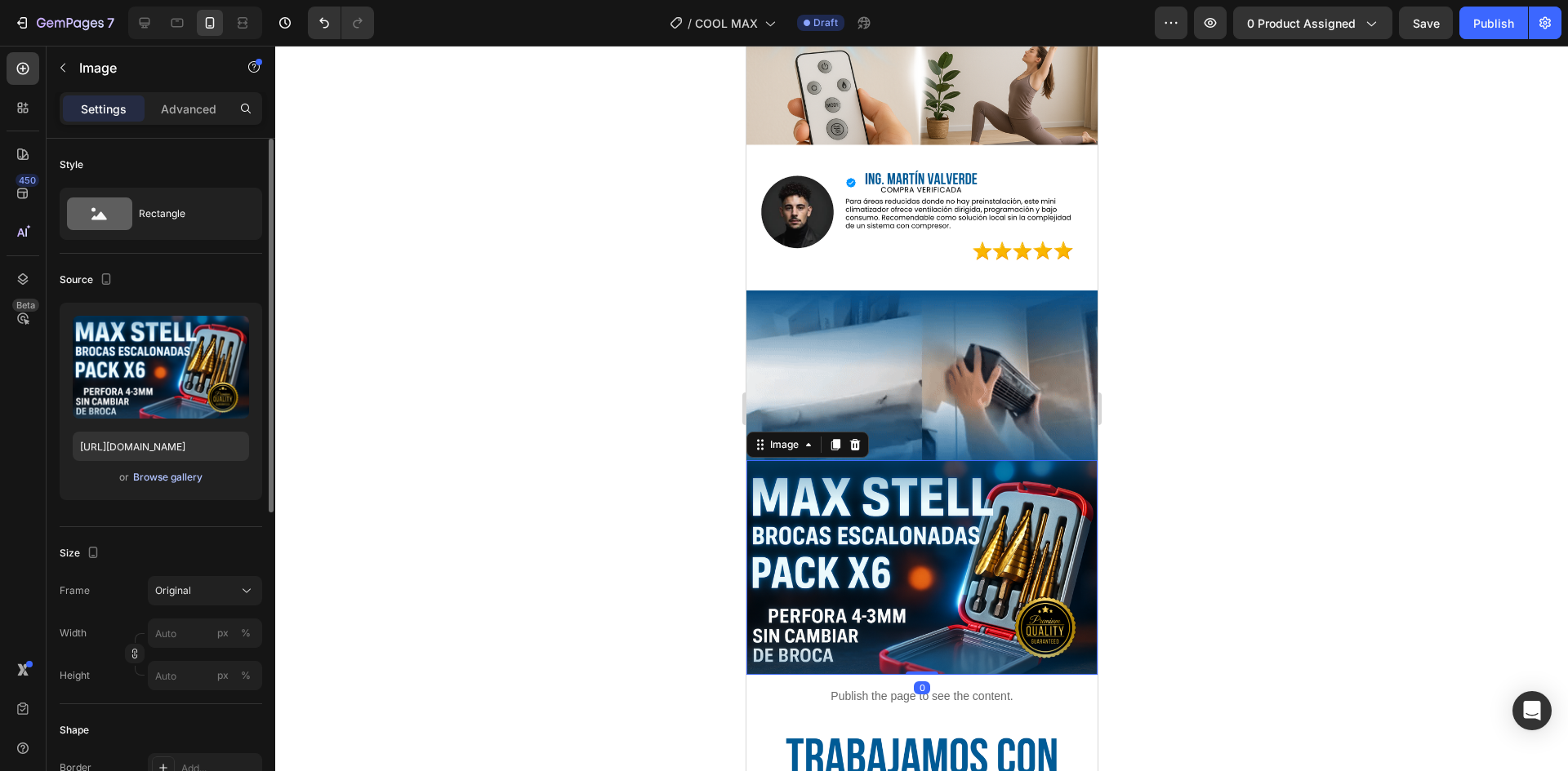
click at [158, 485] on button "Browse gallery" at bounding box center [168, 478] width 71 height 17
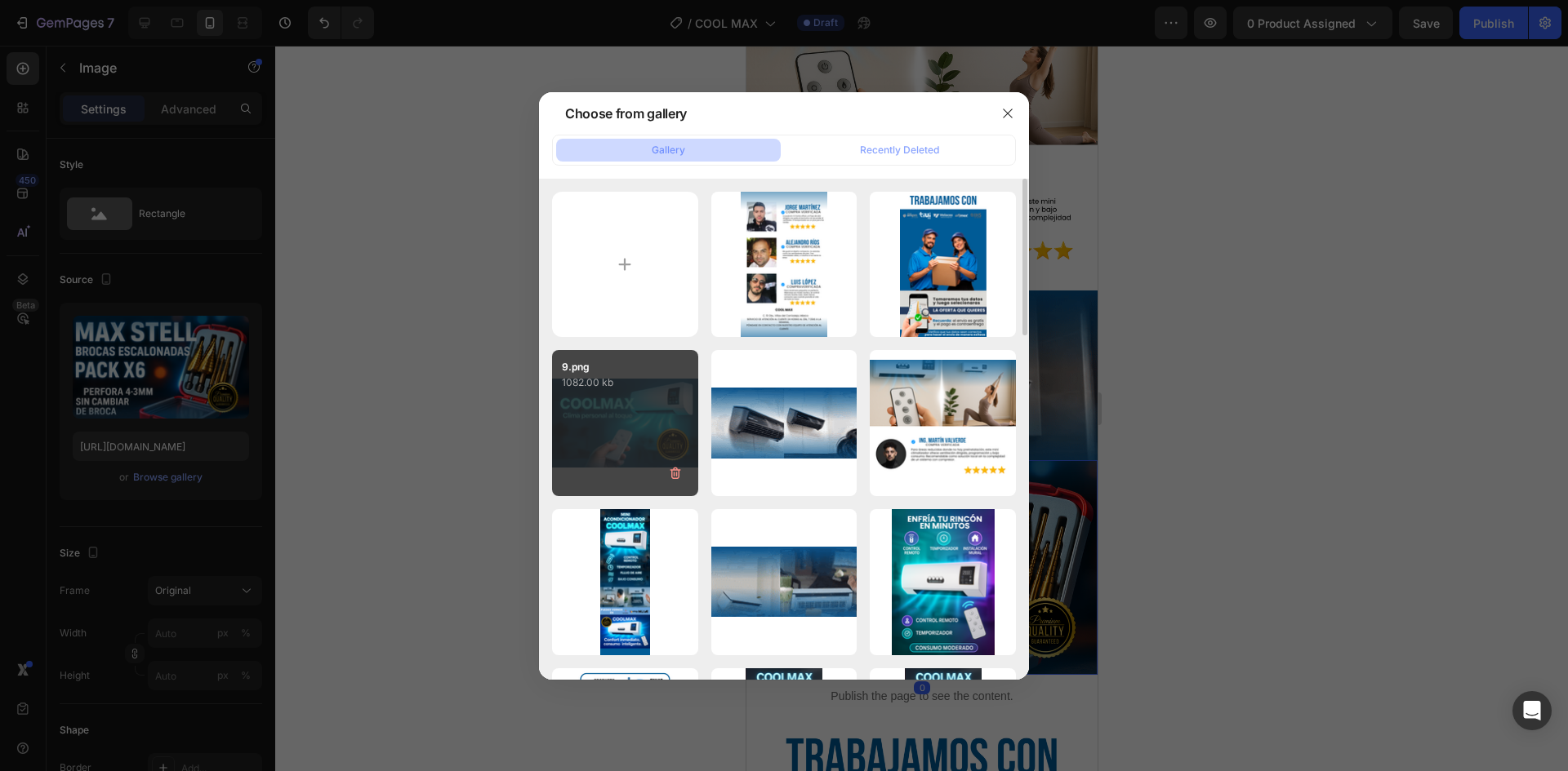
click at [580, 445] on div "9.png 1082.00 kb" at bounding box center [625, 422] width 146 height 146
type input "[URL][DOMAIN_NAME]"
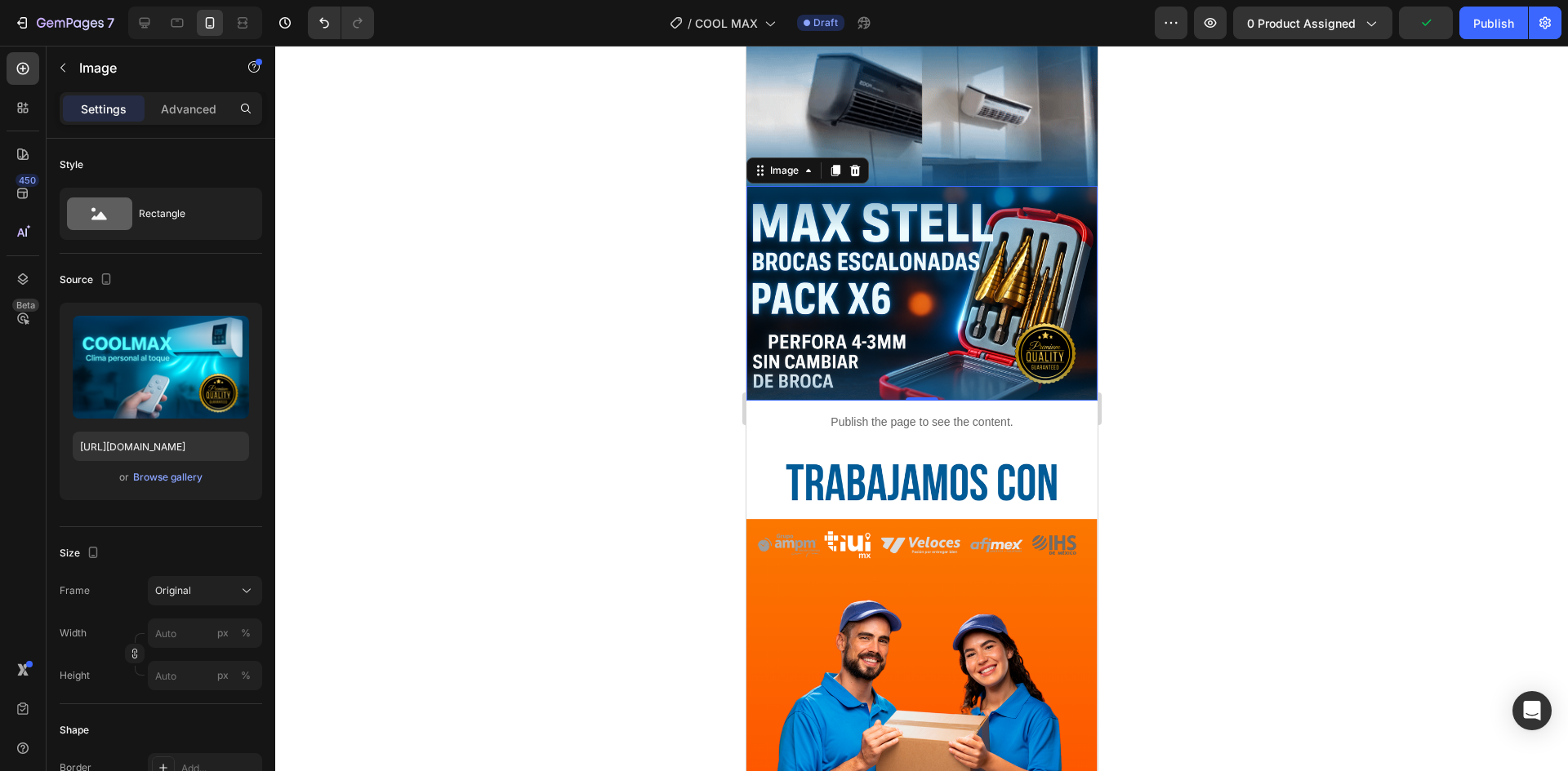
scroll to position [3409, 0]
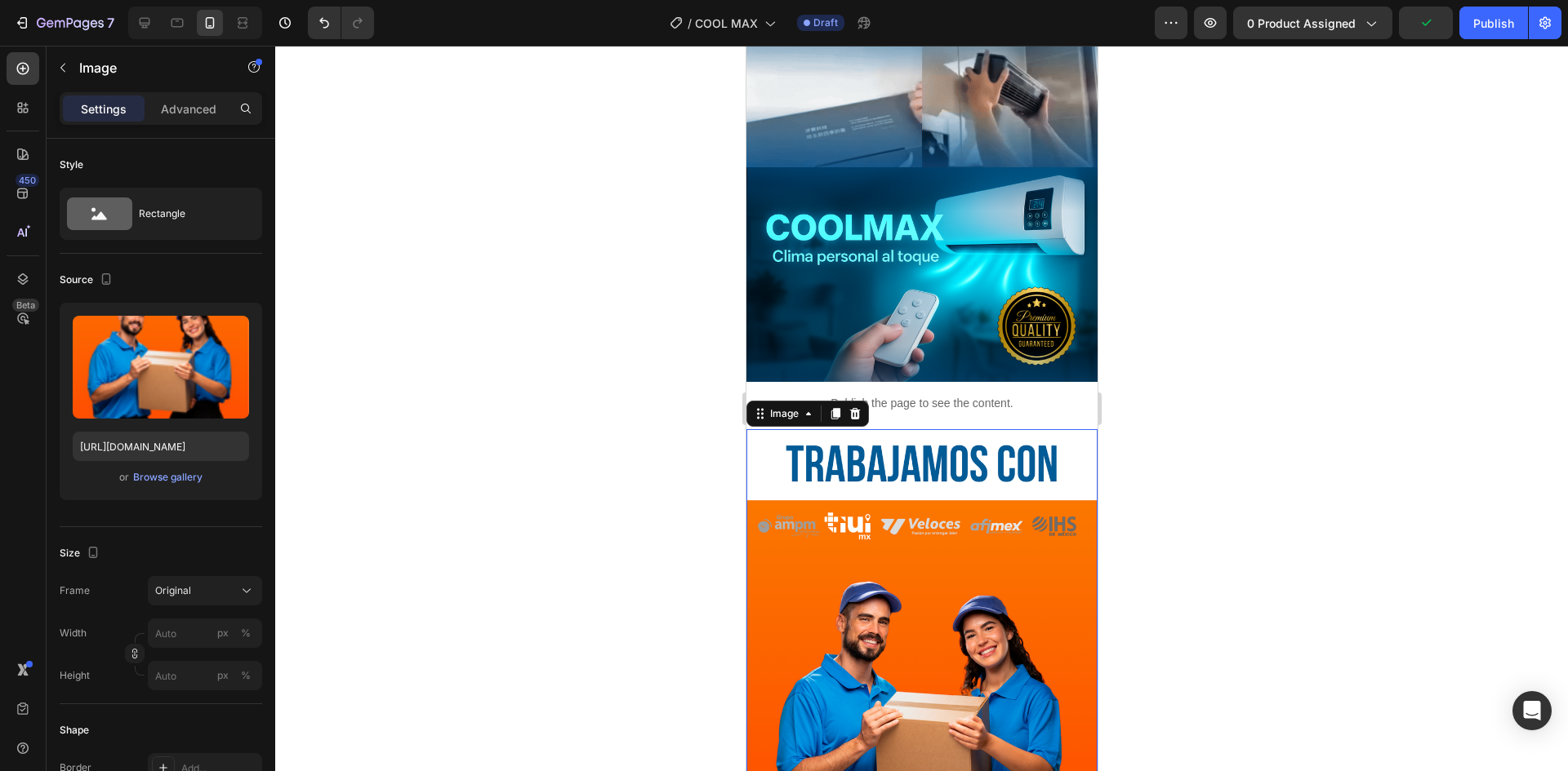
click at [910, 504] on img at bounding box center [921, 726] width 351 height 592
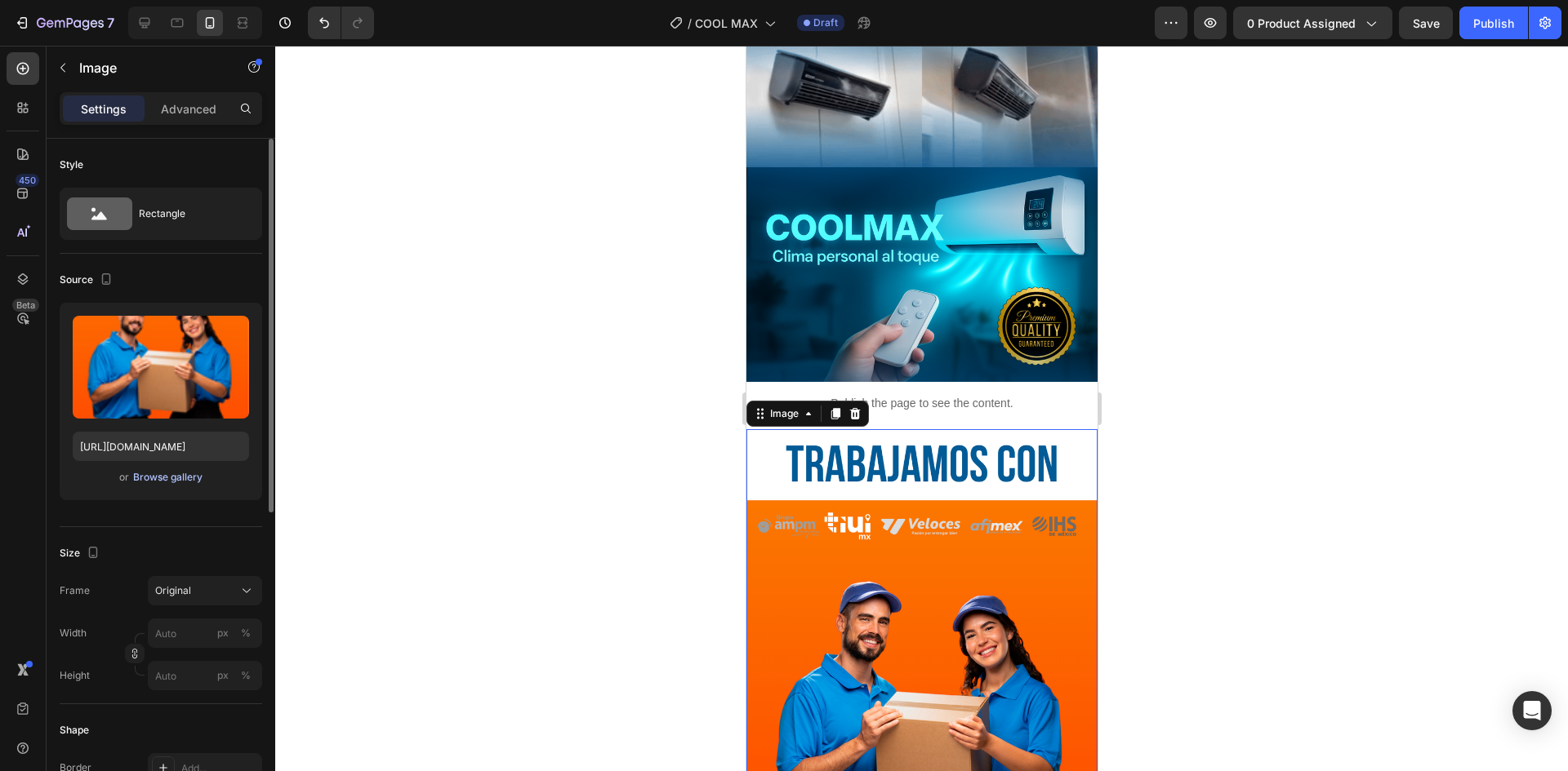
click at [175, 478] on div "Browse gallery" at bounding box center [167, 478] width 70 height 15
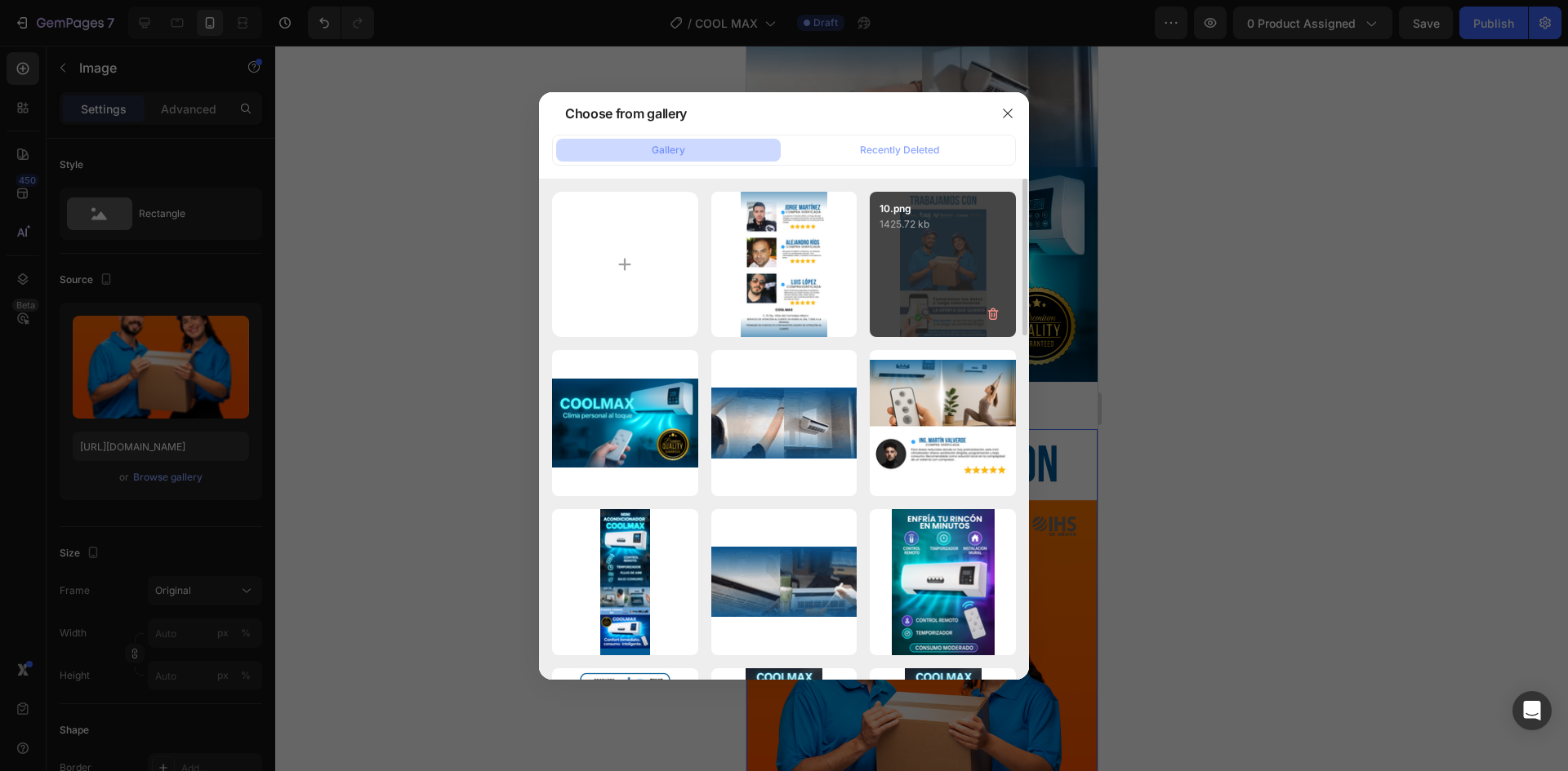
click at [959, 275] on div "10.png 1425.72 kb" at bounding box center [942, 264] width 146 height 146
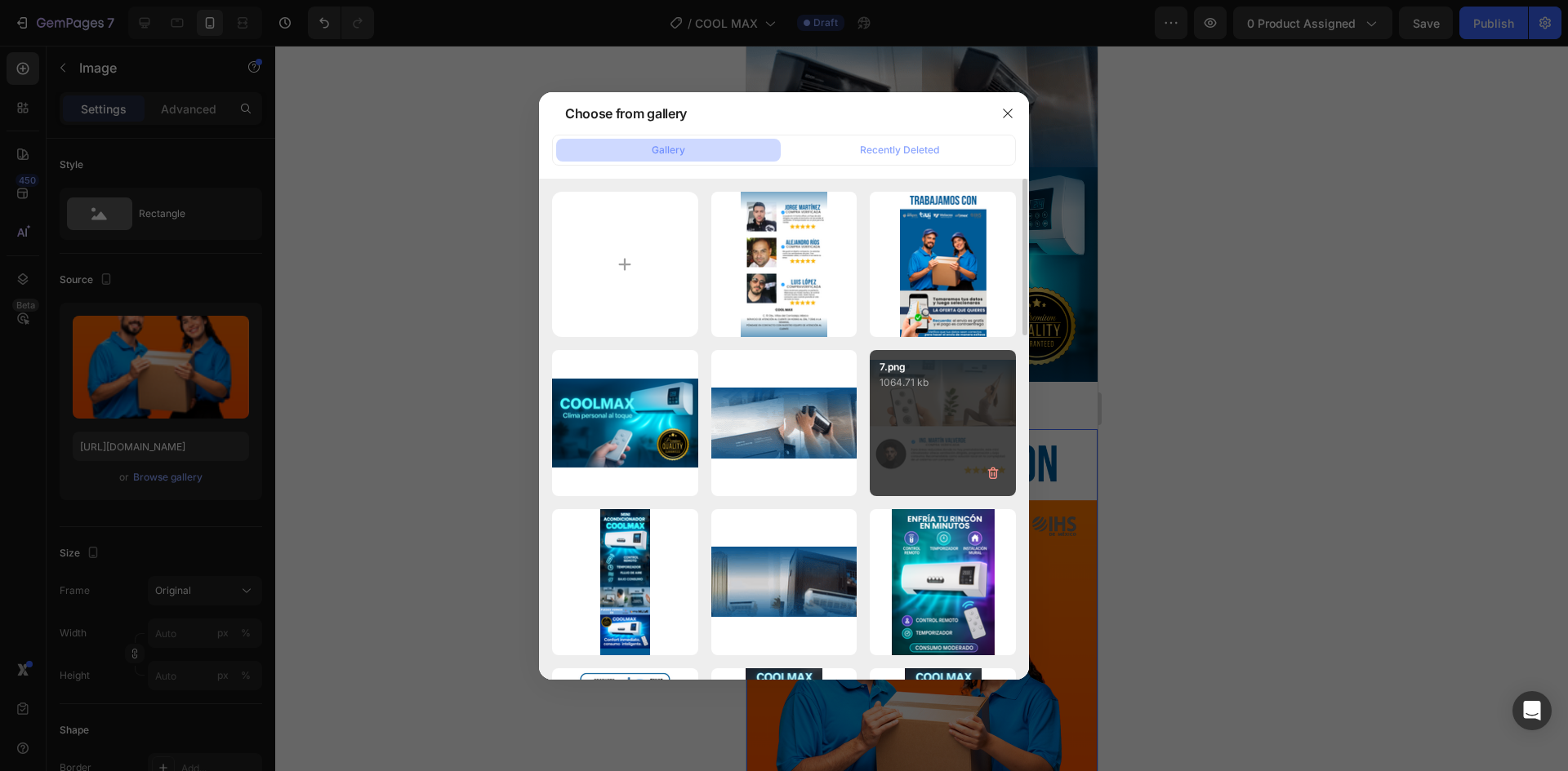
type input "[URL][DOMAIN_NAME]"
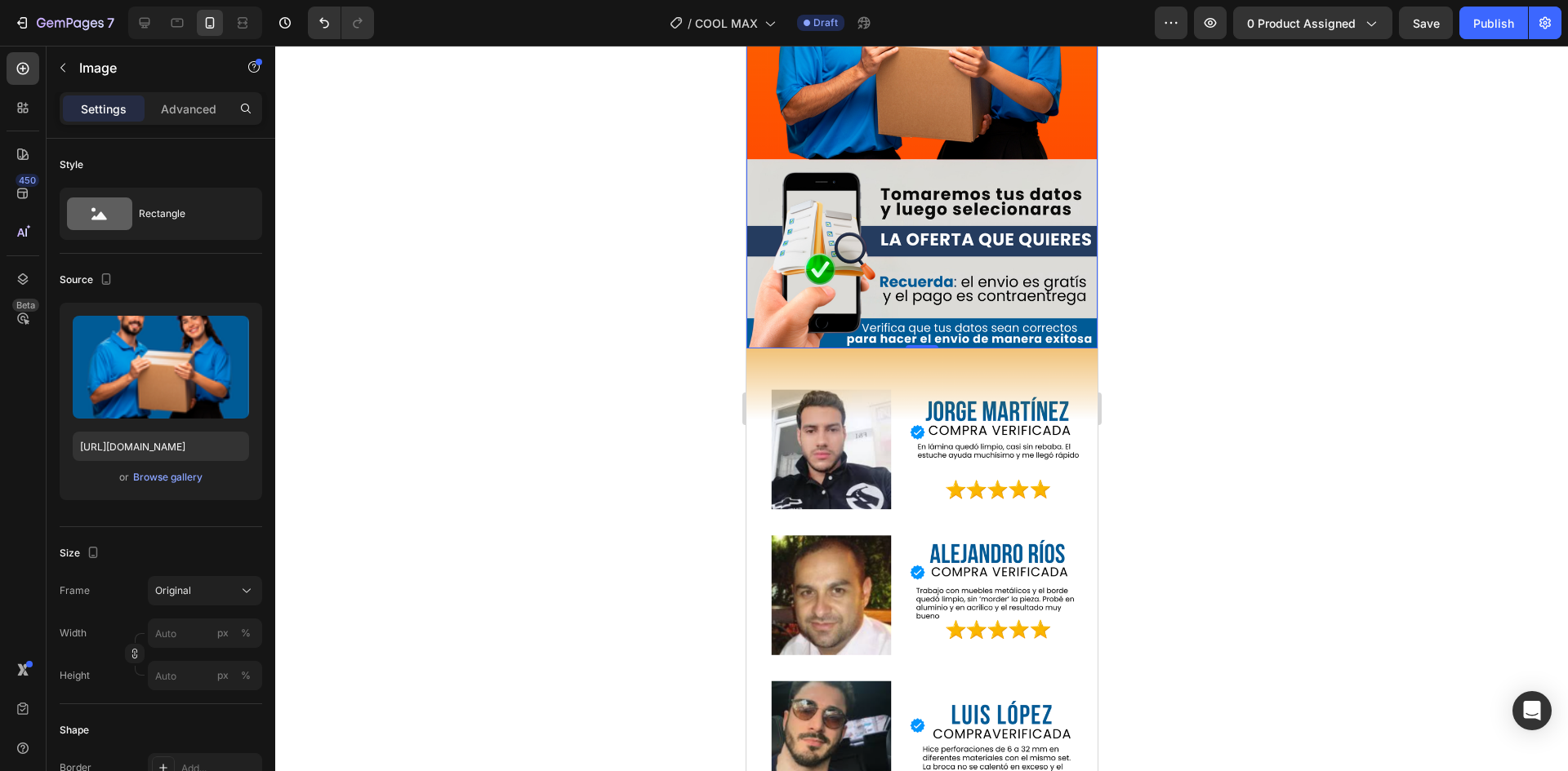
scroll to position [4001, 0]
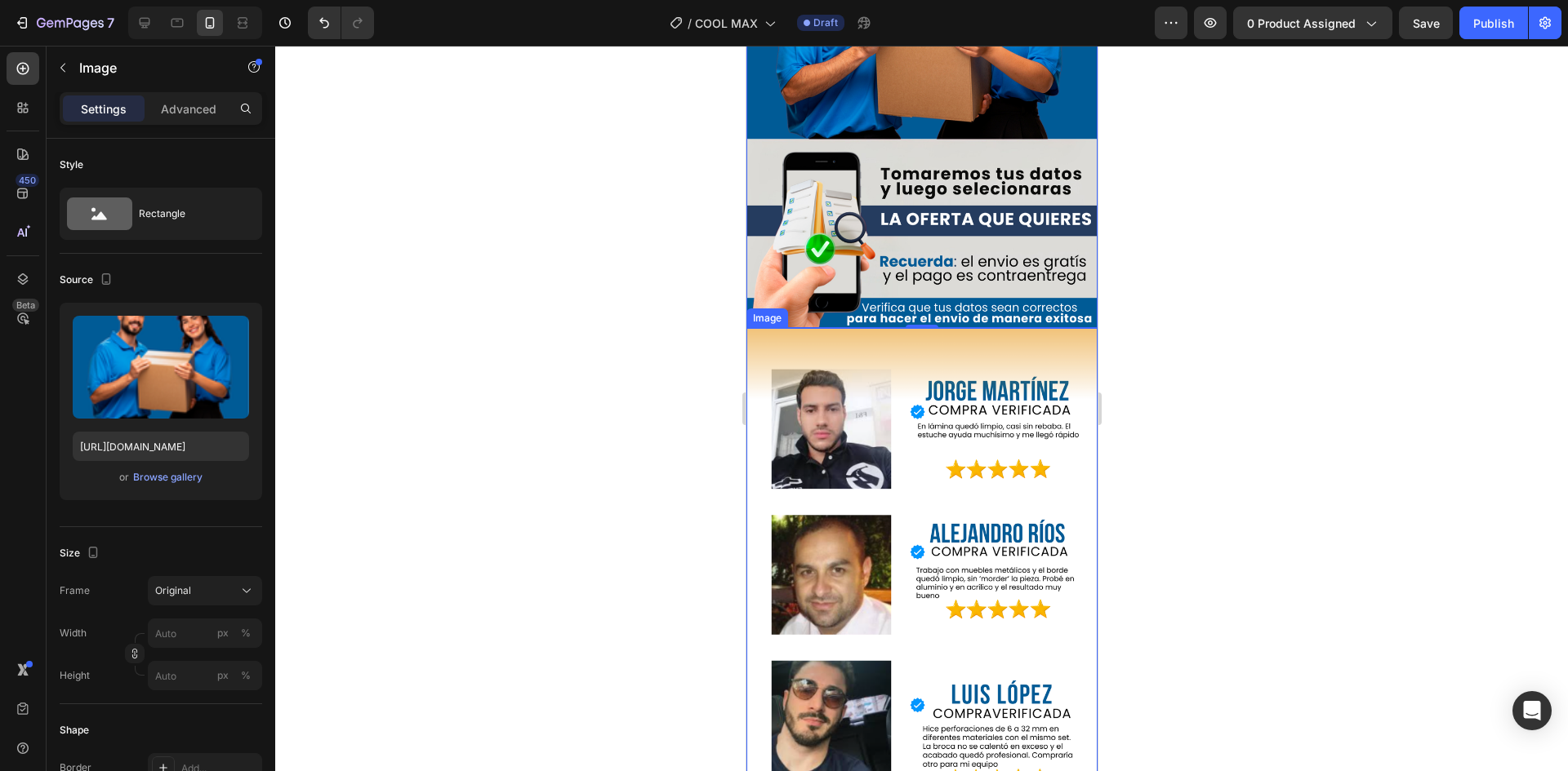
click at [880, 379] on img at bounding box center [921, 623] width 351 height 590
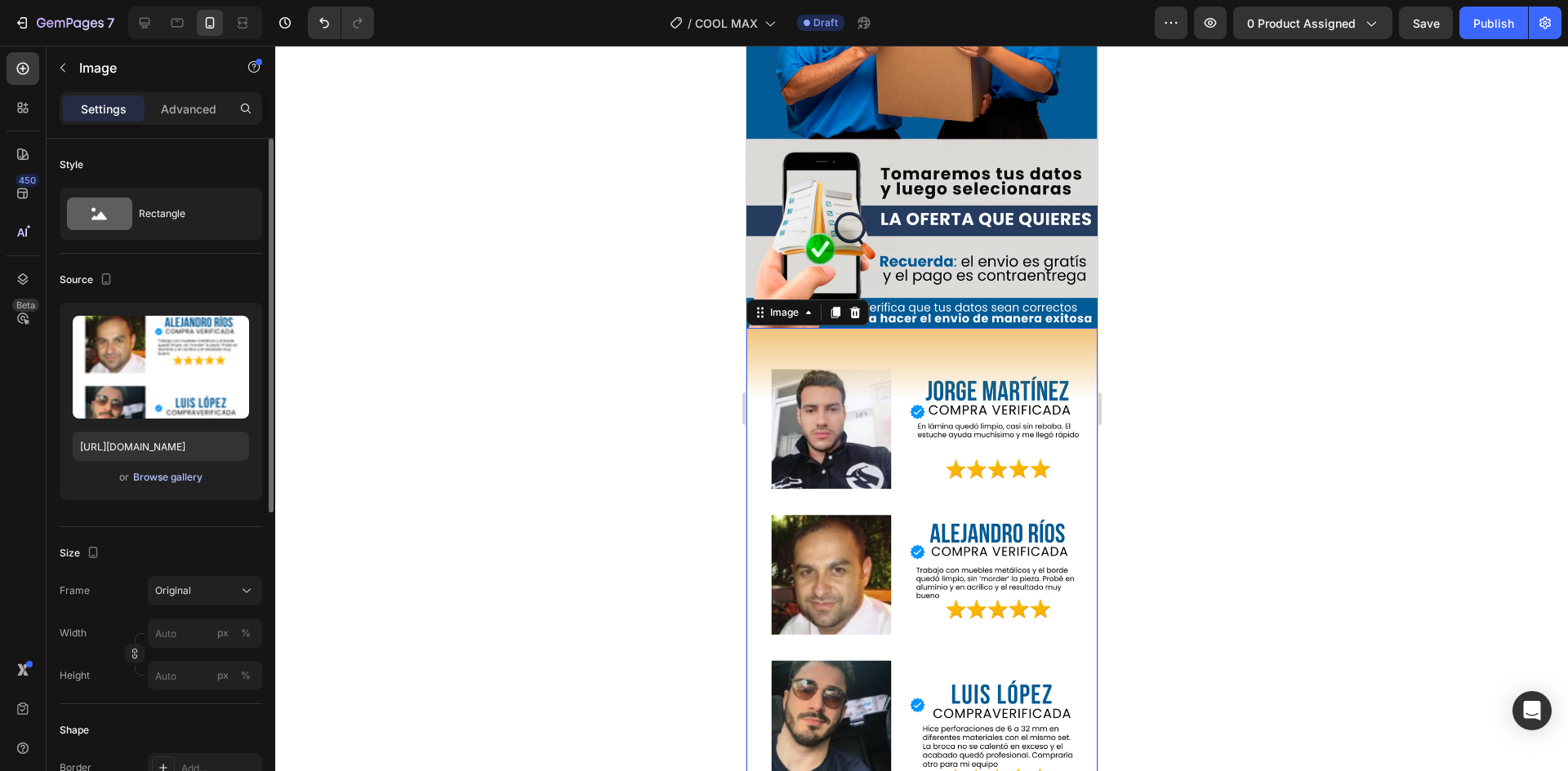
click at [186, 475] on div "Browse gallery" at bounding box center [167, 478] width 70 height 15
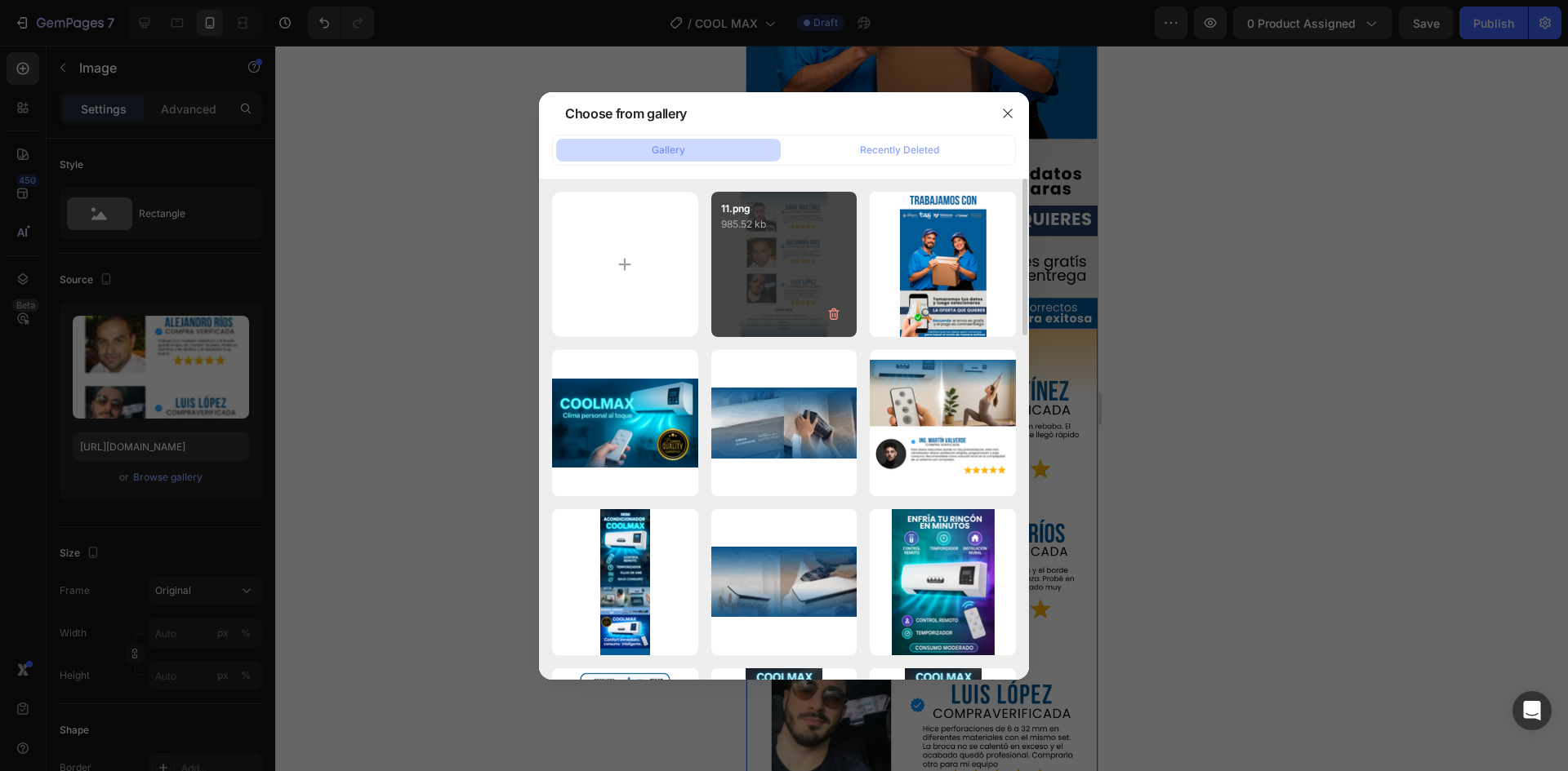
click at [779, 279] on div "11.png 985.52 kb" at bounding box center [784, 264] width 146 height 146
type input "[URL][DOMAIN_NAME]"
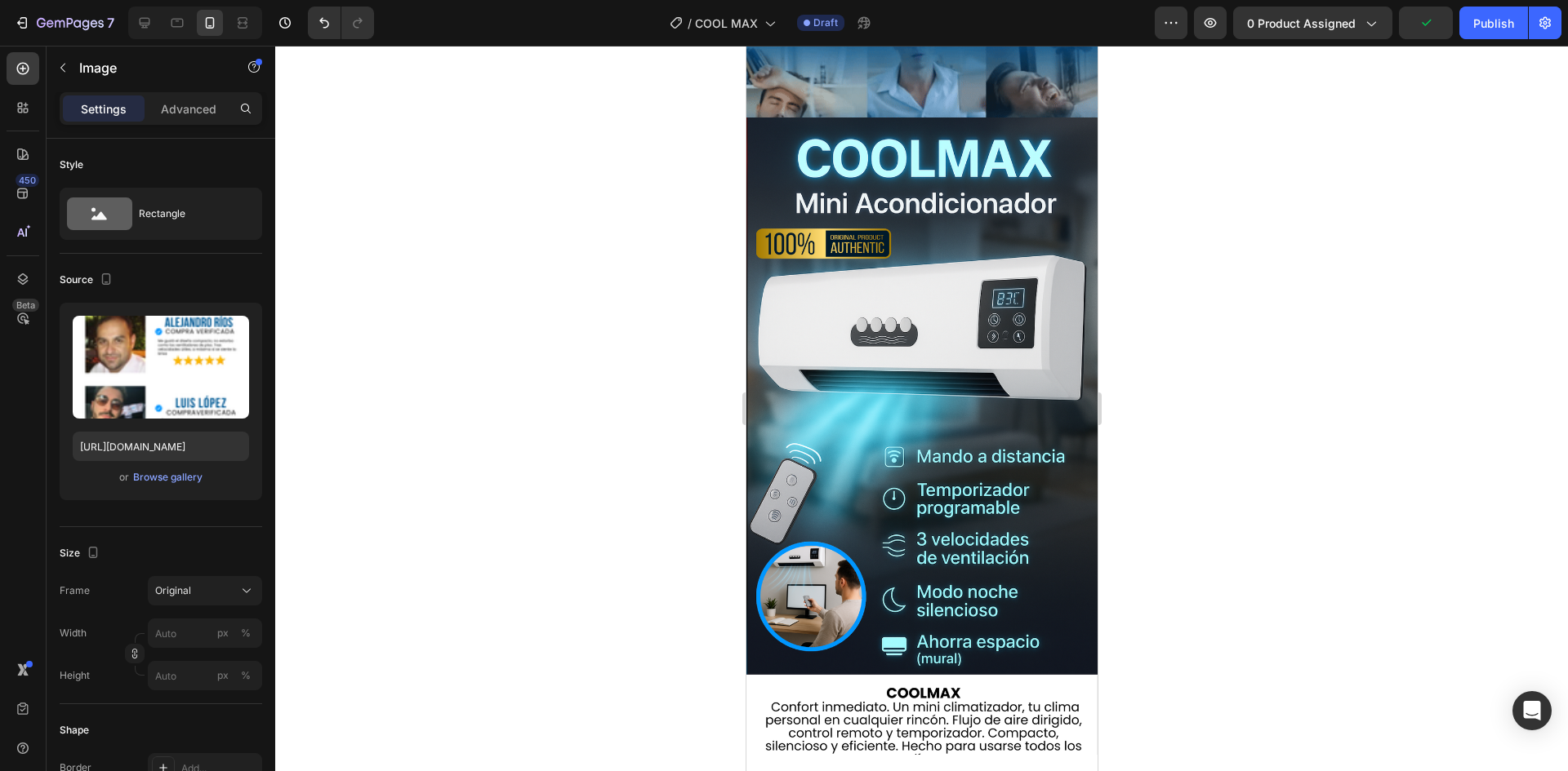
scroll to position [0, 0]
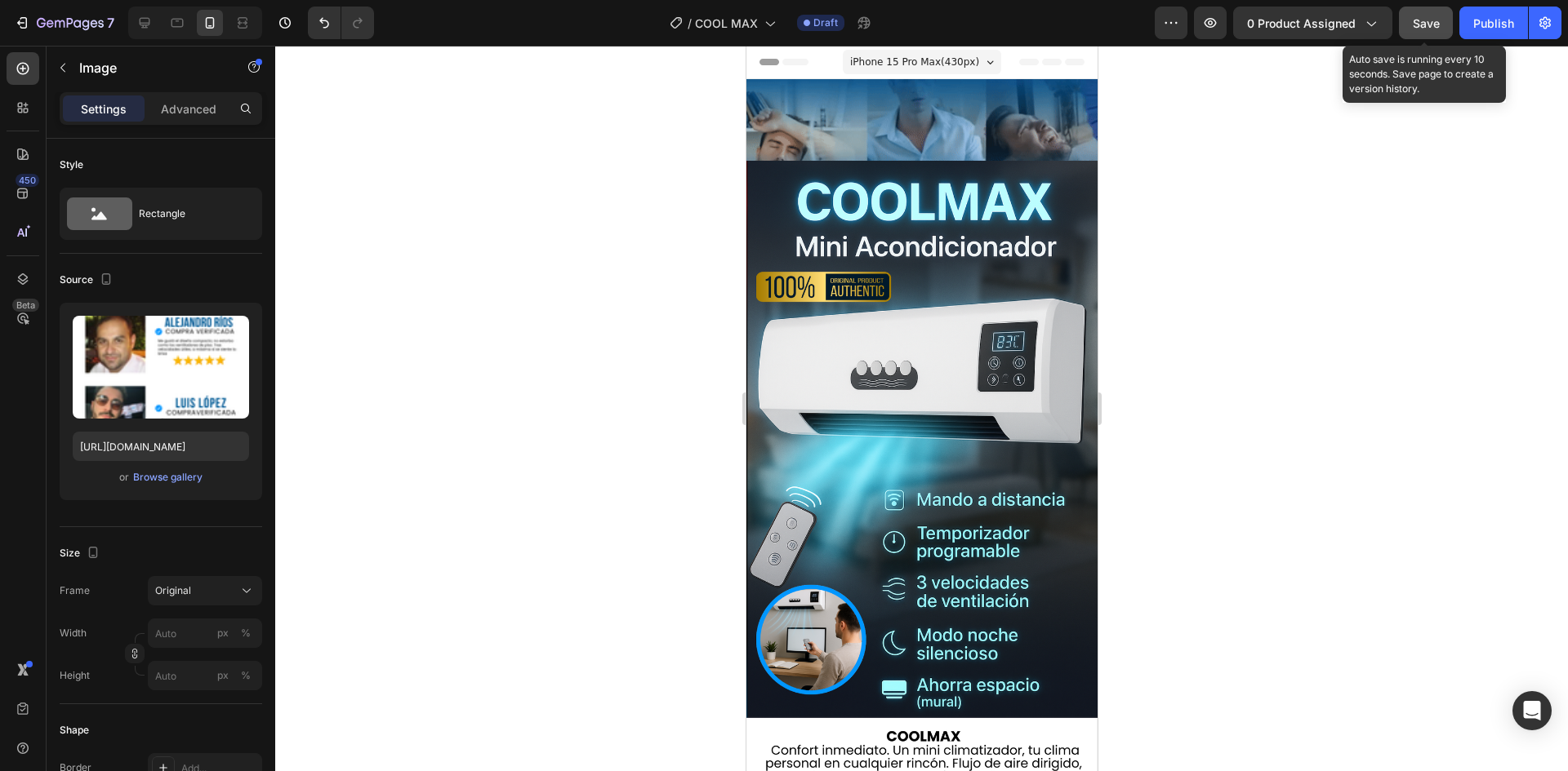
click at [1441, 31] on button "Save" at bounding box center [1426, 22] width 54 height 32
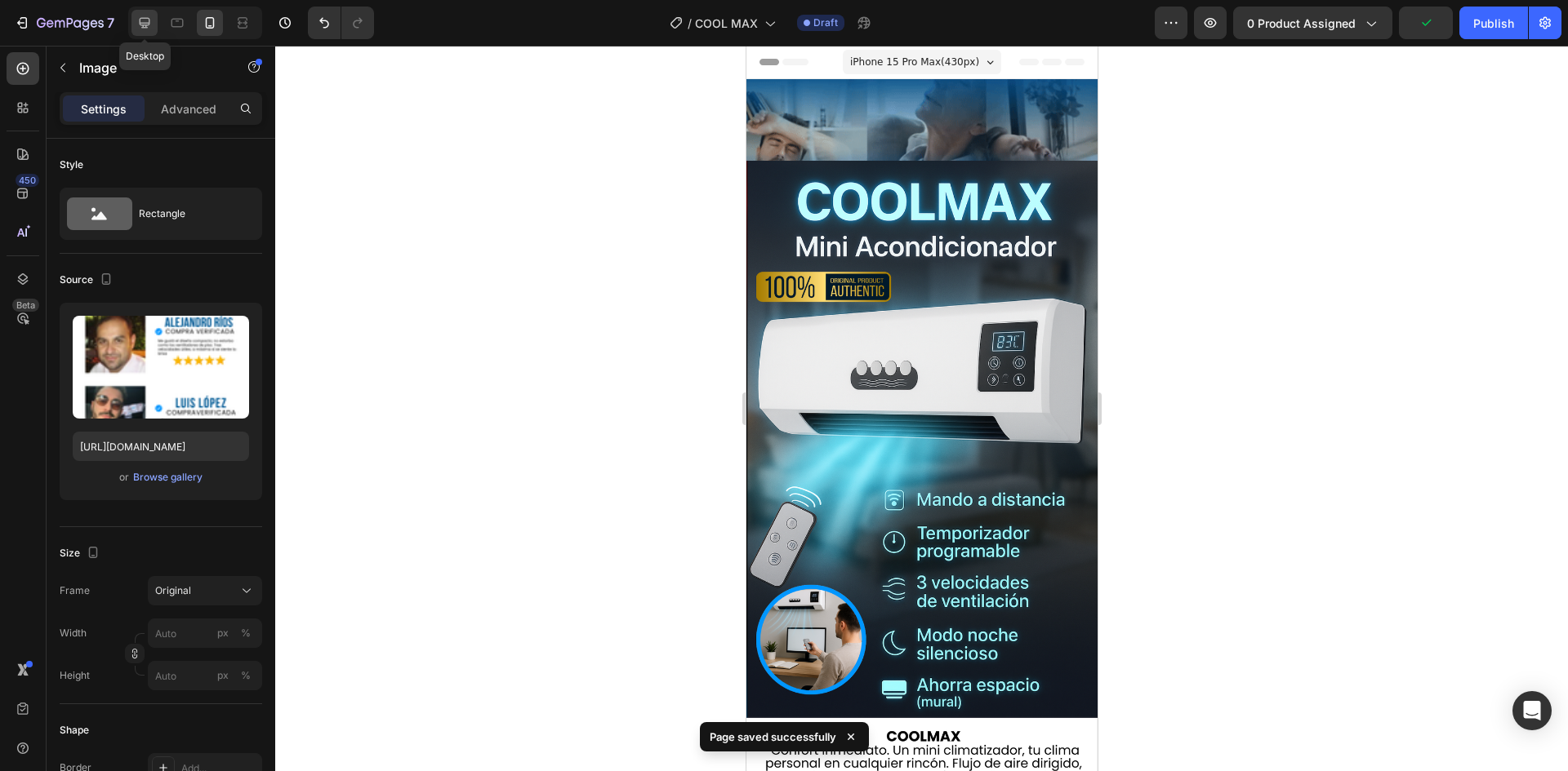
click at [150, 16] on icon at bounding box center [145, 23] width 17 height 17
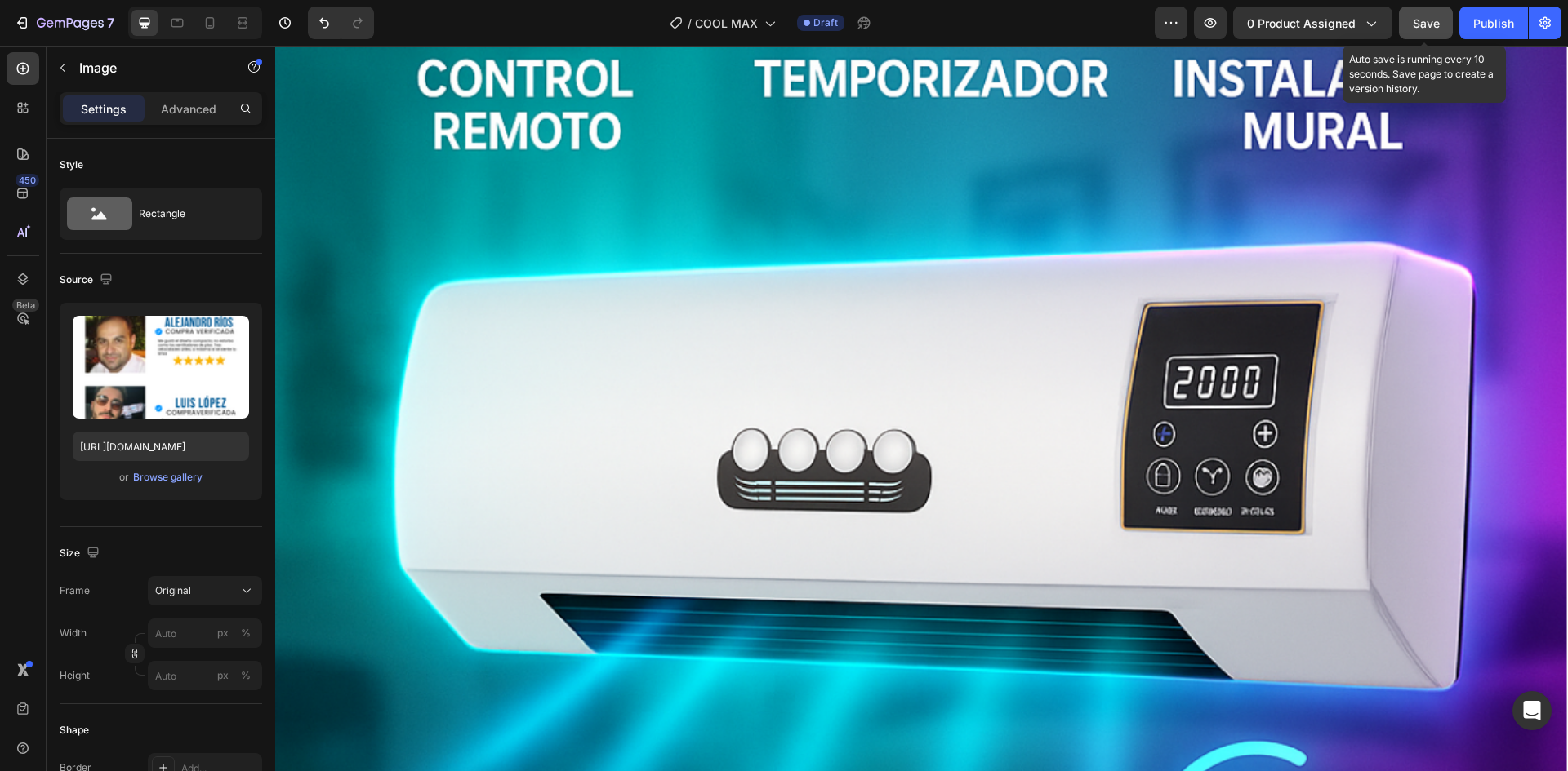
click at [1422, 15] on div "Save" at bounding box center [1426, 23] width 27 height 17
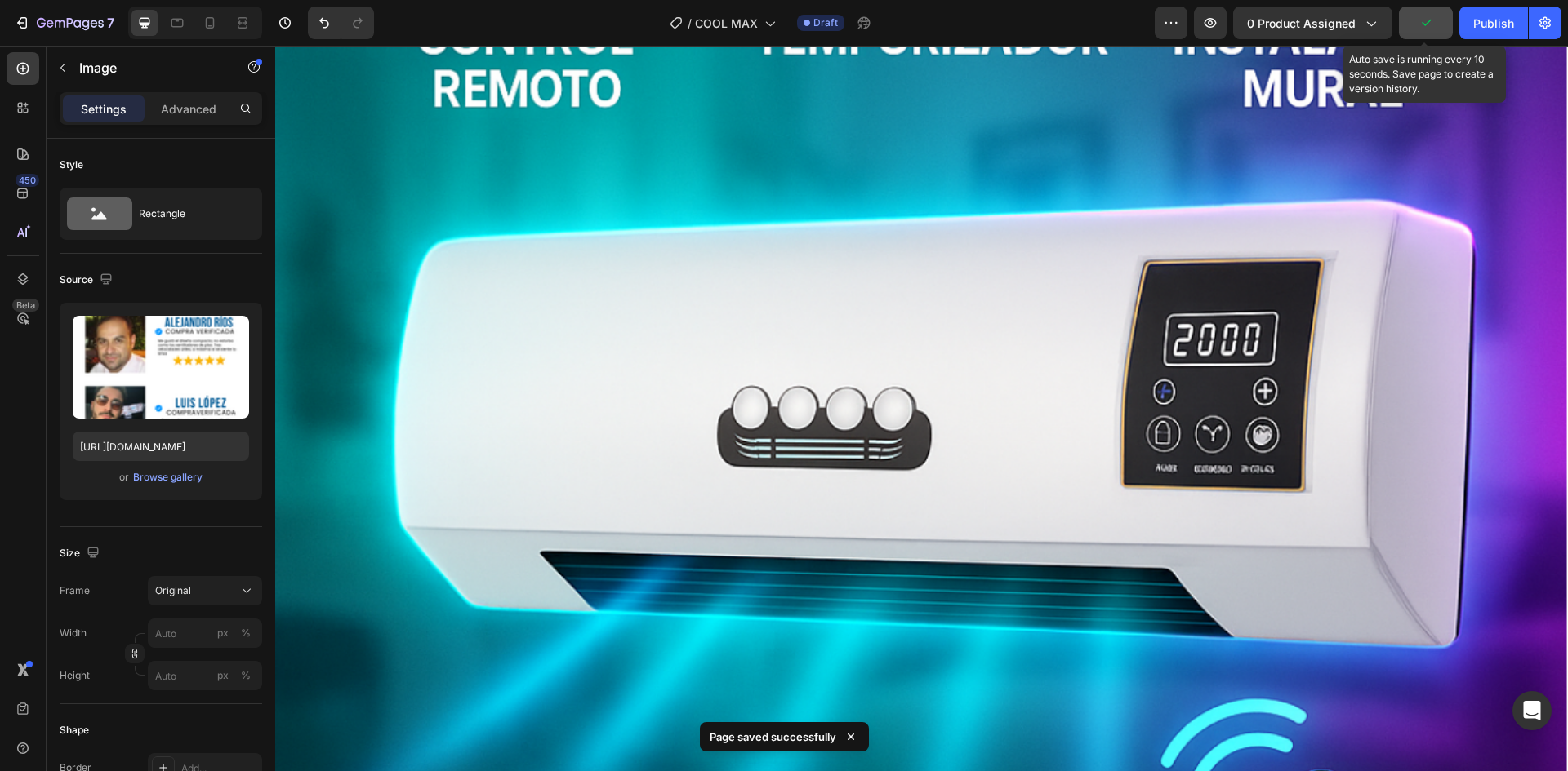
scroll to position [5287, 0]
